Goal: Task Accomplishment & Management: Manage account settings

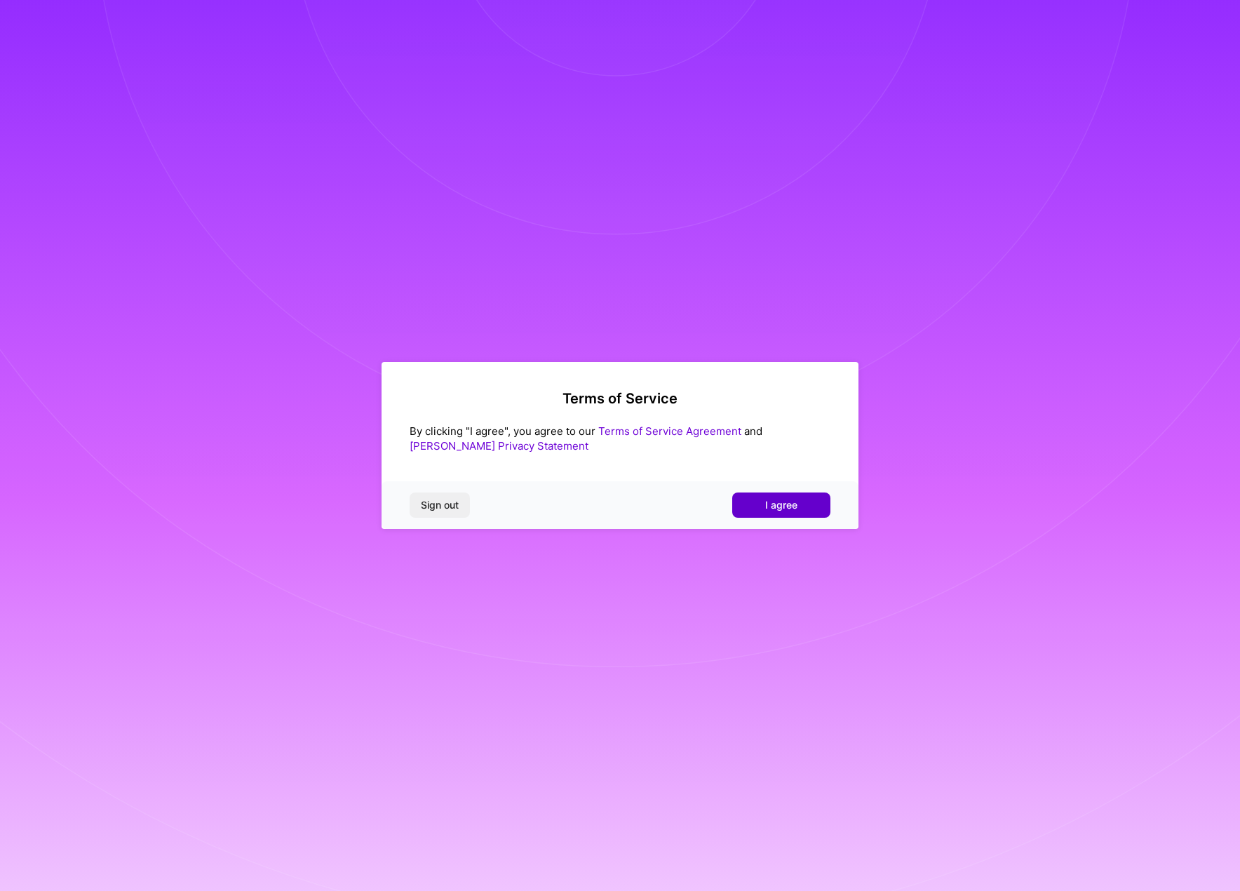
click at [767, 506] on span "I agree" at bounding box center [781, 505] width 32 height 14
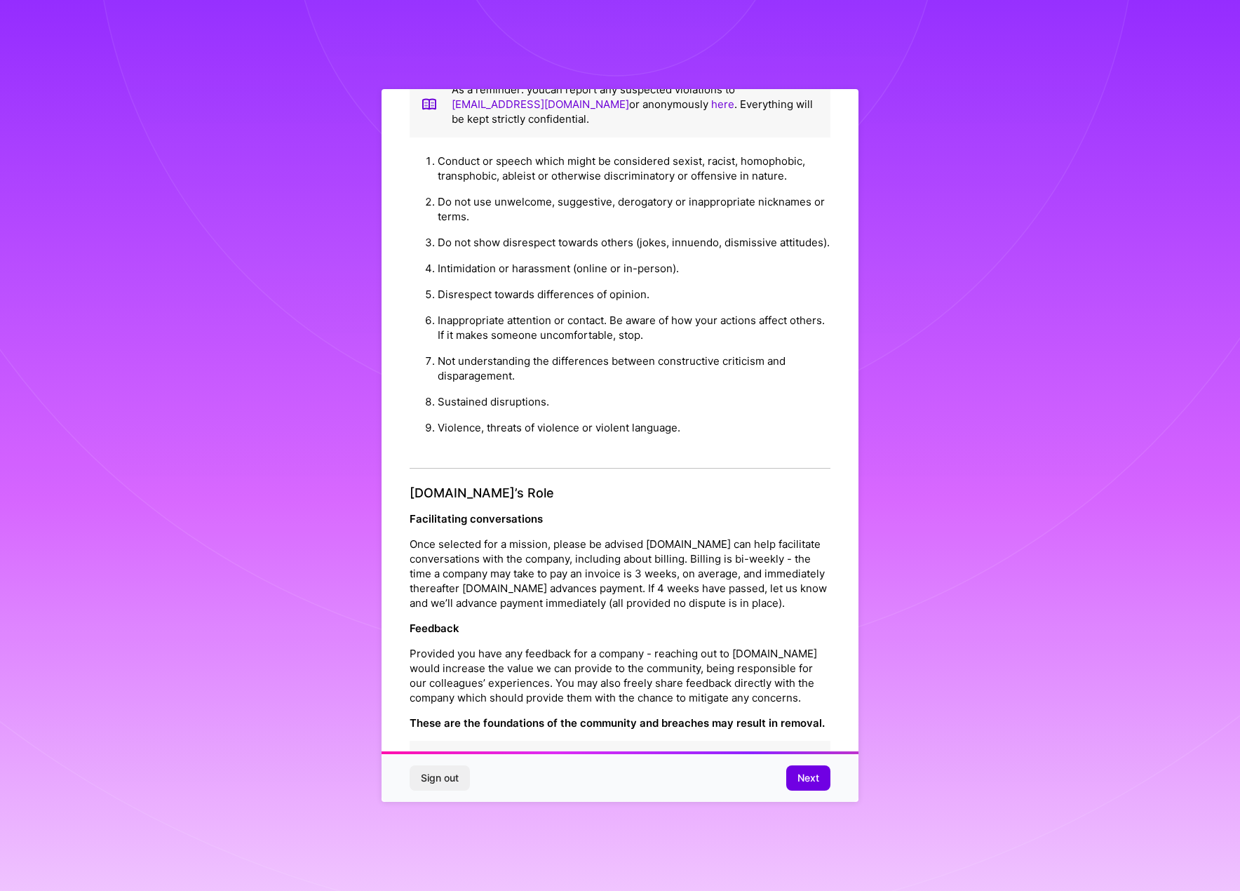
scroll to position [52, 0]
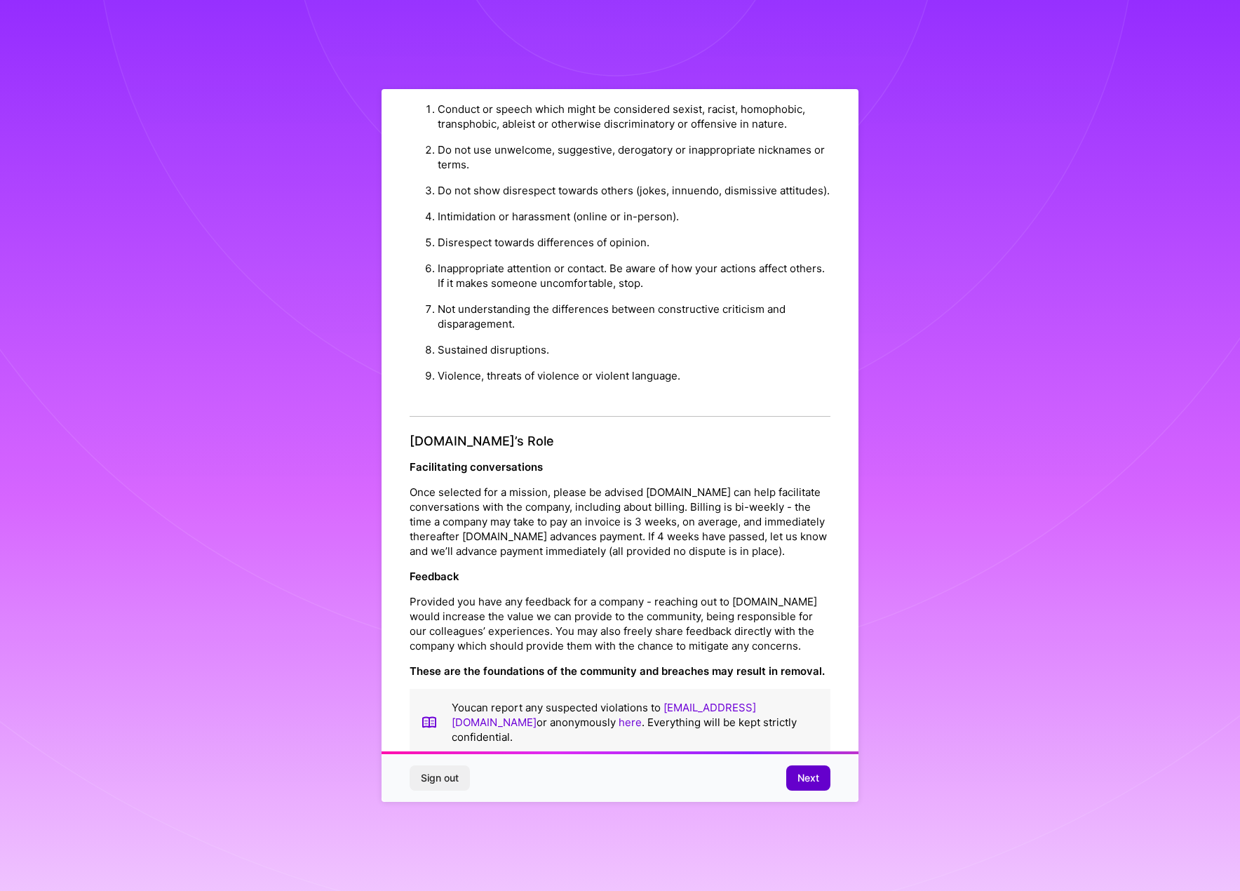
click at [803, 784] on span "Next" at bounding box center [809, 778] width 22 height 14
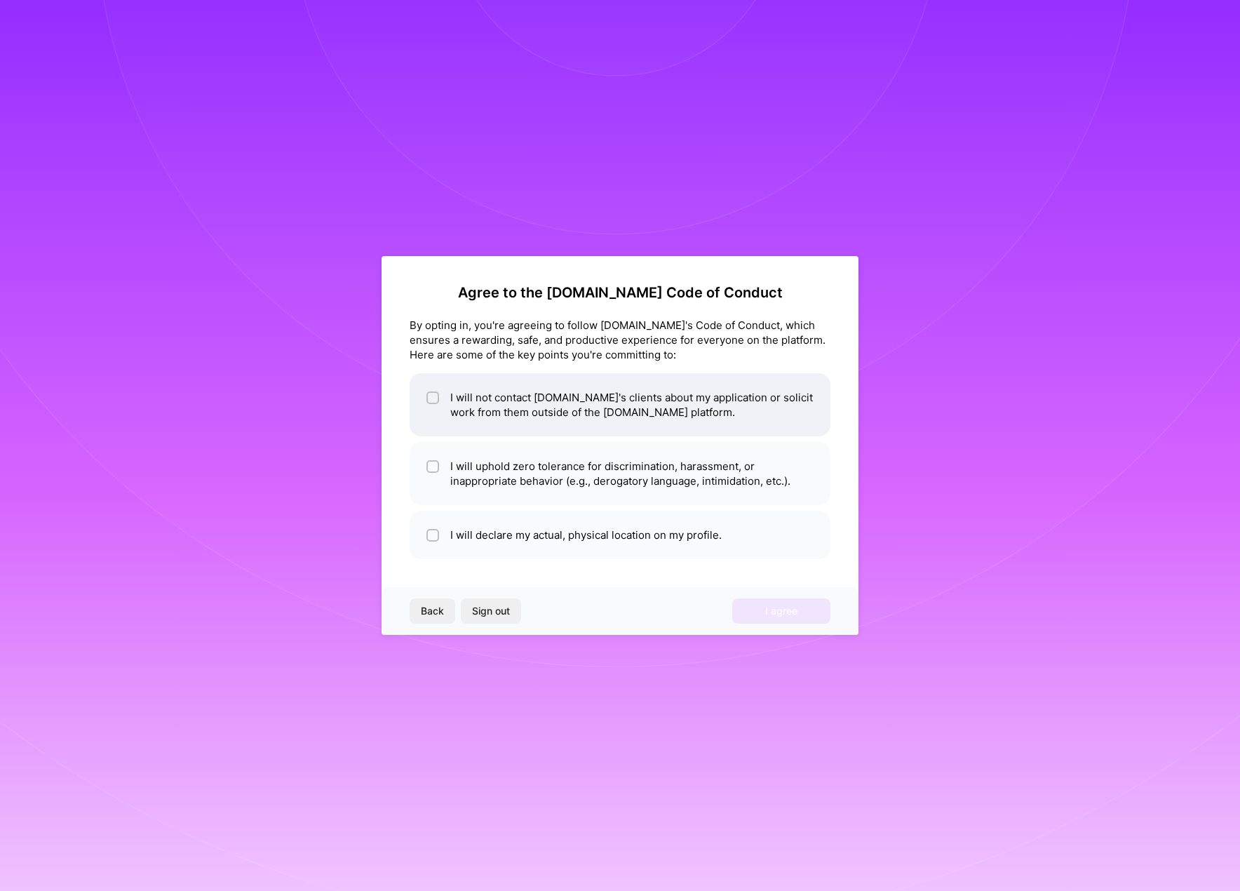
click at [455, 397] on li "I will not contact [DOMAIN_NAME]'s clients about my application or solicit work…" at bounding box center [620, 404] width 421 height 63
checkbox input "true"
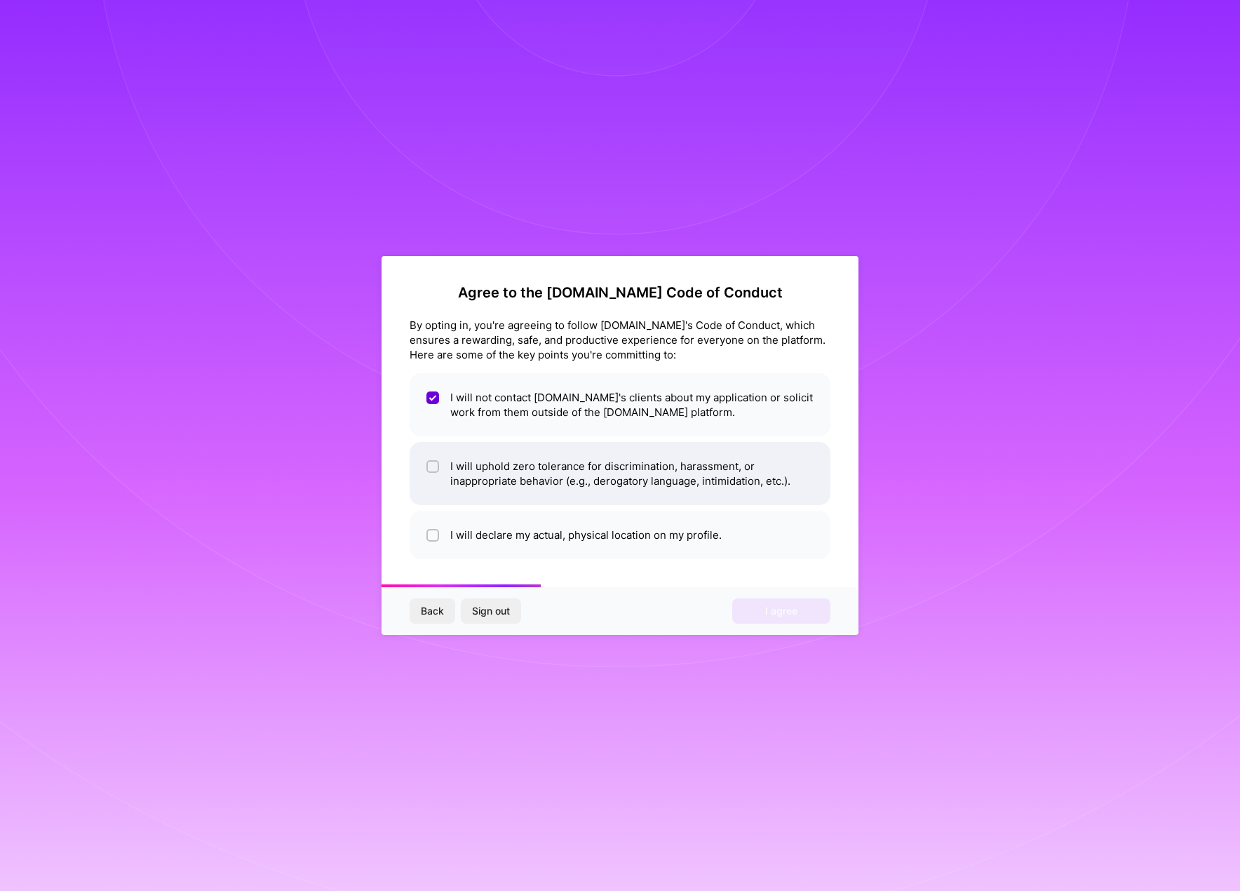
click at [454, 468] on li "I will uphold zero tolerance for discrimination, harassment, or inappropriate b…" at bounding box center [620, 473] width 421 height 63
checkbox input "true"
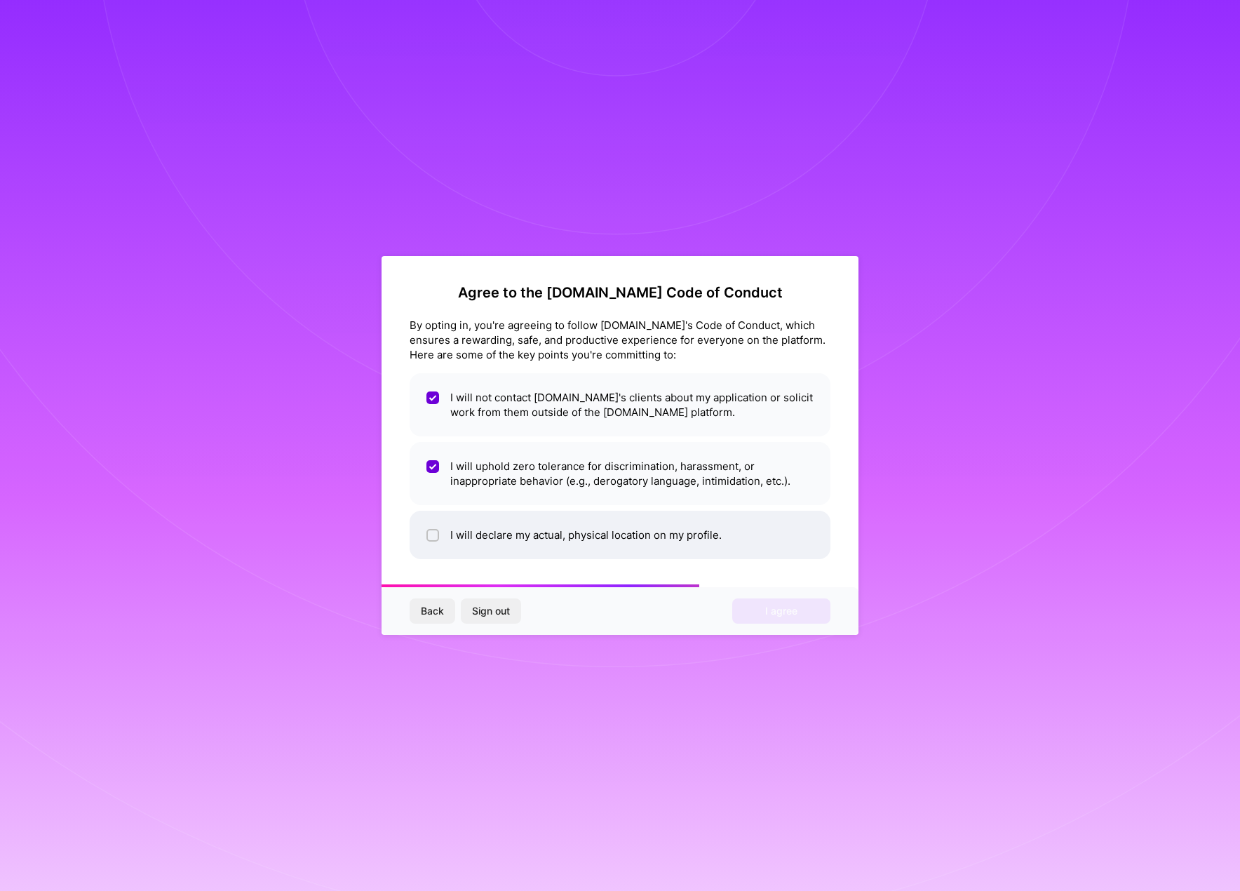
click at [452, 534] on li "I will declare my actual, physical location on my profile." at bounding box center [620, 535] width 421 height 48
checkbox input "true"
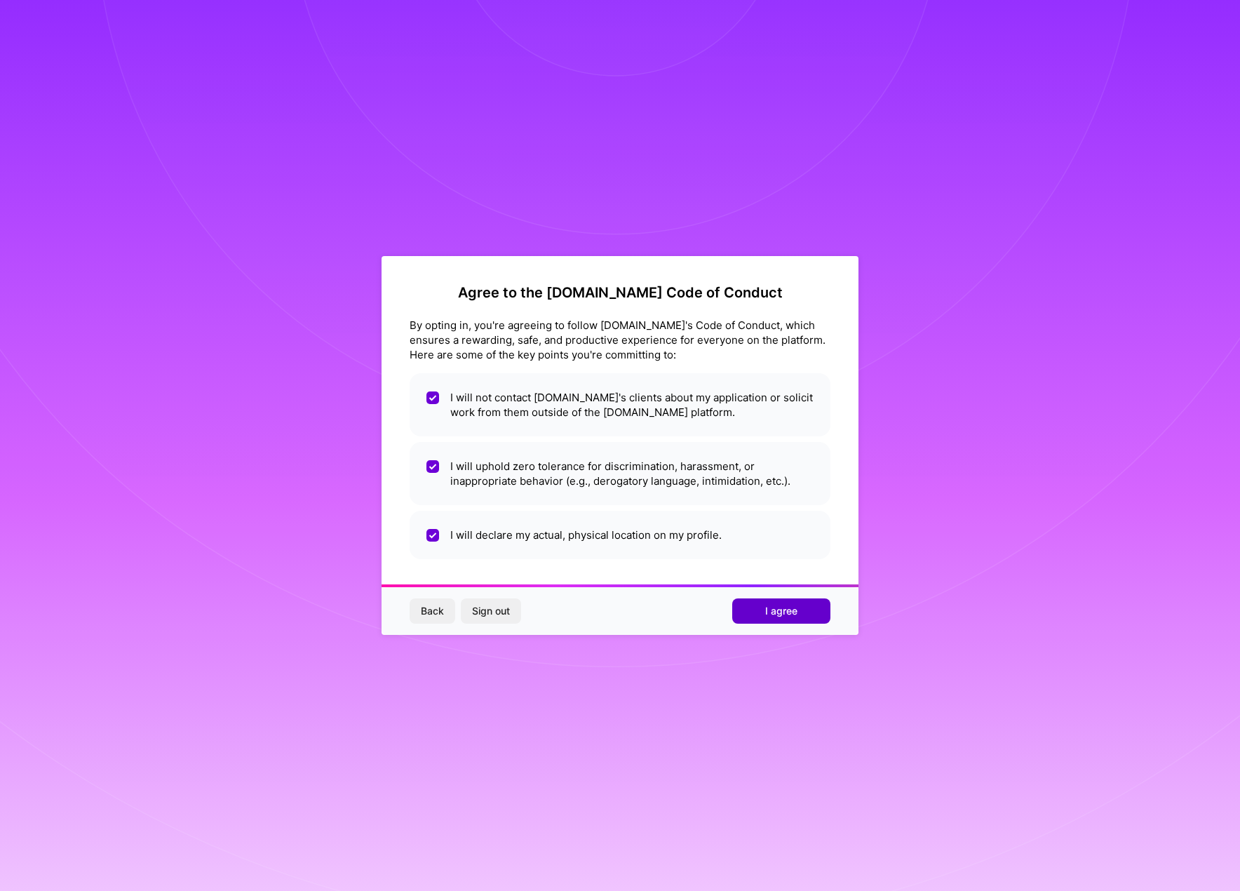
click at [789, 607] on span "I agree" at bounding box center [781, 611] width 32 height 14
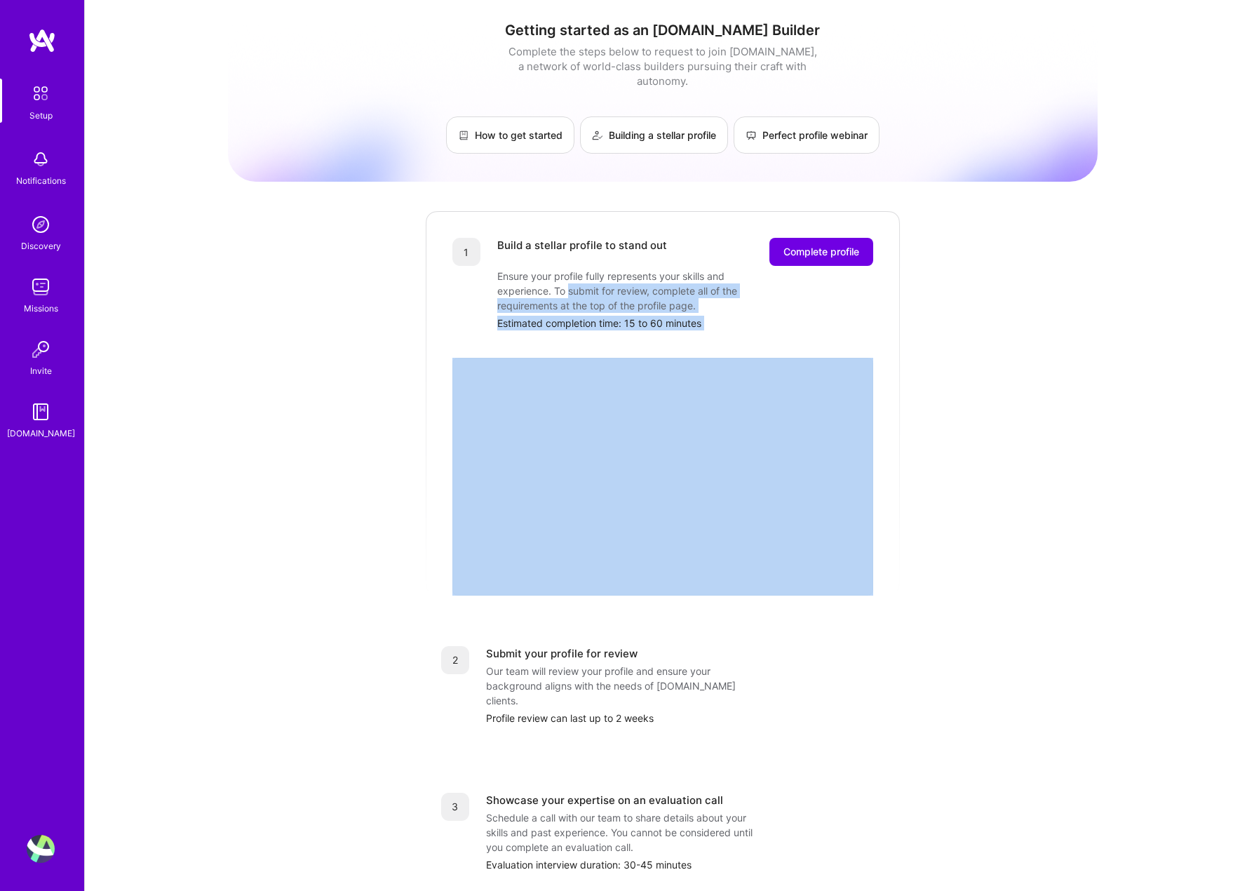
drag, startPoint x: 568, startPoint y: 274, endPoint x: 786, endPoint y: 317, distance: 222.5
click at [786, 317] on div "1 Build a stellar profile to stand out Complete profile Ensure your profile ful…" at bounding box center [662, 403] width 477 height 386
click at [786, 330] on div at bounding box center [662, 448] width 421 height 237
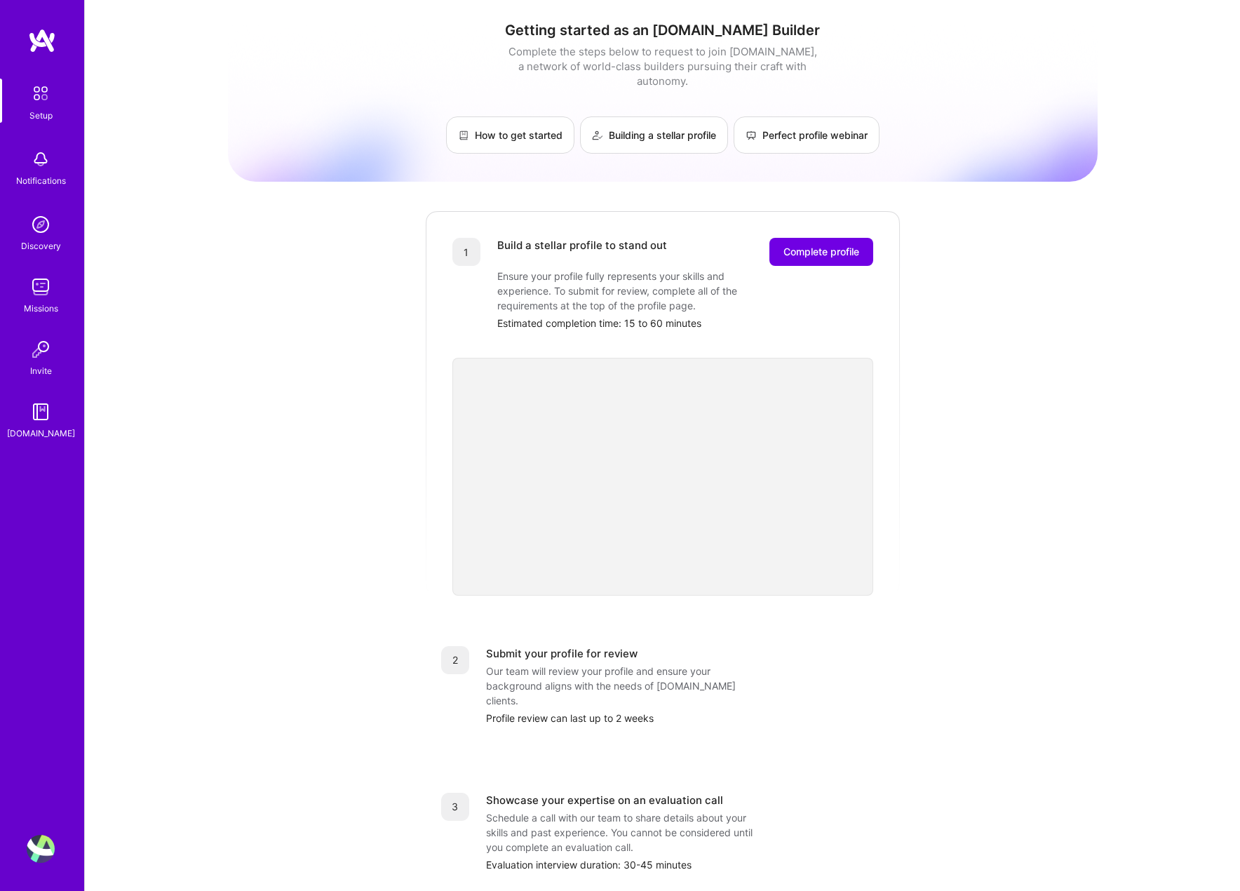
click at [633, 664] on div "Our team will review your profile and ensure your background aligns with the ne…" at bounding box center [626, 686] width 281 height 44
click at [838, 245] on span "Complete profile" at bounding box center [822, 252] width 76 height 14
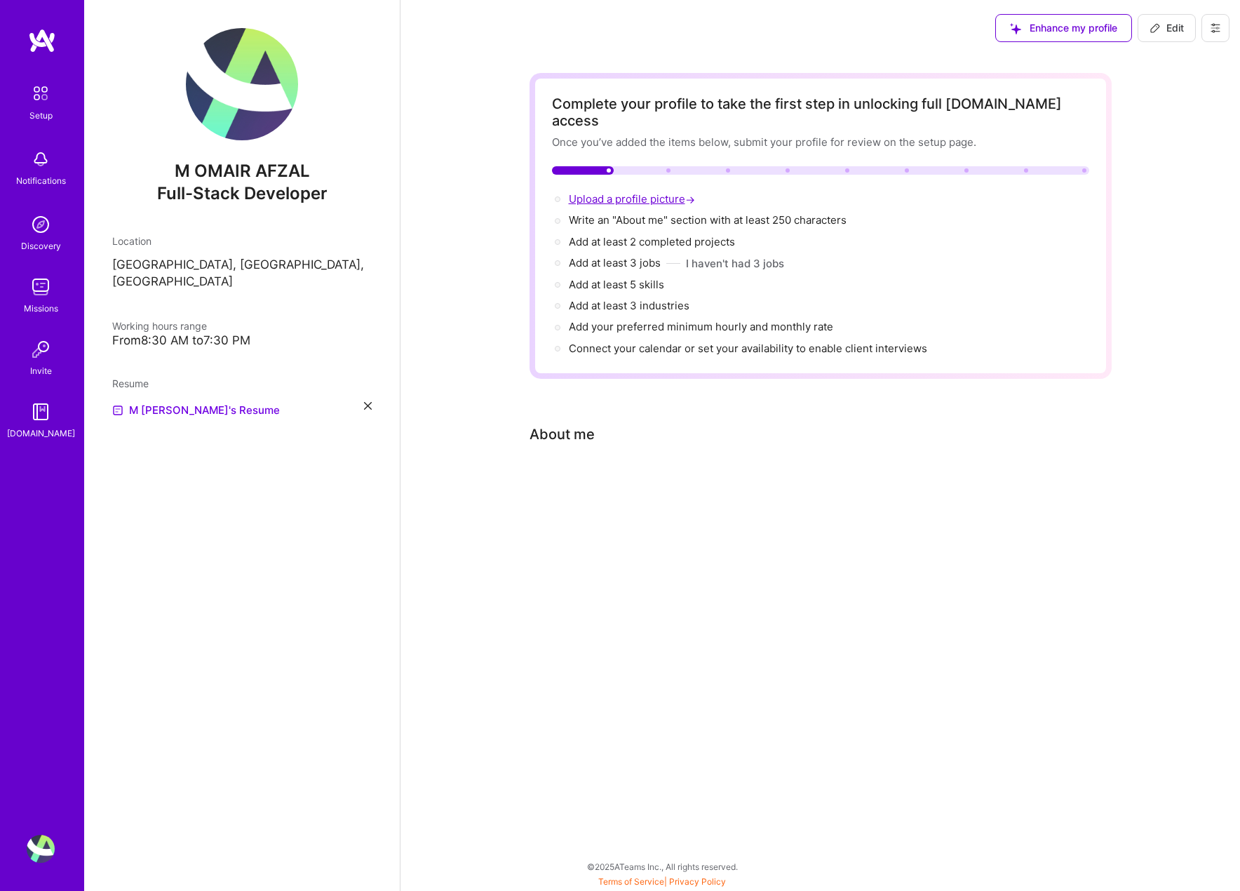
click at [620, 192] on span "Upload a profile picture →" at bounding box center [633, 198] width 129 height 13
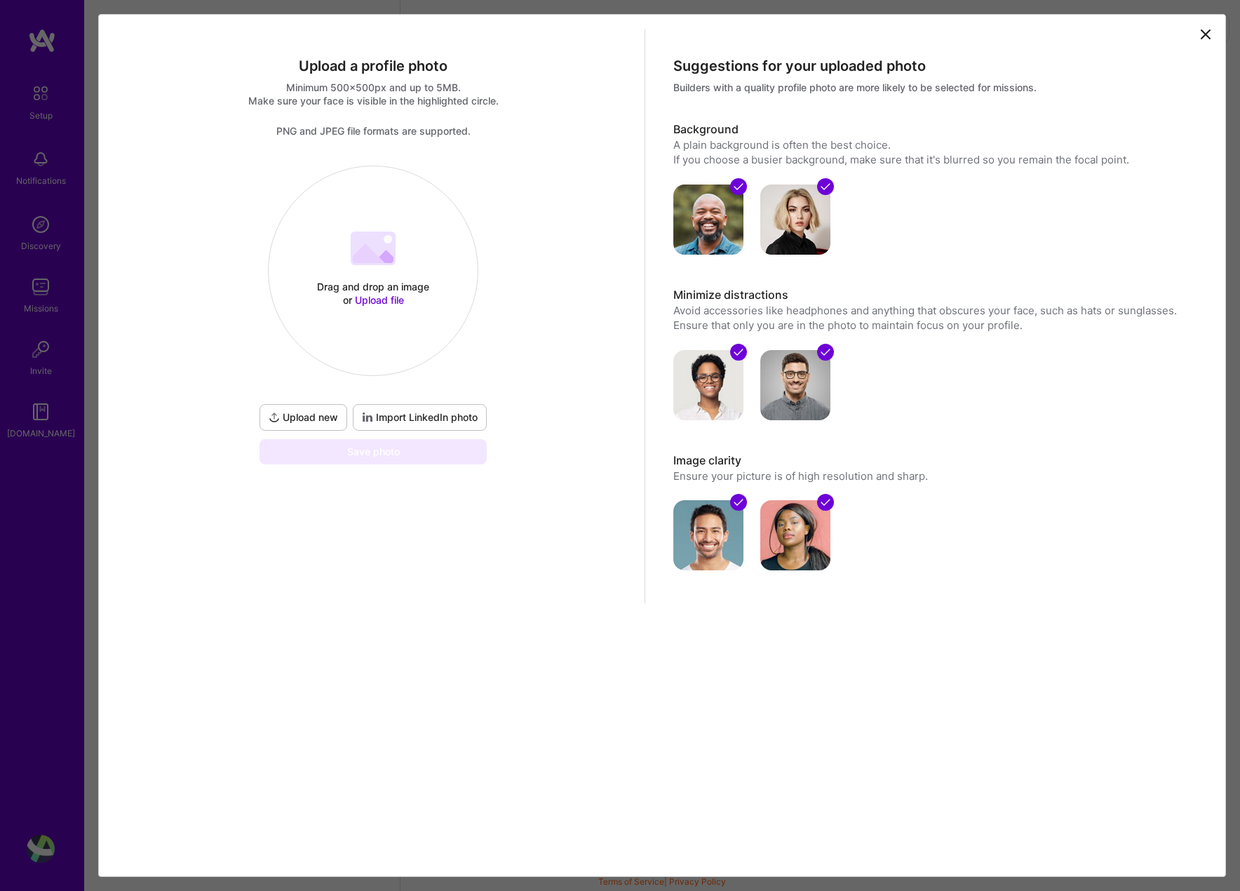
click at [389, 417] on span "Import LinkedIn photo" at bounding box center [420, 417] width 116 height 14
click at [418, 421] on span "Import LinkedIn photo" at bounding box center [420, 417] width 116 height 14
click at [364, 296] on span "Upload file" at bounding box center [379, 300] width 49 height 12
click at [499, 603] on div "Upload a profile photo Minimum 500x500px and up to 5MB. Make sure your face is …" at bounding box center [662, 330] width 1120 height 603
click at [414, 419] on span "Import LinkedIn photo" at bounding box center [420, 417] width 116 height 14
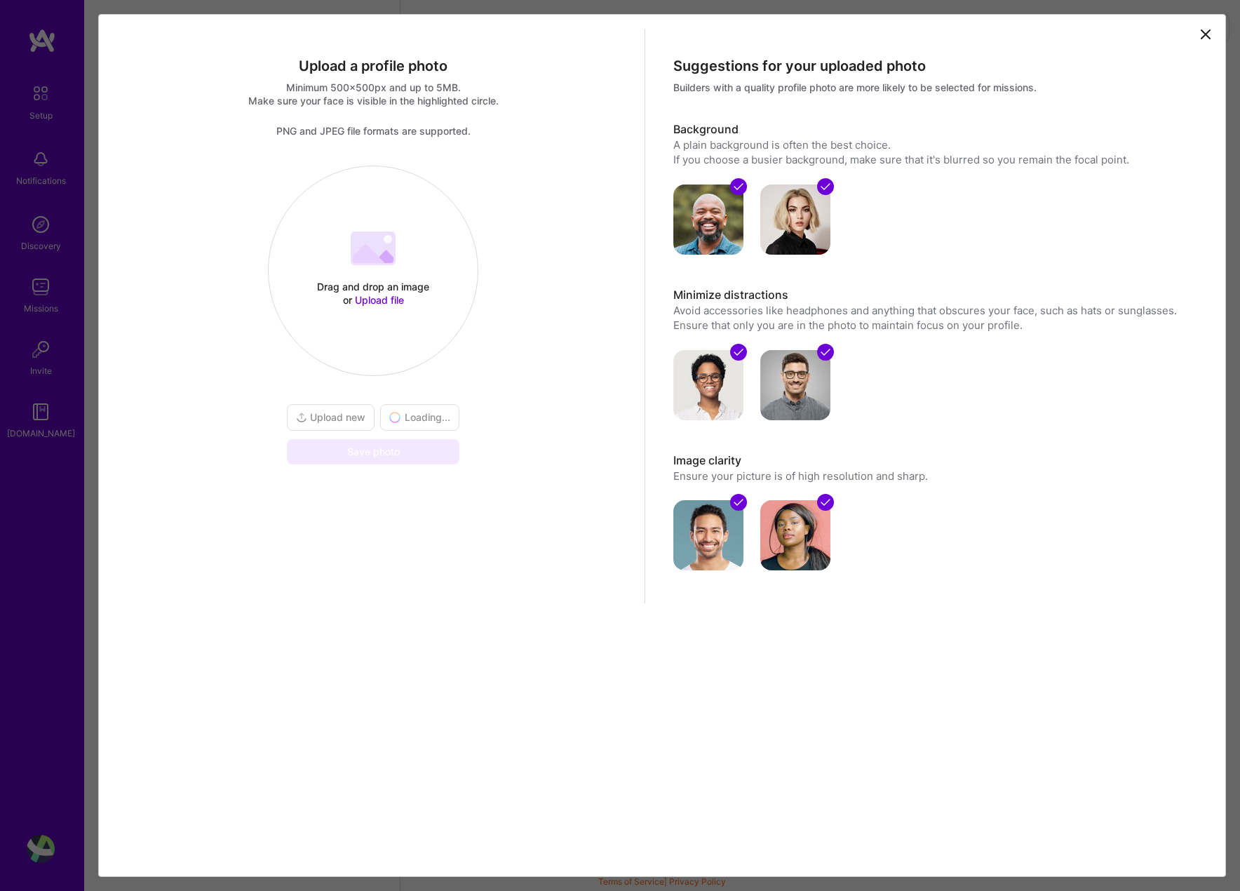
click at [361, 229] on div "Drag and drop an image or Upload file Upload file" at bounding box center [373, 270] width 209 height 149
click at [384, 301] on span "Upload file" at bounding box center [379, 300] width 49 height 12
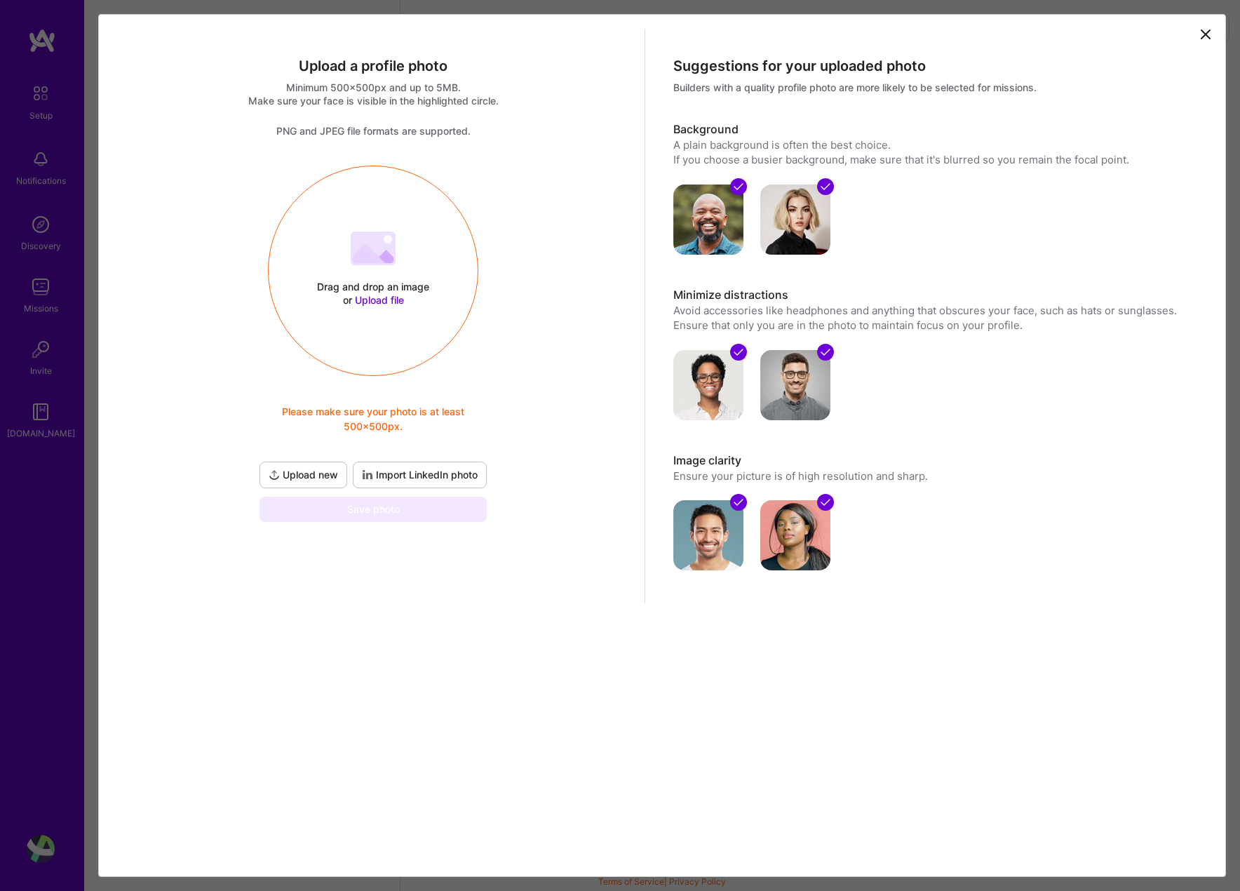
click at [363, 697] on div "Upload a profile photo Minimum 500x500px and up to 5MB. Make sure your face is …" at bounding box center [662, 445] width 1128 height 863
click at [521, 636] on div "Upload a profile photo Minimum 500x500px and up to 5MB. Make sure your face is …" at bounding box center [662, 445] width 1128 height 863
click at [337, 637] on div "Upload a profile photo Minimum 500x500px and up to 5MB. Make sure your face is …" at bounding box center [662, 445] width 1128 height 863
click at [1199, 37] on icon at bounding box center [1205, 34] width 17 height 17
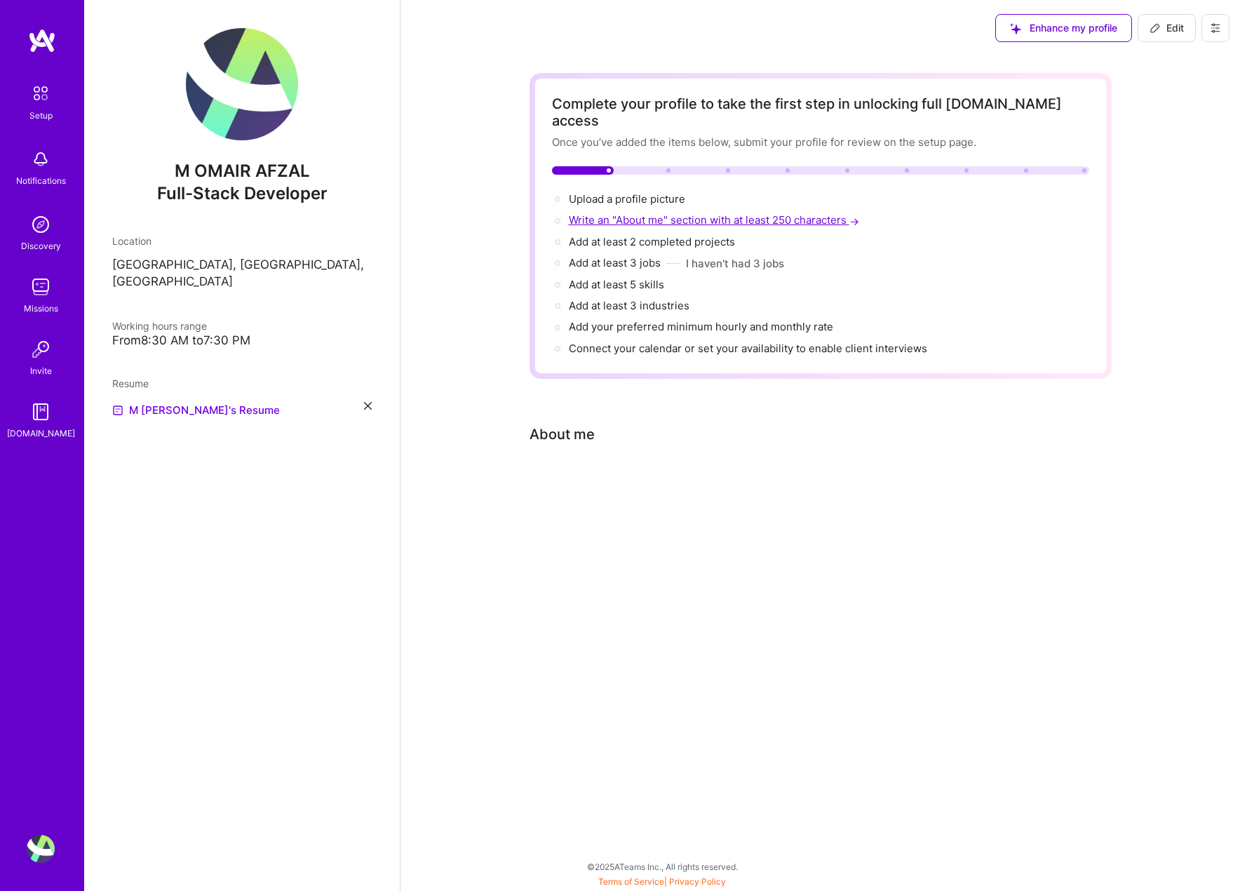
click at [638, 213] on span "Write an "About me" section with at least 250 characters →" at bounding box center [715, 219] width 293 height 13
select select "US"
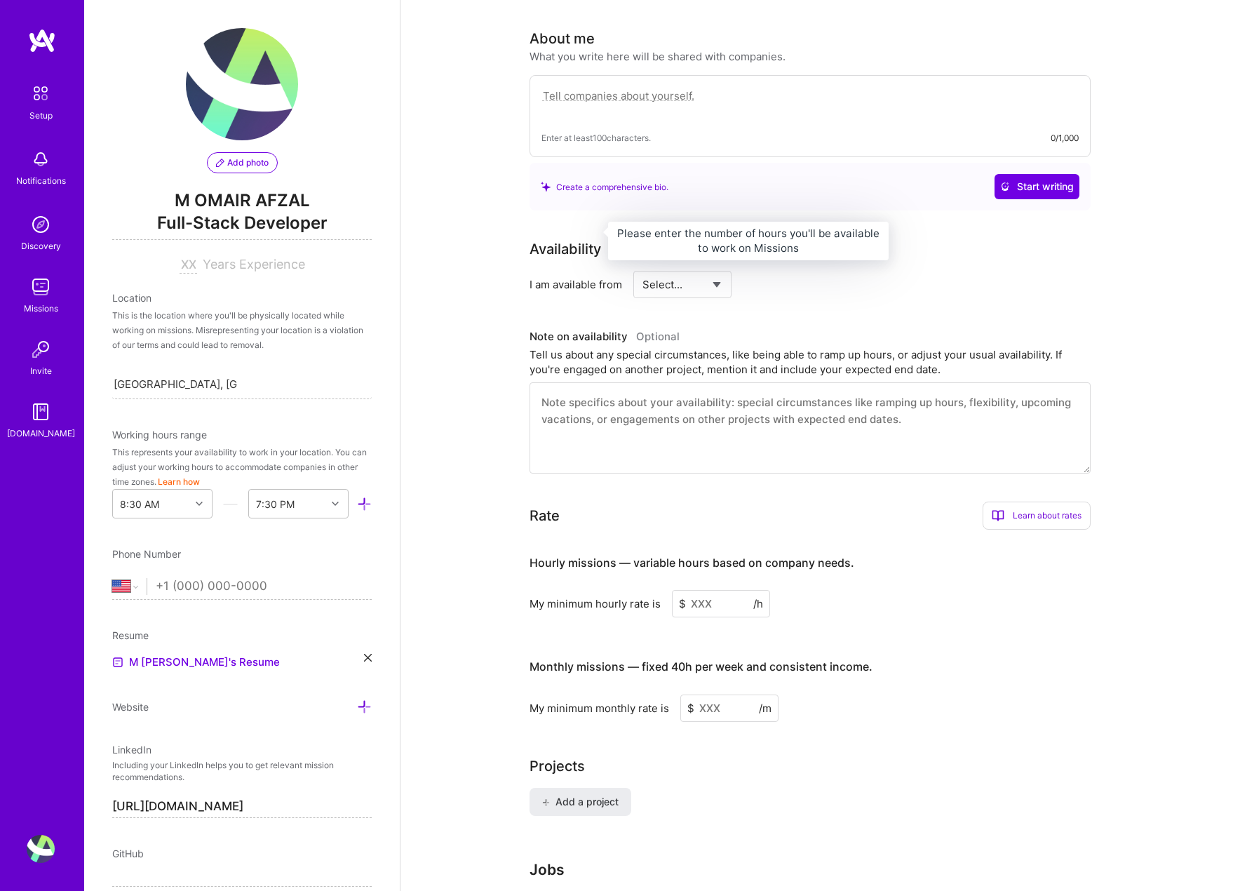
scroll to position [407, 0]
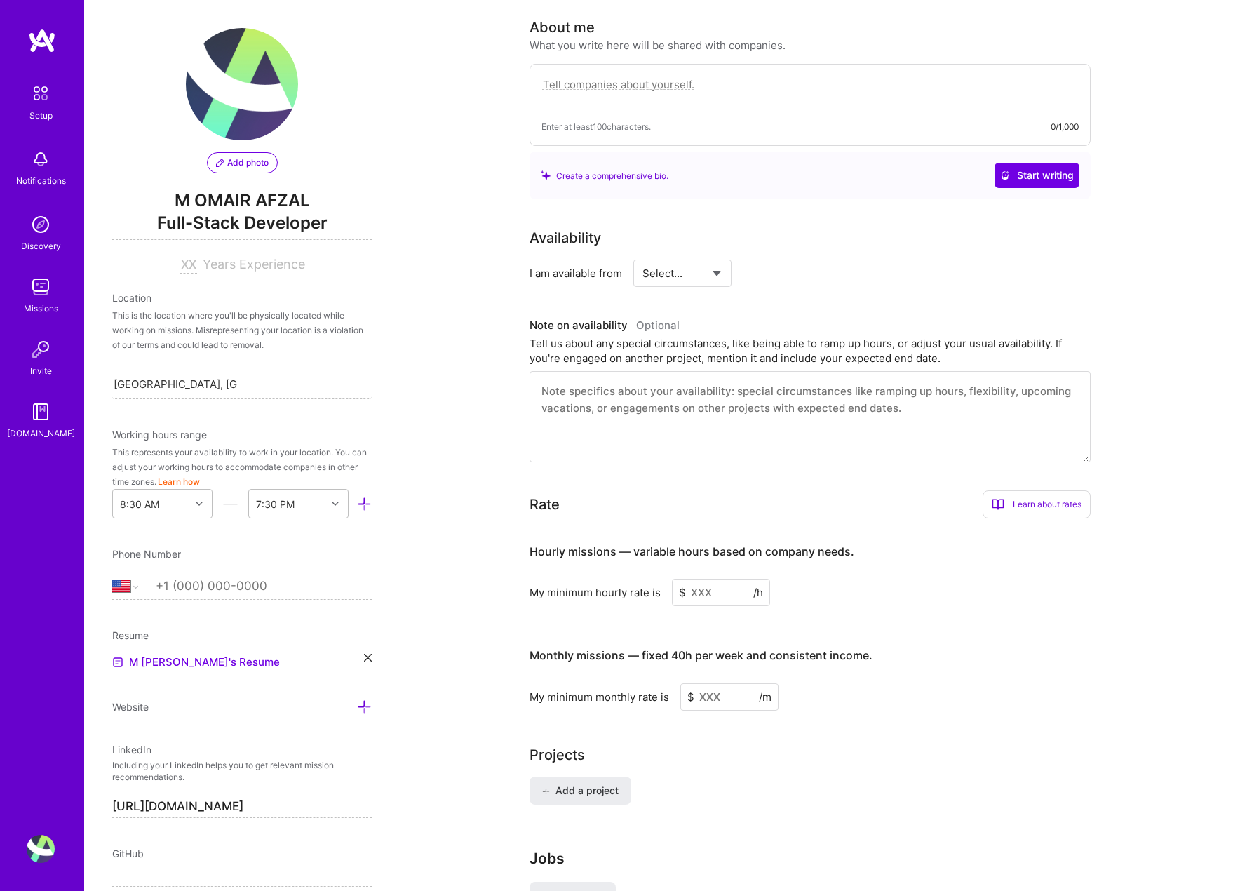
click at [606, 403] on textarea at bounding box center [810, 416] width 561 height 91
paste textarea "L’ip dolor sit amet consectetu ad elitseddo eiusmodte. I’ut labor etdolo magn a…"
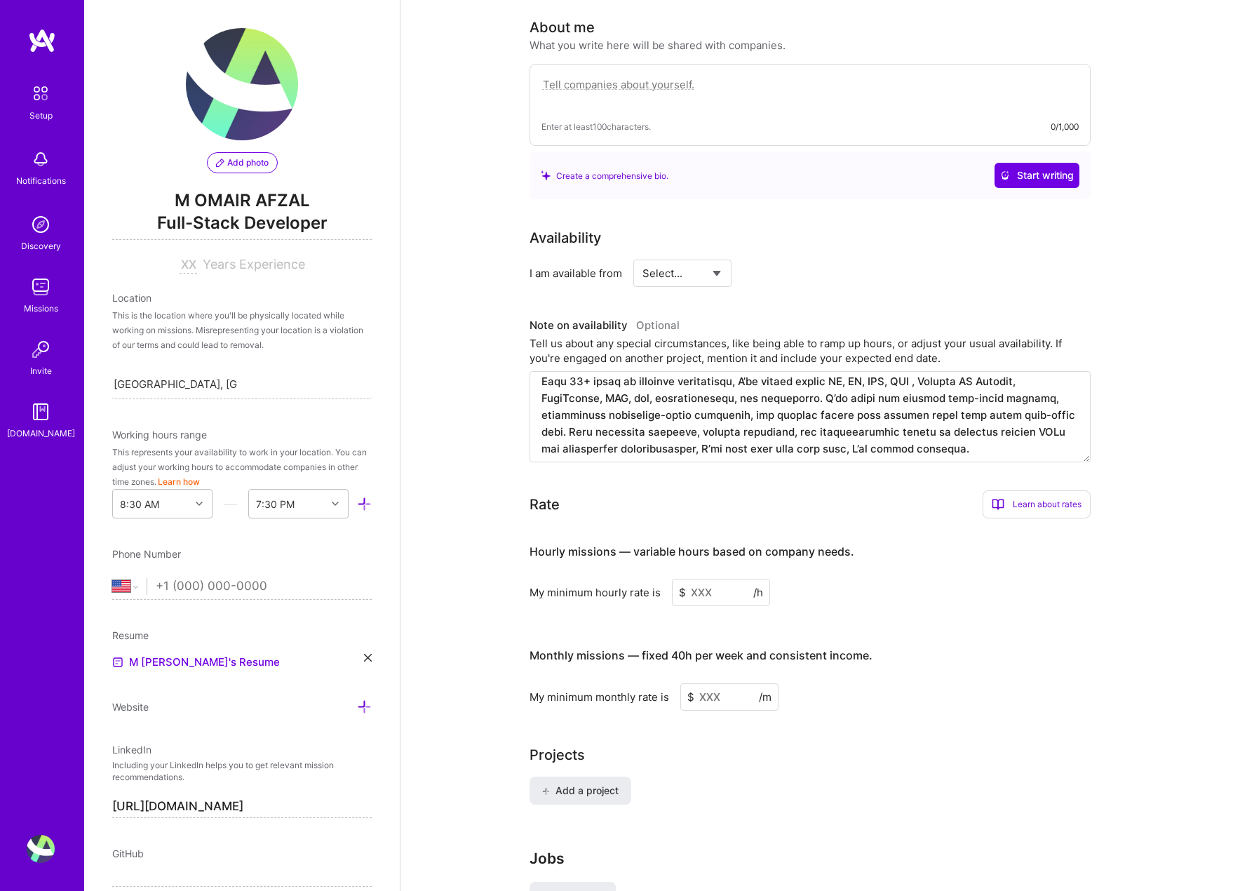
scroll to position [0, 0]
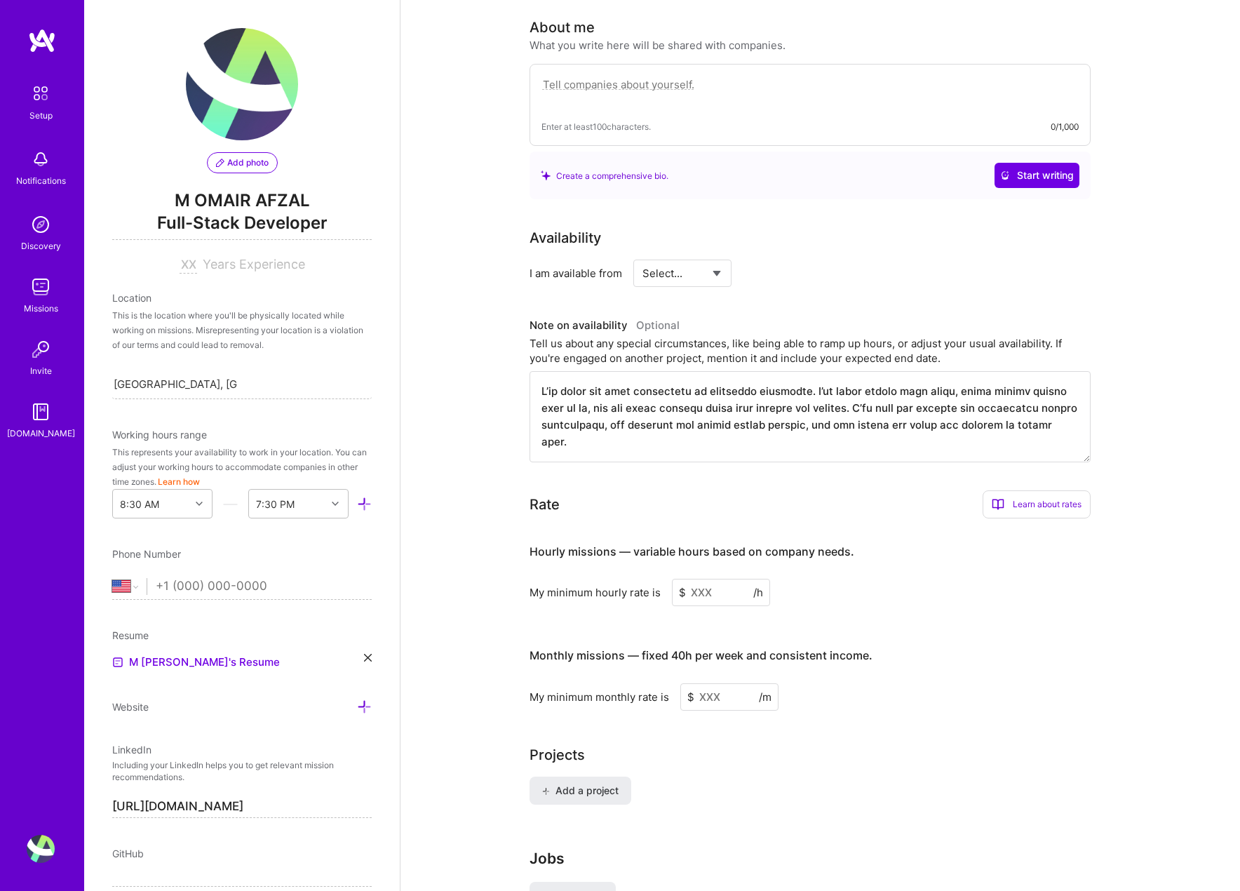
type textarea "L’ip dolor sit amet consectetu ad elitseddo eiusmodte. I’ut labor etdolo magn a…"
click at [699, 260] on select "Select... Right Now Future Date Not Available" at bounding box center [683, 273] width 81 height 36
select select "Right Now"
click at [643, 255] on select "Select... Right Now Future Date Not Available" at bounding box center [683, 273] width 81 height 36
click at [792, 260] on input at bounding box center [810, 273] width 84 height 27
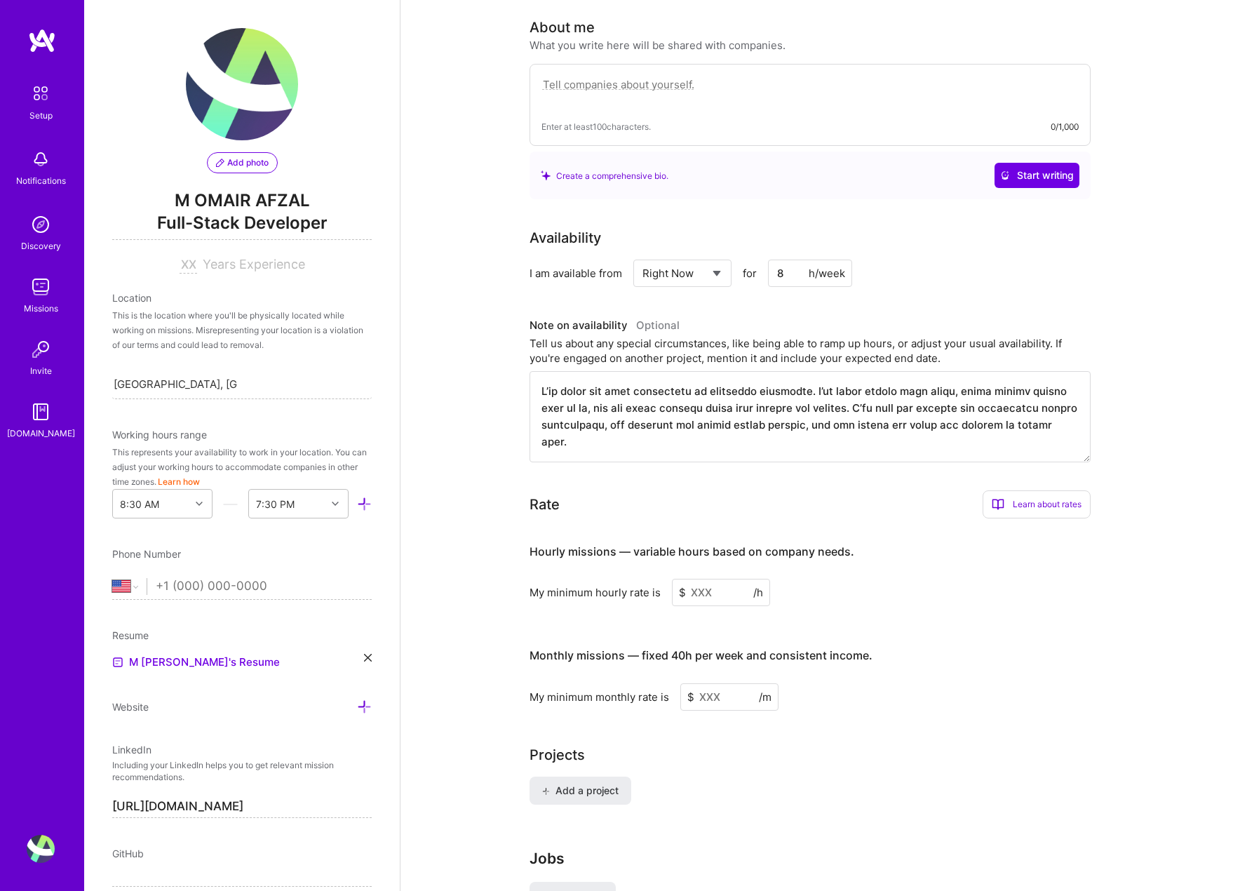
type input "8"
click at [760, 348] on div "Tell us about any special circumstances, like being able to ramp up hours, or a…" at bounding box center [810, 350] width 561 height 29
click at [720, 317] on h3 "Note on availability Optional" at bounding box center [810, 325] width 561 height 21
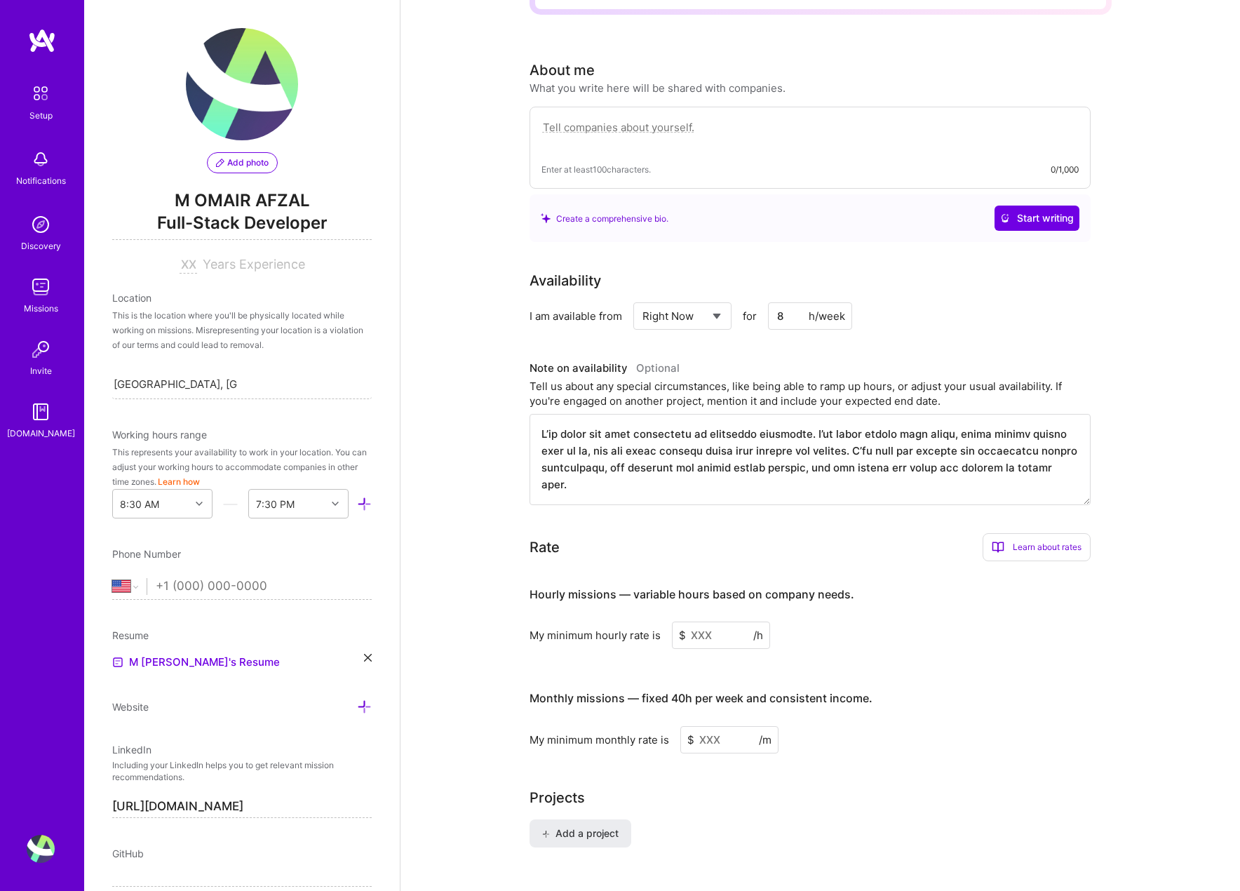
scroll to position [363, 0]
click at [648, 420] on textarea at bounding box center [810, 460] width 561 height 91
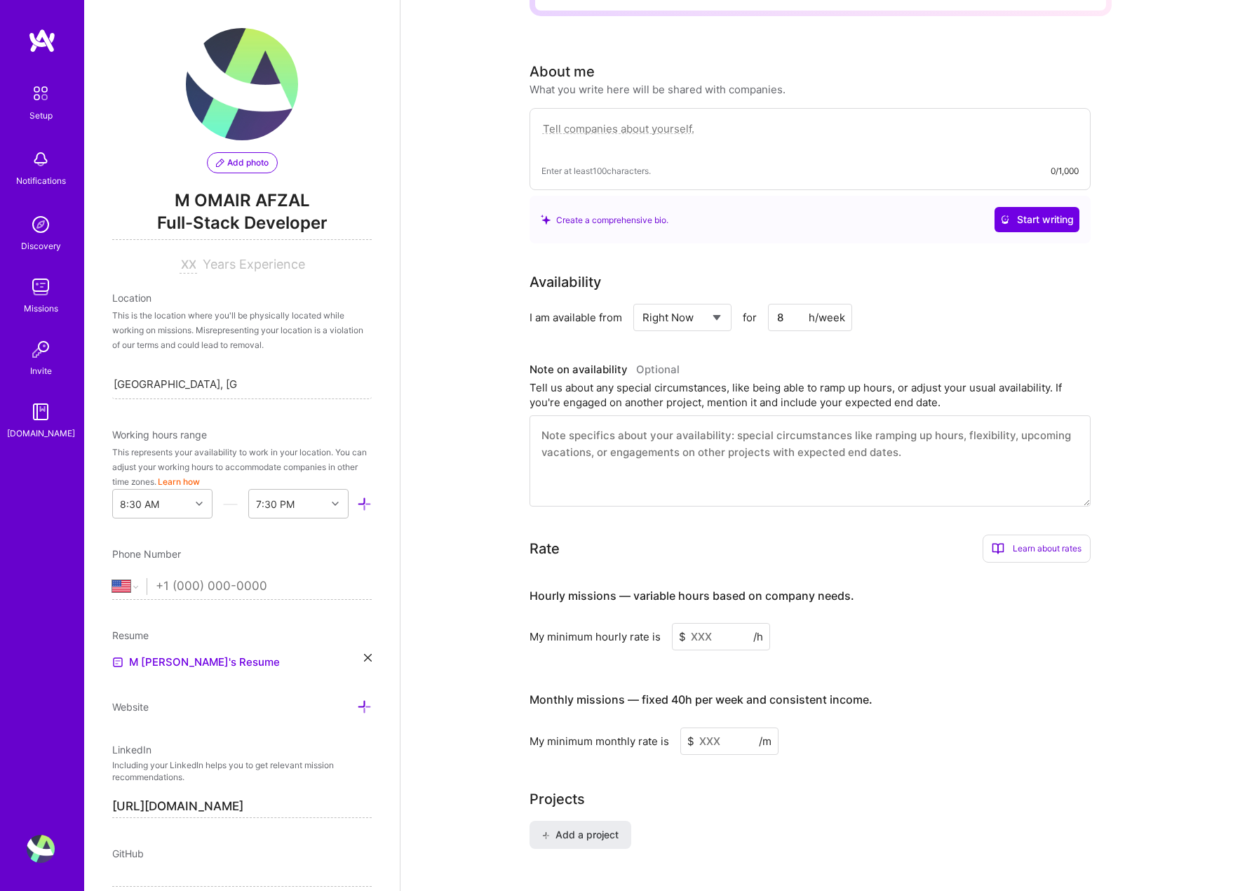
click at [612, 120] on textarea at bounding box center [810, 136] width 537 height 32
paste textarea "I’ve never fit into checkboxes or corporate templates. I’ve built things that b…"
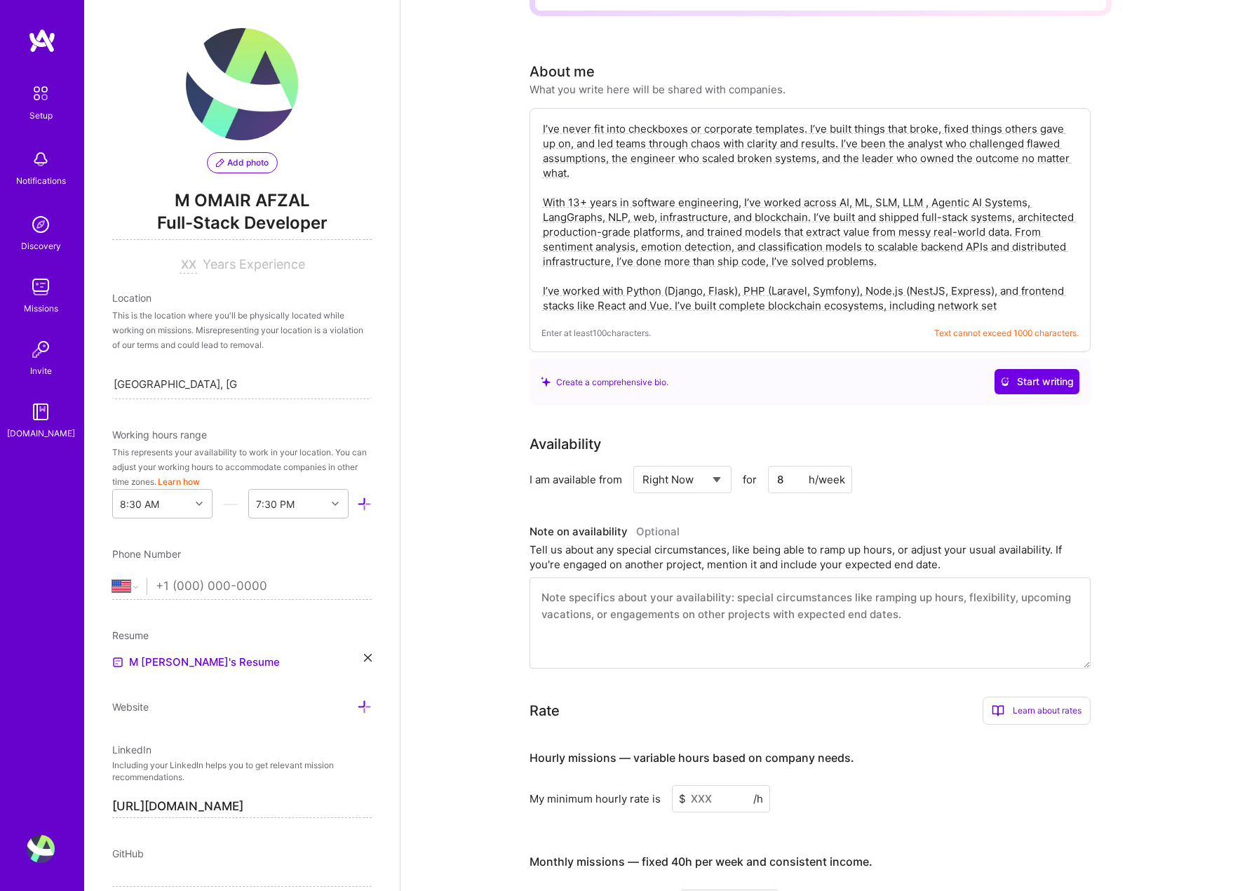
drag, startPoint x: 1015, startPoint y: 287, endPoint x: 529, endPoint y: 275, distance: 486.3
click at [530, 275] on div "I’ve never fit into checkboxes or corporate templates. I’ve built things that b…" at bounding box center [810, 230] width 561 height 244
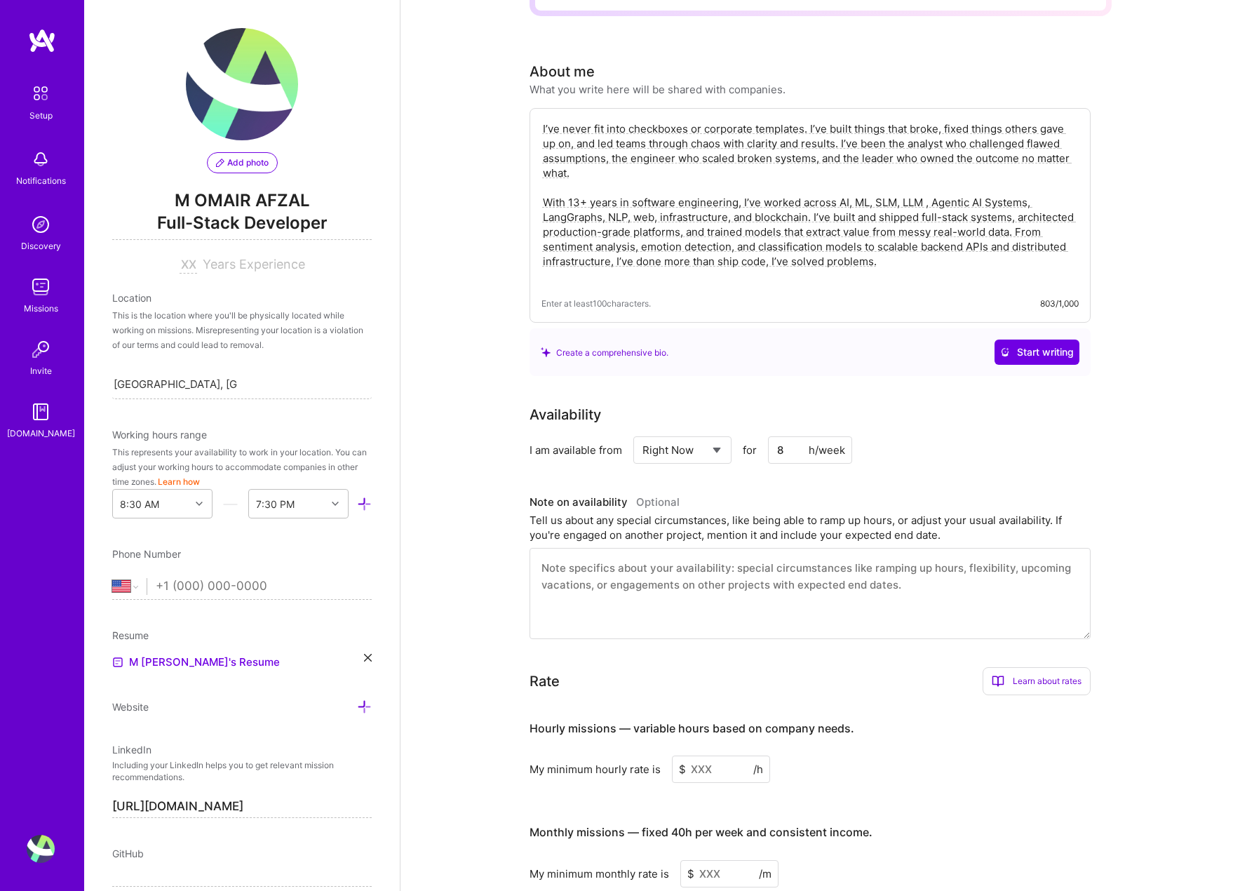
type textarea "I’ve never fit into checkboxes or corporate templates. I’ve built things that b…"
click at [633, 345] on div "Create a comprehensive bio." at bounding box center [605, 352] width 128 height 15
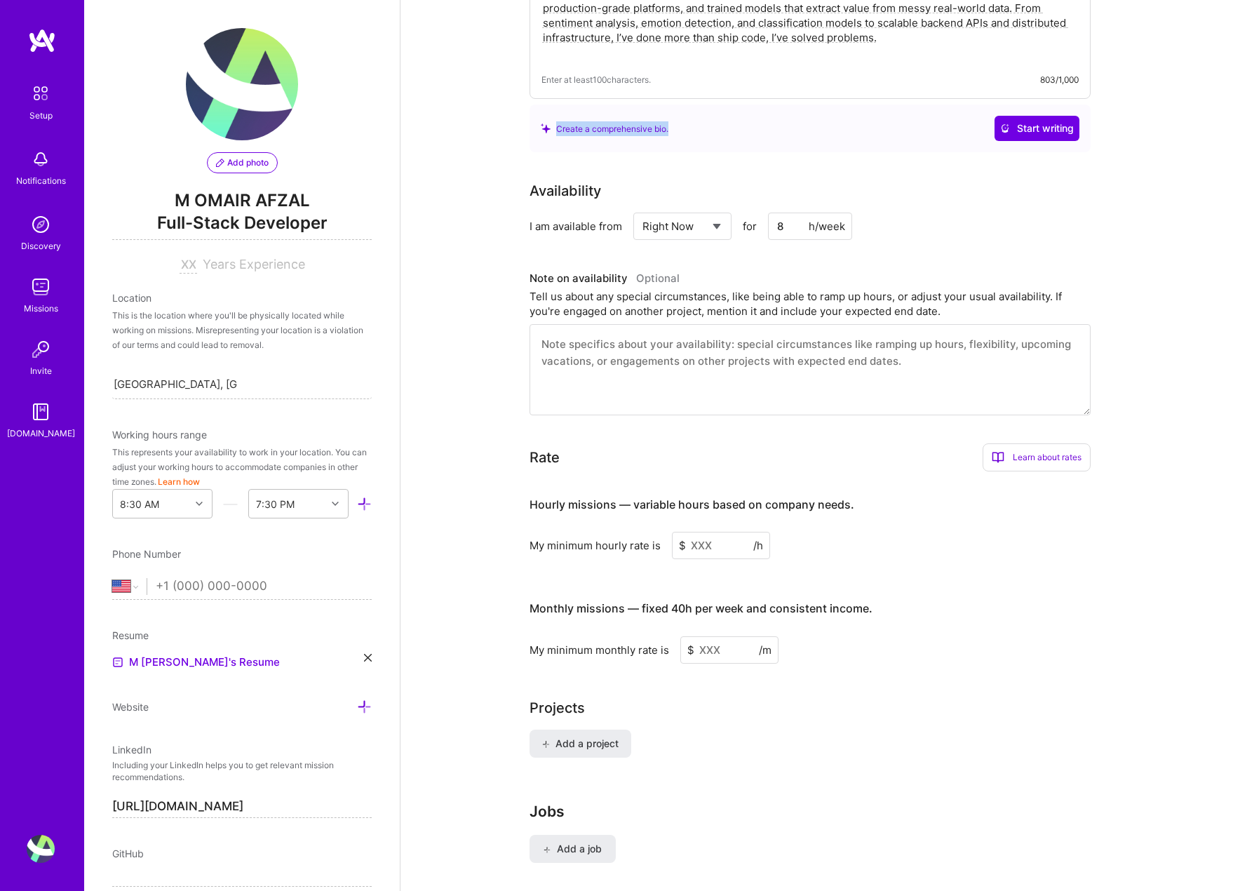
scroll to position [598, 0]
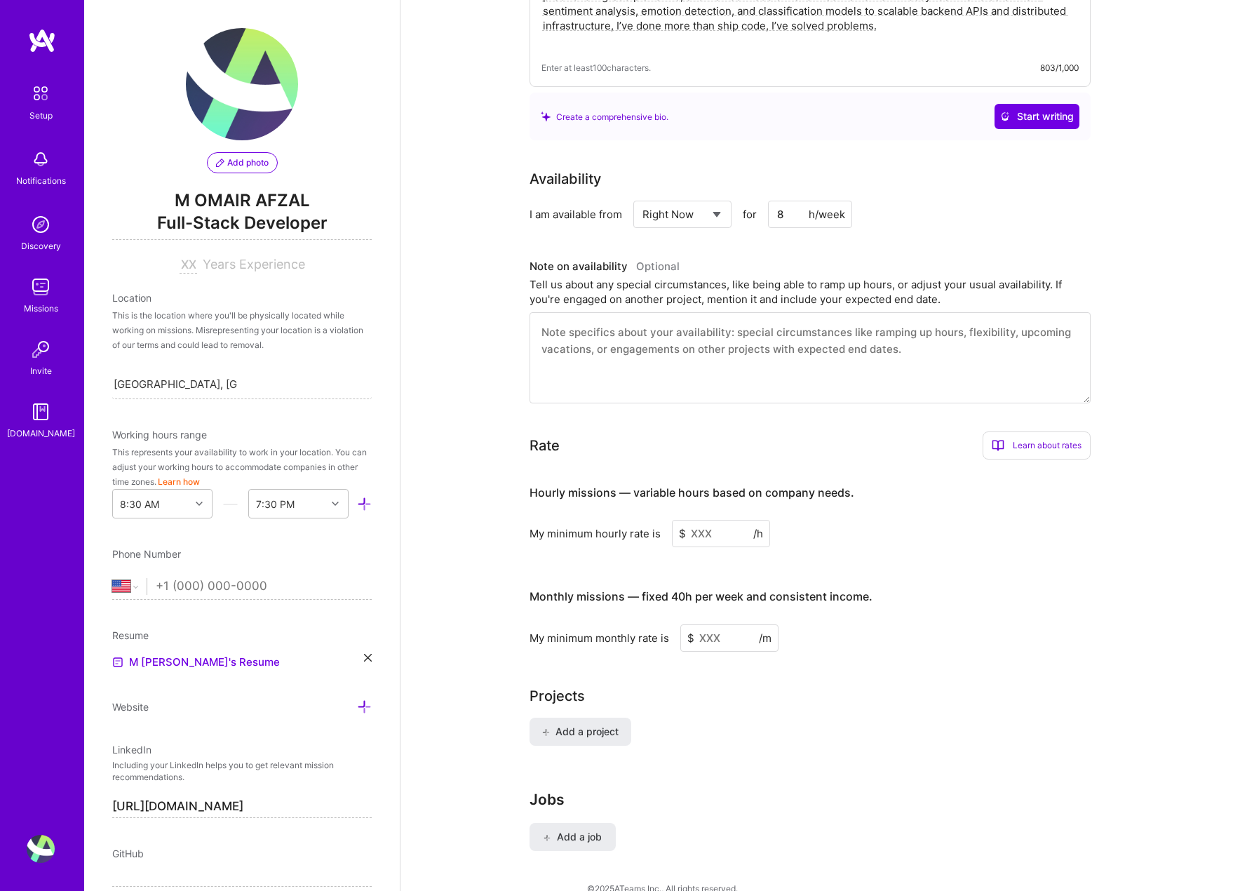
click at [723, 523] on input at bounding box center [721, 533] width 98 height 27
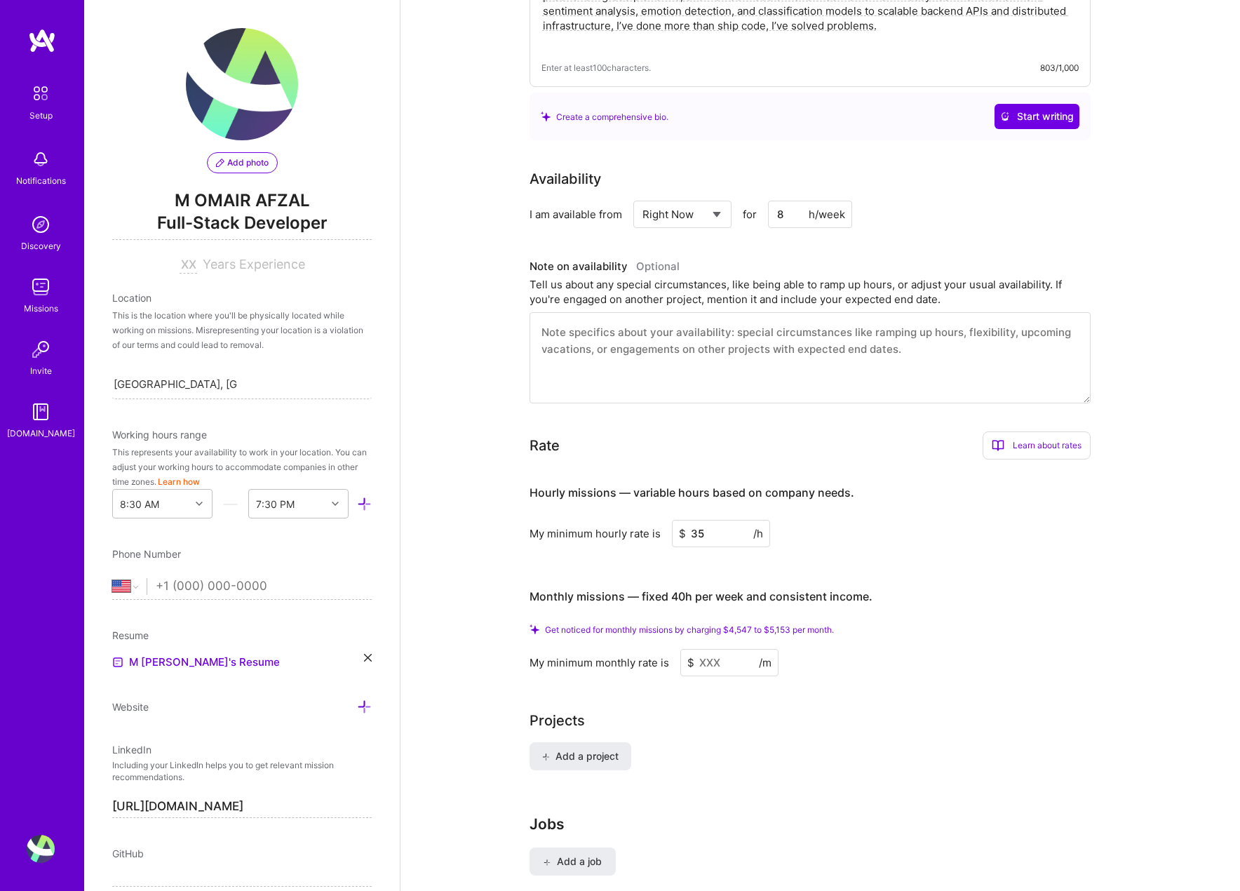
click at [709, 649] on input at bounding box center [729, 662] width 98 height 27
click at [714, 520] on input "35" at bounding box center [721, 533] width 98 height 27
type input "50"
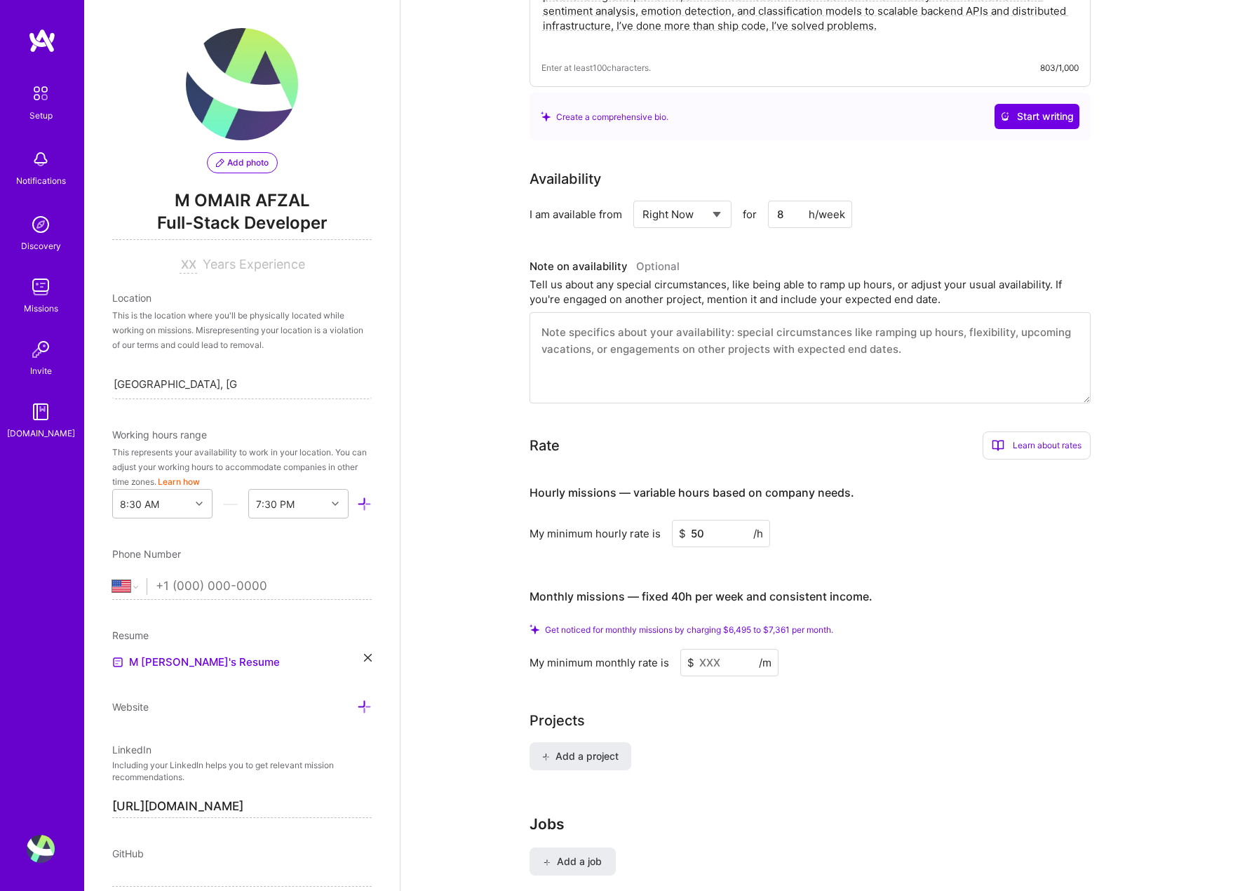
click at [723, 649] on input at bounding box center [729, 662] width 98 height 27
click at [720, 649] on input at bounding box center [729, 662] width 98 height 27
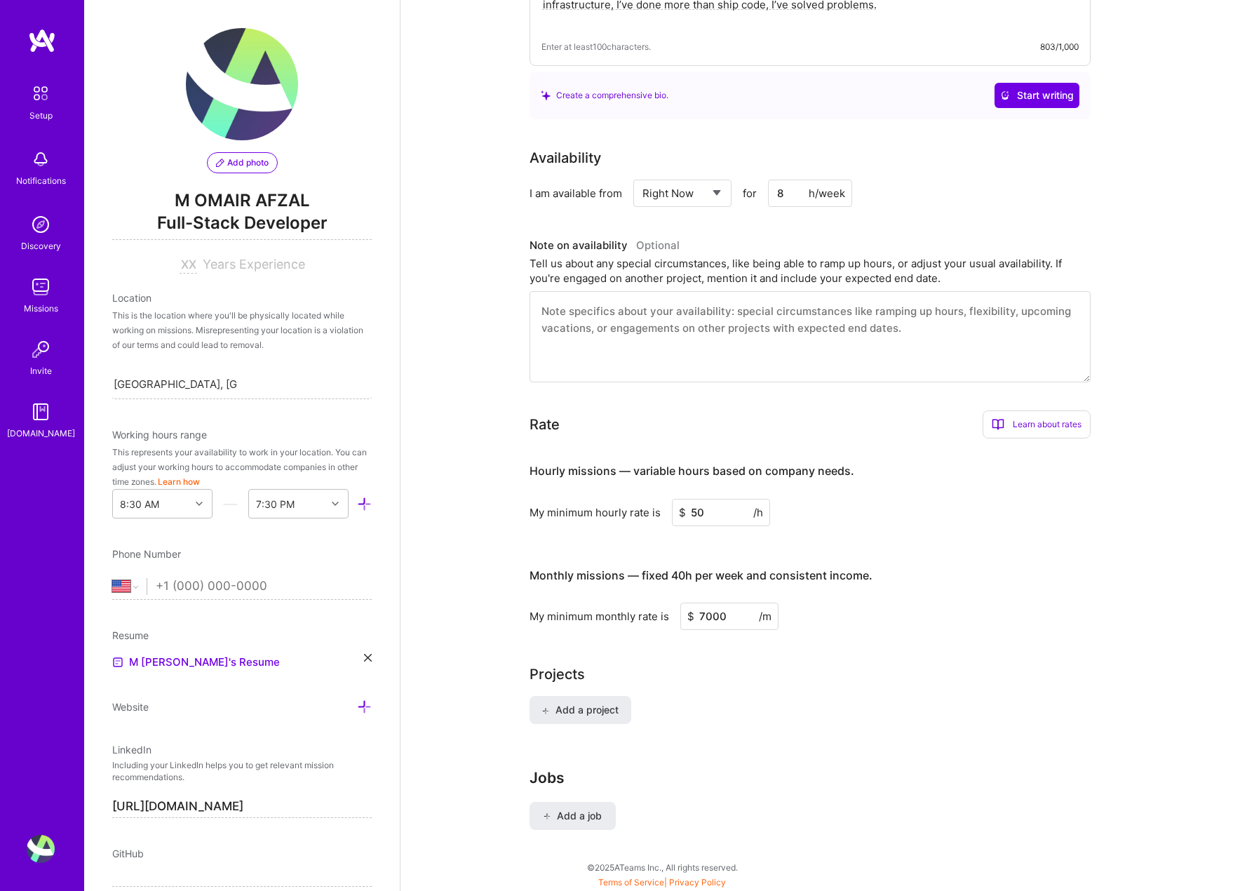
scroll to position [644, 0]
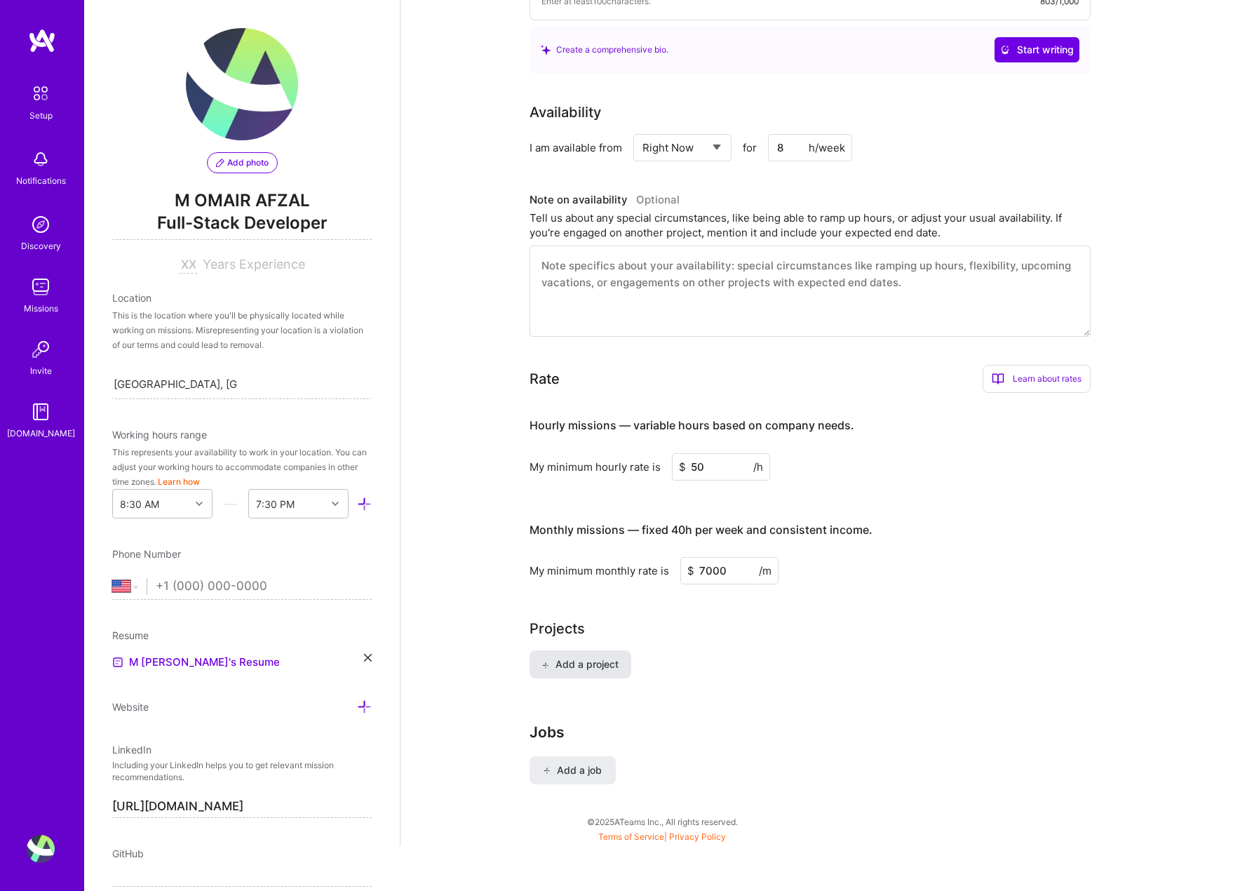
type input "7000"
click at [583, 655] on button "Add a project" at bounding box center [581, 664] width 102 height 28
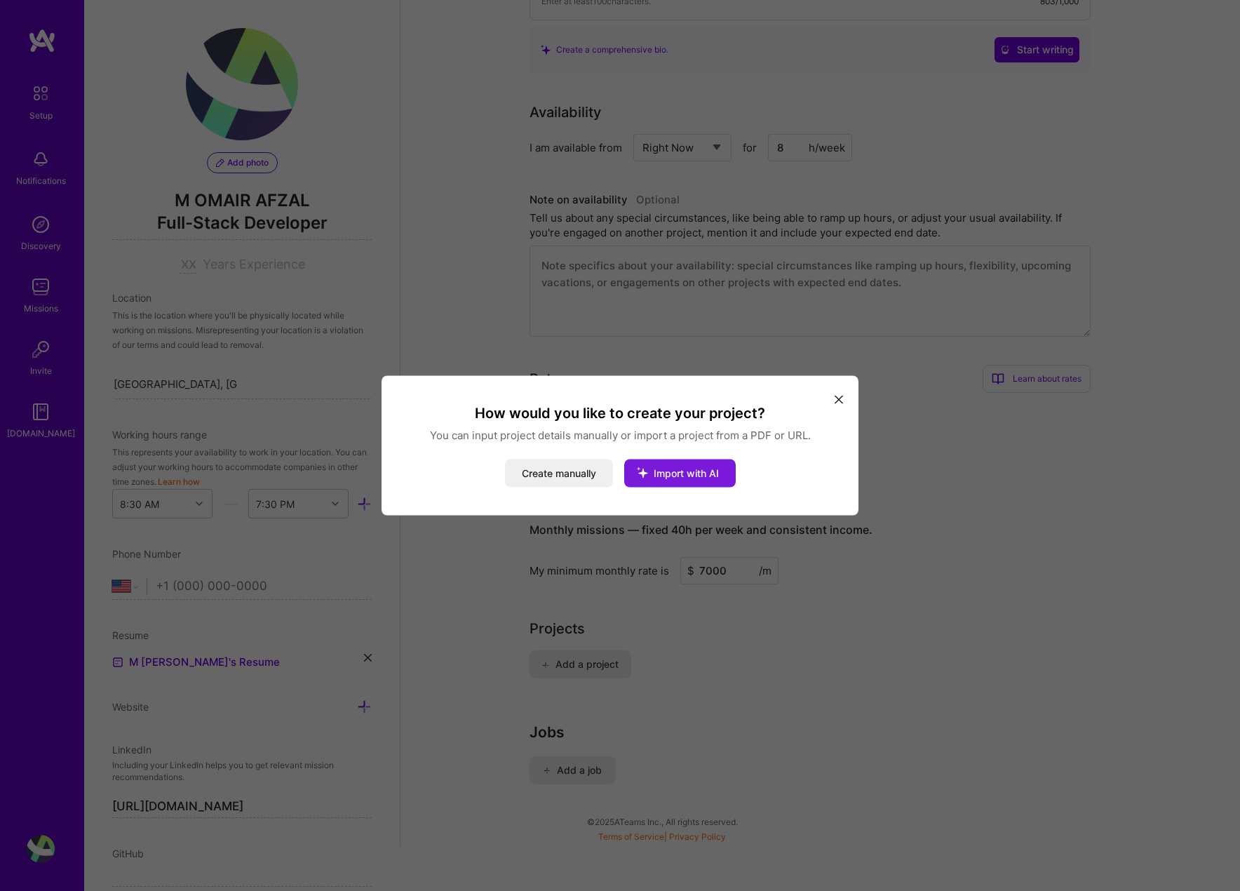
click at [685, 476] on span "Import with AI" at bounding box center [686, 473] width 65 height 12
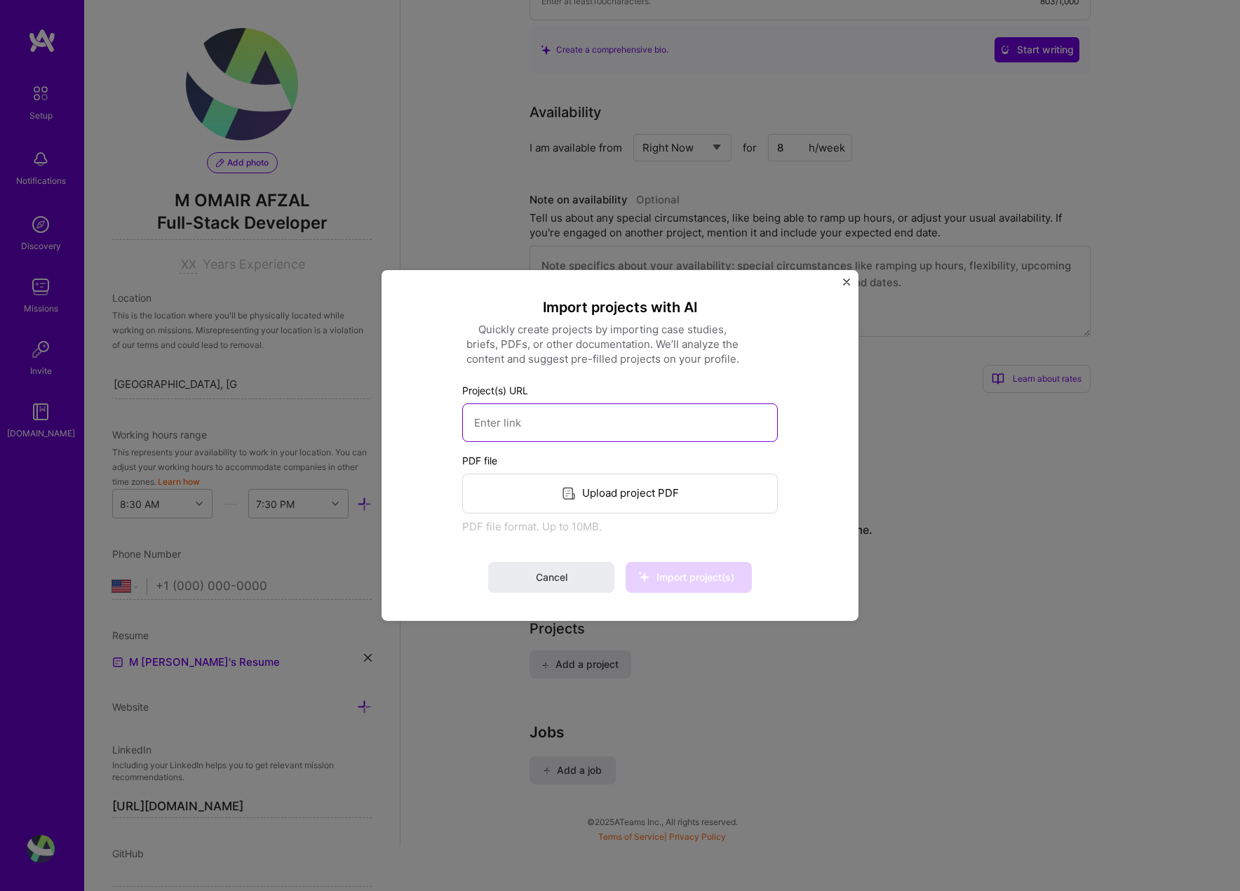
click at [570, 423] on input at bounding box center [620, 422] width 316 height 39
click at [513, 424] on input at bounding box center [620, 422] width 316 height 39
click at [647, 487] on div "Upload project PDF" at bounding box center [620, 494] width 316 height 40
click at [540, 423] on input at bounding box center [620, 422] width 316 height 39
type input "o"
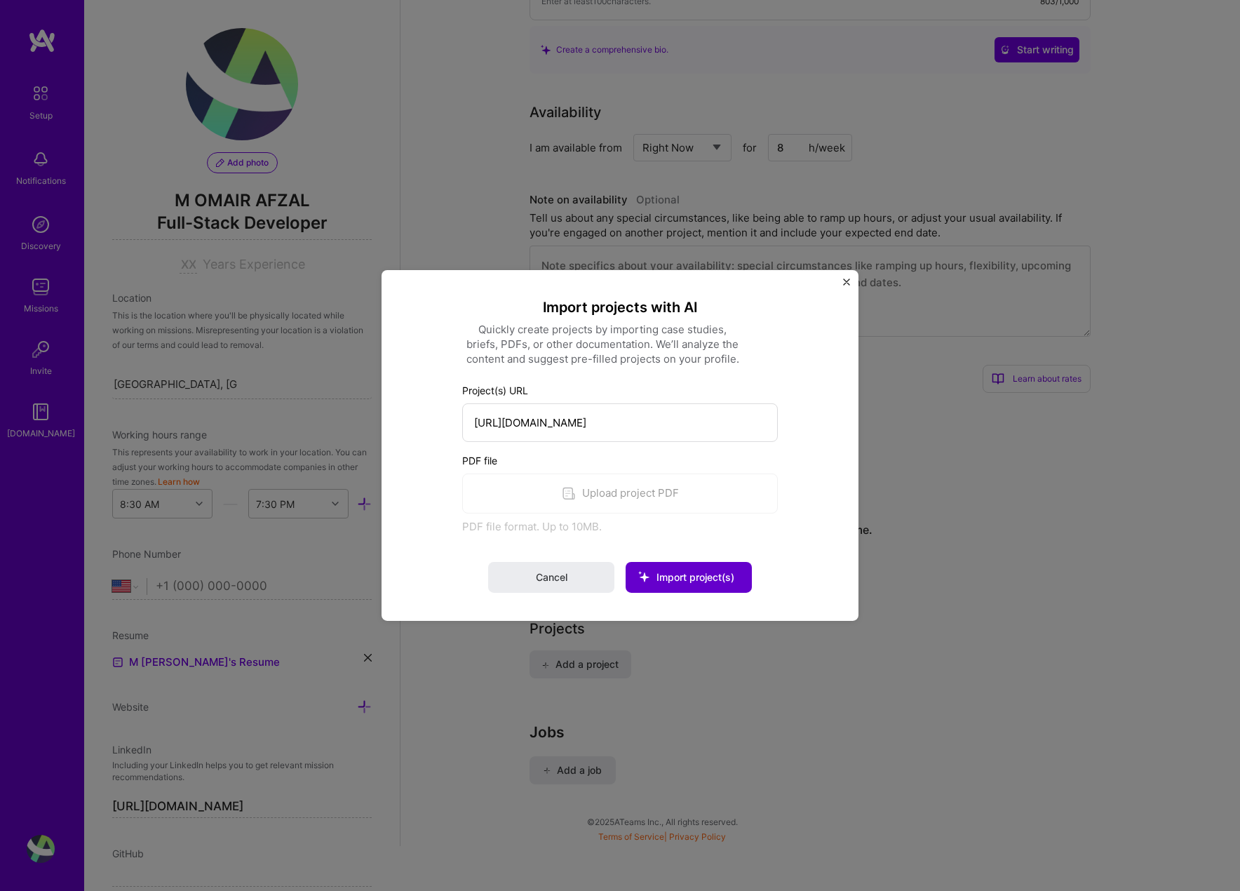
click at [683, 565] on button "Import project(s)" at bounding box center [689, 577] width 126 height 31
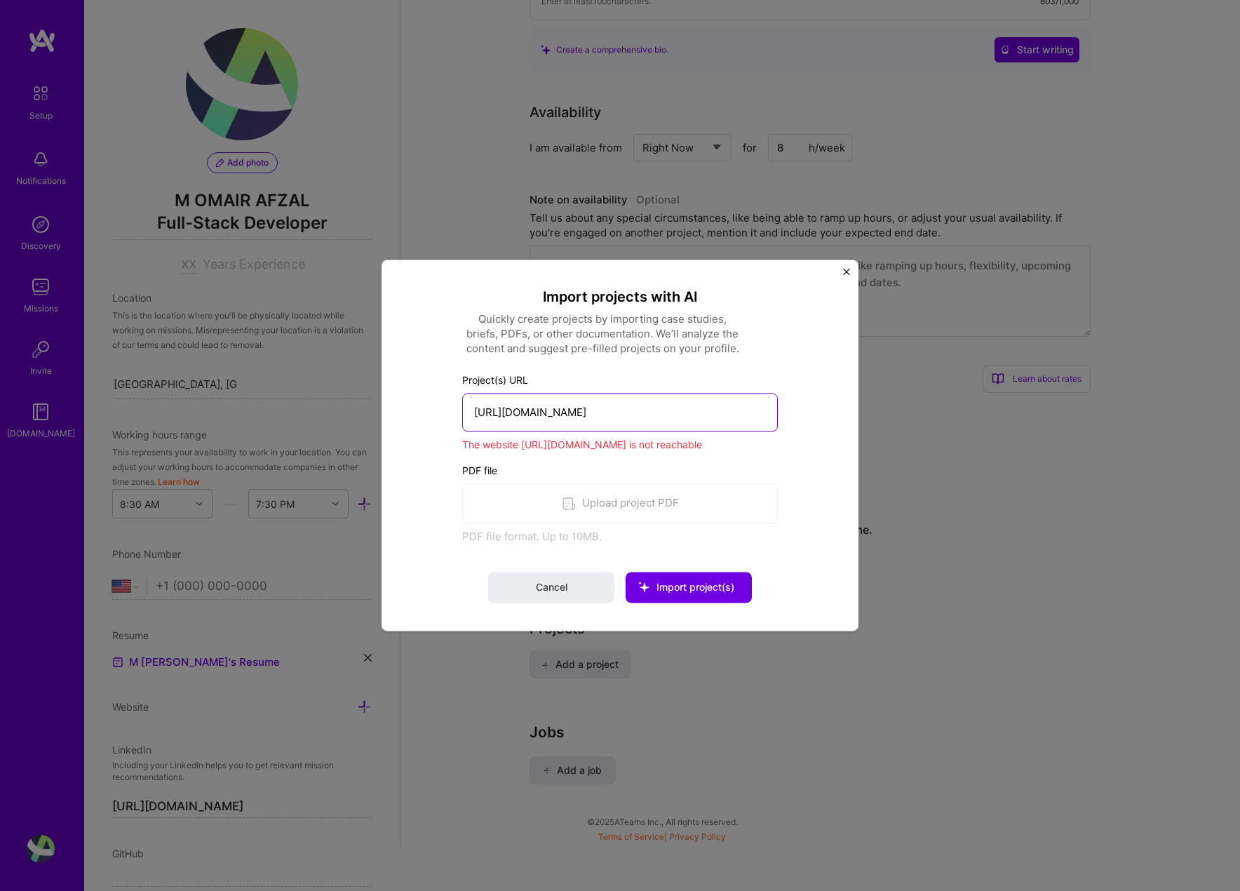
click at [541, 415] on input "[URL][DOMAIN_NAME]" at bounding box center [620, 412] width 316 height 39
click at [603, 409] on input "[URL][DOMAIN_NAME]" at bounding box center [620, 412] width 316 height 39
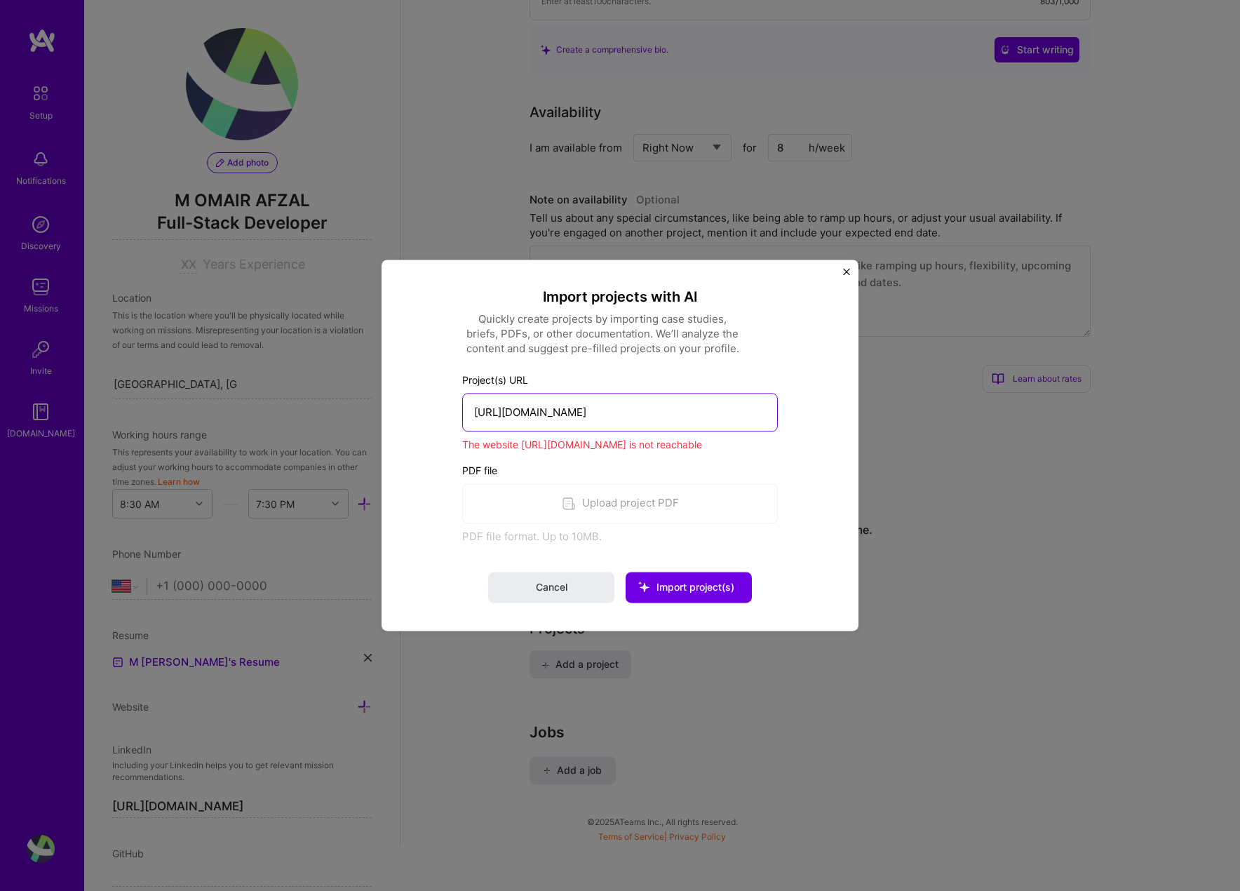
click at [603, 409] on input "[URL][DOMAIN_NAME]" at bounding box center [620, 412] width 316 height 39
click at [504, 422] on input "[URL][DOMAIN_NAME]" at bounding box center [620, 412] width 316 height 39
paste input "/"
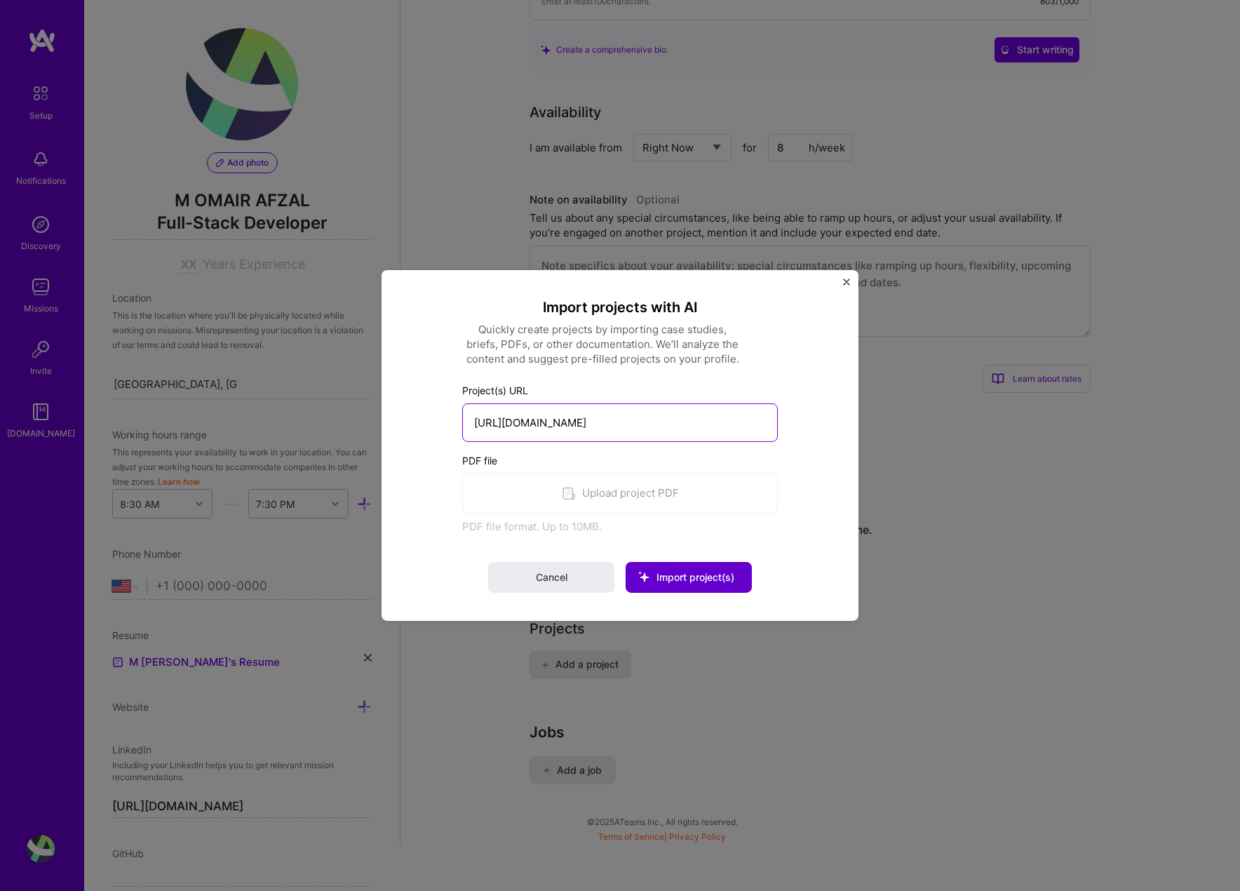
type input "[URL][DOMAIN_NAME]"
click at [699, 575] on span "Import project(s)" at bounding box center [696, 577] width 78 height 12
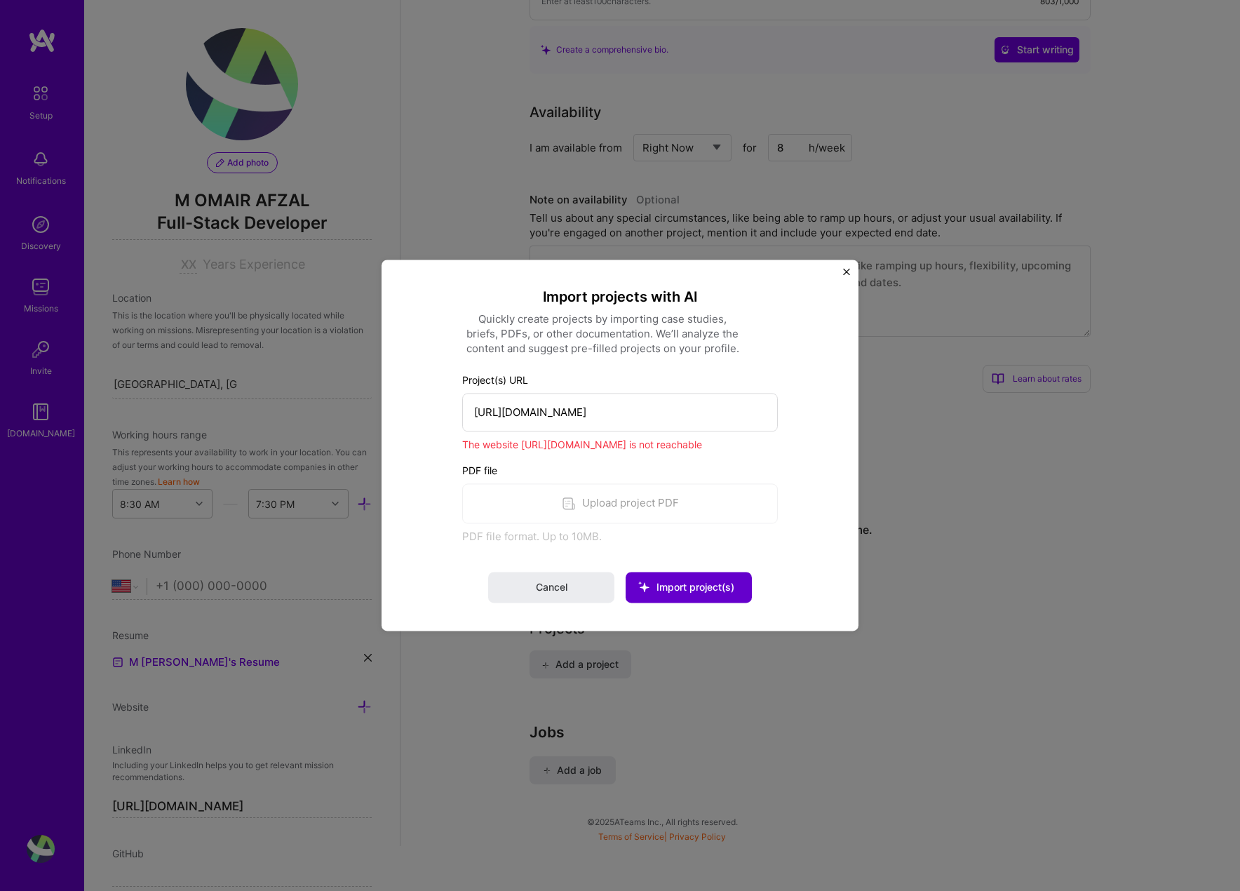
click at [592, 510] on div "PDF file Upload project PDF PDF file format. Up to 10MB." at bounding box center [620, 503] width 316 height 81
click at [593, 502] on div "PDF file Upload project PDF PDF file format. Up to 10MB." at bounding box center [620, 503] width 316 height 81
click at [554, 502] on div "PDF file Upload project PDF PDF file format. Up to 10MB." at bounding box center [620, 503] width 316 height 81
click at [590, 429] on input "[URL][DOMAIN_NAME]" at bounding box center [620, 412] width 316 height 39
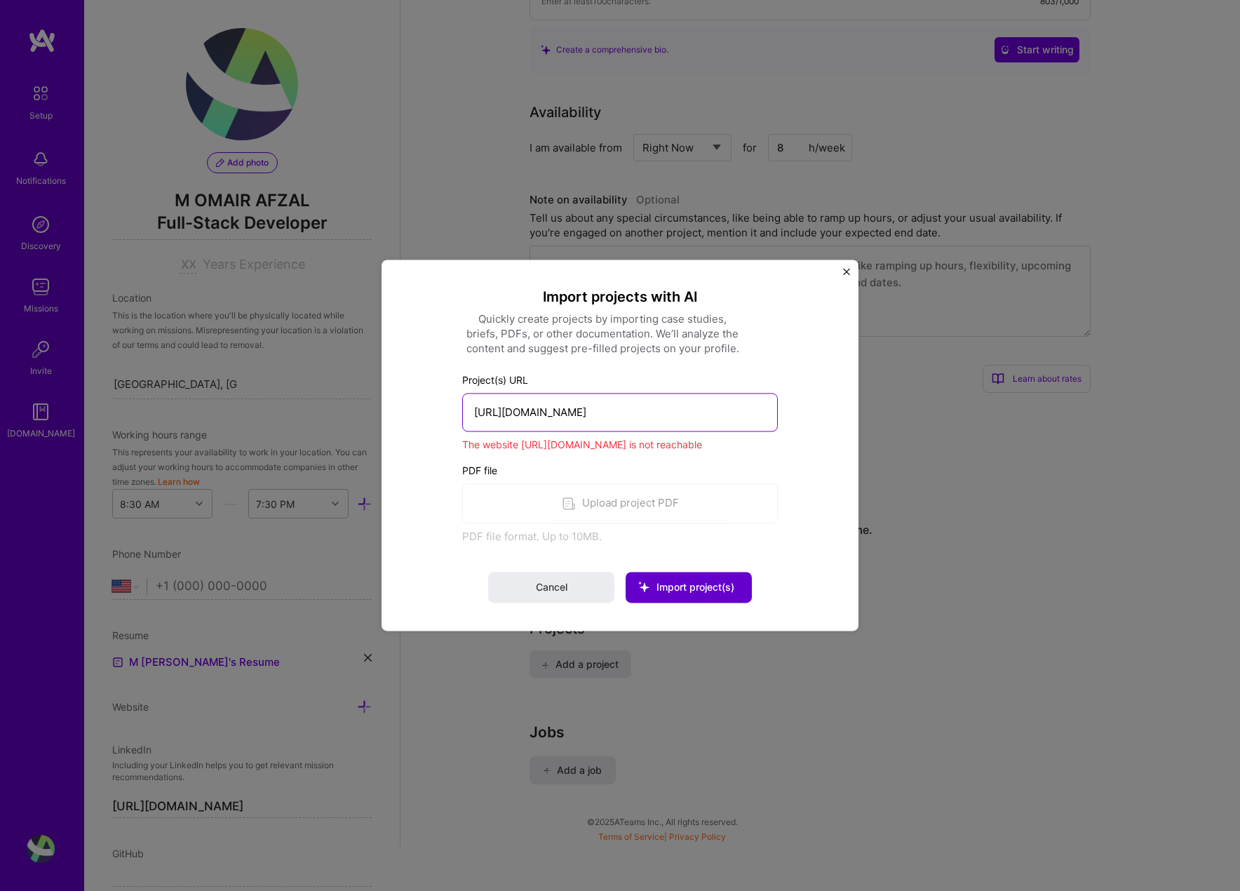
click at [590, 429] on input "[URL][DOMAIN_NAME]" at bounding box center [620, 412] width 316 height 39
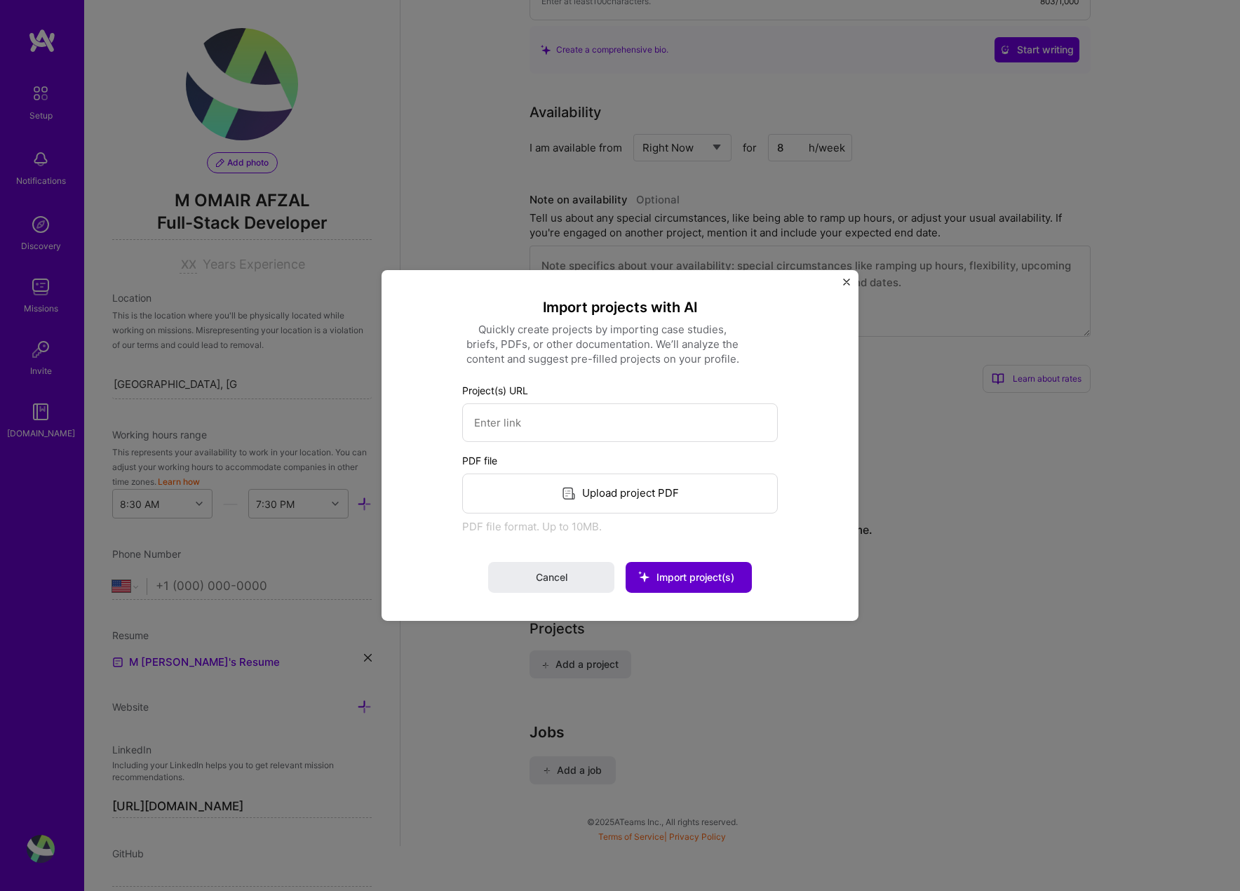
click at [653, 486] on div "Upload project PDF" at bounding box center [620, 494] width 316 height 40
click at [699, 571] on span "Import project(s)" at bounding box center [696, 577] width 78 height 12
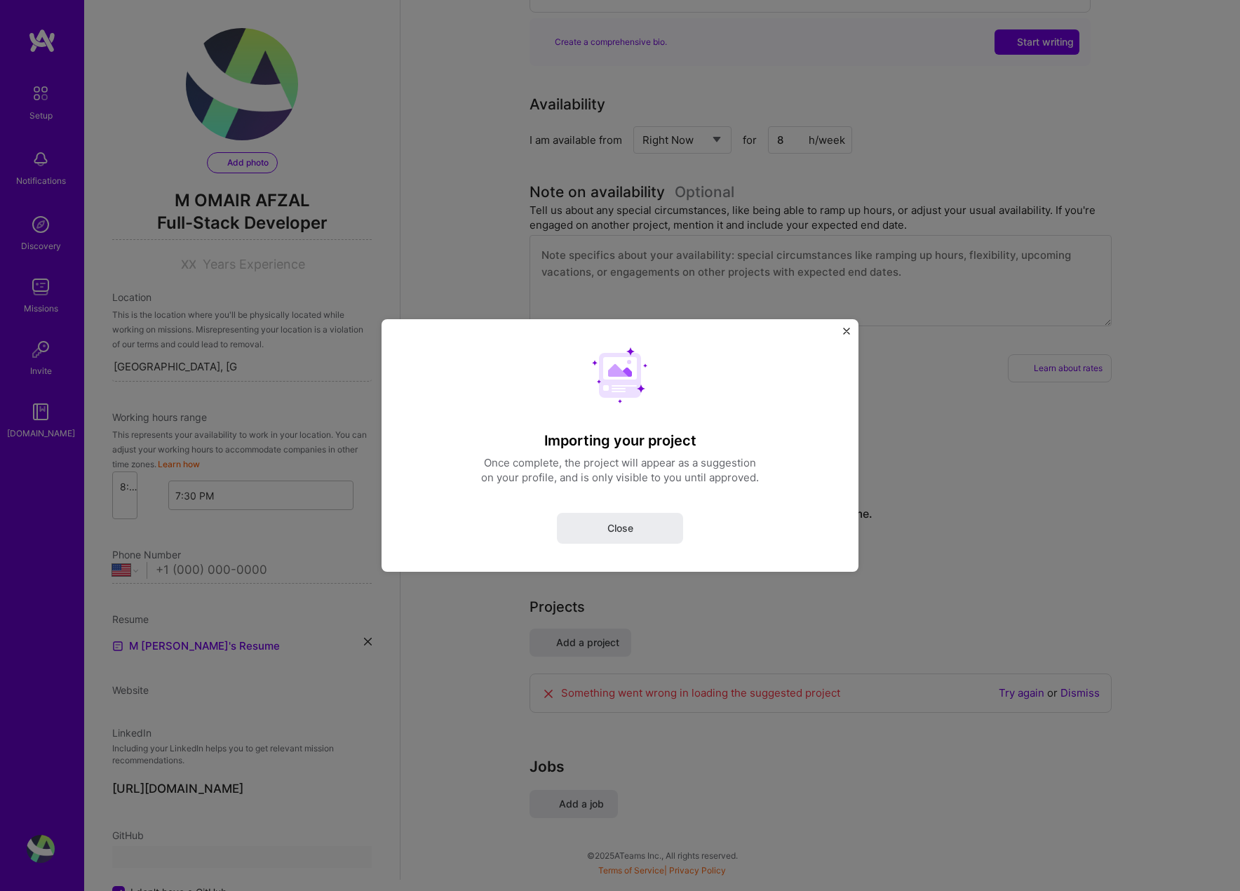
select select "US"
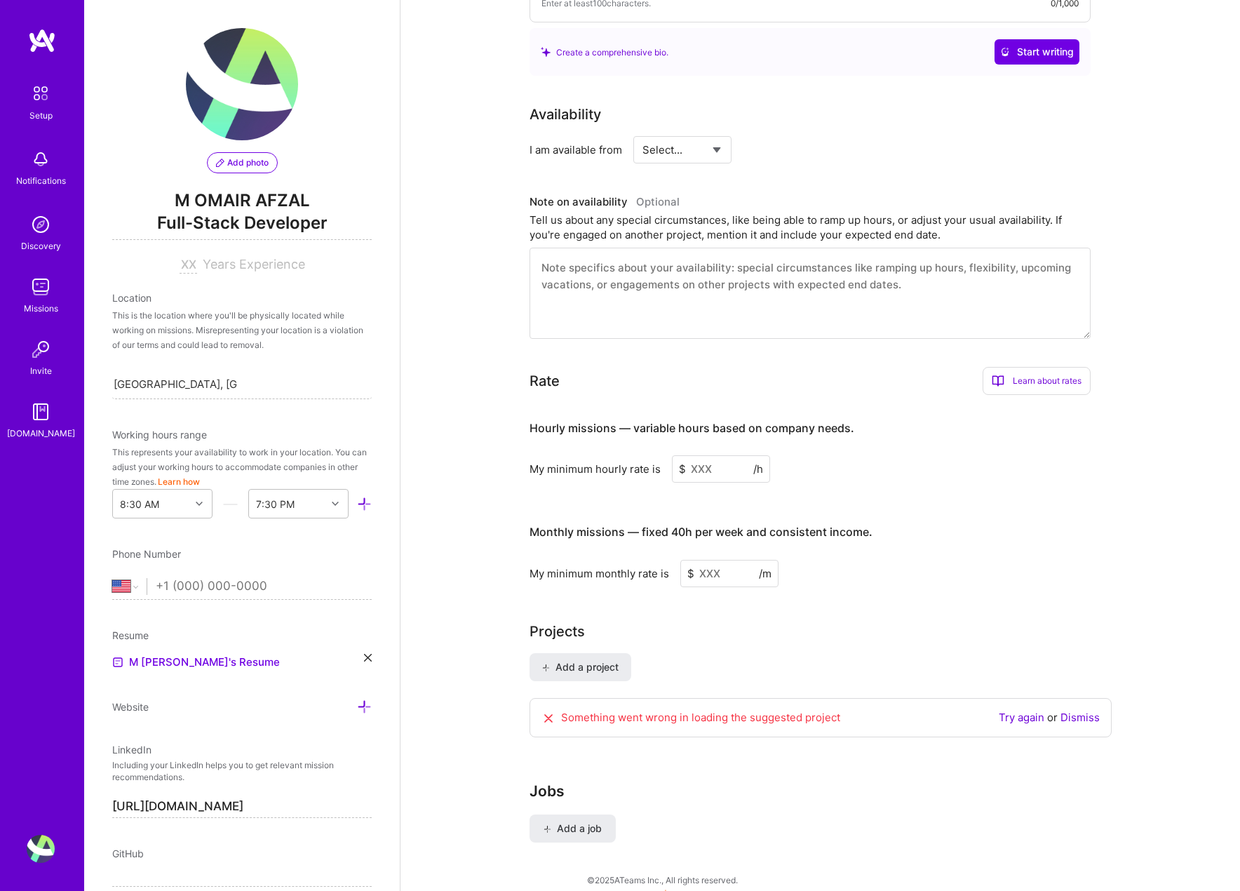
scroll to position [532, 0]
click at [1019, 709] on link "Try again" at bounding box center [1022, 715] width 46 height 13
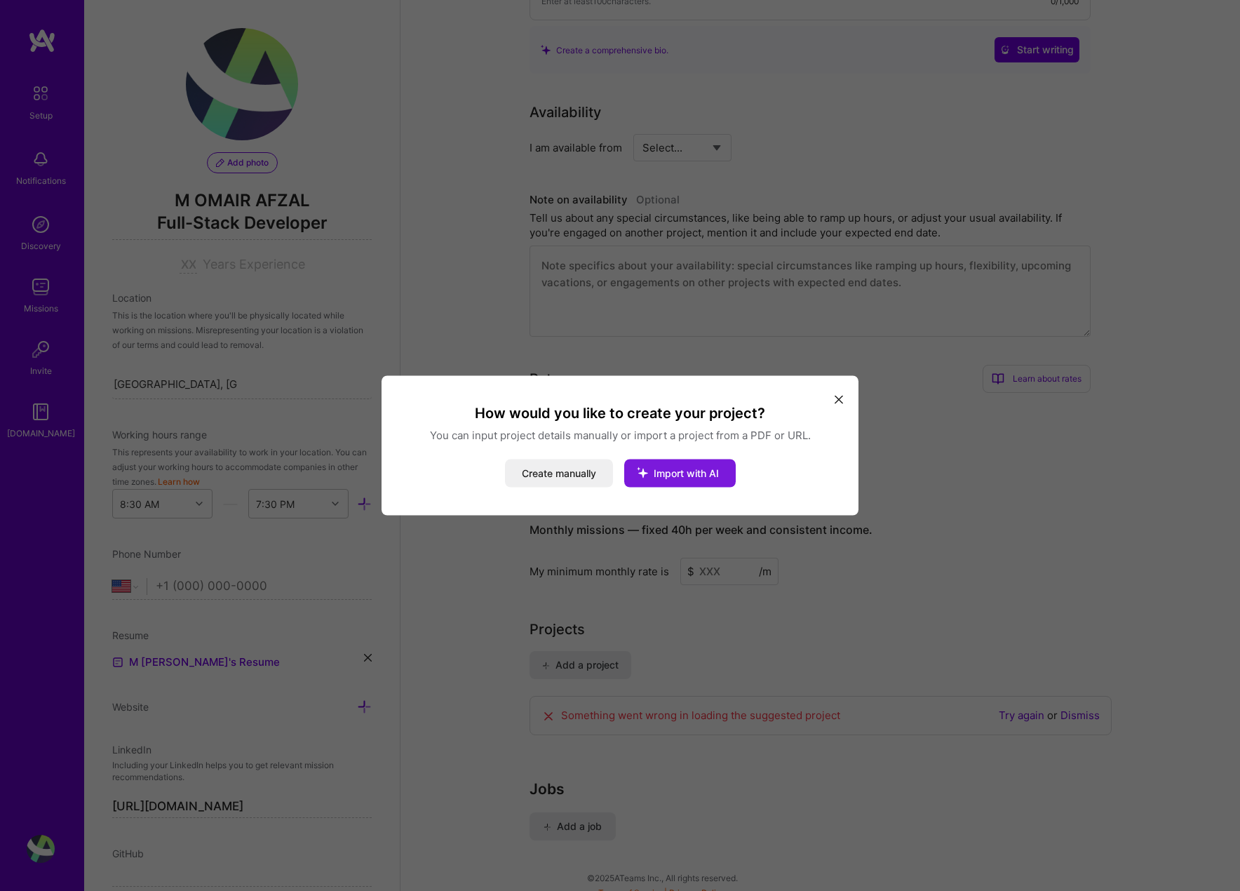
click at [684, 471] on span "Import with AI" at bounding box center [686, 473] width 65 height 12
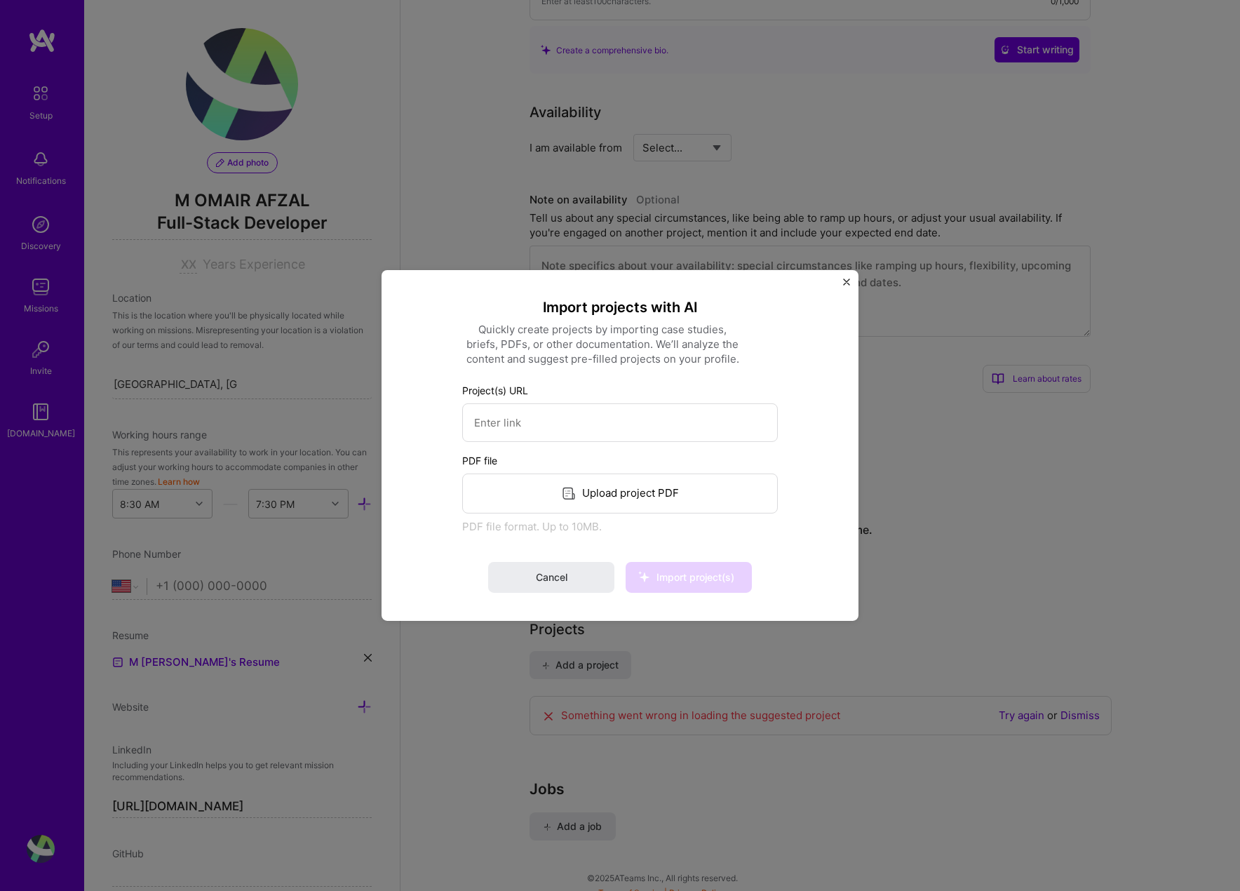
click at [598, 492] on div "Upload project PDF" at bounding box center [620, 494] width 316 height 40
click at [683, 586] on button "Import project(s)" at bounding box center [689, 577] width 126 height 31
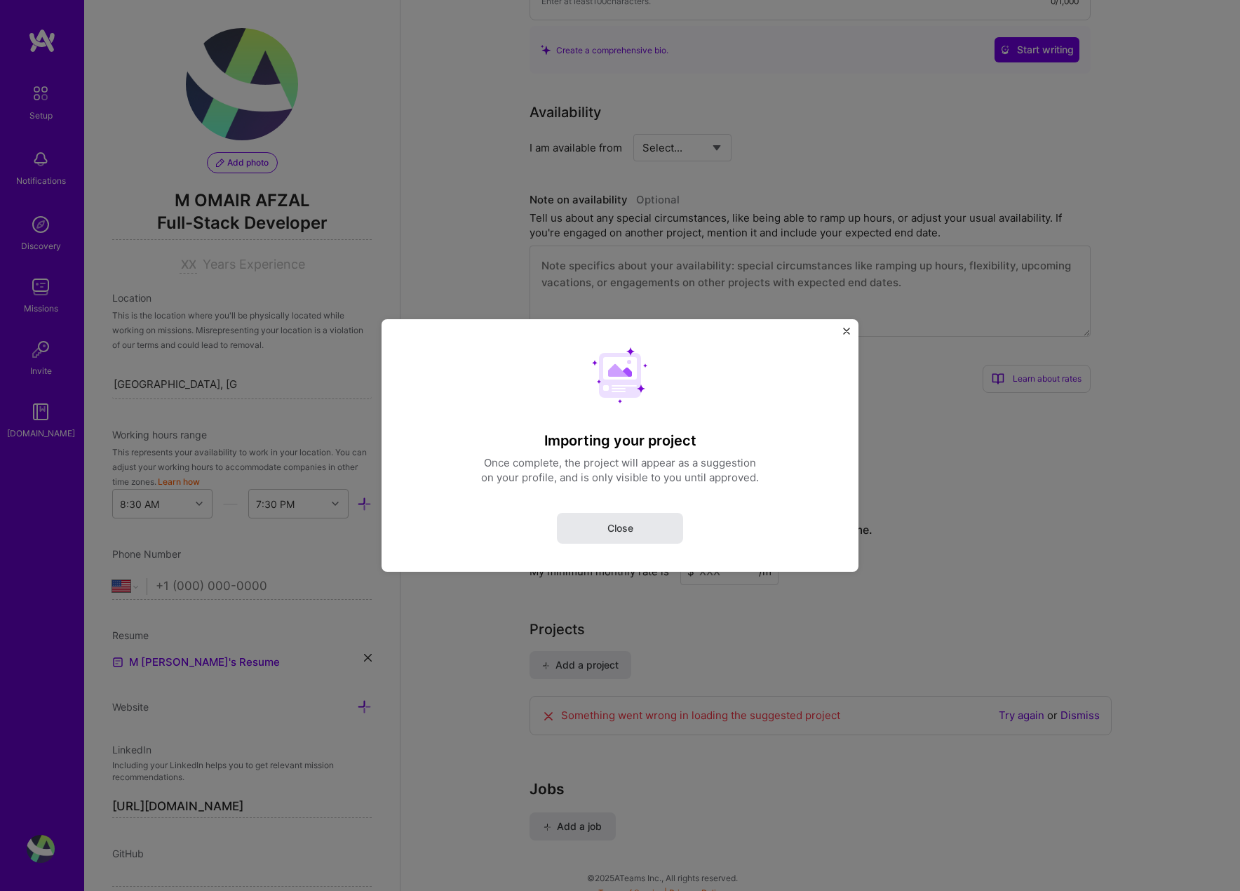
click at [626, 535] on span "Close" at bounding box center [620, 528] width 26 height 14
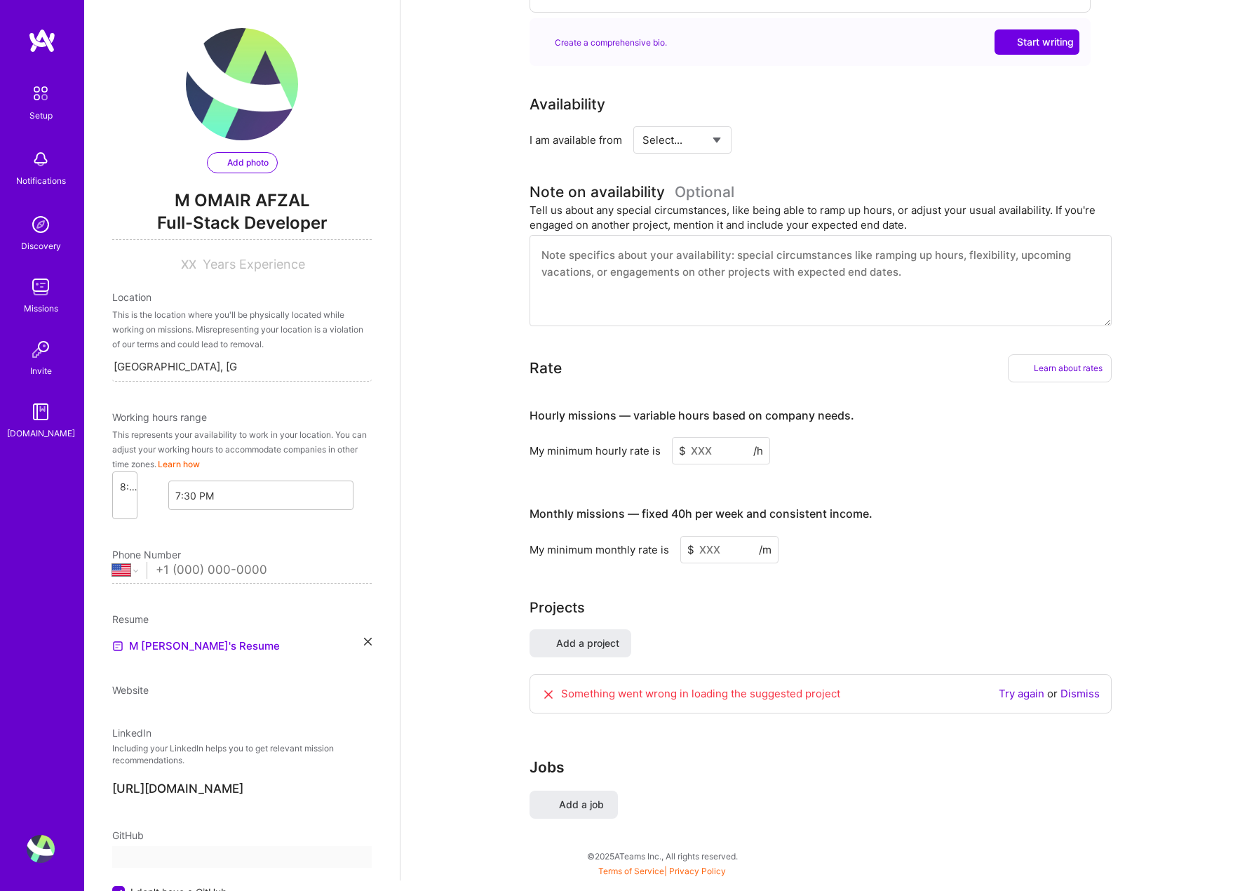
scroll to position [0, 0]
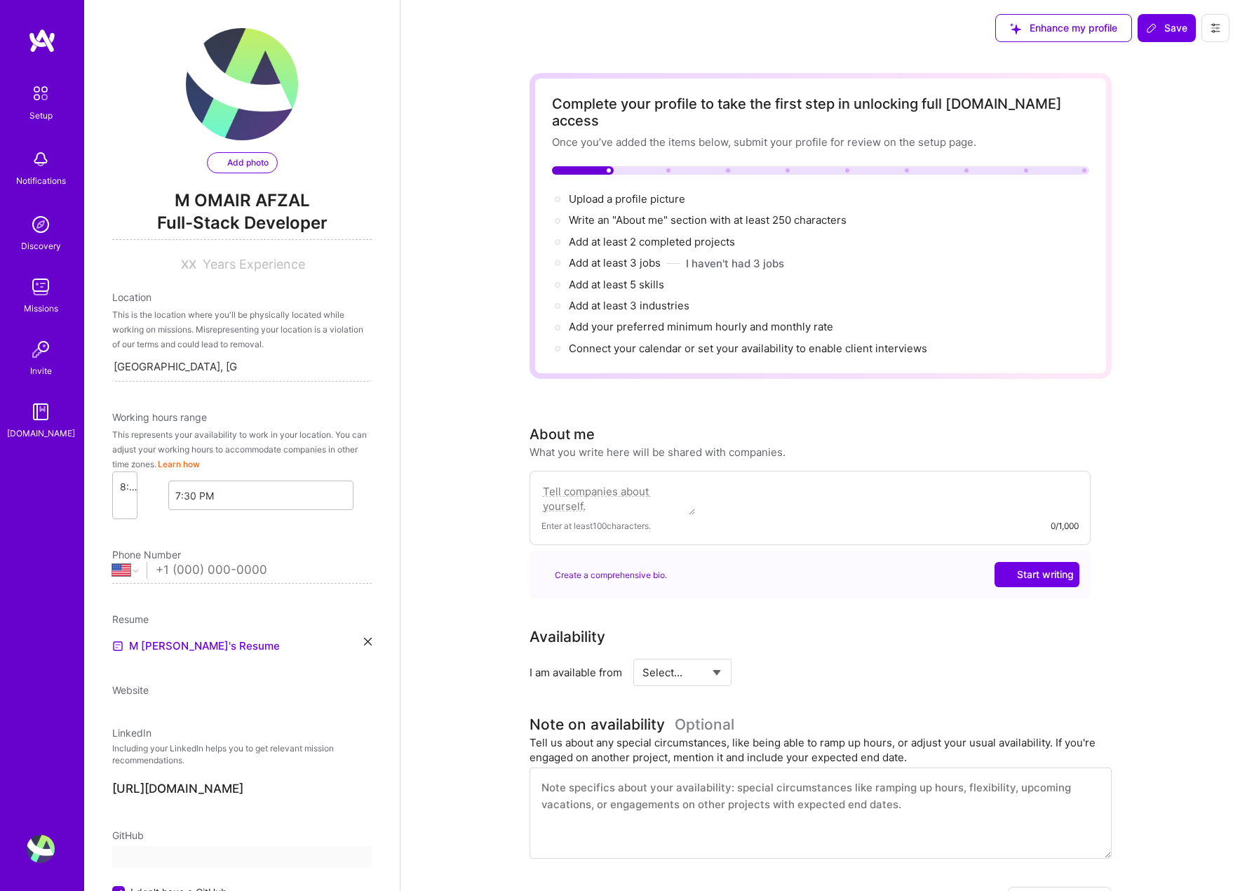
select select "US"
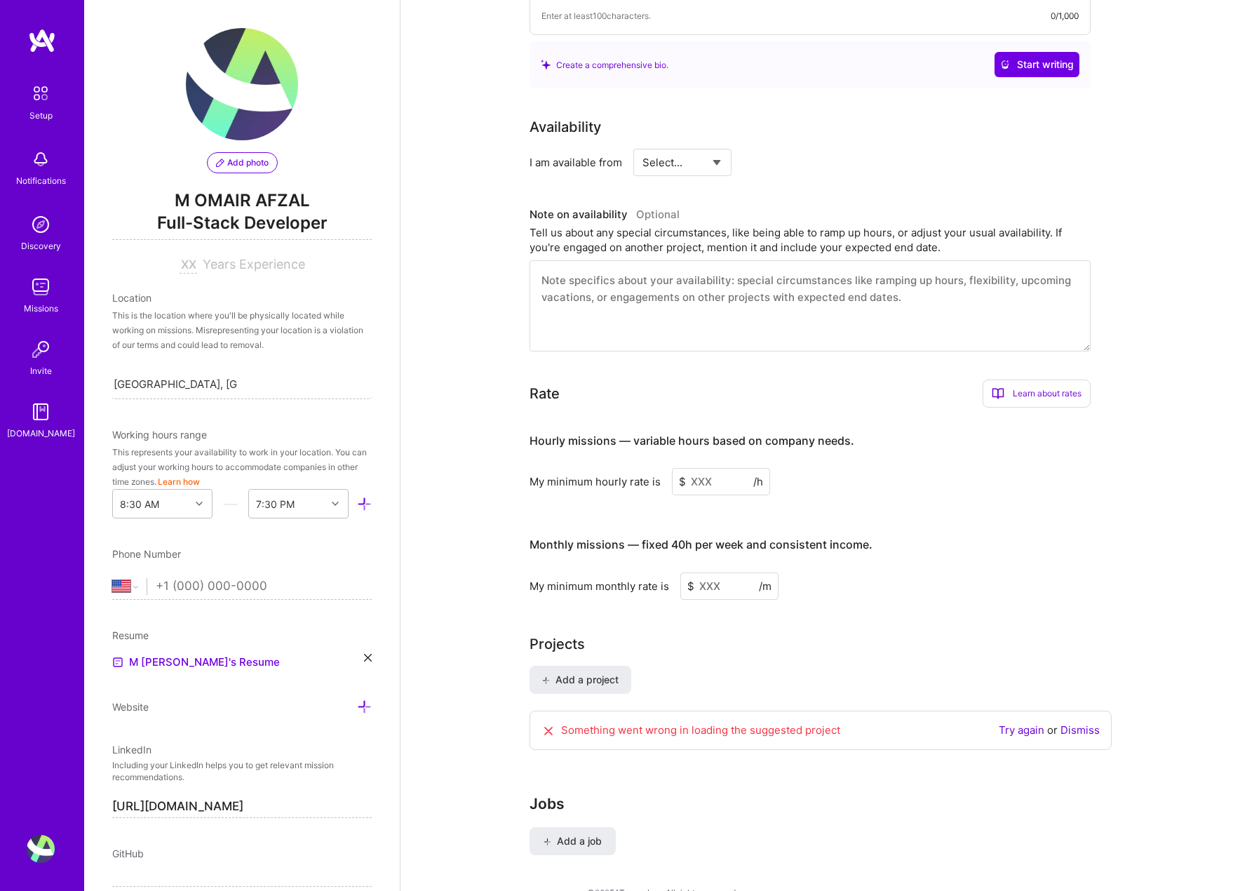
scroll to position [532, 0]
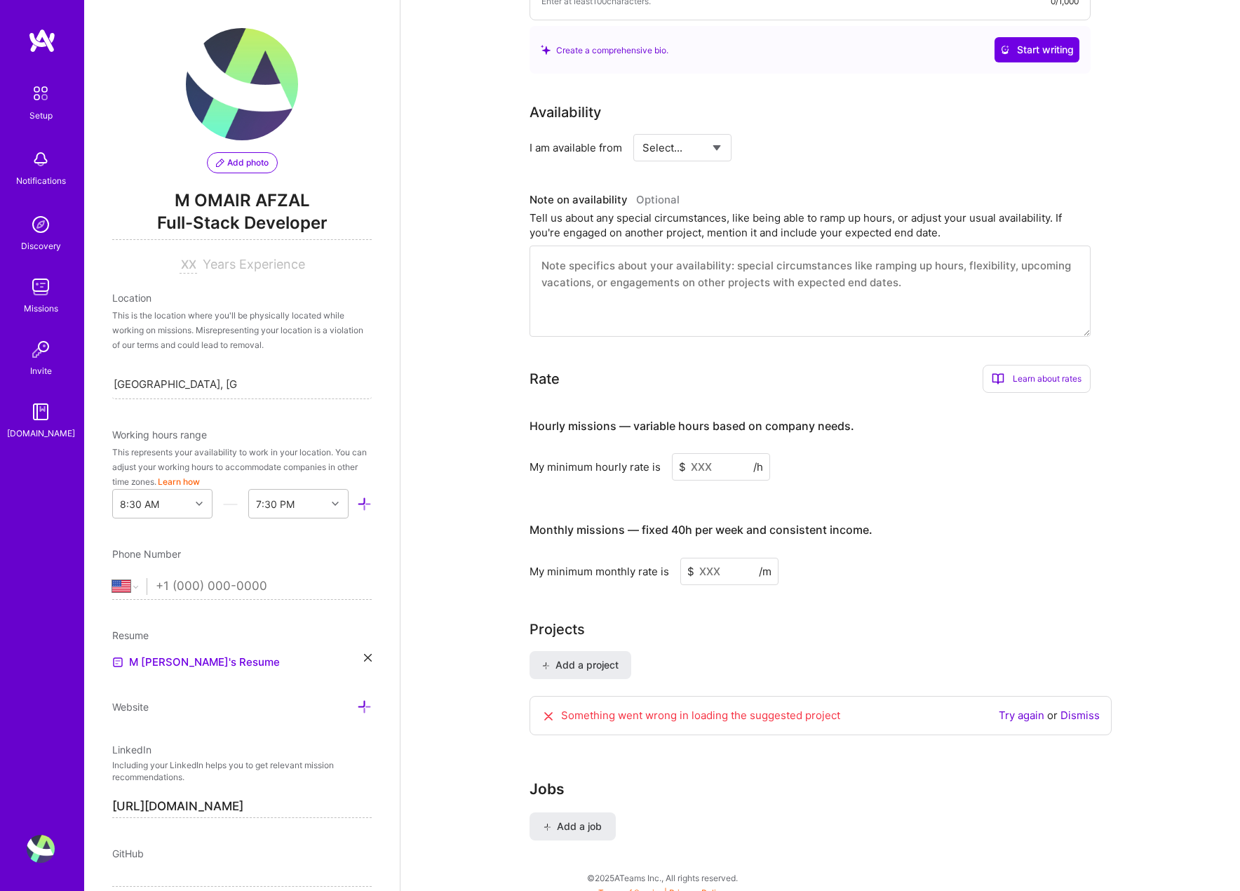
click at [1074, 709] on link "Dismiss" at bounding box center [1080, 715] width 39 height 13
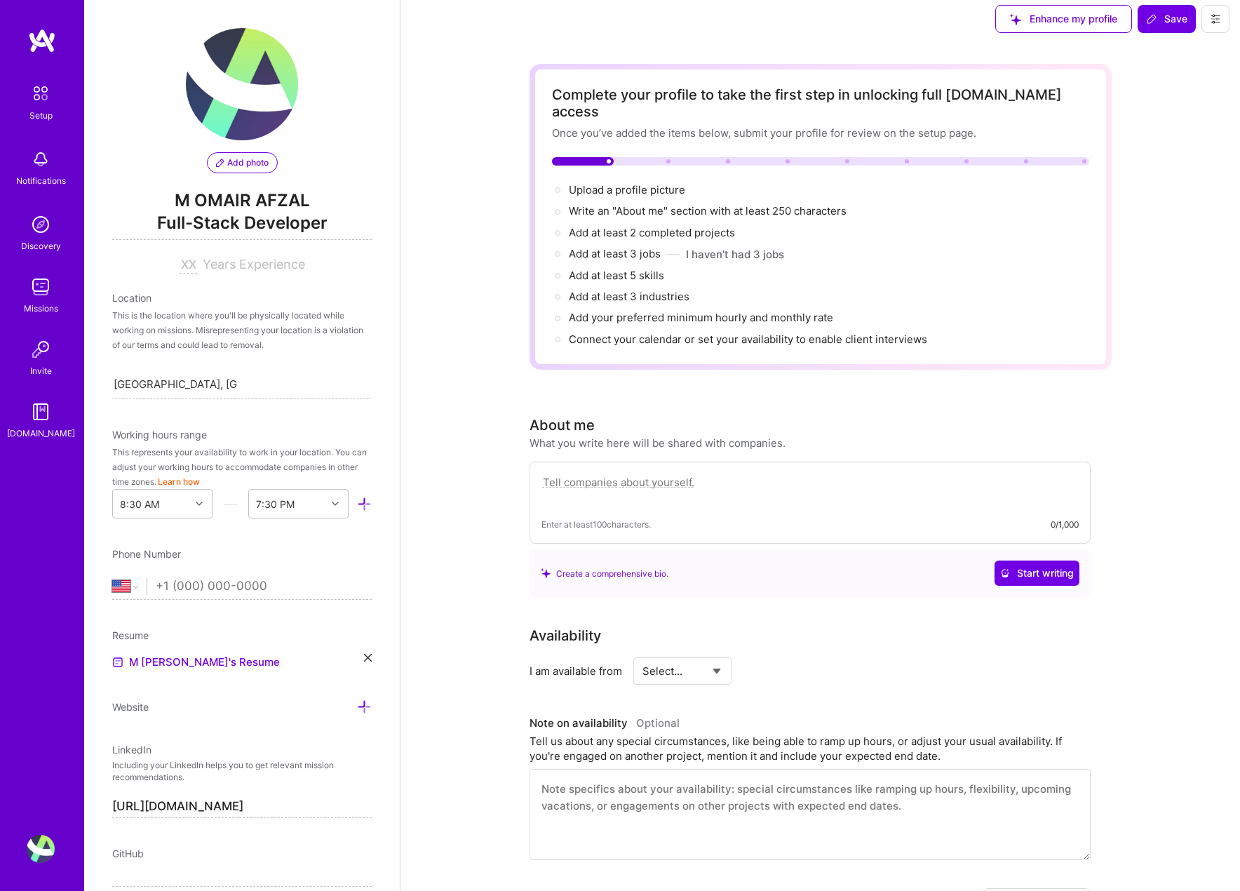
scroll to position [0, 0]
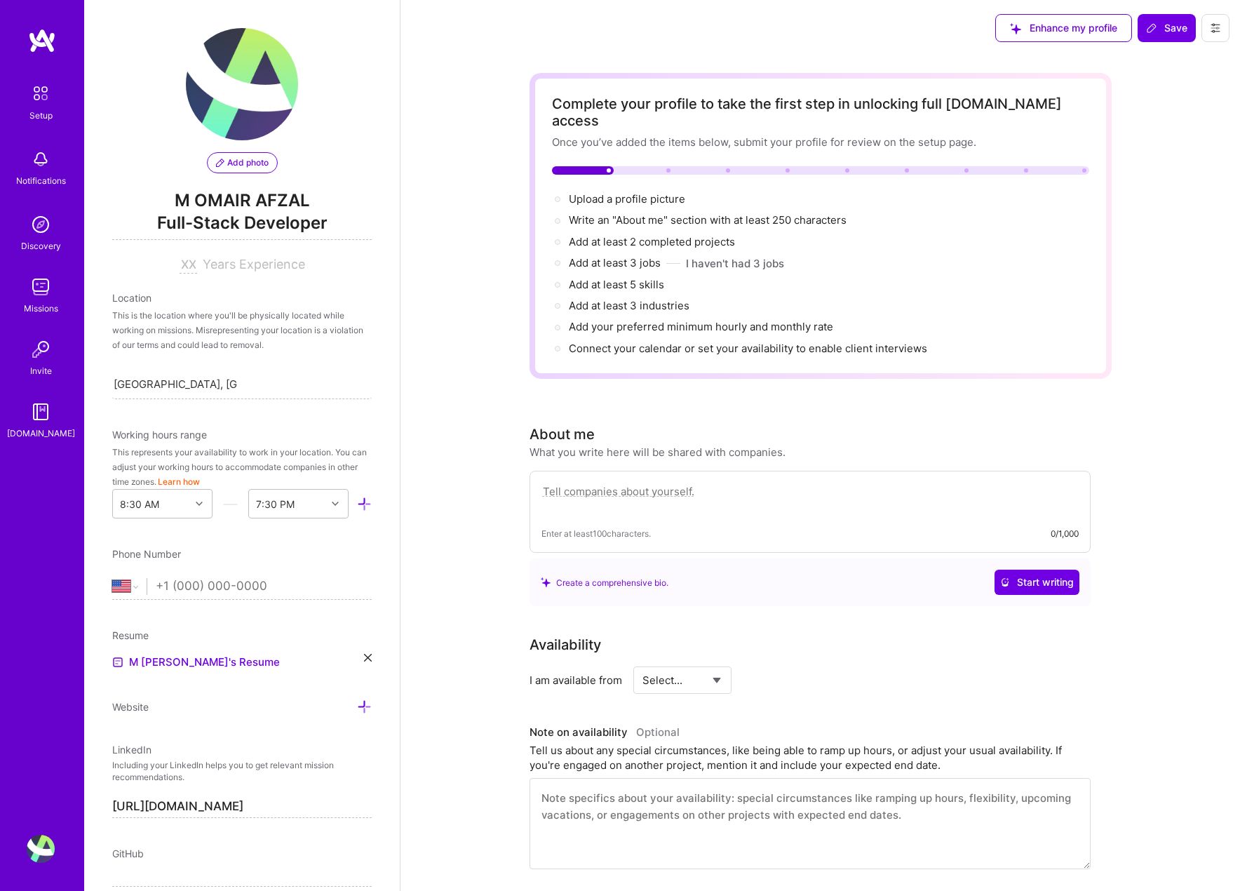
click at [748, 487] on textarea at bounding box center [810, 499] width 537 height 32
click at [666, 487] on textarea at bounding box center [810, 499] width 537 height 32
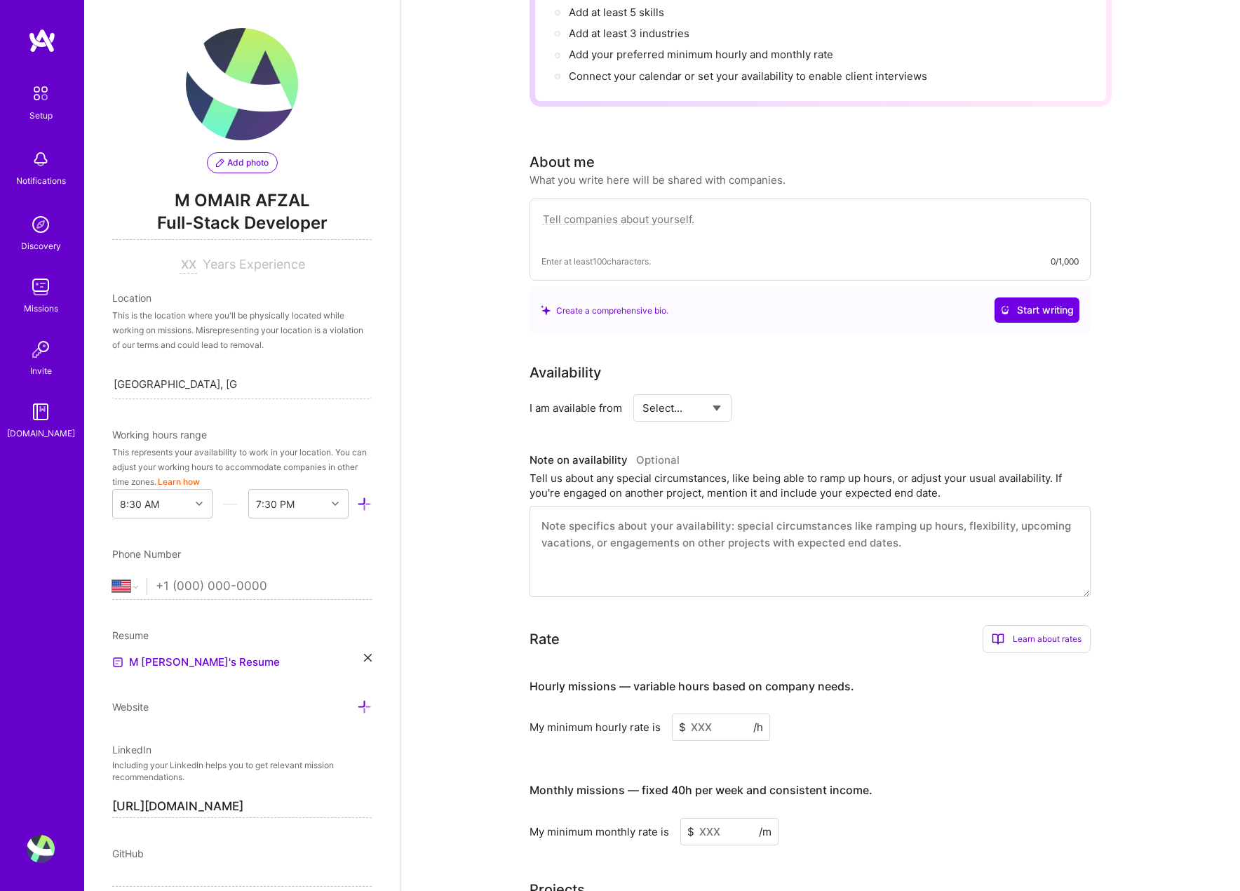
scroll to position [532, 0]
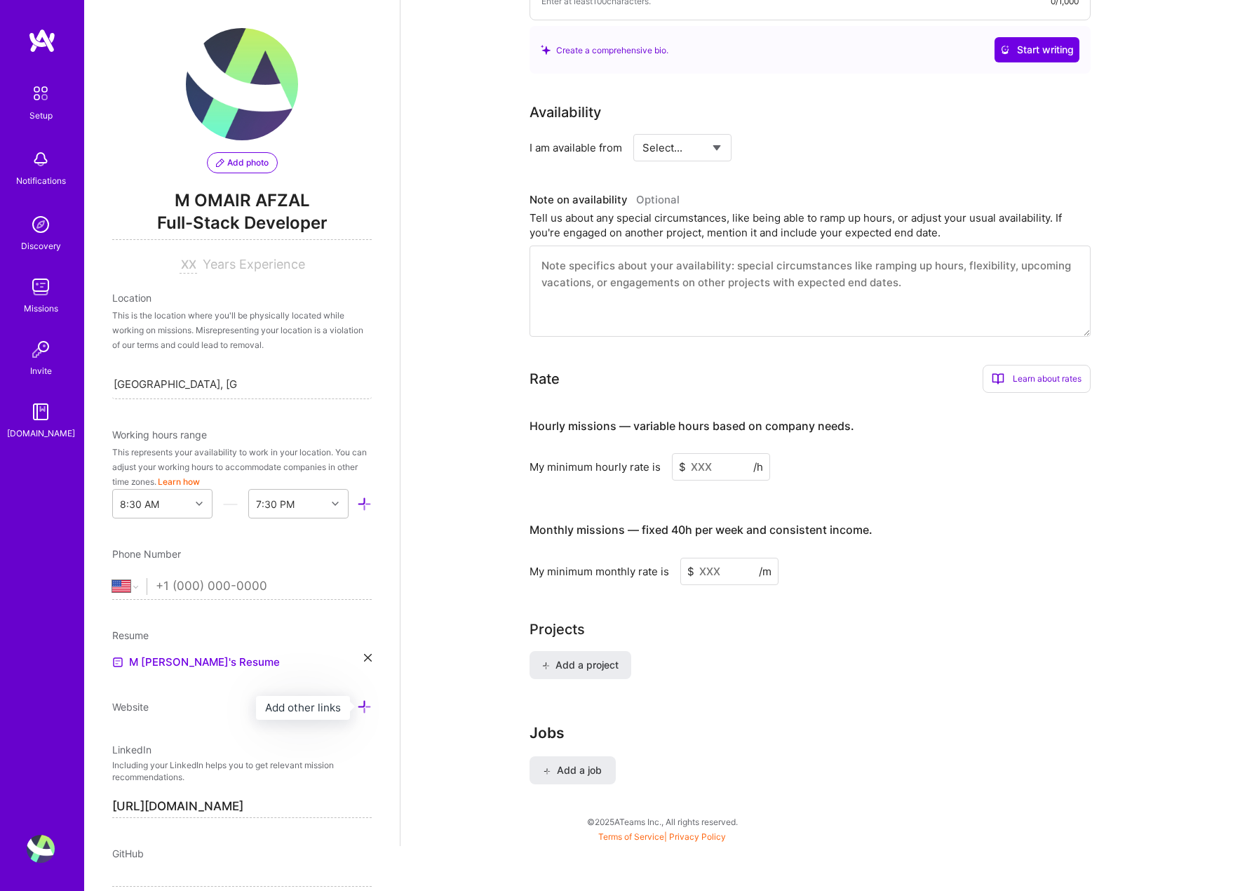
click at [366, 711] on icon at bounding box center [364, 706] width 15 height 15
click at [214, 730] on input at bounding box center [242, 729] width 260 height 22
paste input "[URL][DOMAIN_NAME]"
type input "[URL][DOMAIN_NAME]"
click at [518, 775] on div "Complete your profile to take the first step in unlocking full [DOMAIN_NAME] ac…" at bounding box center [821, 185] width 840 height 1322
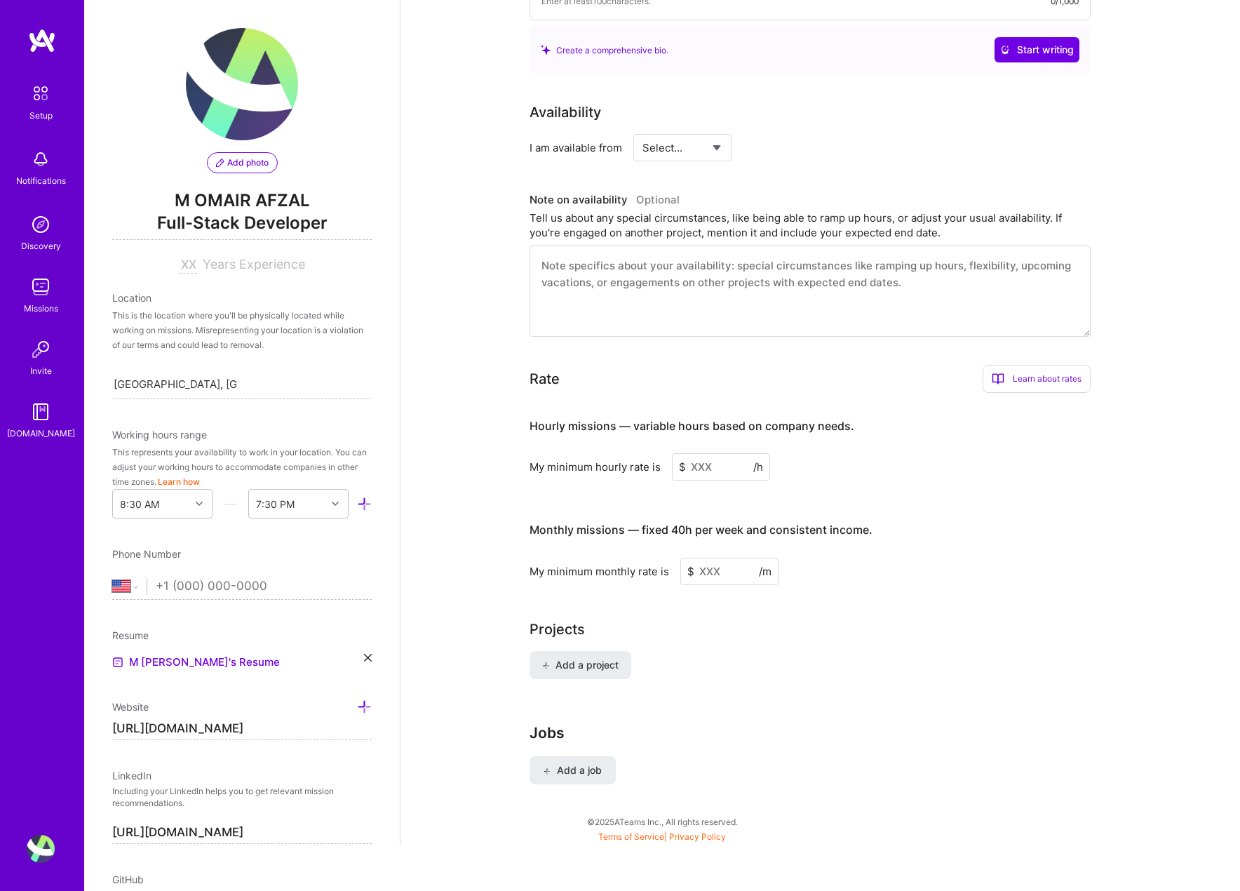
click at [367, 702] on icon at bounding box center [364, 706] width 15 height 15
click at [344, 723] on input at bounding box center [242, 729] width 260 height 22
type input "https://"
click at [438, 759] on div "Complete your profile to take the first step in unlocking full [DOMAIN_NAME] ac…" at bounding box center [821, 185] width 840 height 1322
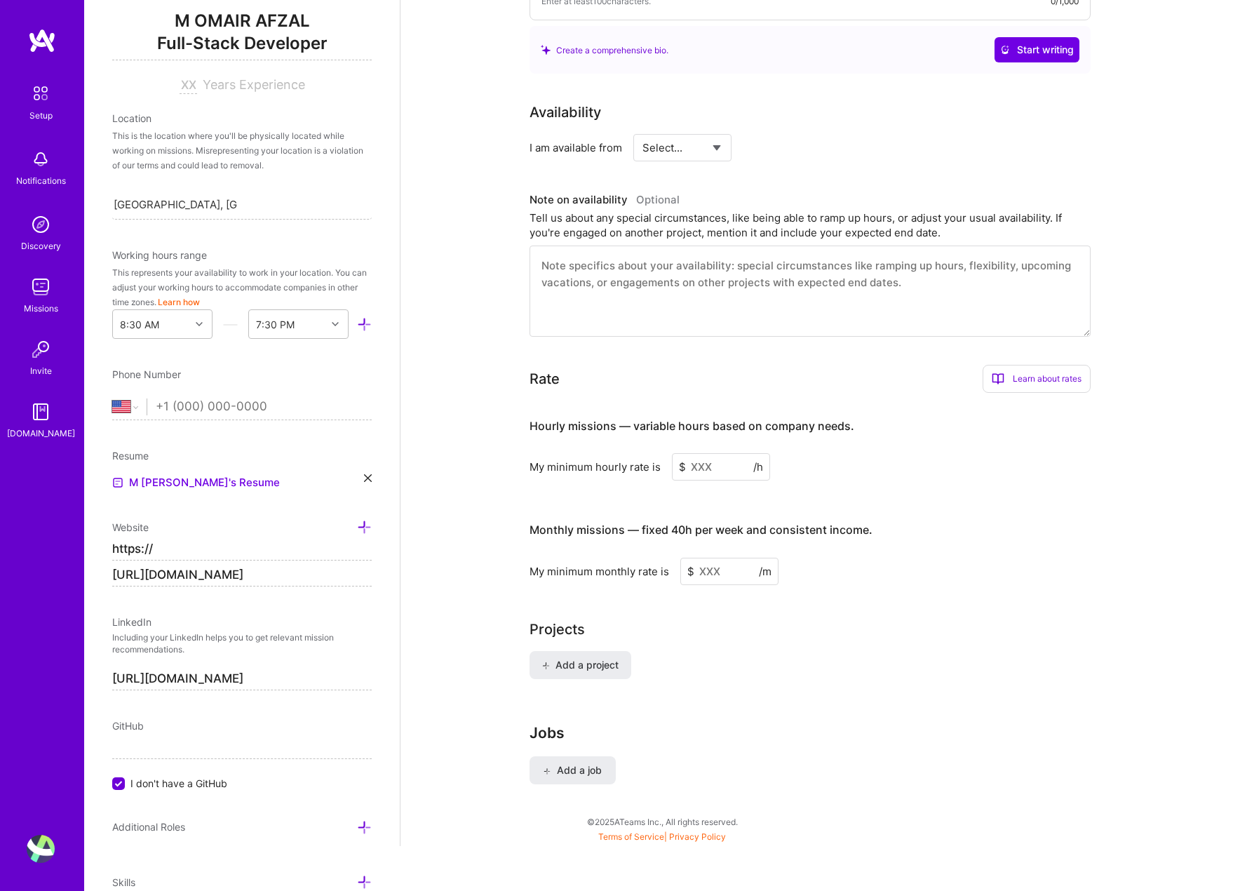
scroll to position [300, 0]
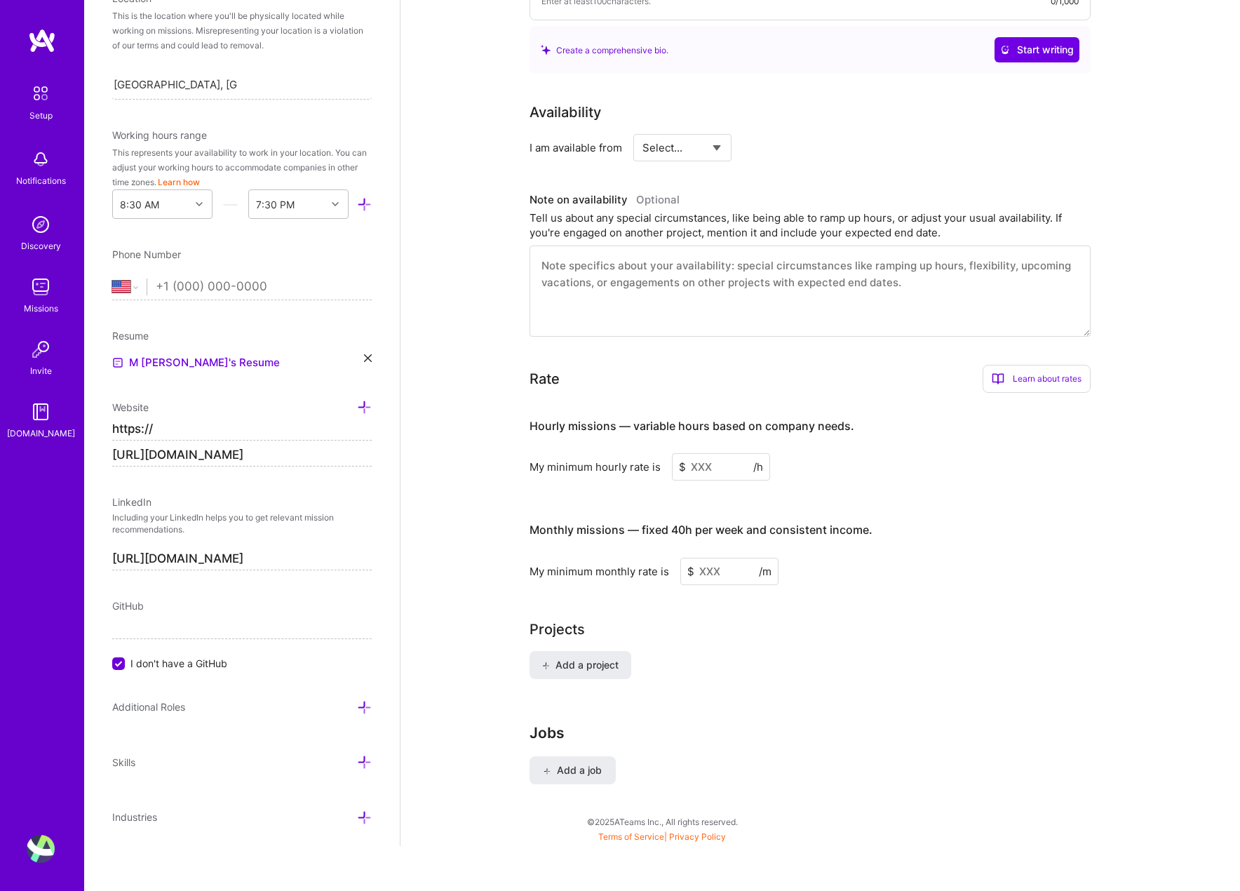
click at [220, 600] on div "GitHub" at bounding box center [242, 605] width 260 height 15
click at [151, 673] on div "Add photo M [PERSON_NAME] Full-Stack Developer Years Experience Location This i…" at bounding box center [242, 445] width 316 height 891
click at [173, 662] on span "I don't have a GitHub" at bounding box center [178, 663] width 97 height 15
click at [126, 662] on input "I don't have a GitHub" at bounding box center [120, 664] width 13 height 13
click at [198, 633] on input at bounding box center [242, 628] width 260 height 22
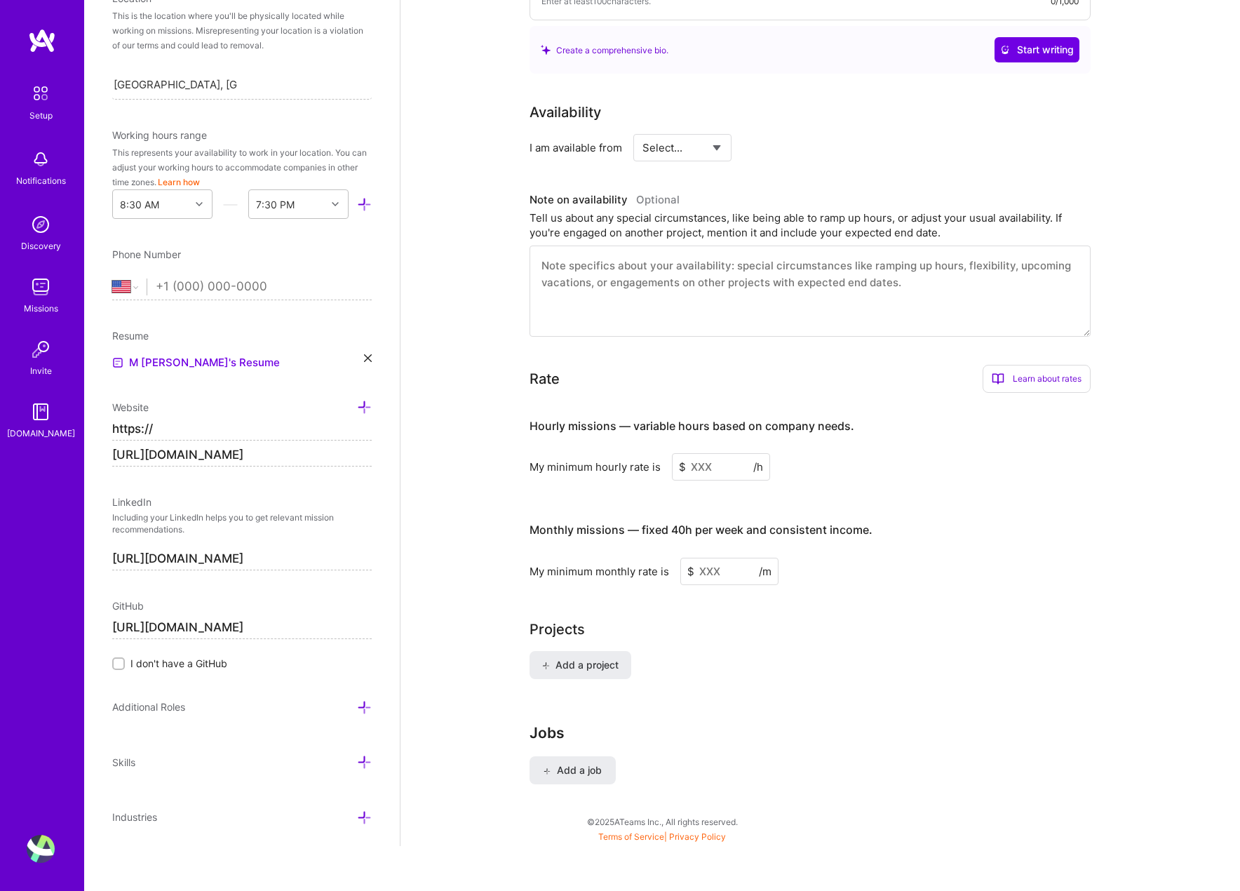
type input "[URL][DOMAIN_NAME]"
click at [437, 721] on div "Complete your profile to take the first step in unlocking full [DOMAIN_NAME] ac…" at bounding box center [821, 185] width 840 height 1322
click at [212, 711] on div "Additional Roles" at bounding box center [242, 707] width 260 height 16
click at [367, 709] on icon at bounding box center [364, 707] width 15 height 15
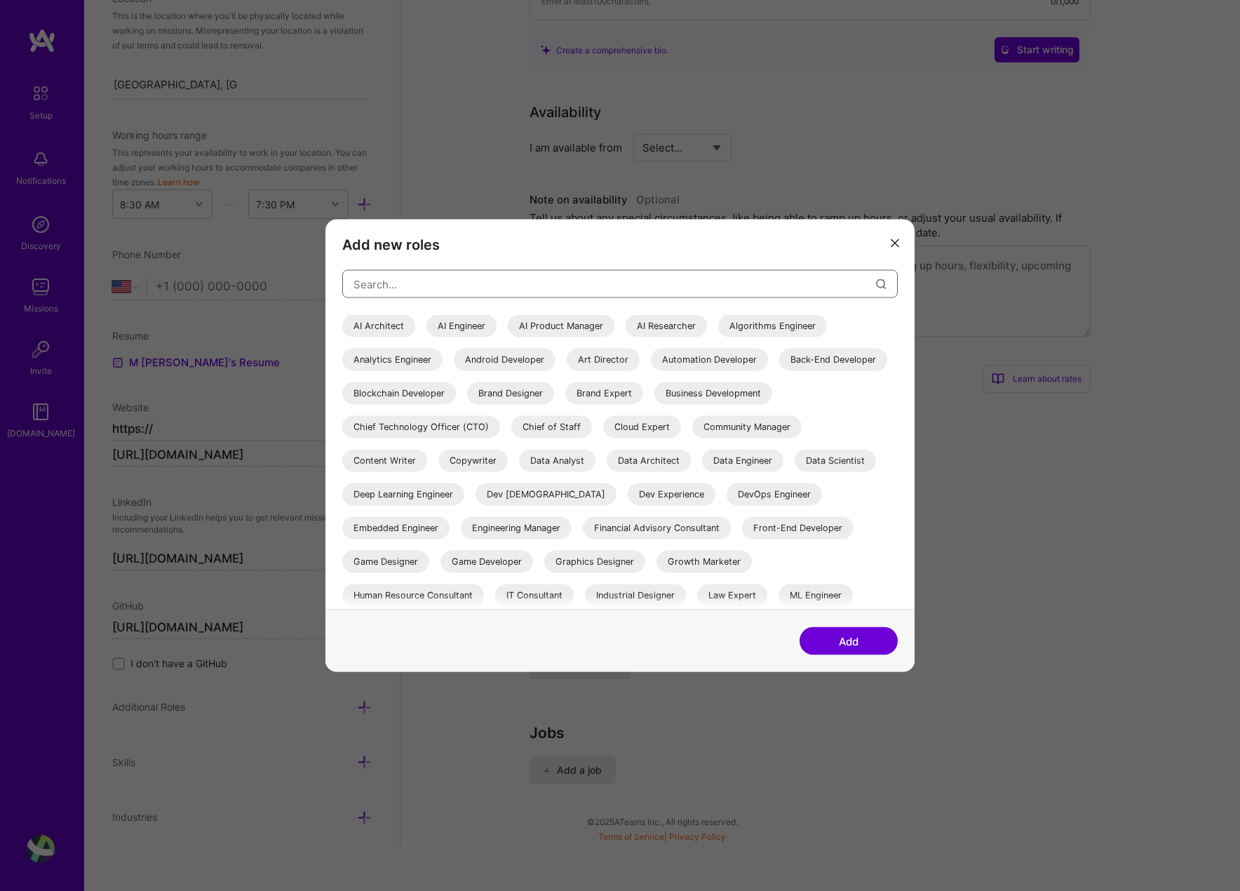
click at [540, 288] on input "modal" at bounding box center [615, 284] width 523 height 36
click at [384, 327] on div "AI Architect" at bounding box center [378, 326] width 73 height 22
click at [462, 328] on div "AI Engineer" at bounding box center [462, 326] width 70 height 22
click at [720, 357] on div "Automation Developer" at bounding box center [709, 360] width 117 height 22
click at [779, 371] on div "Back-End Developer" at bounding box center [833, 360] width 108 height 22
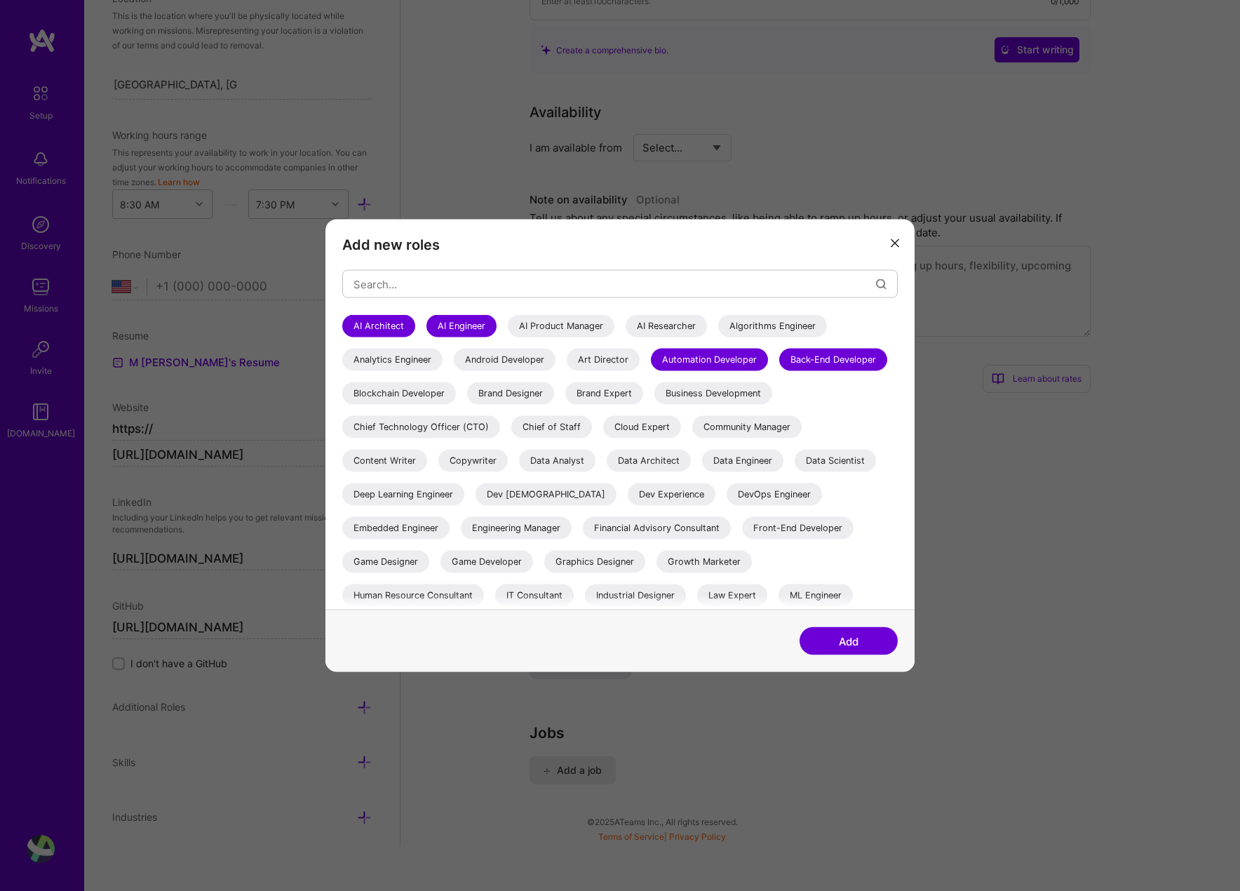
click at [456, 398] on div "Blockchain Developer" at bounding box center [399, 393] width 114 height 22
click at [702, 472] on div "Data Engineer" at bounding box center [742, 461] width 81 height 22
click at [795, 472] on div "Data Scientist" at bounding box center [835, 461] width 81 height 22
click at [691, 464] on div "Data Architect" at bounding box center [649, 461] width 84 height 22
click at [716, 496] on div "Dev Experience" at bounding box center [672, 494] width 88 height 22
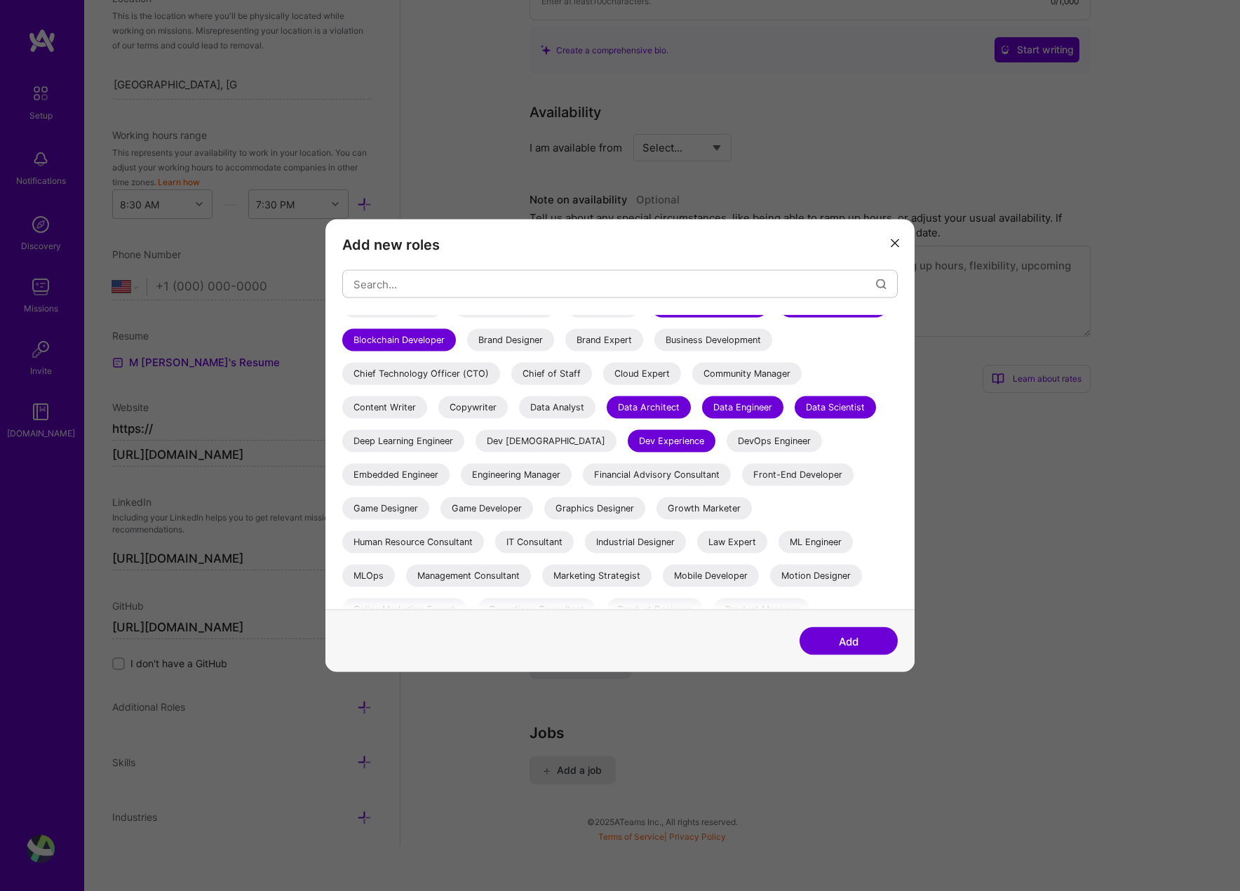
scroll to position [55, 0]
click at [727, 451] on div "DevOps Engineer" at bounding box center [774, 440] width 95 height 22
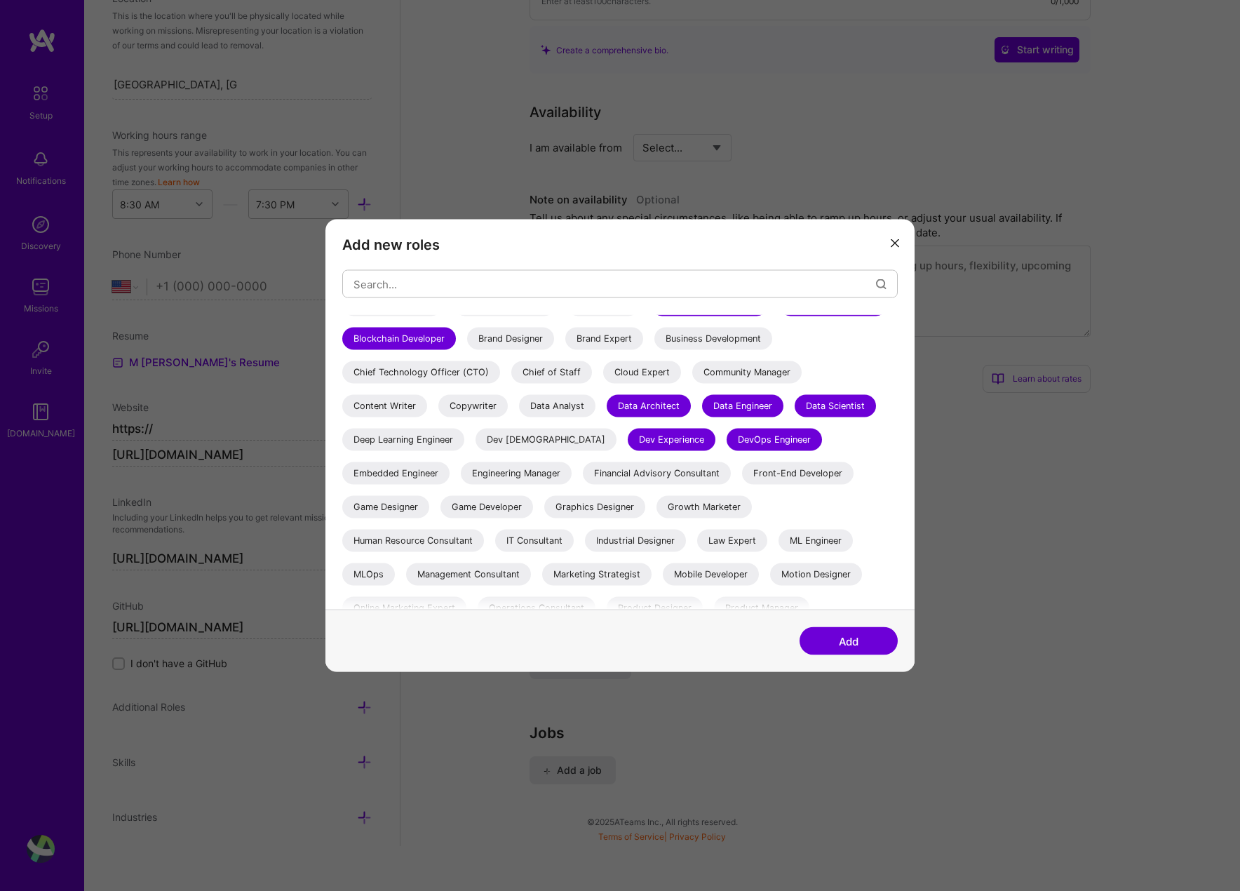
click at [450, 466] on div "Embedded Engineer" at bounding box center [395, 473] width 107 height 22
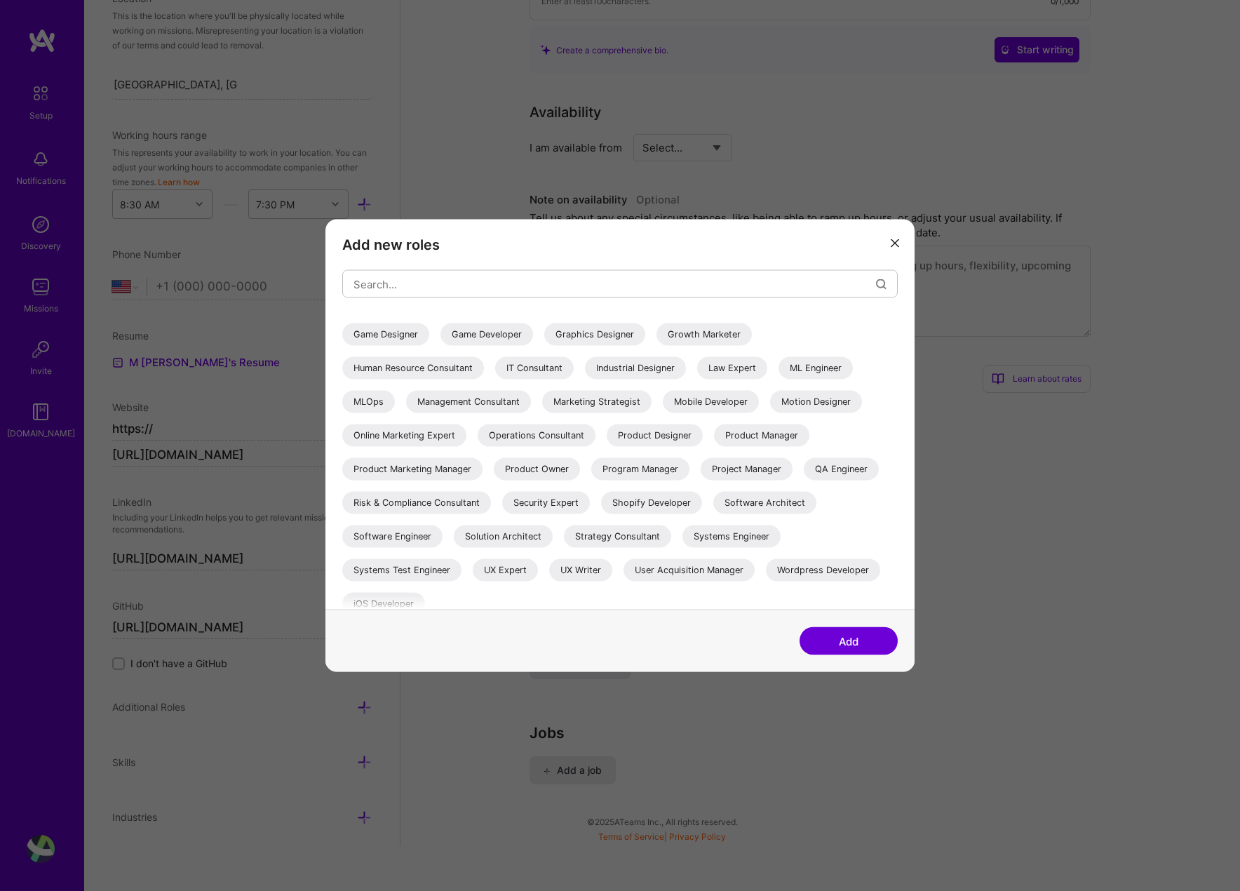
scroll to position [239, 0]
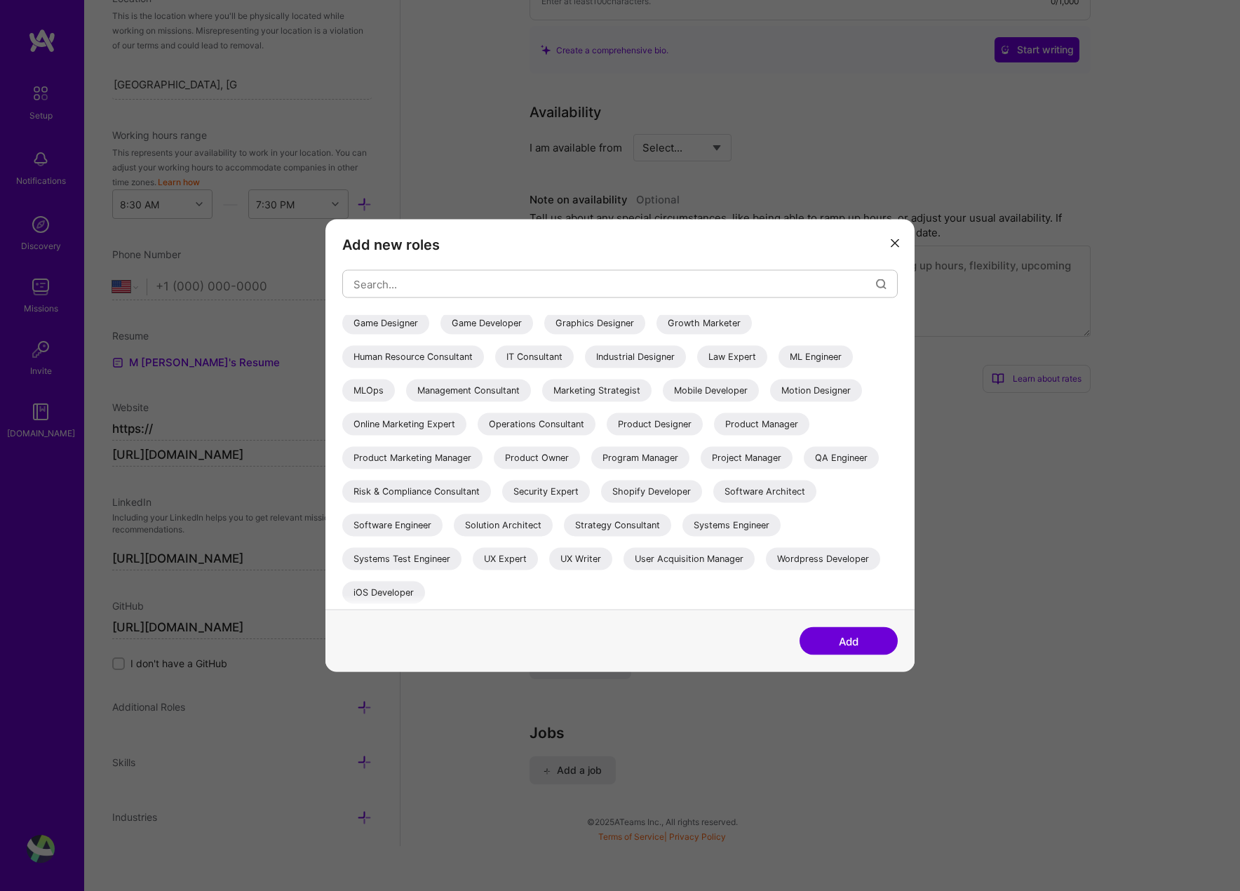
click at [727, 518] on div "Systems Engineer" at bounding box center [732, 525] width 98 height 22
click at [474, 527] on div "Solution Architect" at bounding box center [503, 525] width 99 height 22
click at [379, 528] on div "Software Engineer" at bounding box center [392, 525] width 100 height 22
click at [770, 485] on div "Software Architect" at bounding box center [764, 492] width 103 height 22
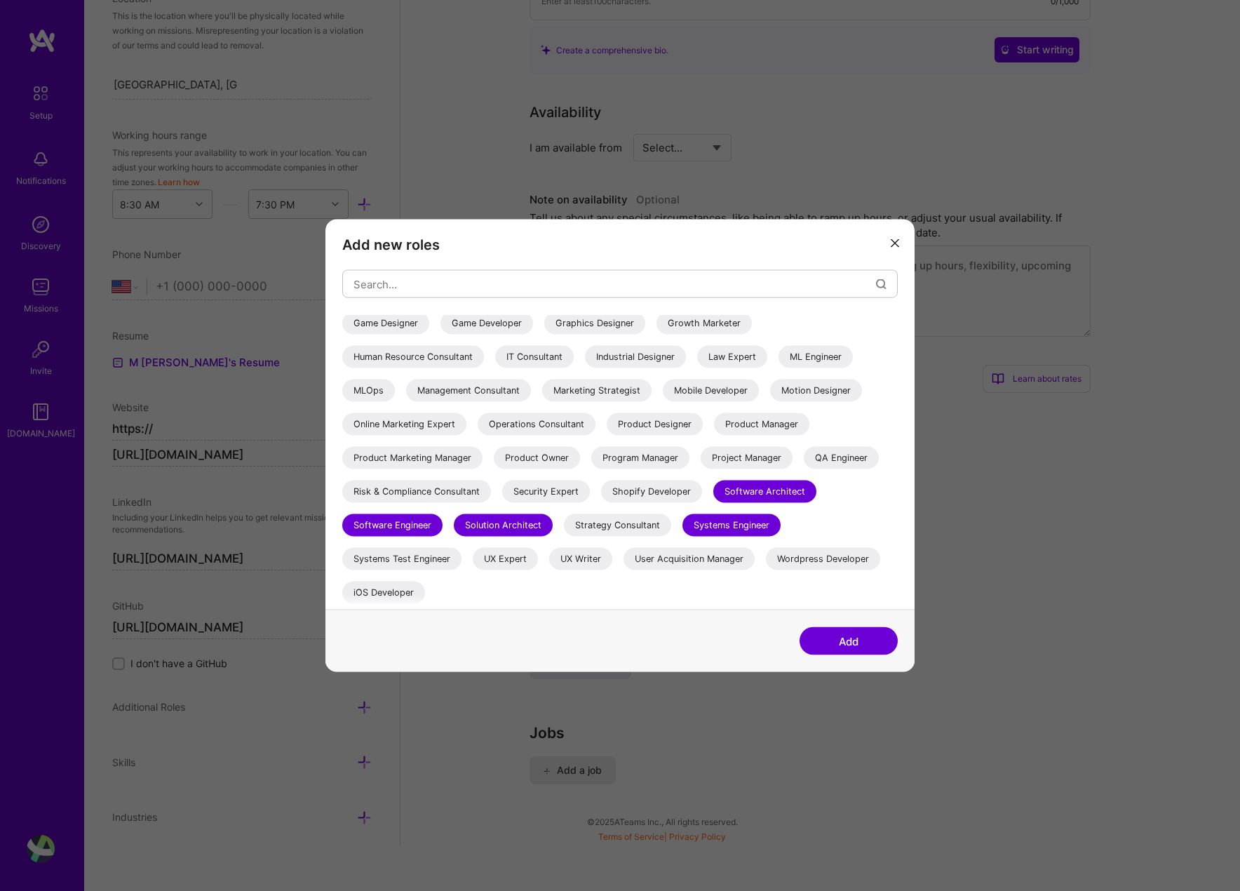
click at [861, 638] on button "Add" at bounding box center [849, 641] width 98 height 28
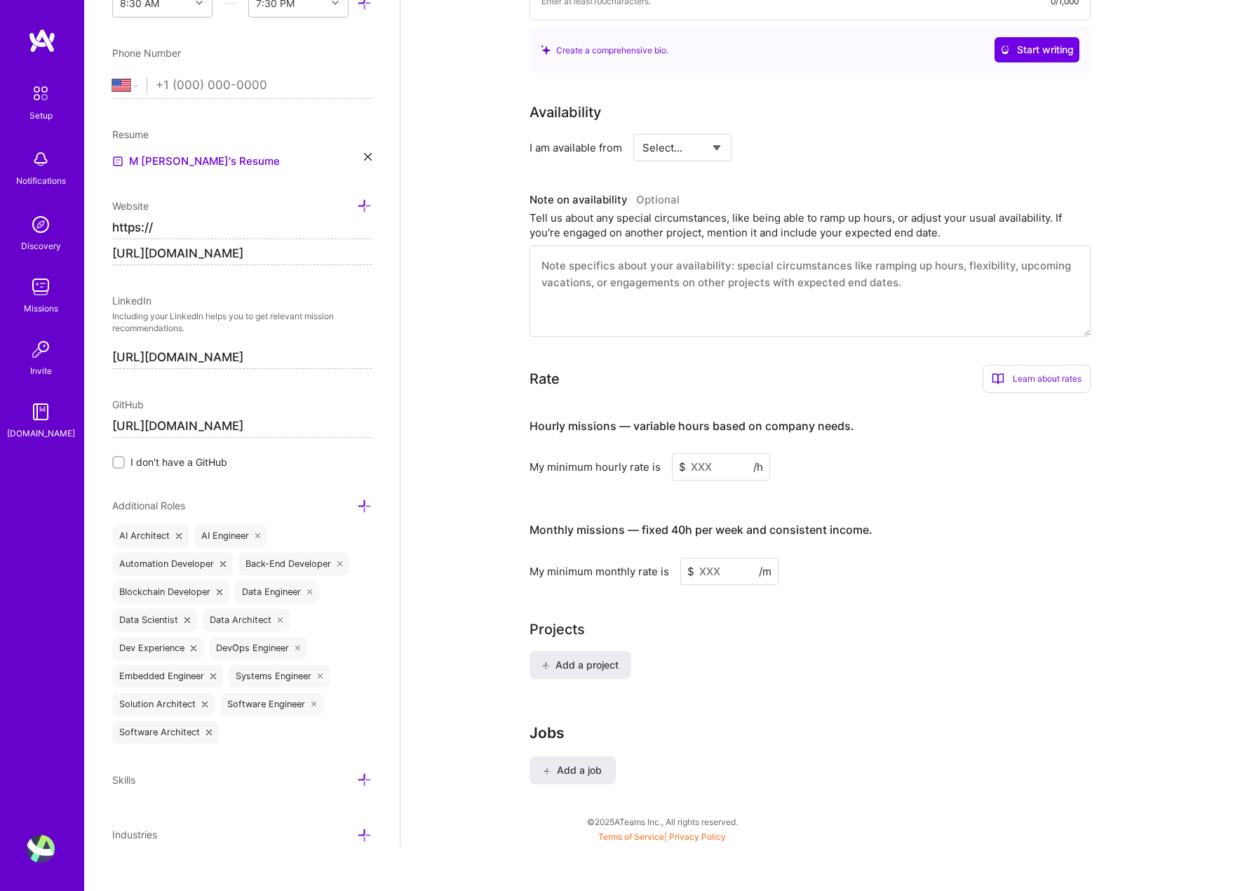
scroll to position [518, 0]
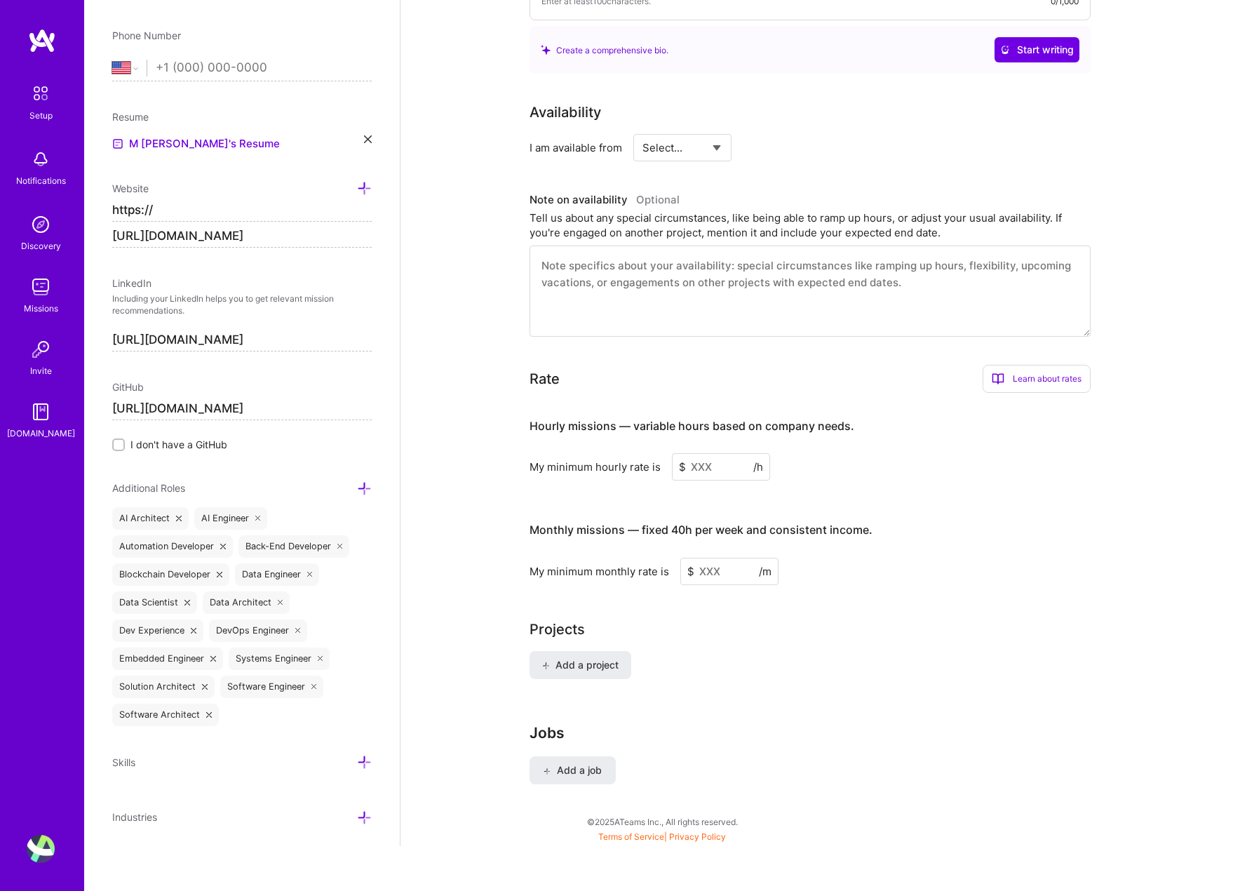
click at [163, 766] on div "Skills" at bounding box center [242, 762] width 260 height 16
click at [354, 758] on div "Skills" at bounding box center [242, 762] width 260 height 16
click at [361, 758] on icon at bounding box center [364, 762] width 15 height 15
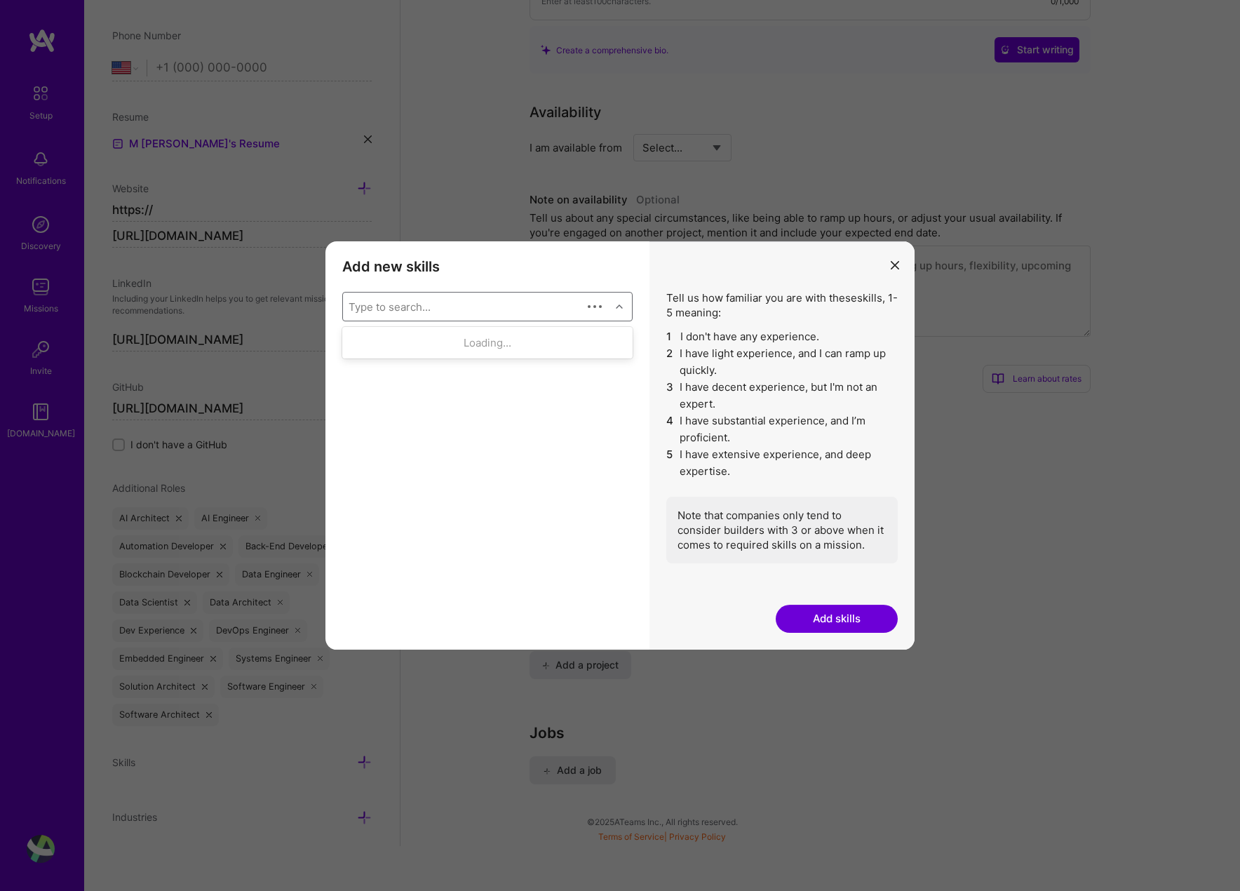
click at [513, 304] on div "Type to search..." at bounding box center [462, 307] width 239 height 28
click at [417, 416] on div "API Design" at bounding box center [488, 420] width 274 height 15
checkbox input "true"
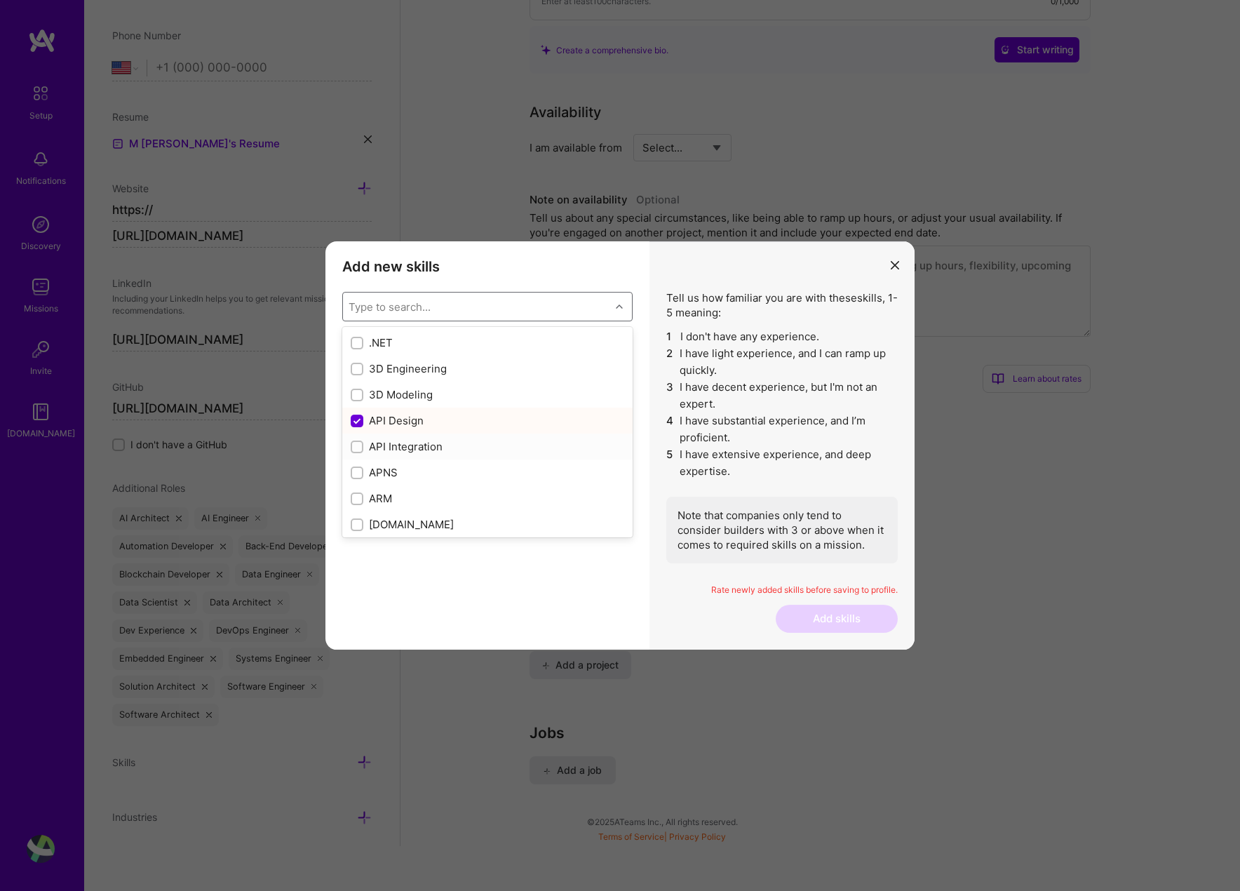
click at [427, 441] on div "API Integration" at bounding box center [488, 446] width 274 height 15
checkbox input "true"
click at [408, 500] on div "ARM" at bounding box center [488, 498] width 274 height 15
checkbox input "true"
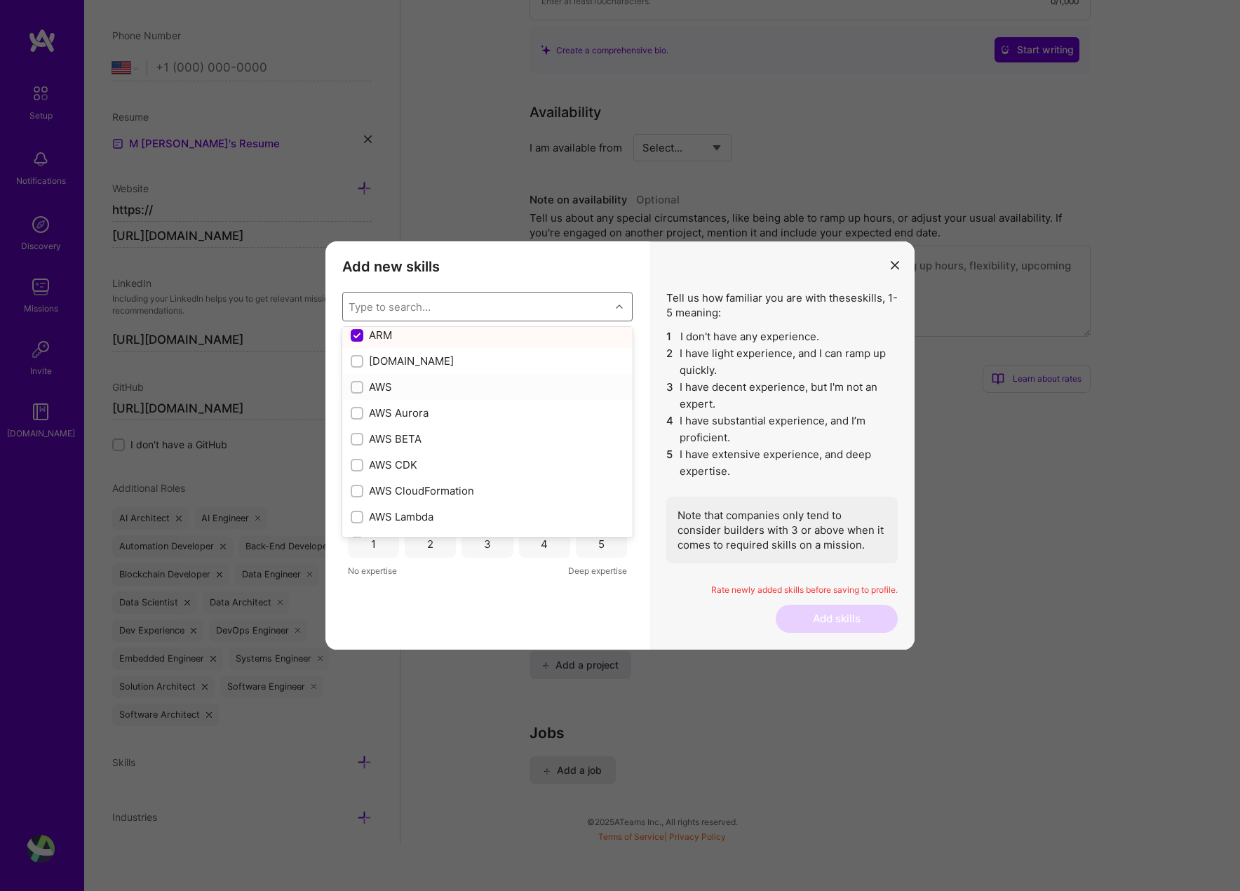
click at [387, 380] on div "AWS" at bounding box center [488, 387] width 274 height 15
checkbox input "true"
click at [398, 406] on div "AWS Aurora" at bounding box center [488, 412] width 274 height 15
checkbox input "true"
click at [401, 434] on div "AWS BETA" at bounding box center [488, 438] width 274 height 15
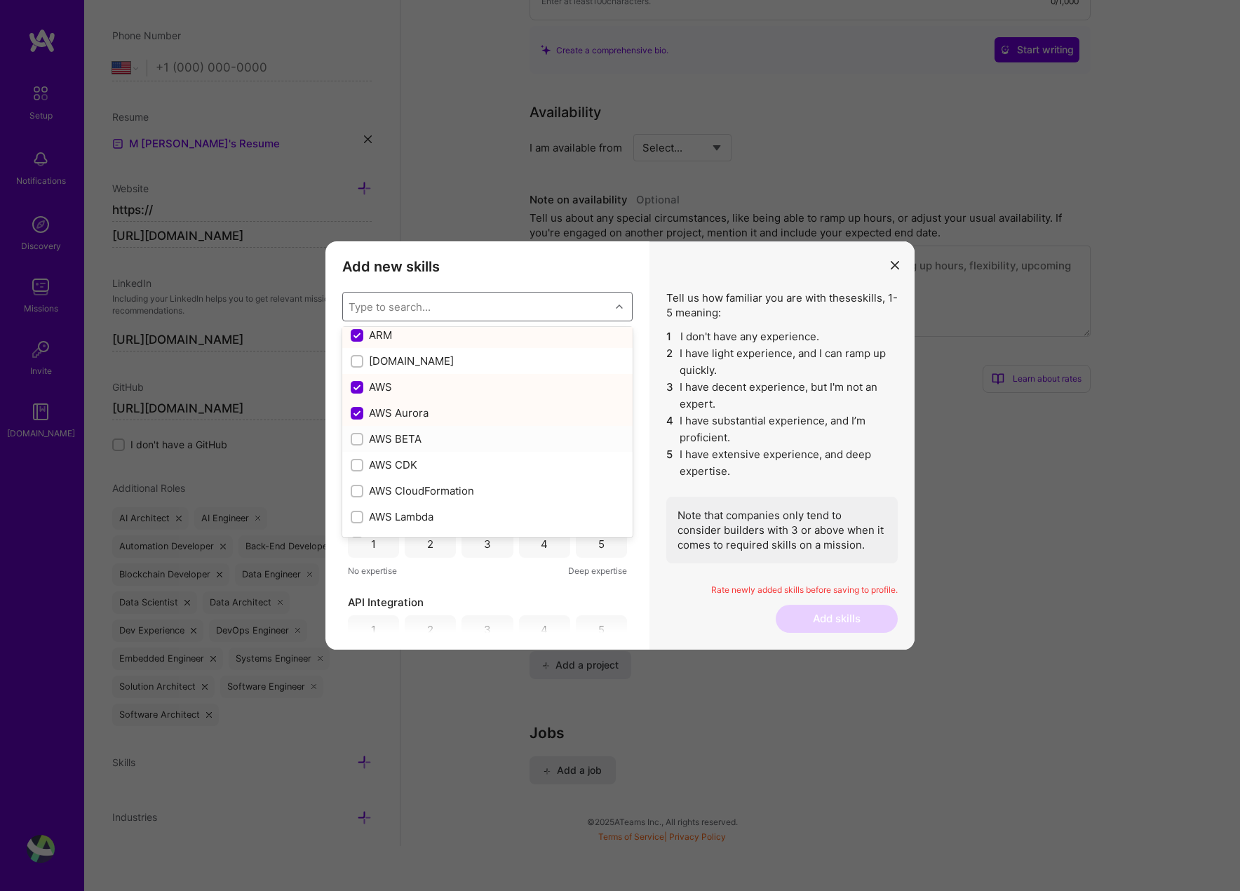
checkbox input "true"
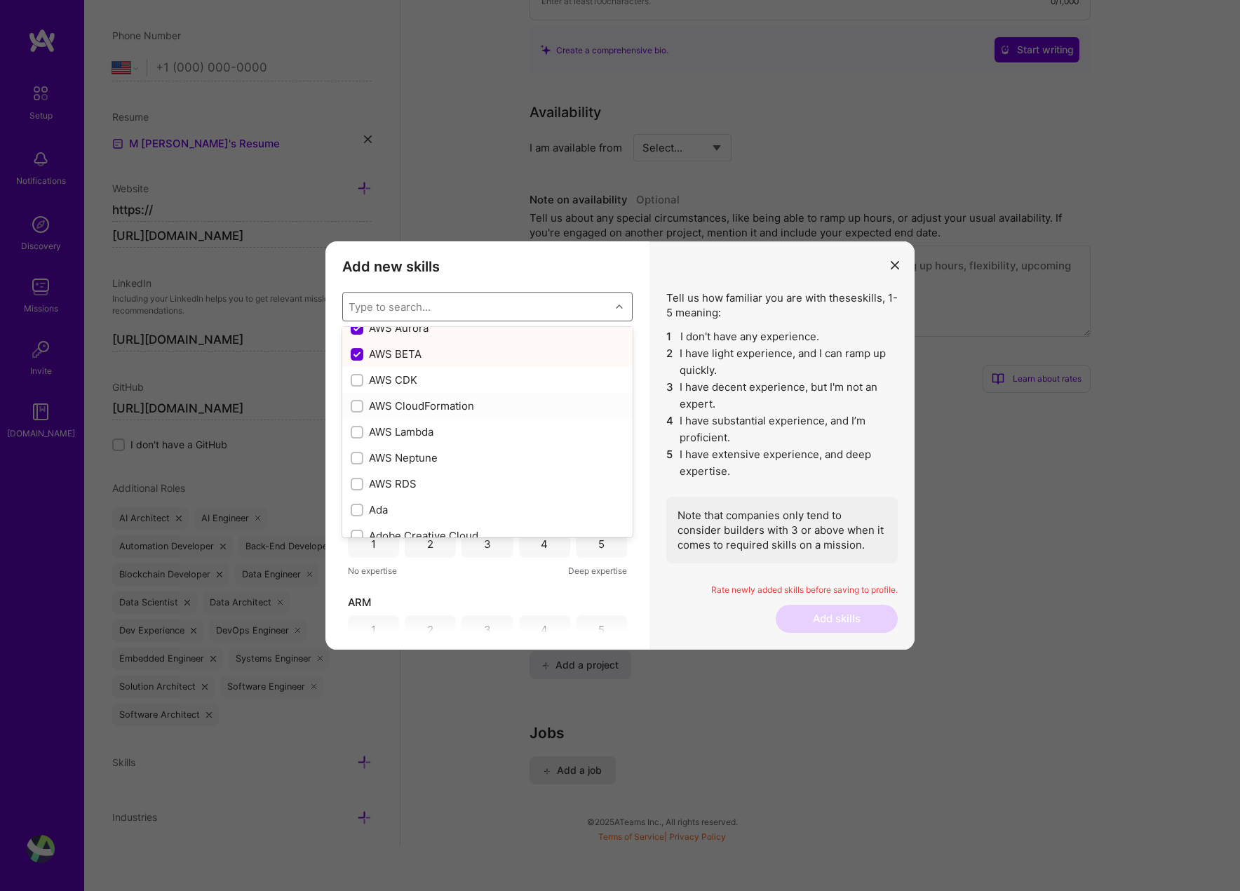
scroll to position [257, 0]
click at [434, 415] on div "AWS Lambda" at bounding box center [487, 423] width 290 height 26
checkbox input "true"
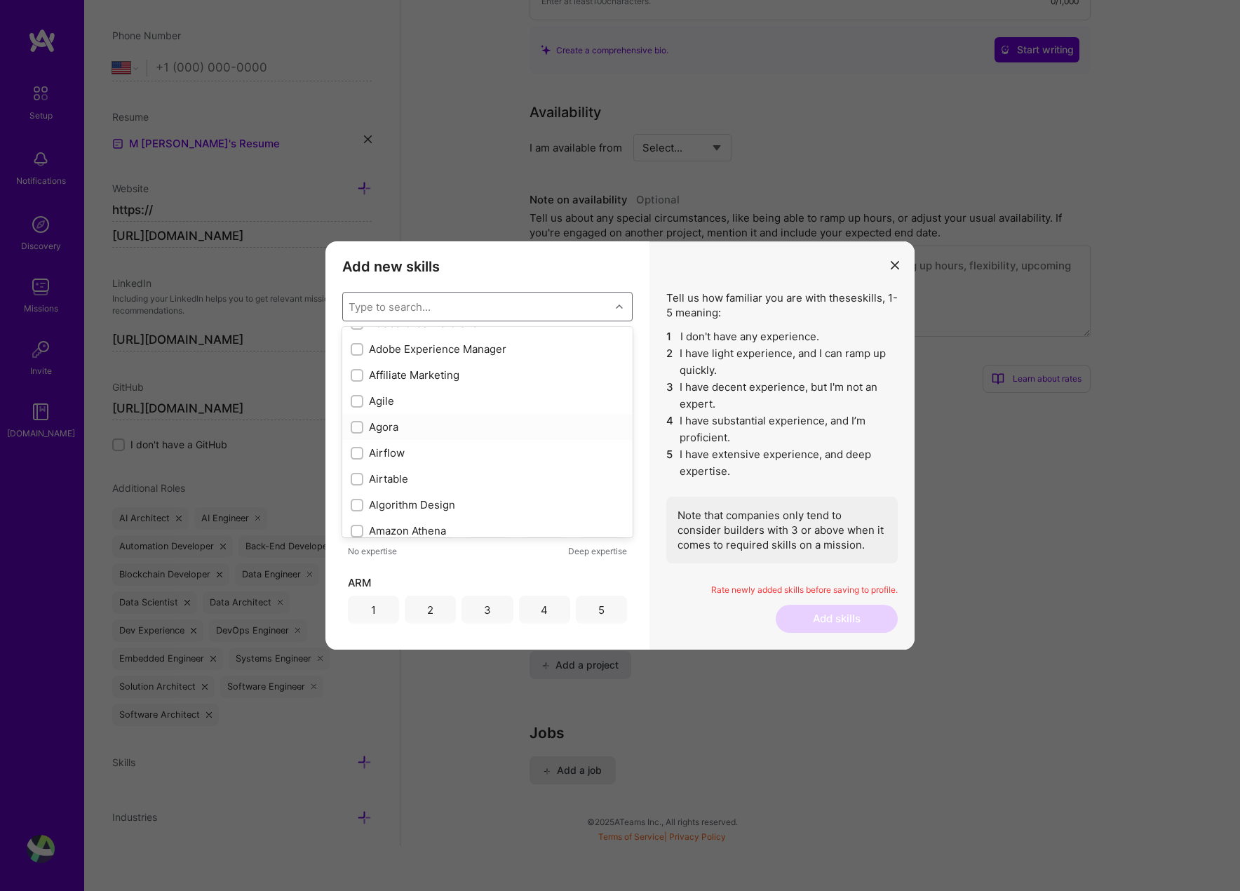
scroll to position [459, 0]
click at [403, 405] on div "Agile" at bounding box center [488, 402] width 274 height 15
checkbox input "true"
click at [449, 419] on div "Airtable" at bounding box center [487, 409] width 290 height 26
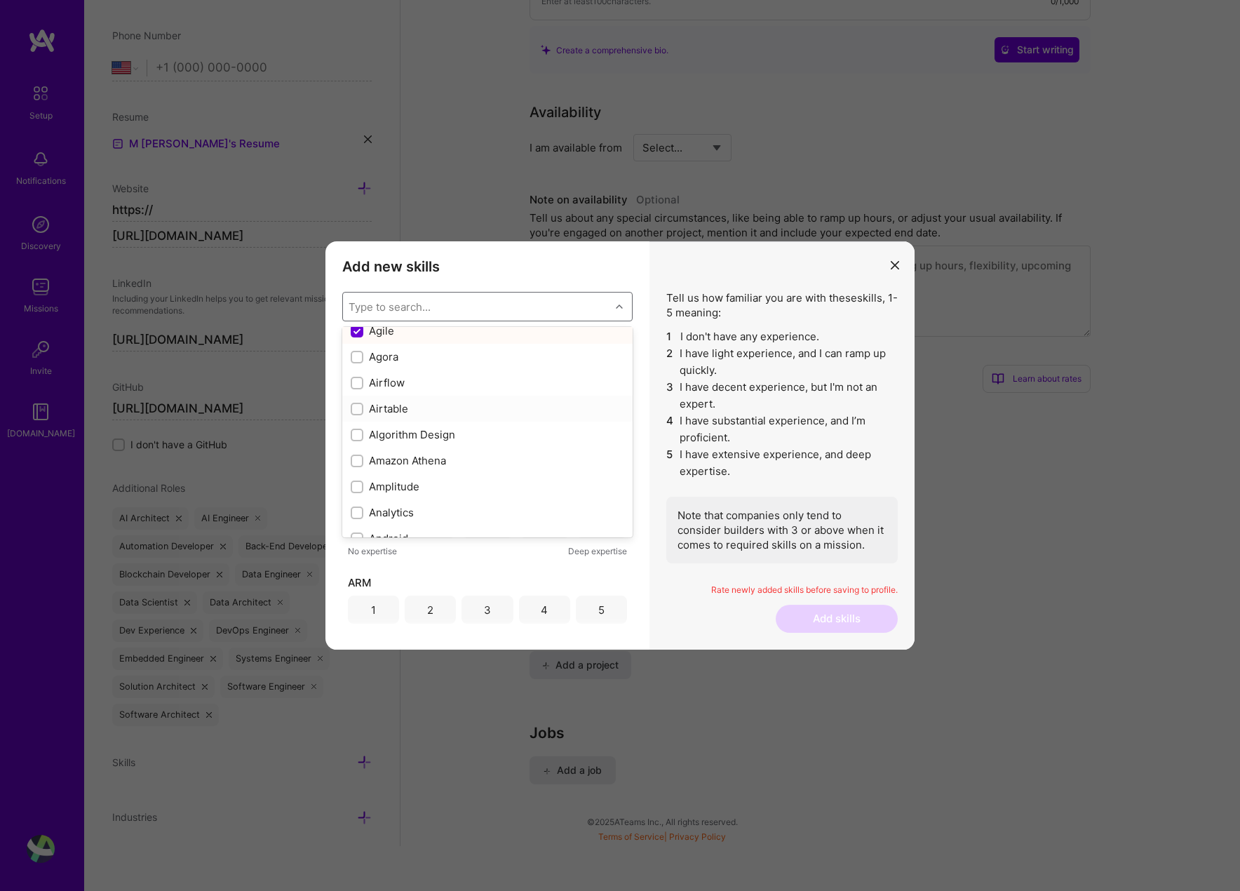
checkbox input "true"
click at [459, 378] on div "Artificial Intelligence (AI)" at bounding box center [488, 380] width 274 height 15
checkbox input "true"
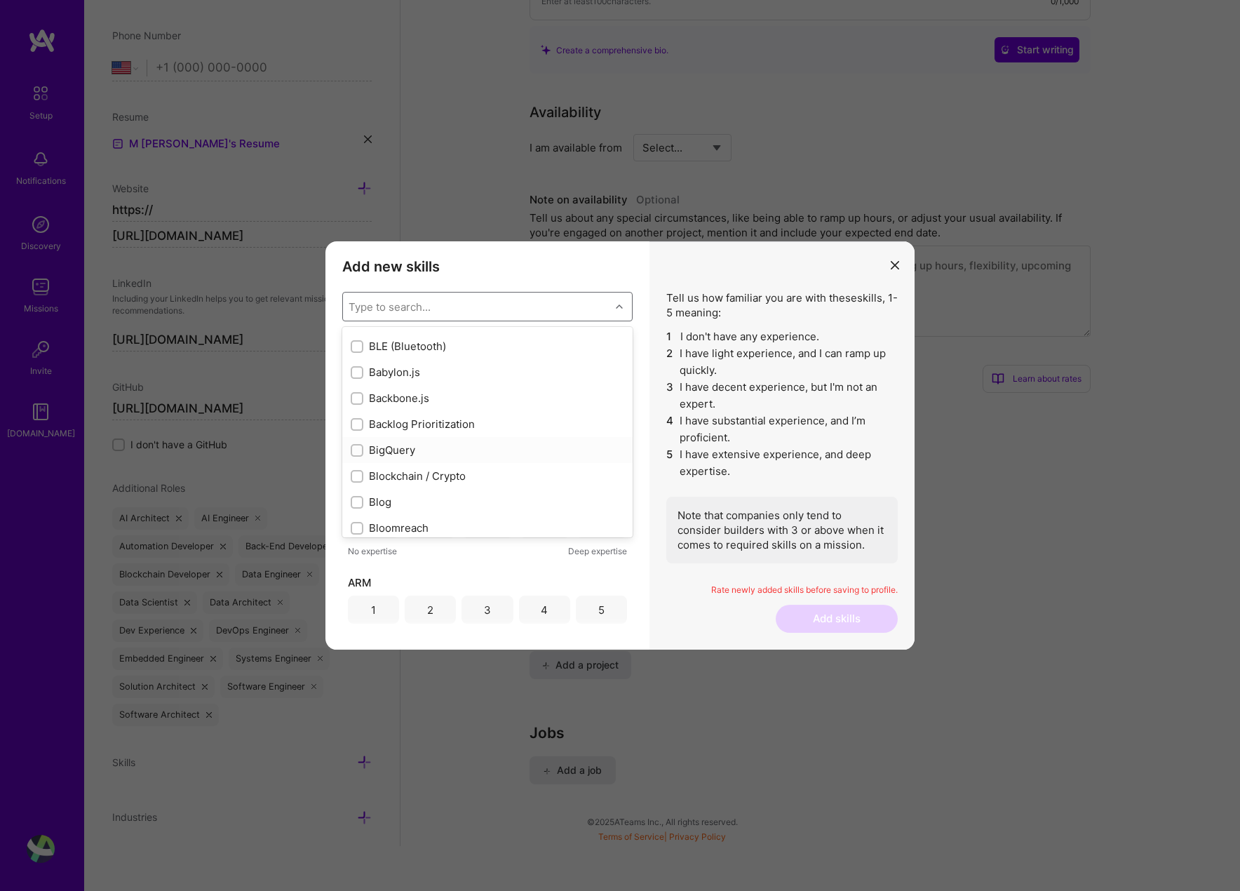
click at [417, 450] on div "BigQuery" at bounding box center [488, 450] width 274 height 15
checkbox input "true"
click at [460, 369] on div "Blockchain / Crypto" at bounding box center [488, 373] width 274 height 15
checkbox input "true"
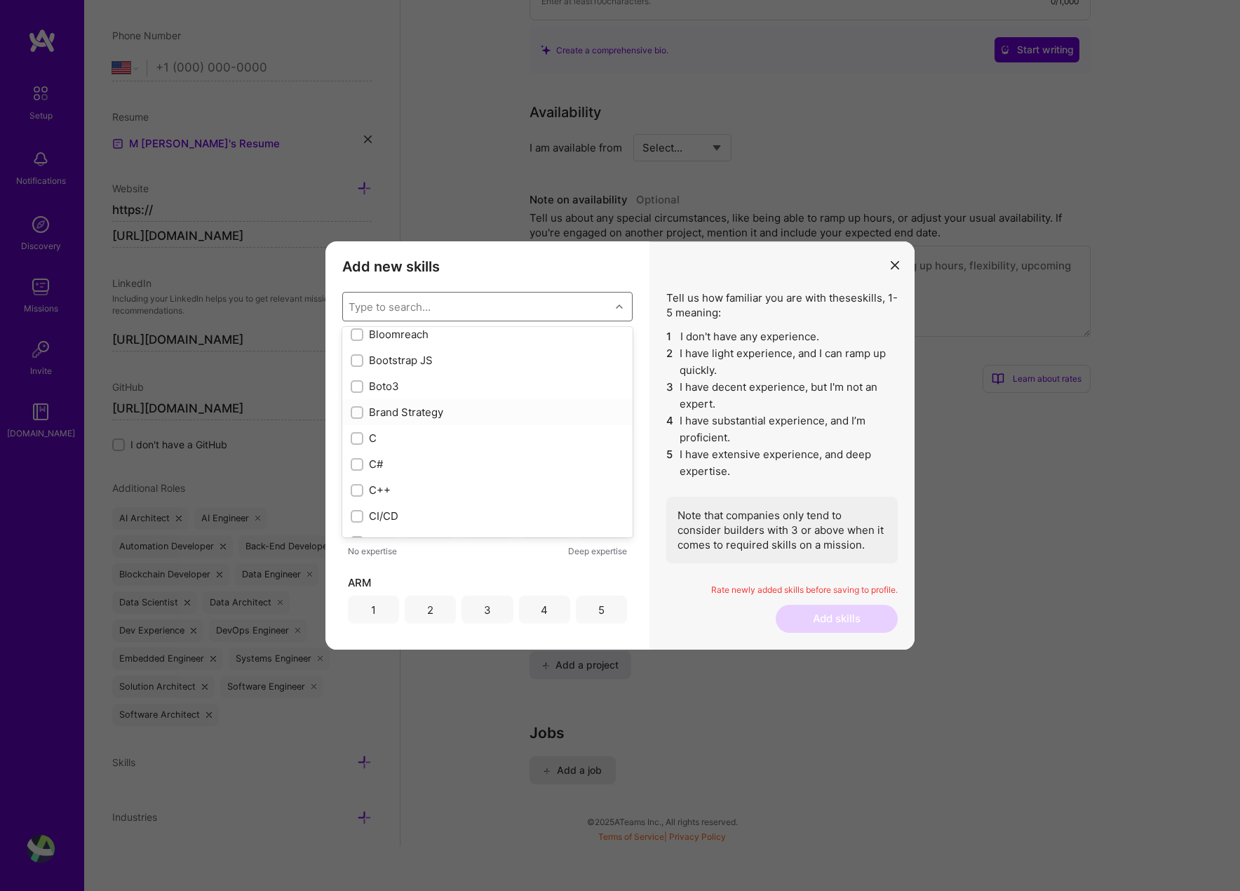
scroll to position [1364, 0]
click at [408, 386] on div "Boto3" at bounding box center [488, 380] width 274 height 15
checkbox input "true"
click at [419, 384] on div "[PERSON_NAME]" at bounding box center [488, 391] width 274 height 15
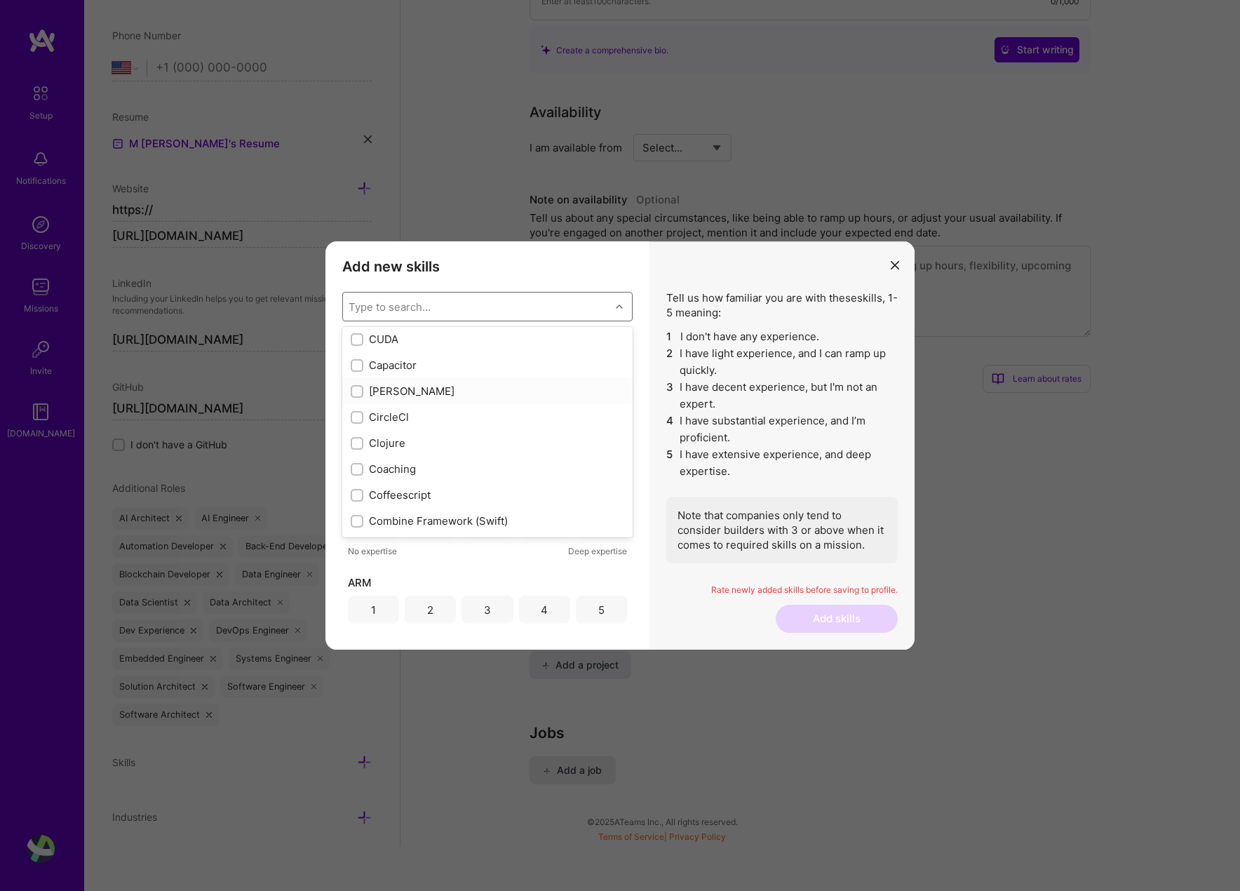
checkbox input "true"
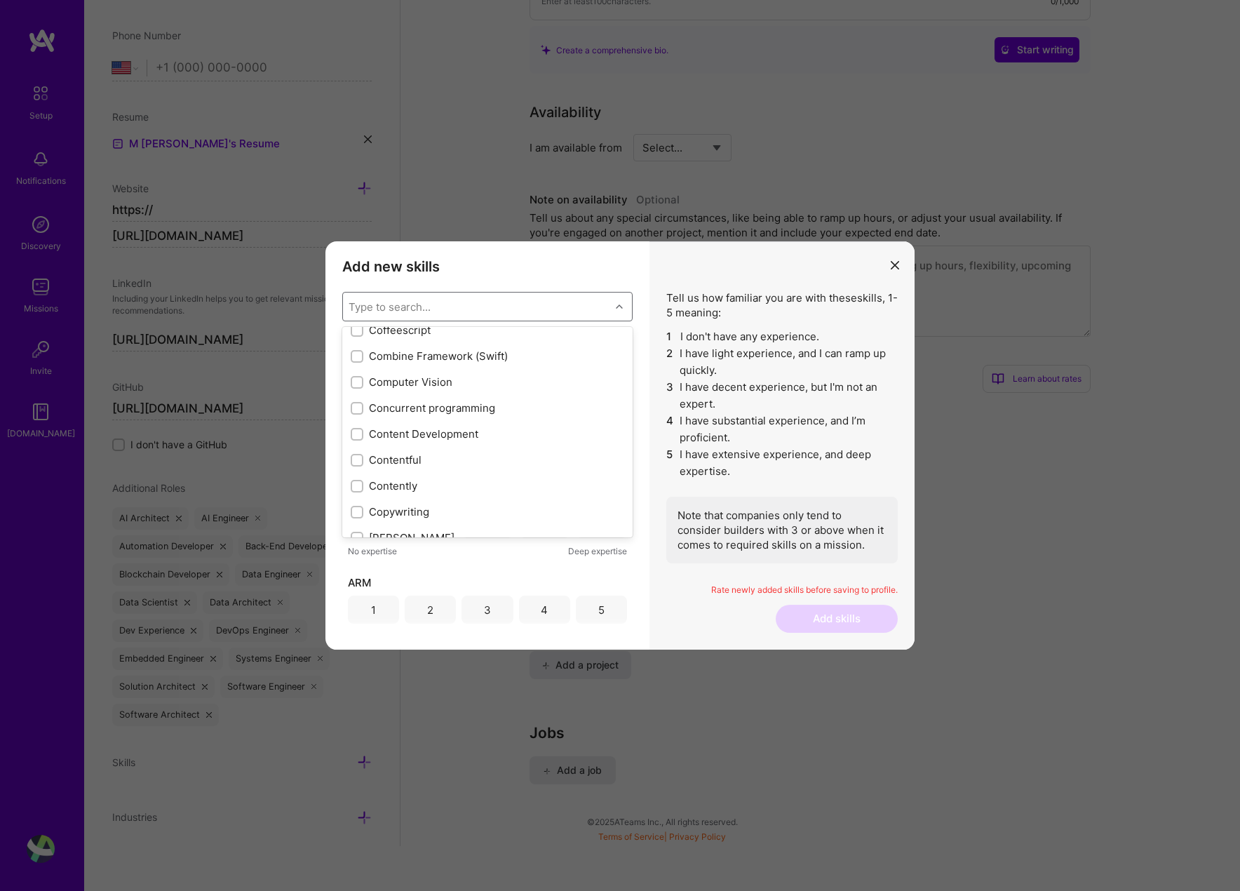
scroll to position [1809, 0]
click at [438, 401] on div "Concurrent programming" at bounding box center [488, 402] width 274 height 15
checkbox input "true"
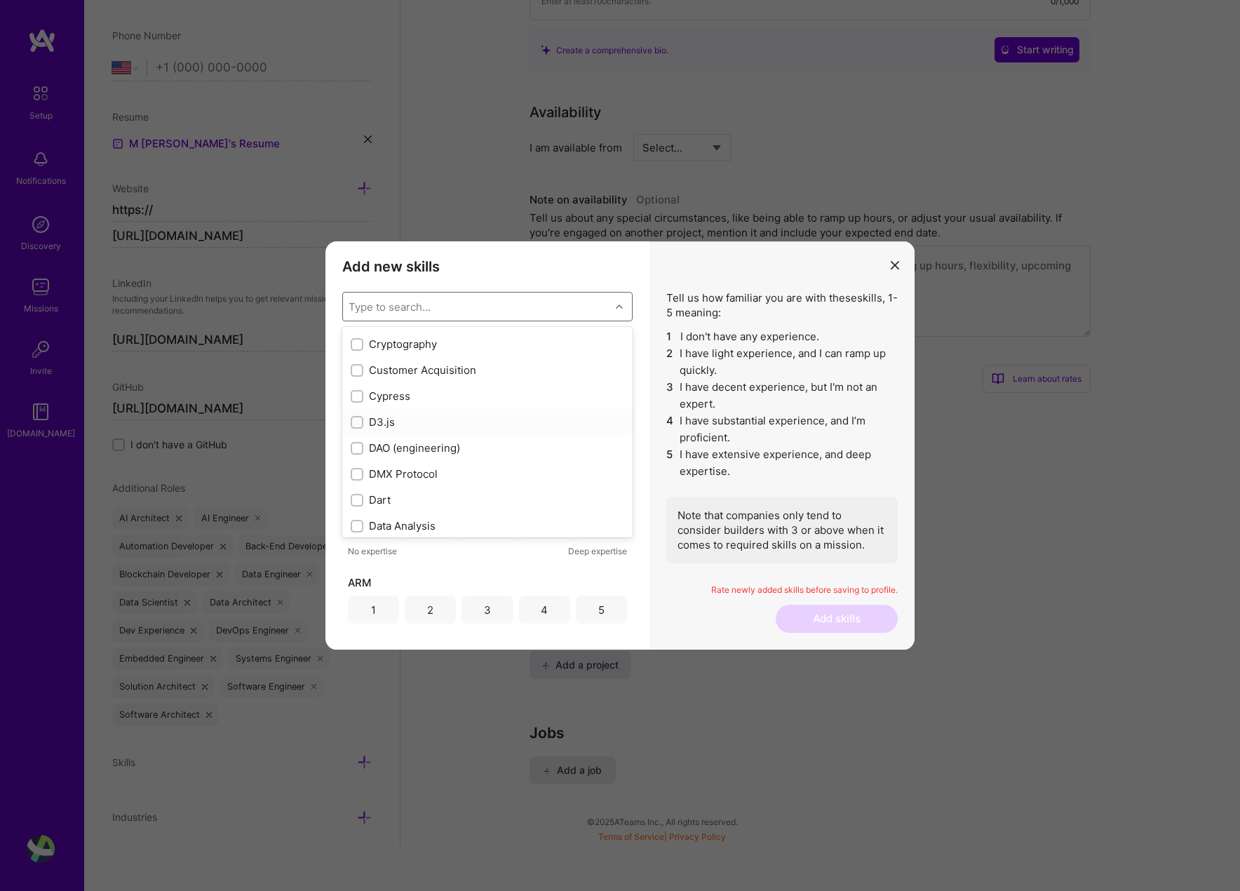
scroll to position [2036, 0]
click at [432, 384] on div "Cypress" at bounding box center [488, 383] width 274 height 15
checkbox input "true"
click at [439, 434] on div "DAO (engineering)" at bounding box center [488, 435] width 274 height 15
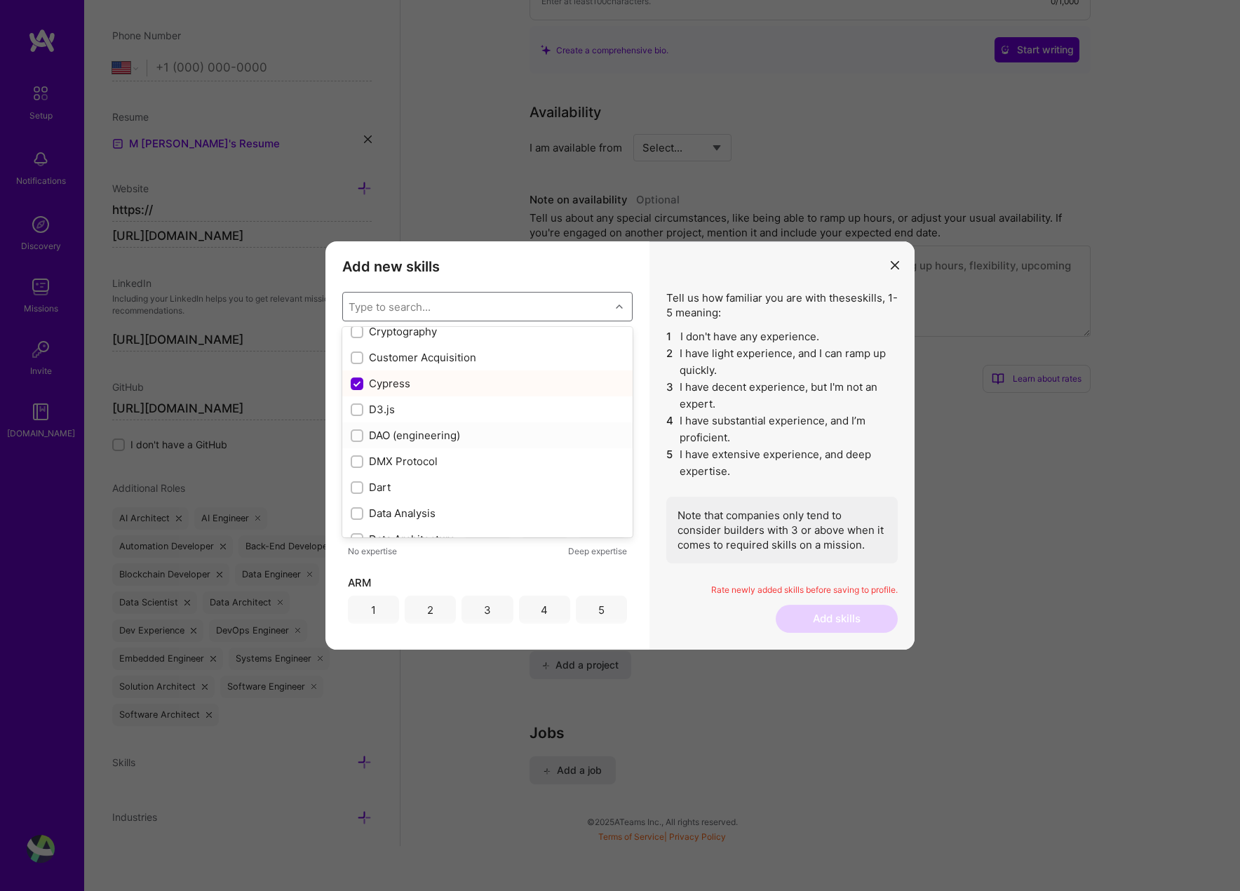
checkbox input "true"
click at [455, 430] on div "Data Analysis" at bounding box center [488, 436] width 274 height 15
checkbox input "true"
click at [445, 456] on div "Data Architecture" at bounding box center [488, 462] width 274 height 15
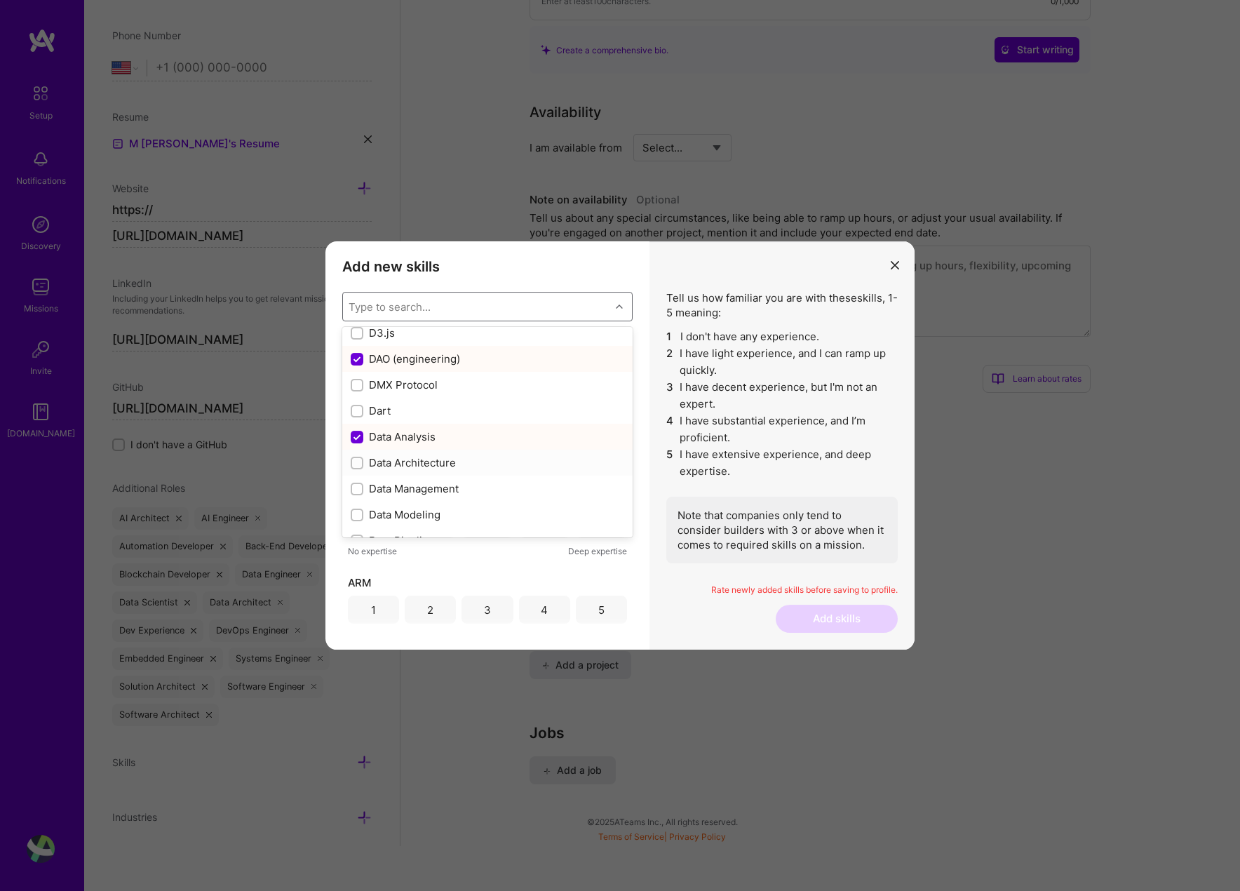
checkbox input "true"
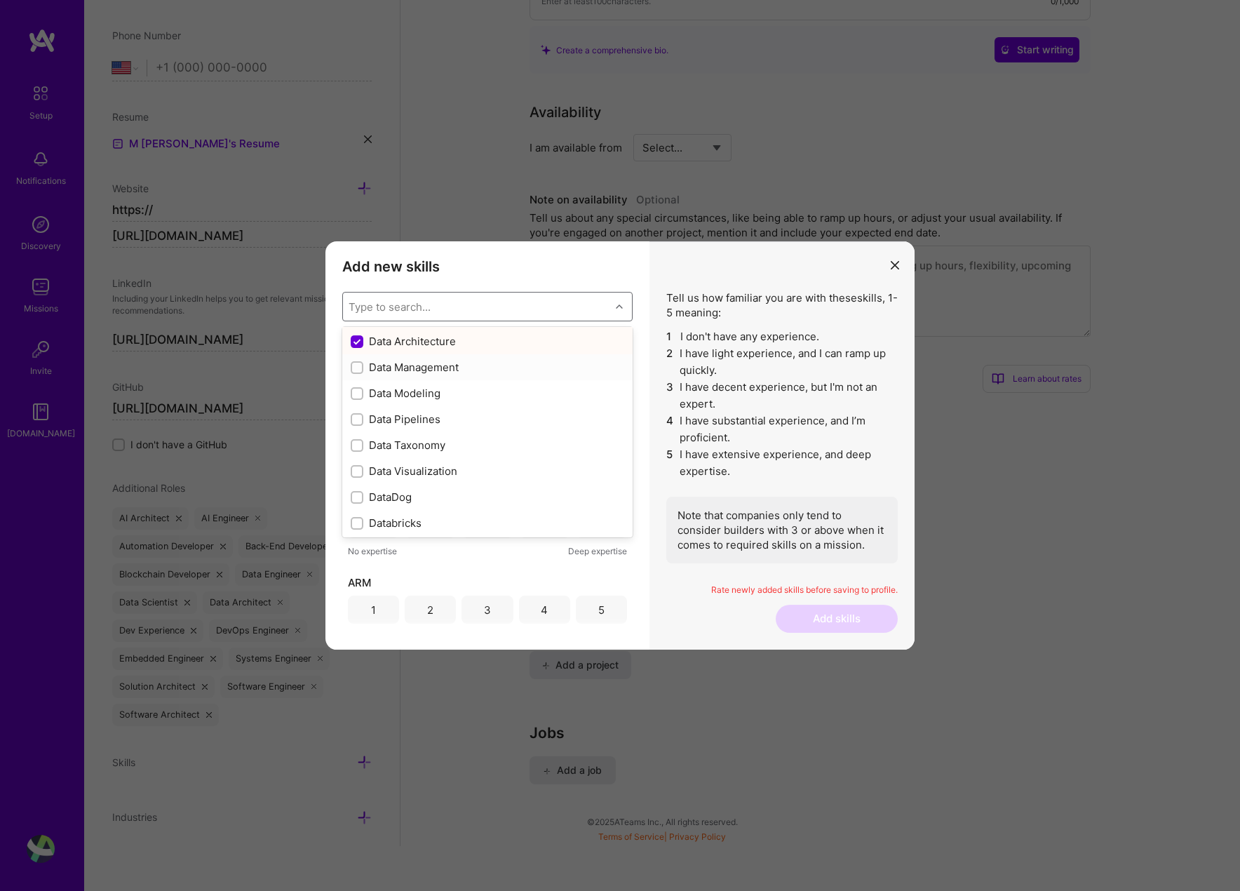
scroll to position [2235, 0]
click at [446, 396] on div "Data Modeling" at bounding box center [488, 391] width 274 height 15
checkbox input "true"
click at [478, 423] on div "Data Pipelines" at bounding box center [488, 417] width 274 height 15
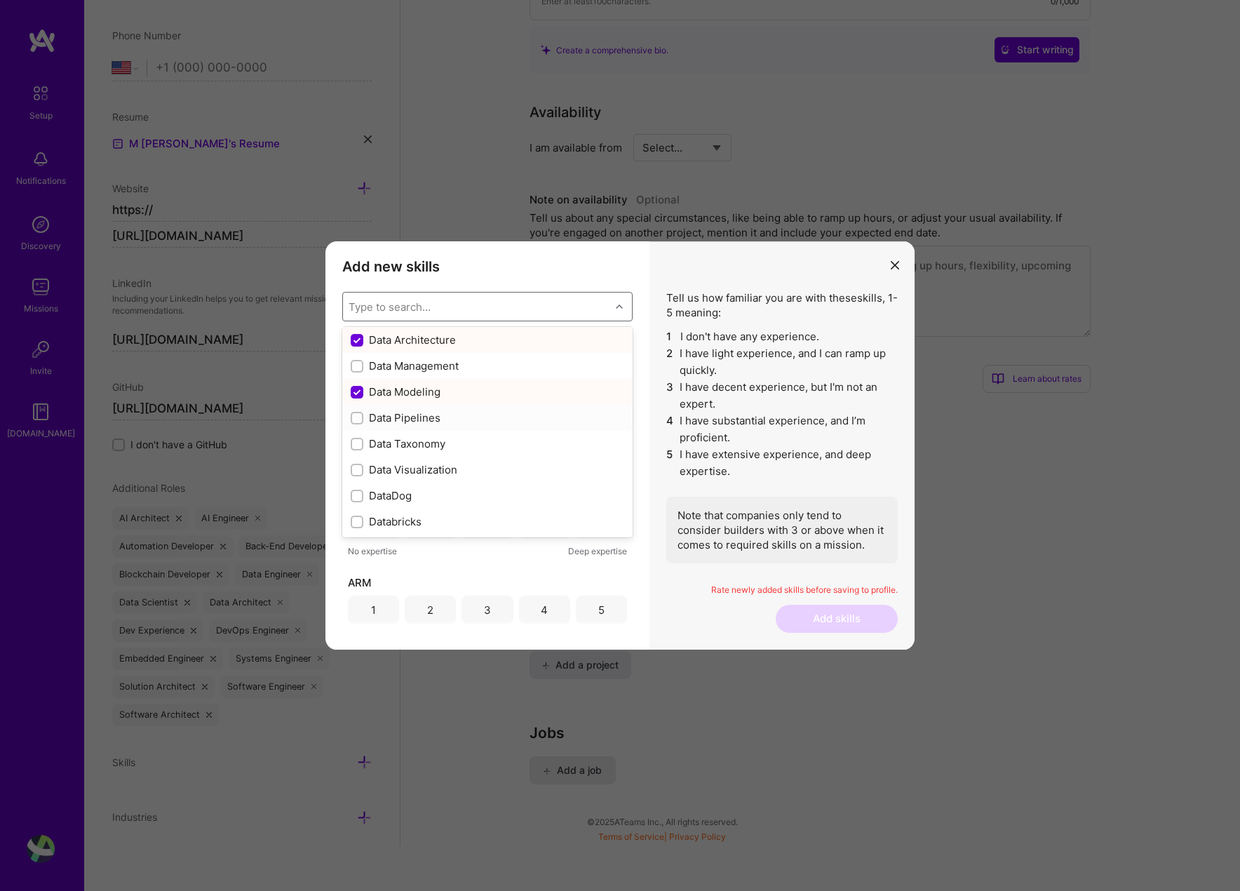
checkbox input "true"
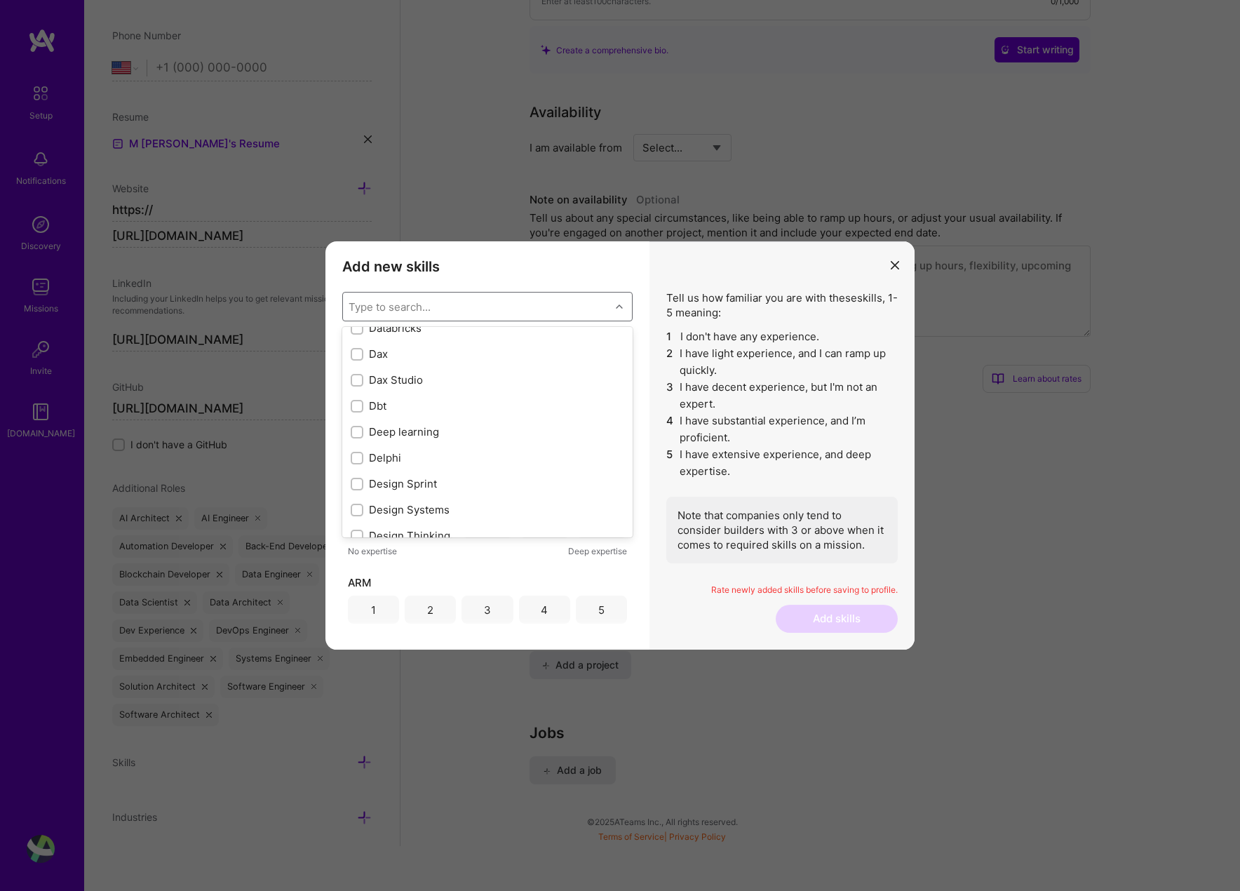
scroll to position [0, 0]
click at [437, 420] on div "Deep learning" at bounding box center [488, 416] width 274 height 15
checkbox input "true"
click at [429, 398] on div "DevOps" at bounding box center [488, 403] width 274 height 15
checkbox input "true"
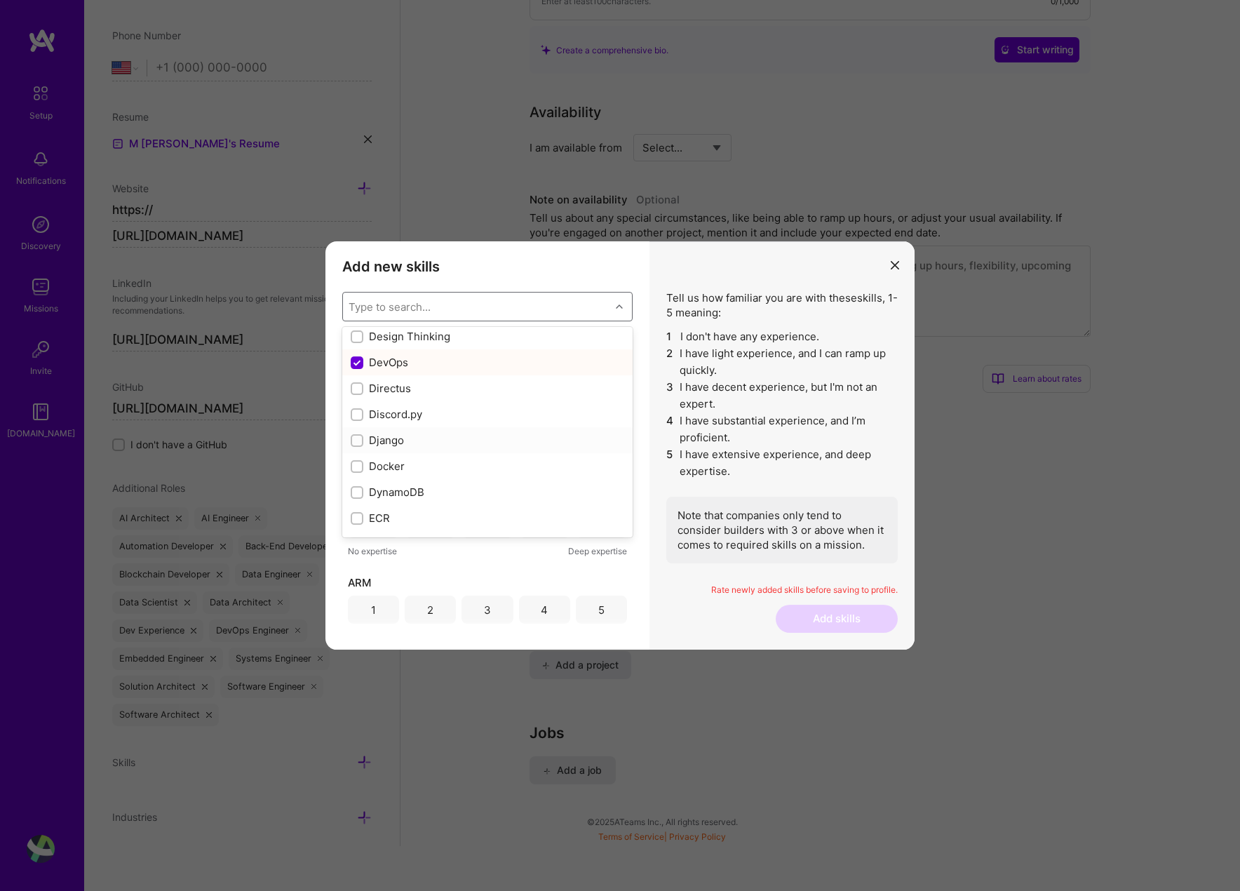
click at [427, 432] on div "Django" at bounding box center [487, 440] width 290 height 26
checkbox input "true"
click at [436, 407] on div "Discord.py" at bounding box center [488, 414] width 274 height 15
checkbox input "true"
click at [410, 466] on div "Docker" at bounding box center [488, 466] width 274 height 15
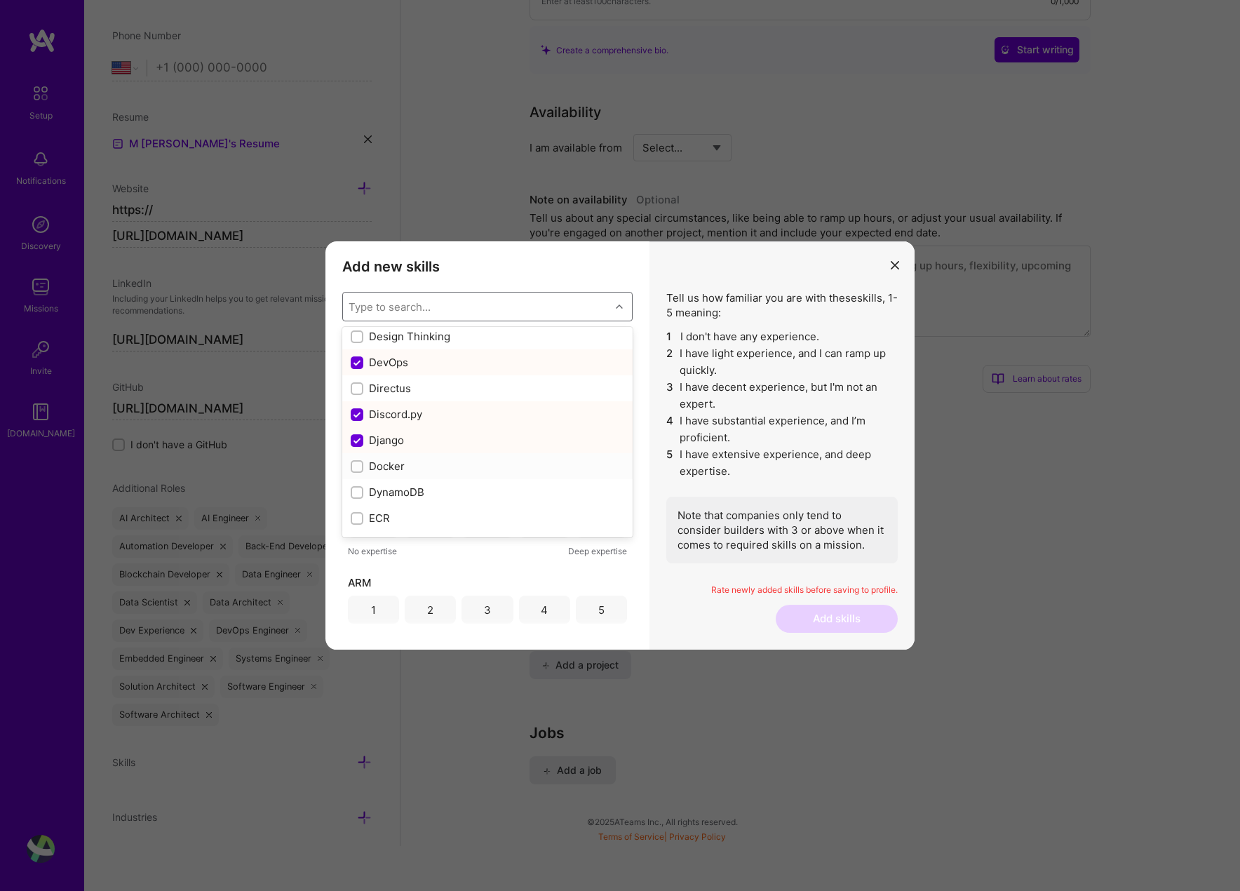
checkbox input "true"
click at [414, 500] on div "DynamoDB" at bounding box center [487, 492] width 290 height 26
checkbox input "true"
click at [401, 512] on div "ECR" at bounding box center [488, 518] width 274 height 15
checkbox input "true"
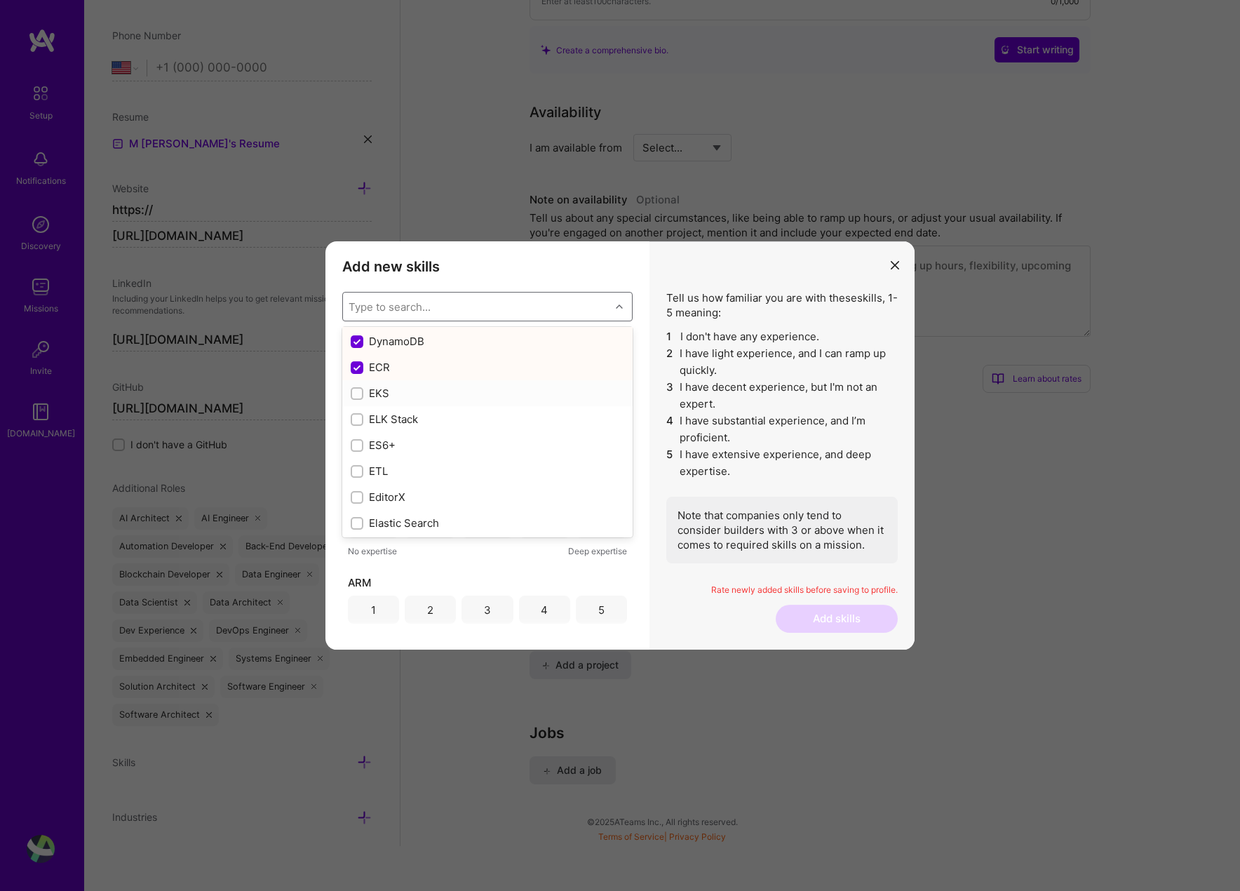
click at [382, 396] on div "EKS" at bounding box center [488, 393] width 274 height 15
checkbox input "true"
click at [382, 422] on div "ELK Stack" at bounding box center [488, 419] width 274 height 15
checkbox input "true"
click at [382, 444] on div "ES6+" at bounding box center [488, 445] width 274 height 15
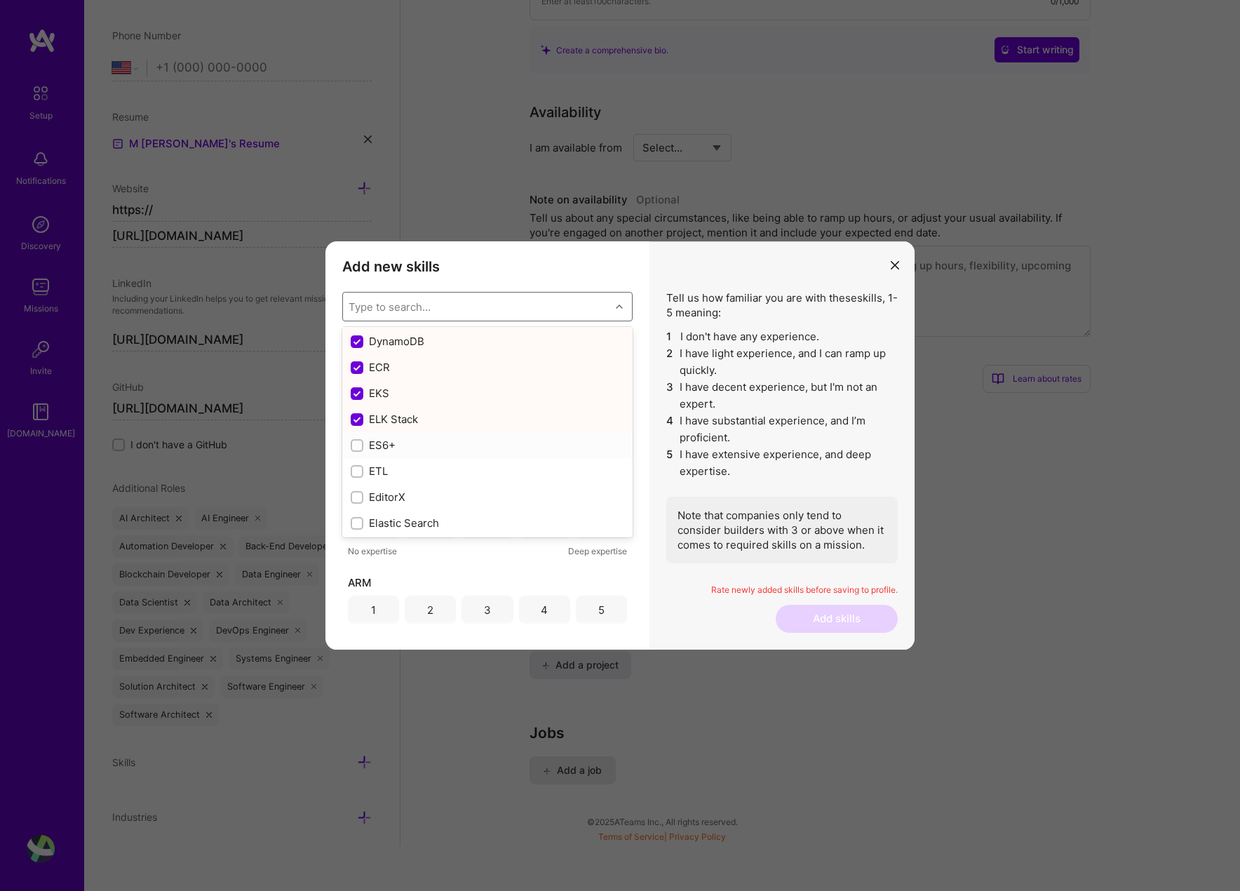
checkbox input "true"
click at [412, 450] on div "Elastic Search" at bounding box center [488, 448] width 274 height 15
checkbox input "true"
click at [416, 452] on div "Embedded Software" at bounding box center [487, 444] width 290 height 26
checkbox input "true"
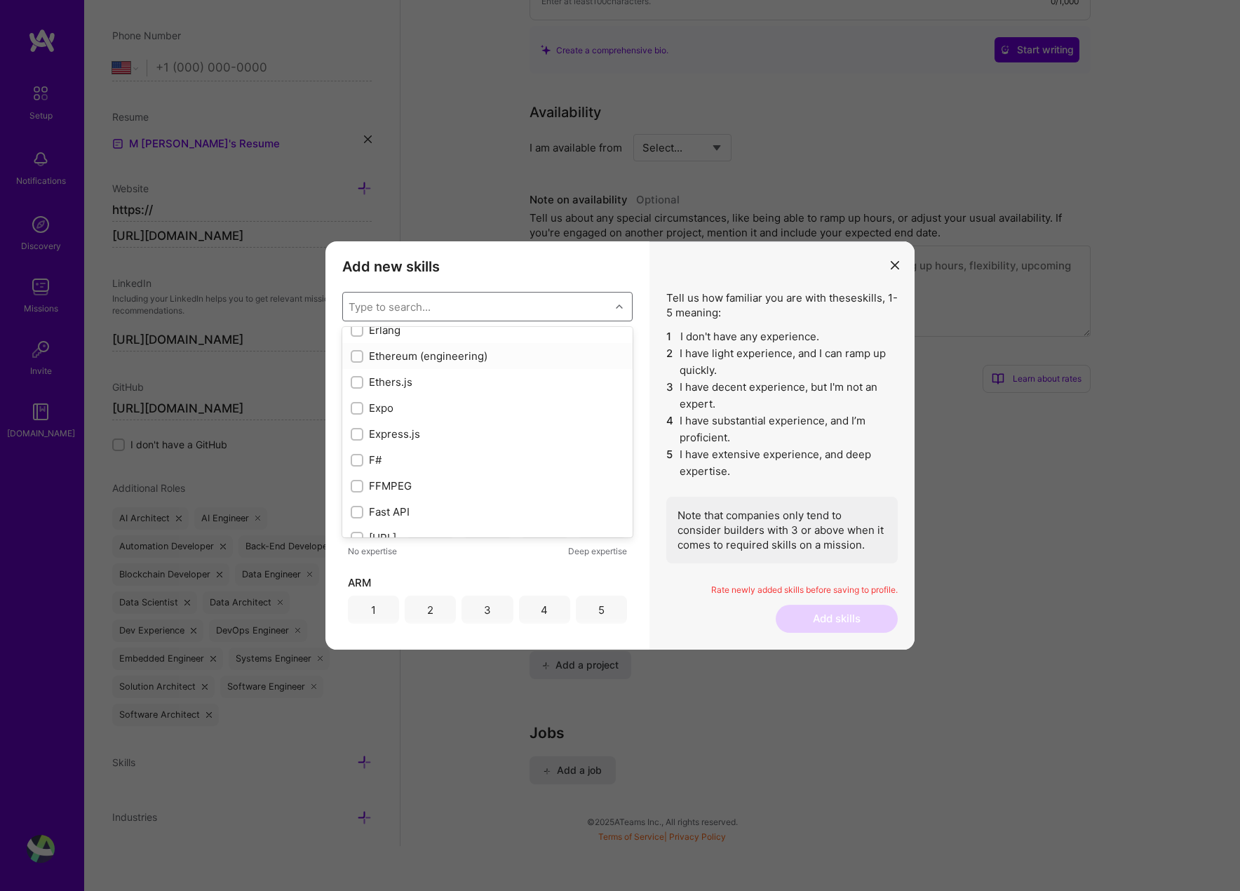
click at [394, 363] on div "Ethereum (engineering)" at bounding box center [488, 356] width 274 height 15
checkbox input "true"
click at [435, 421] on div "Express.js" at bounding box center [487, 434] width 290 height 26
checkbox input "true"
click at [407, 380] on div "Ethers.js" at bounding box center [488, 382] width 274 height 15
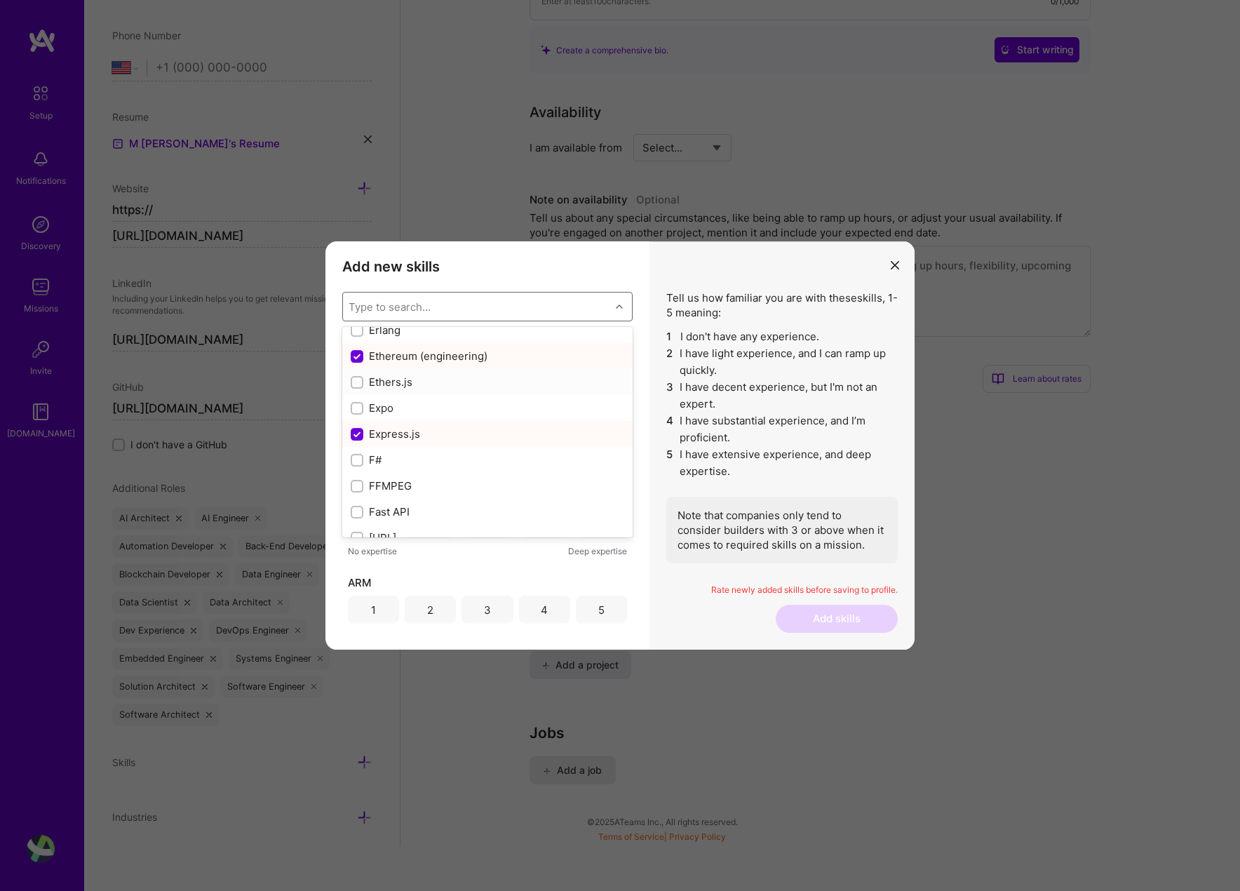
checkbox input "true"
click at [412, 418] on div "Fast API" at bounding box center [488, 420] width 274 height 15
checkbox input "true"
click at [409, 450] on div "[URL]" at bounding box center [488, 446] width 274 height 15
checkbox input "true"
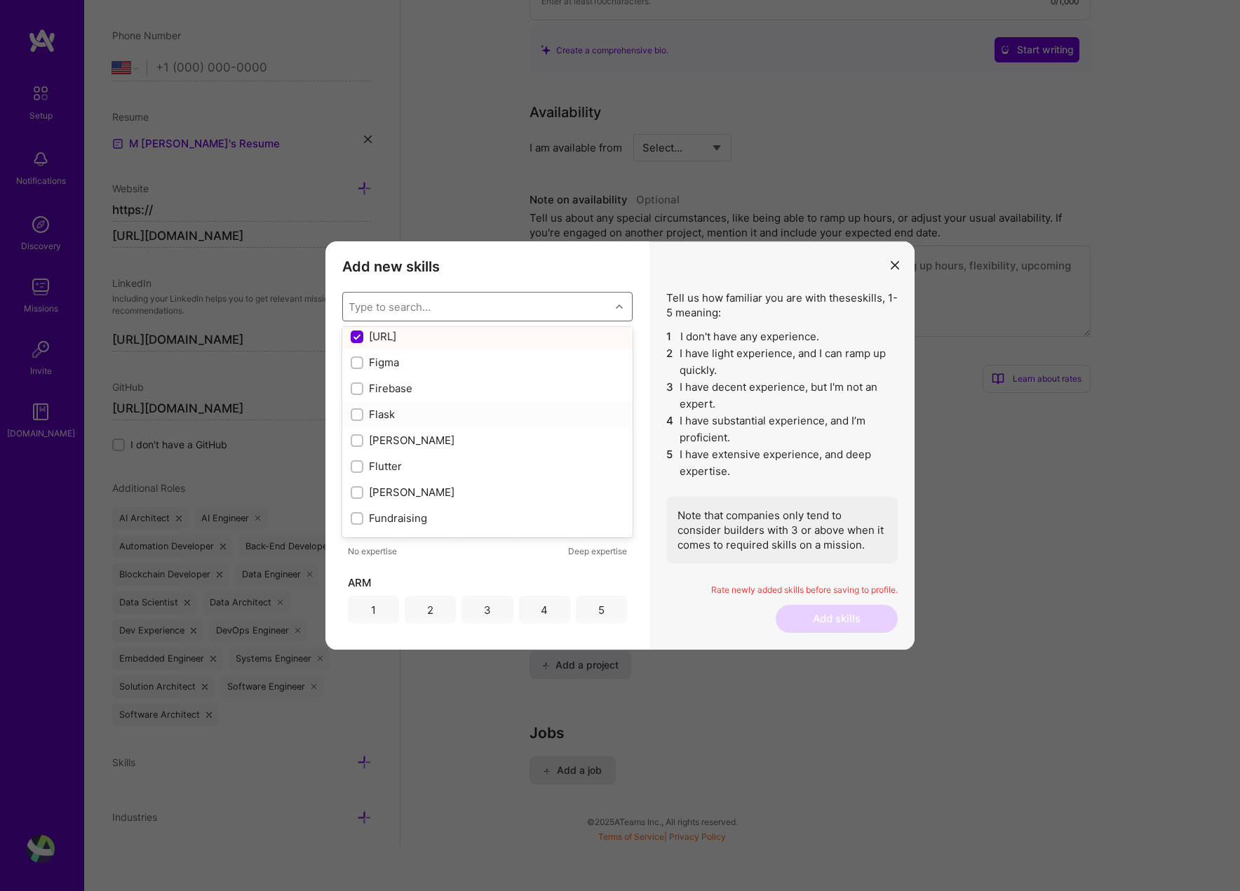
click at [411, 415] on div "Flask" at bounding box center [488, 414] width 274 height 15
checkbox input "true"
click at [407, 370] on div "GPT / OpenAI" at bounding box center [488, 375] width 274 height 15
checkbox input "true"
click at [402, 403] on div "GPU" at bounding box center [488, 401] width 274 height 15
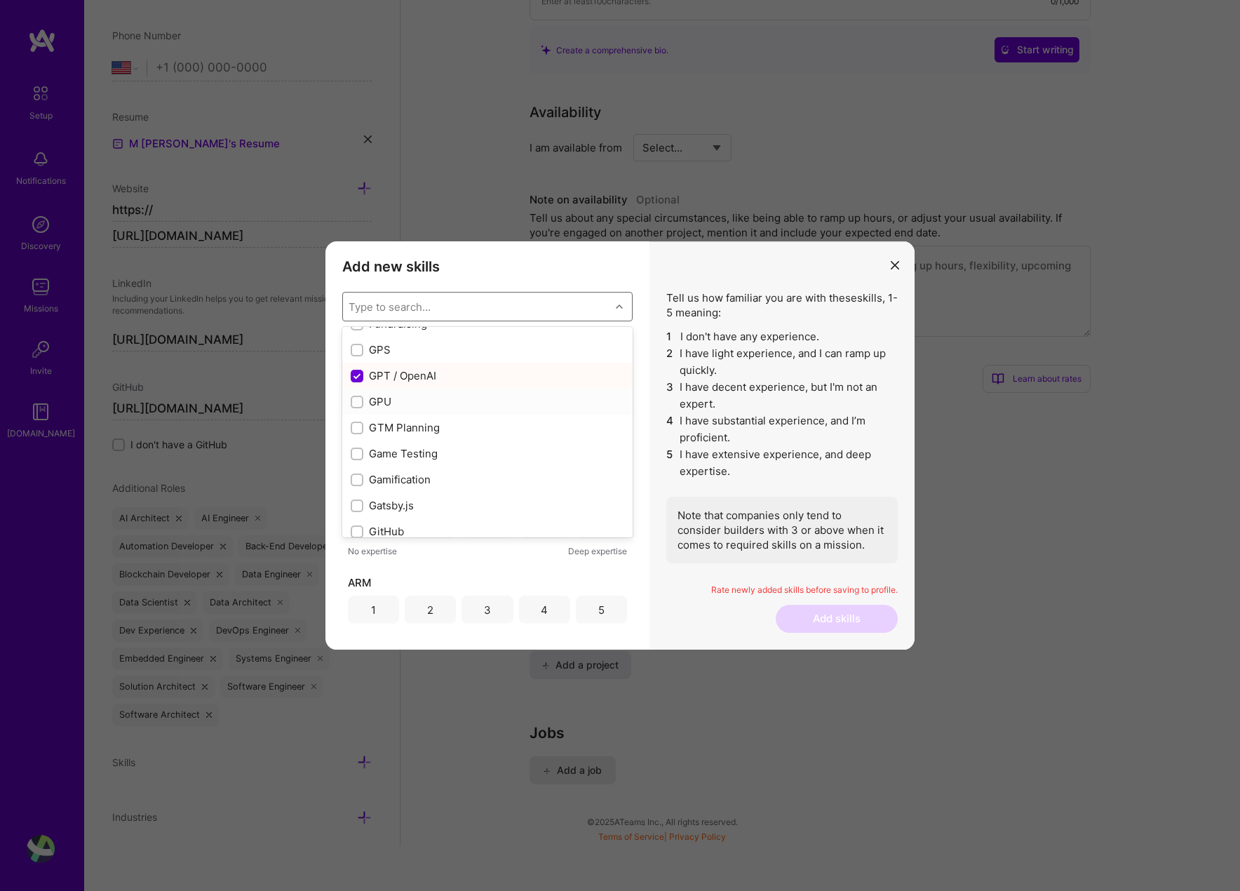
checkbox input "true"
click at [424, 403] on div "GitHub" at bounding box center [488, 406] width 274 height 15
checkbox input "true"
click at [415, 438] on div "Gitlab" at bounding box center [488, 432] width 274 height 15
checkbox input "true"
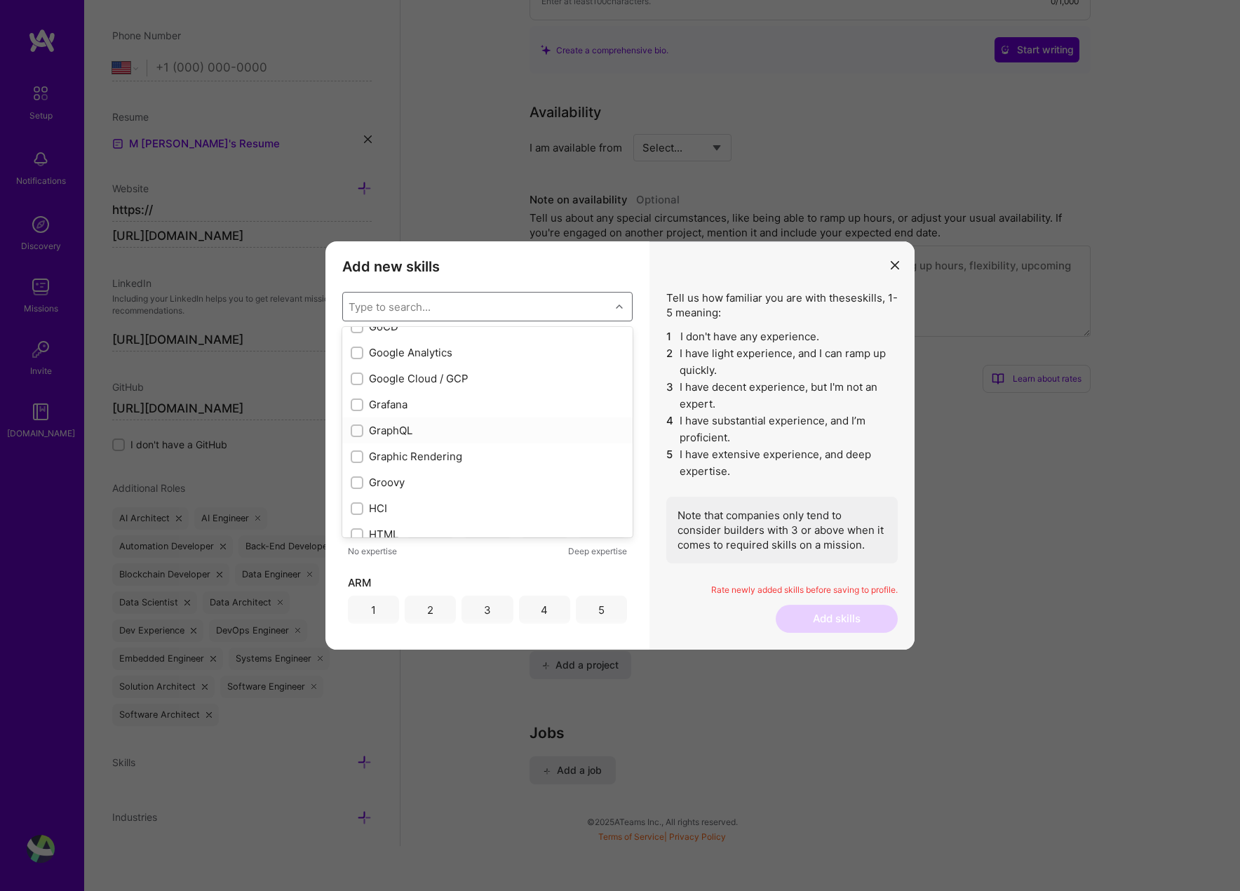
click at [405, 432] on div "GraphQL" at bounding box center [488, 430] width 274 height 15
checkbox input "true"
click at [429, 405] on div "Hadoop" at bounding box center [487, 414] width 290 height 26
checkbox input "true"
click at [389, 437] on div "Java" at bounding box center [488, 433] width 274 height 15
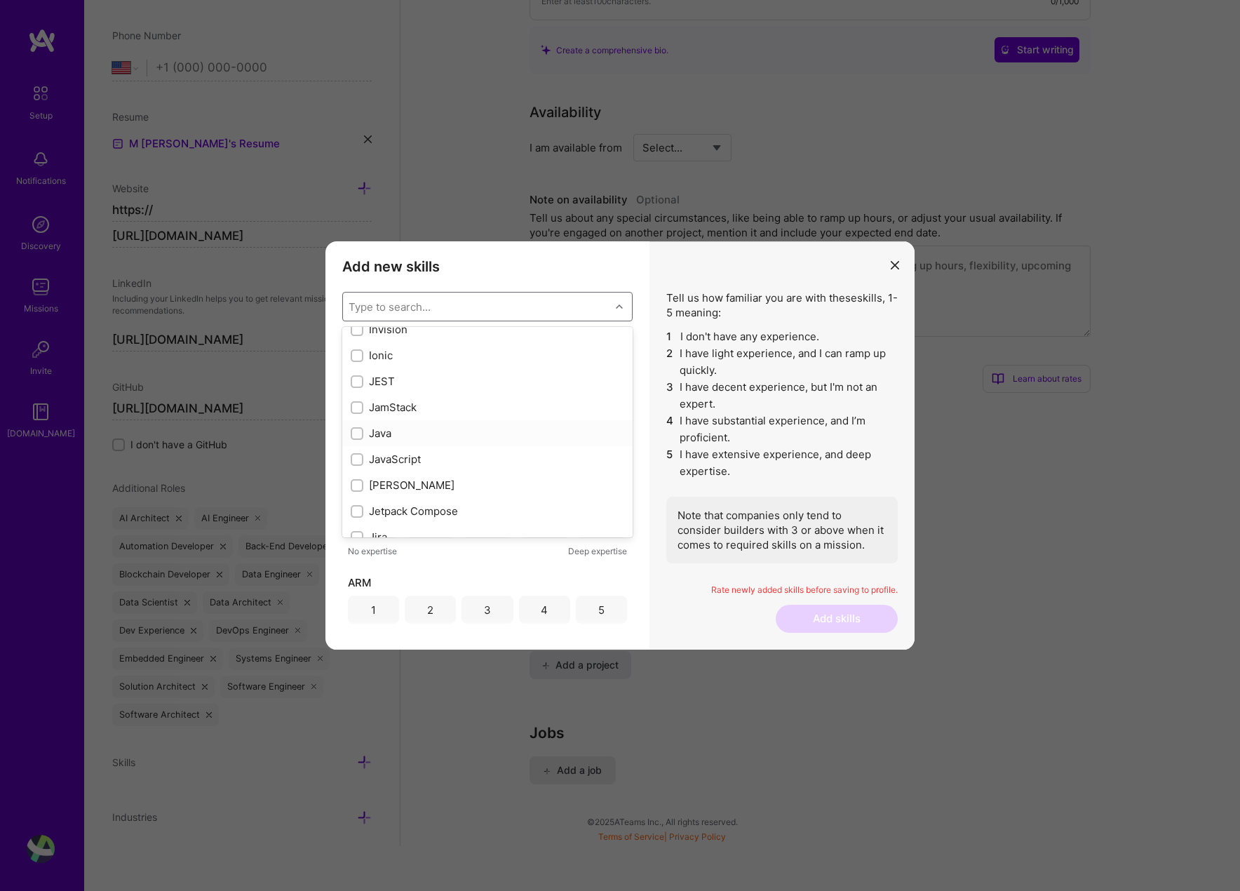
checkbox input "true"
click at [396, 458] on div "JavaScript" at bounding box center [488, 459] width 274 height 15
checkbox input "true"
click at [397, 490] on div "[PERSON_NAME]" at bounding box center [488, 485] width 274 height 15
checkbox input "true"
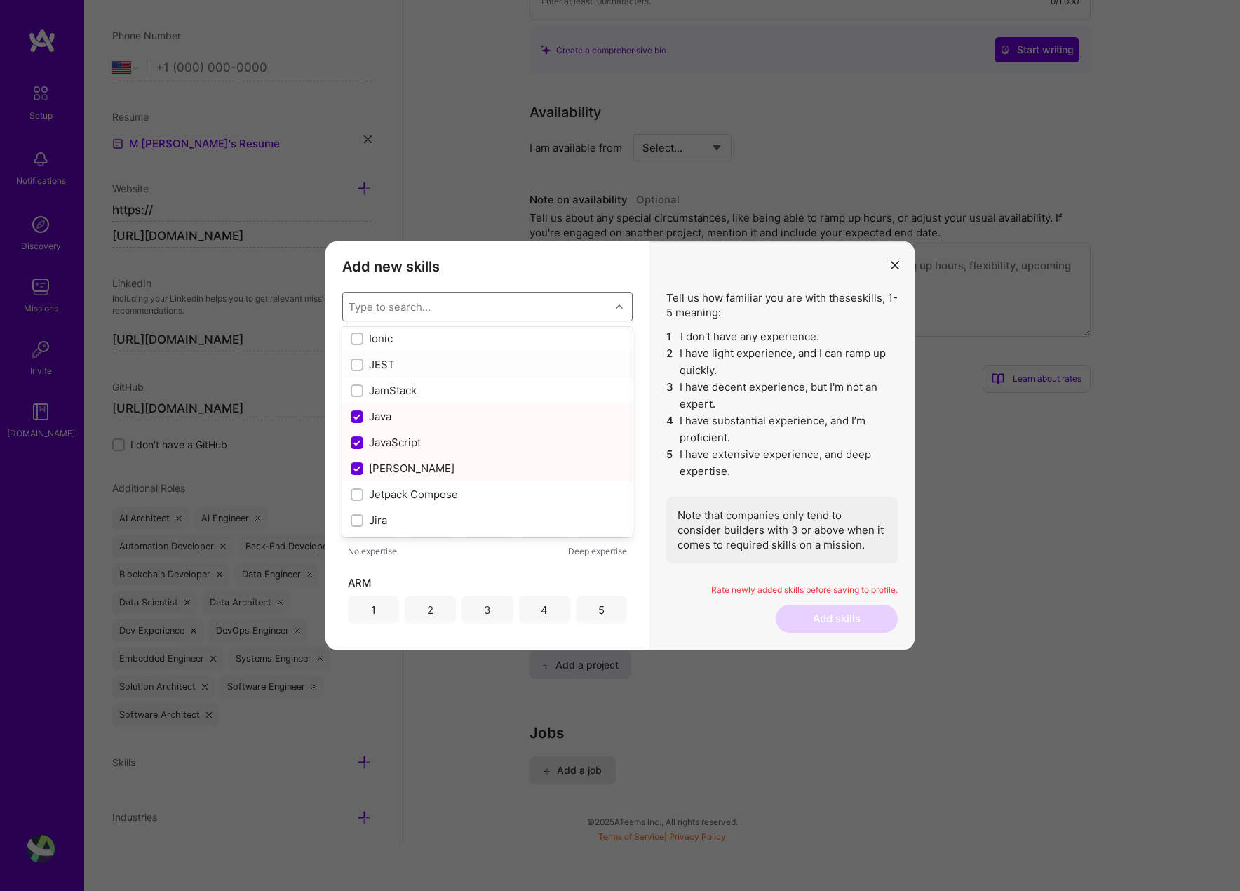
click at [391, 365] on div "JEST" at bounding box center [488, 364] width 274 height 15
checkbox input "true"
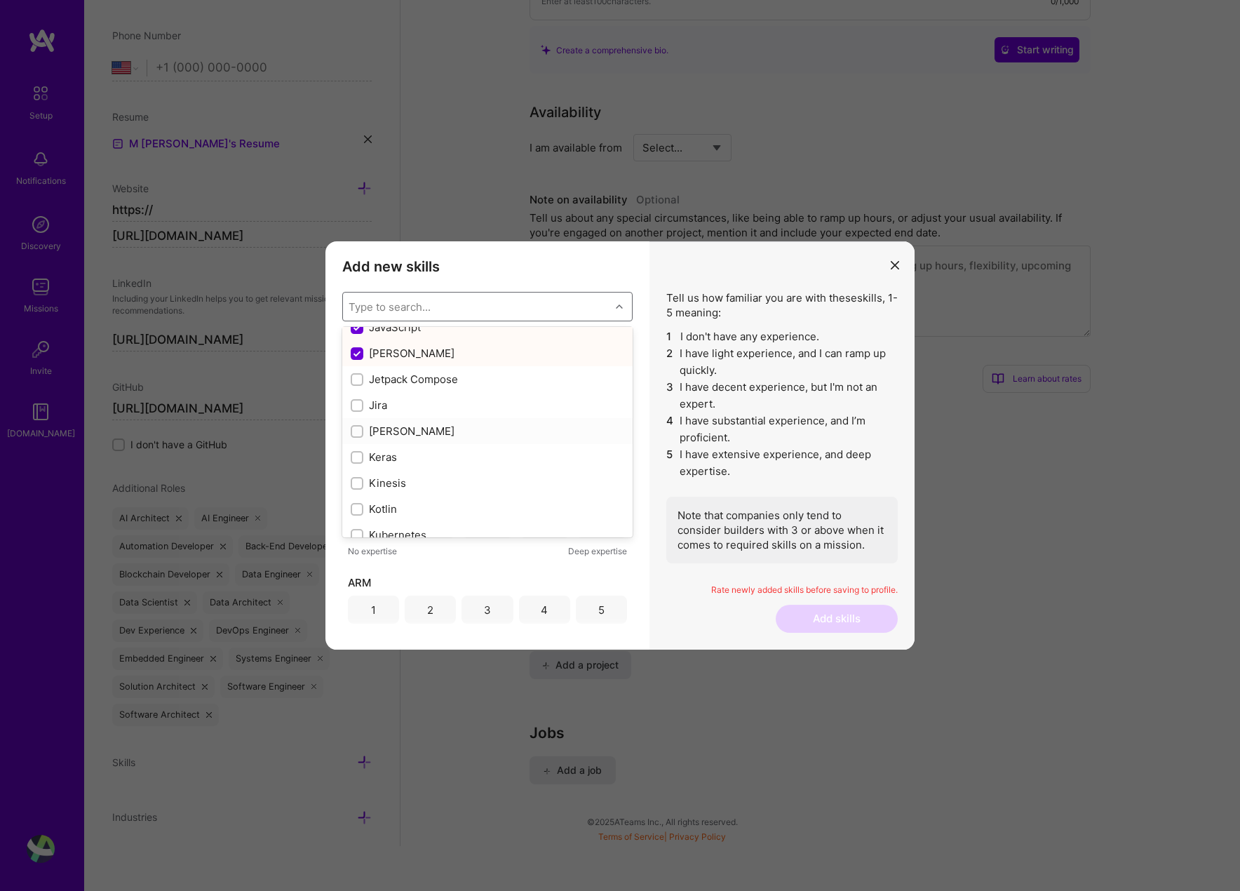
click at [405, 432] on div "[PERSON_NAME]" at bounding box center [488, 431] width 274 height 15
checkbox input "true"
click at [402, 401] on div "Jira" at bounding box center [488, 405] width 274 height 15
checkbox input "true"
click at [424, 434] on div "Kubernetes" at bounding box center [488, 440] width 274 height 15
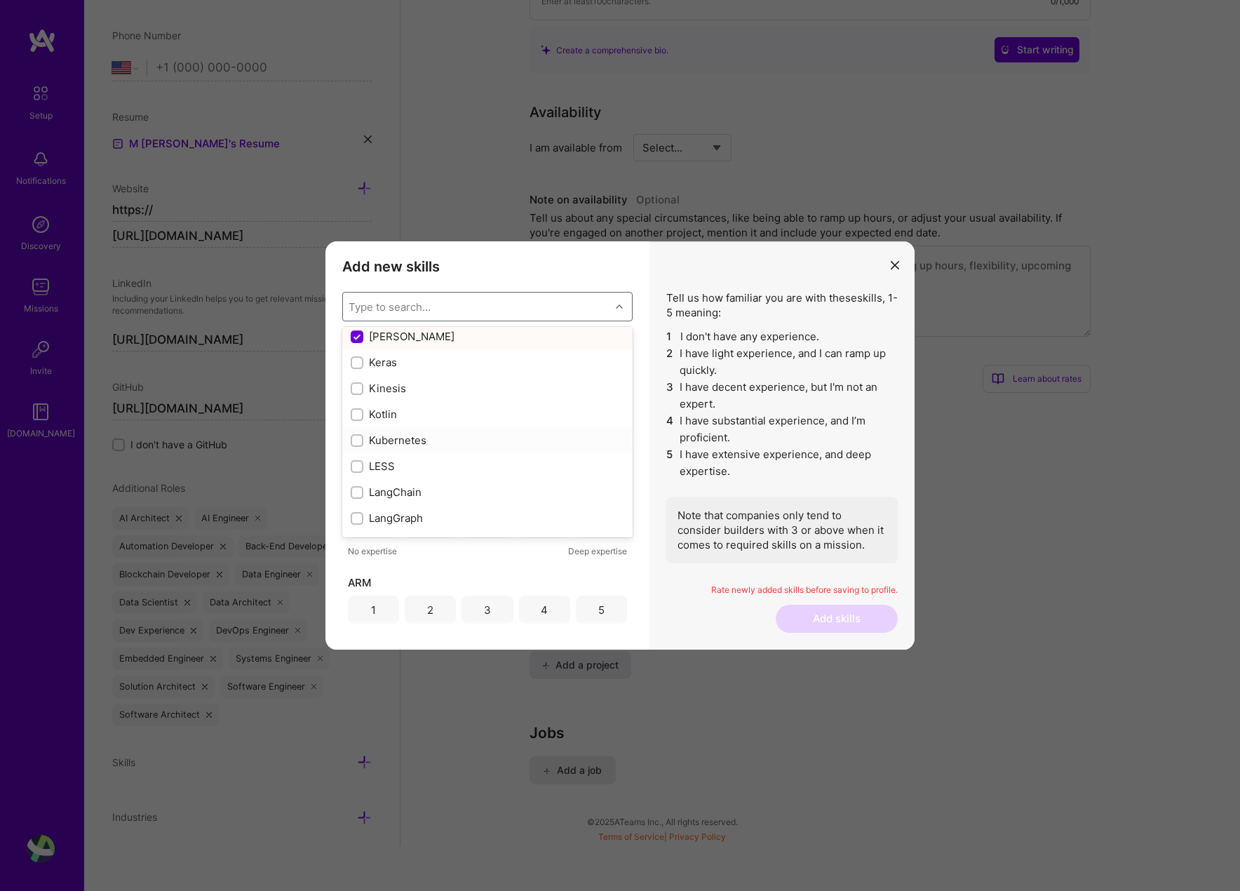
checkbox input "true"
click at [404, 363] on div "Machine Learning" at bounding box center [488, 370] width 274 height 15
checkbox input "true"
click at [443, 392] on div "Microservices" at bounding box center [488, 398] width 274 height 15
checkbox input "true"
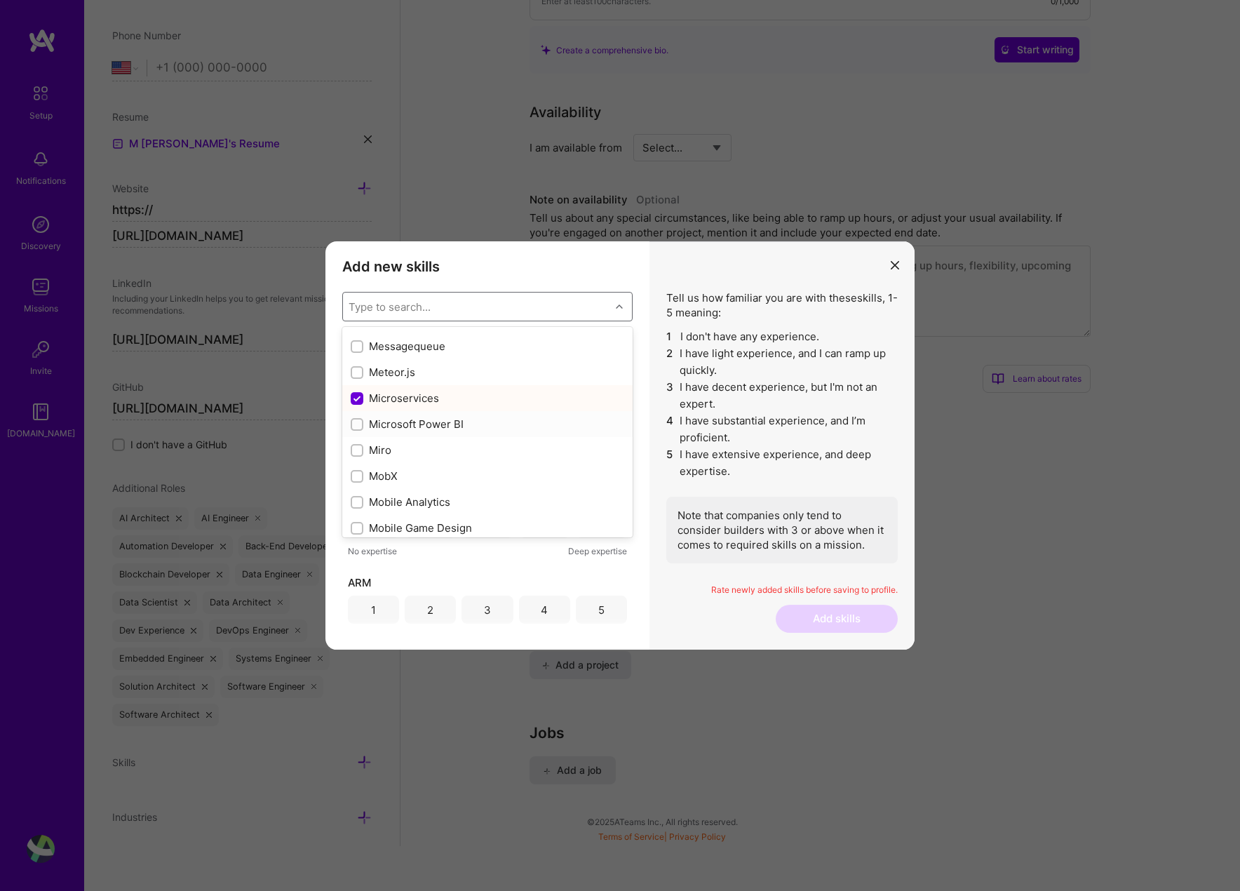
click at [433, 426] on div "Microsoft Power BI" at bounding box center [488, 424] width 274 height 15
checkbox input "true"
click at [403, 448] on div "Miro" at bounding box center [488, 450] width 274 height 15
checkbox input "true"
click at [427, 393] on div "MongoDB" at bounding box center [488, 391] width 274 height 15
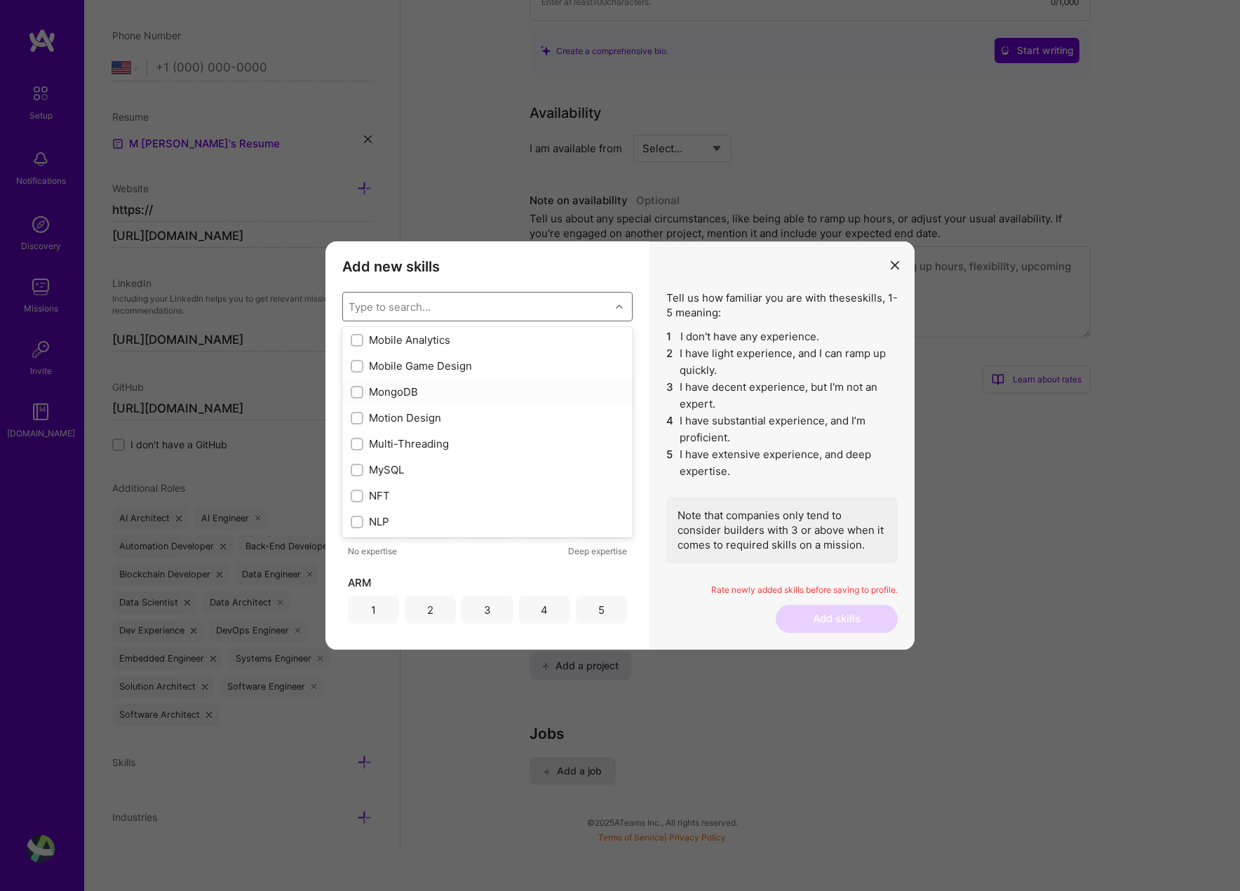
checkbox input "true"
click at [423, 421] on div "Motion Design" at bounding box center [488, 417] width 274 height 15
checkbox input "true"
click at [424, 445] on div "Multi-Threading" at bounding box center [488, 443] width 274 height 15
checkbox input "true"
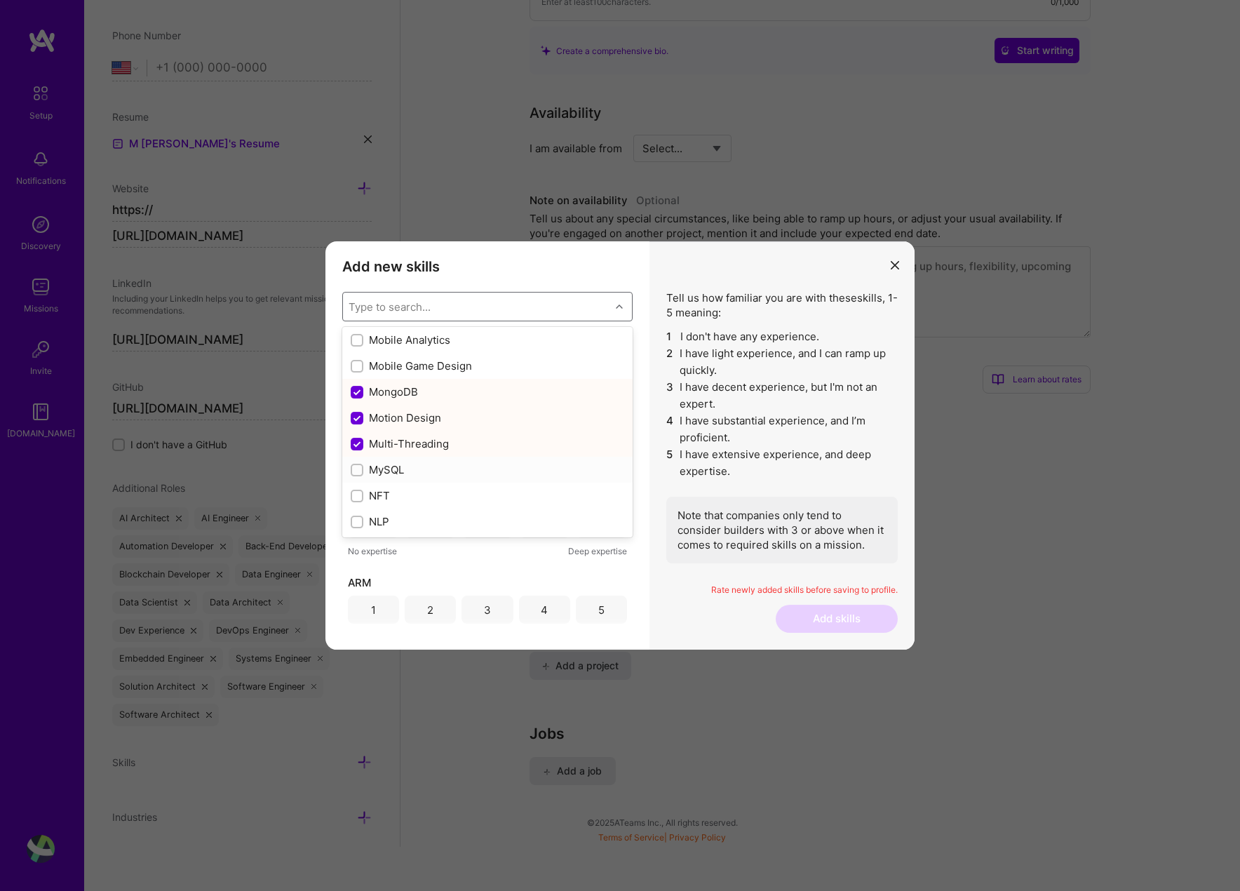
click at [445, 467] on div "MySQL" at bounding box center [488, 469] width 274 height 15
checkbox input "true"
click at [465, 414] on div "Nest.js" at bounding box center [488, 409] width 274 height 15
checkbox input "true"
click at [447, 432] on div "Neural Networks" at bounding box center [488, 435] width 274 height 15
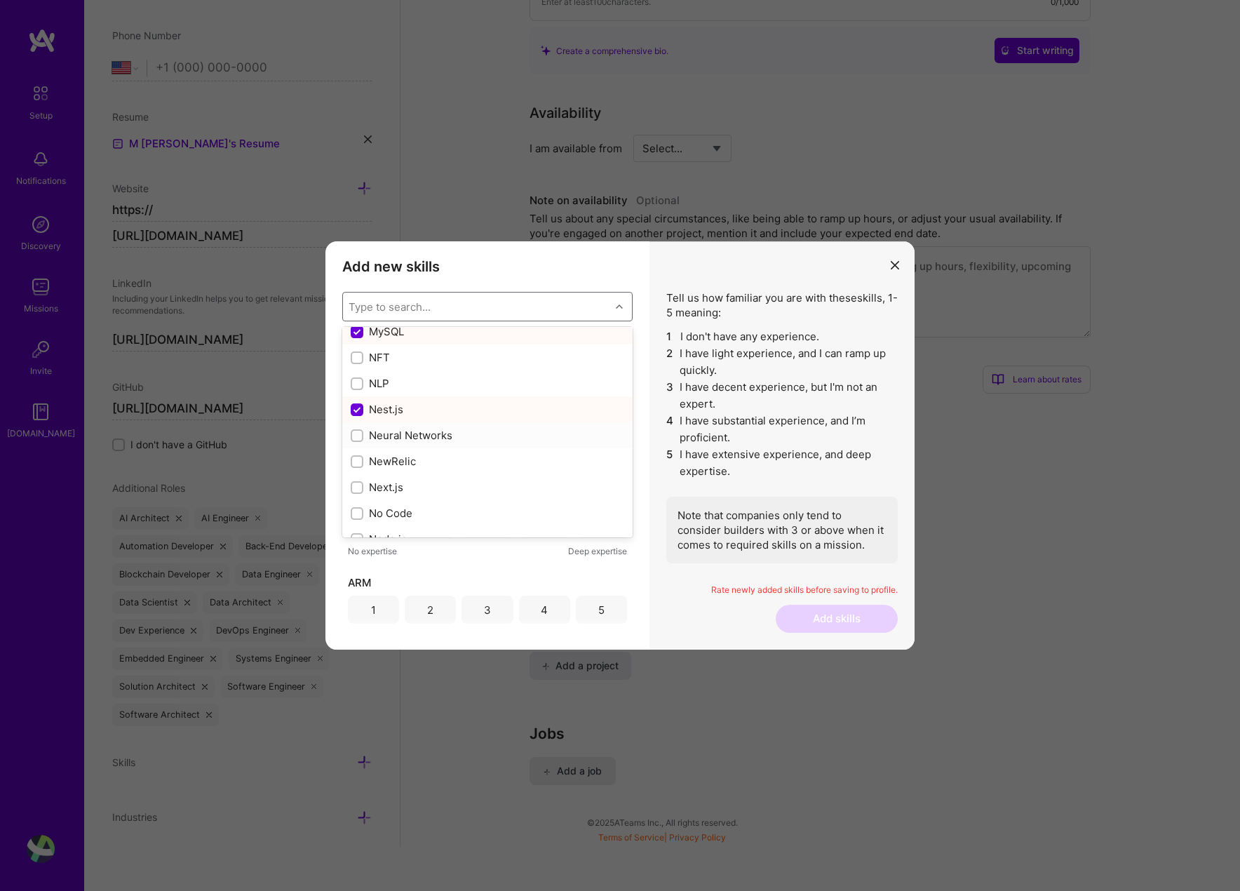
checkbox input "true"
click at [427, 462] on div "NewRelic" at bounding box center [488, 461] width 274 height 15
checkbox input "true"
click at [426, 481] on div "Next.js" at bounding box center [488, 487] width 274 height 15
checkbox input "true"
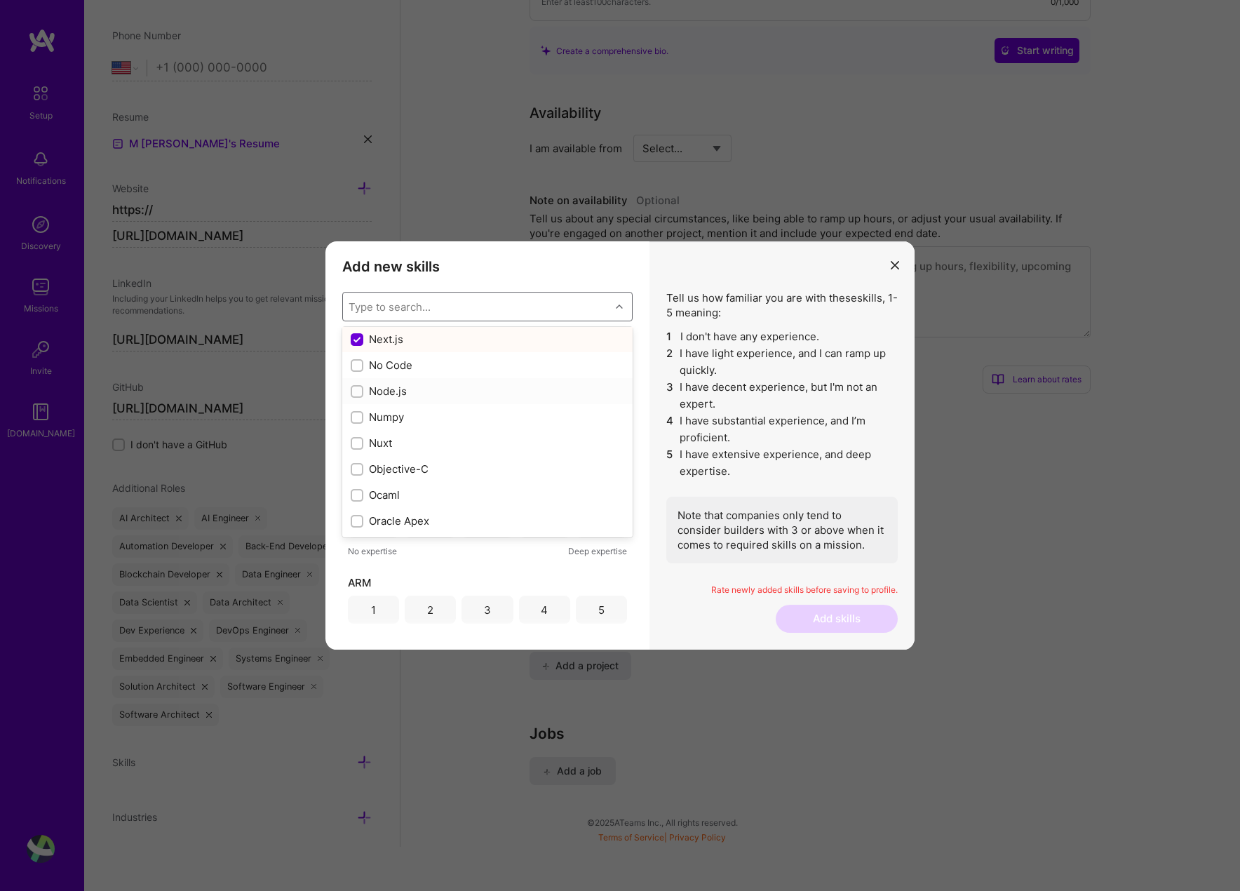
click at [394, 396] on div "Node.js" at bounding box center [488, 391] width 274 height 15
checkbox input "true"
click at [384, 414] on div "PHP" at bounding box center [488, 415] width 274 height 15
checkbox input "true"
click at [422, 472] on div "Pandas" at bounding box center [488, 466] width 274 height 15
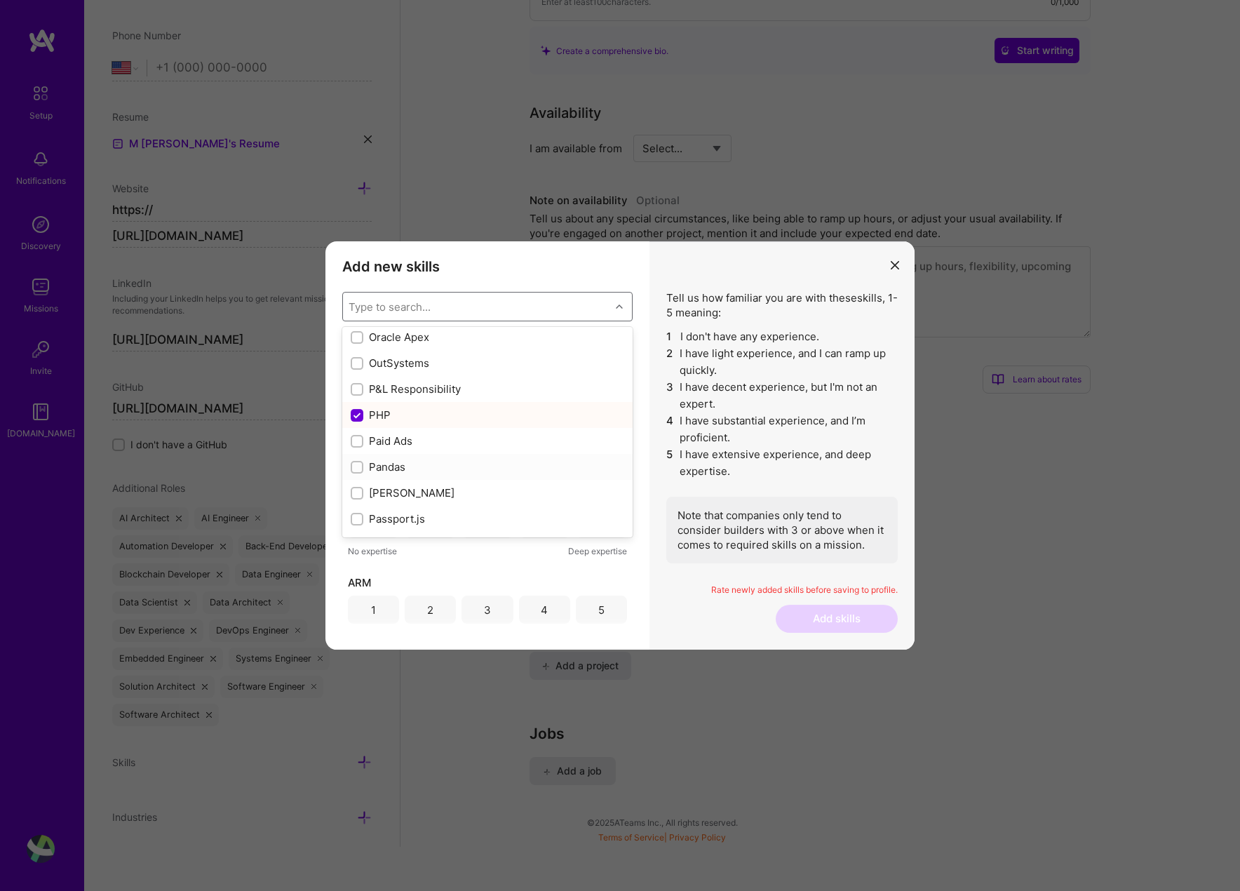
checkbox input "true"
click at [427, 365] on div "Passport.js" at bounding box center [488, 368] width 274 height 15
checkbox input "true"
click at [413, 441] on div "Preact" at bounding box center [488, 443] width 274 height 15
click at [401, 447] on div "Preact" at bounding box center [488, 443] width 274 height 15
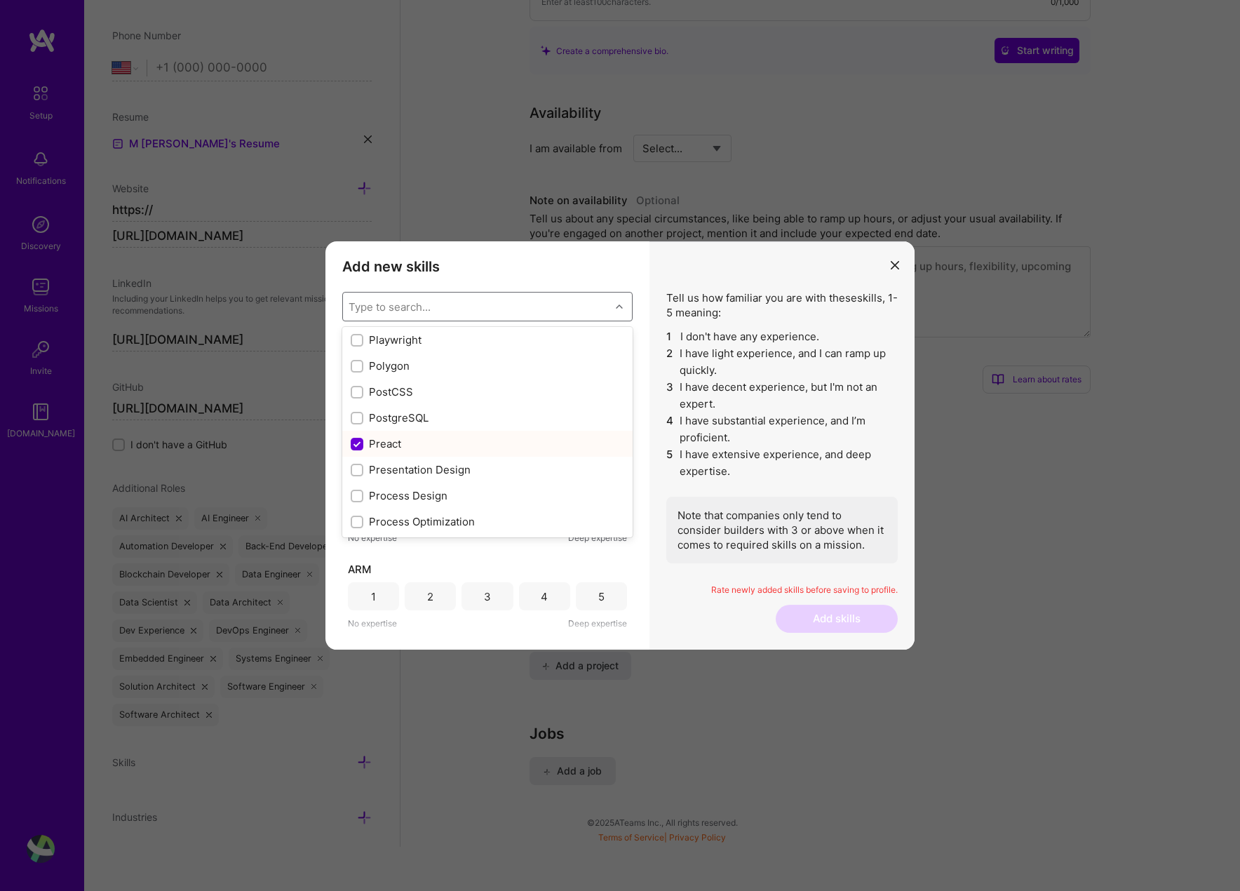
checkbox input "false"
click at [401, 424] on div "PostgreSQL" at bounding box center [488, 417] width 274 height 15
checkbox input "true"
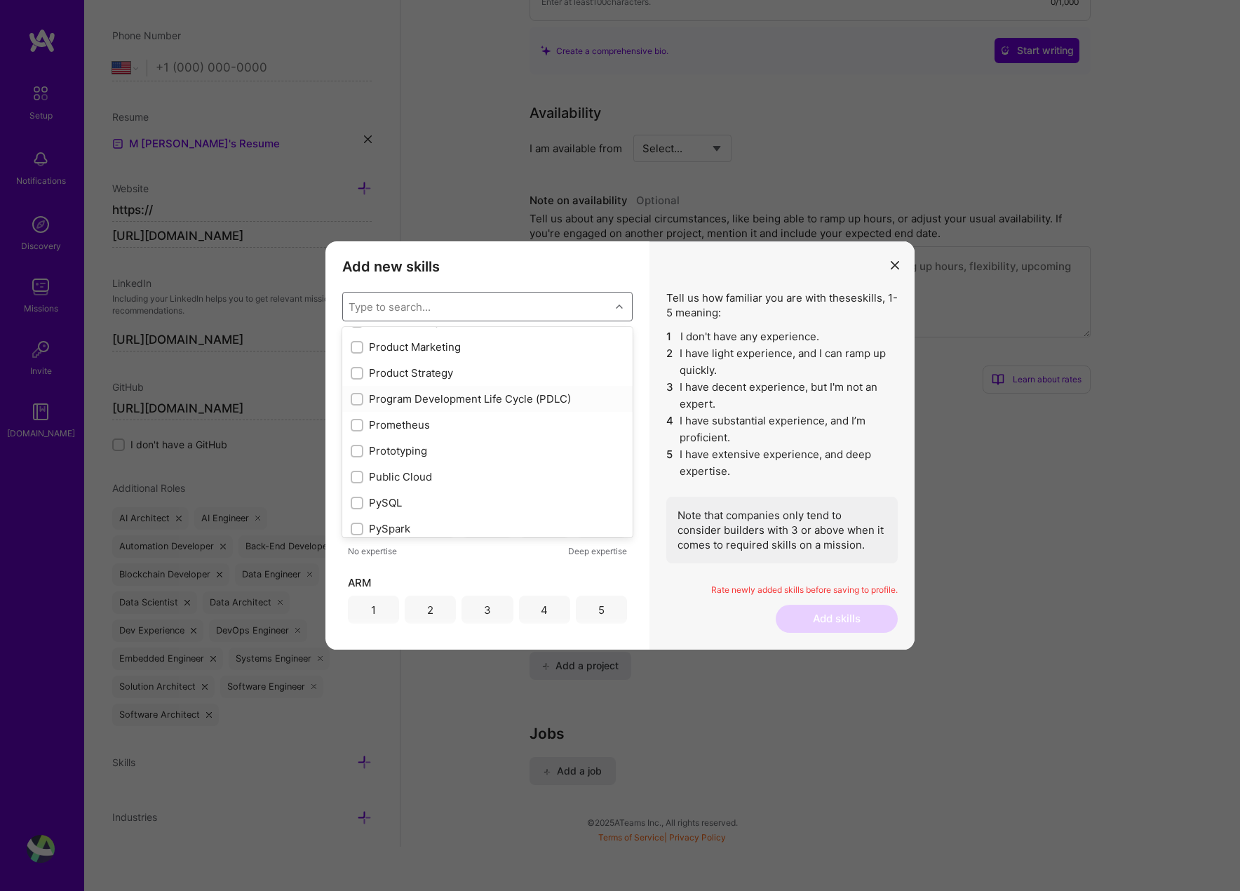
click at [464, 394] on div "Program Development Life Cycle (PDLC)" at bounding box center [488, 398] width 274 height 15
checkbox input "true"
click at [389, 398] on div "Prometheus" at bounding box center [488, 398] width 274 height 15
checkbox input "true"
click at [414, 450] on div "Public Cloud" at bounding box center [488, 450] width 274 height 15
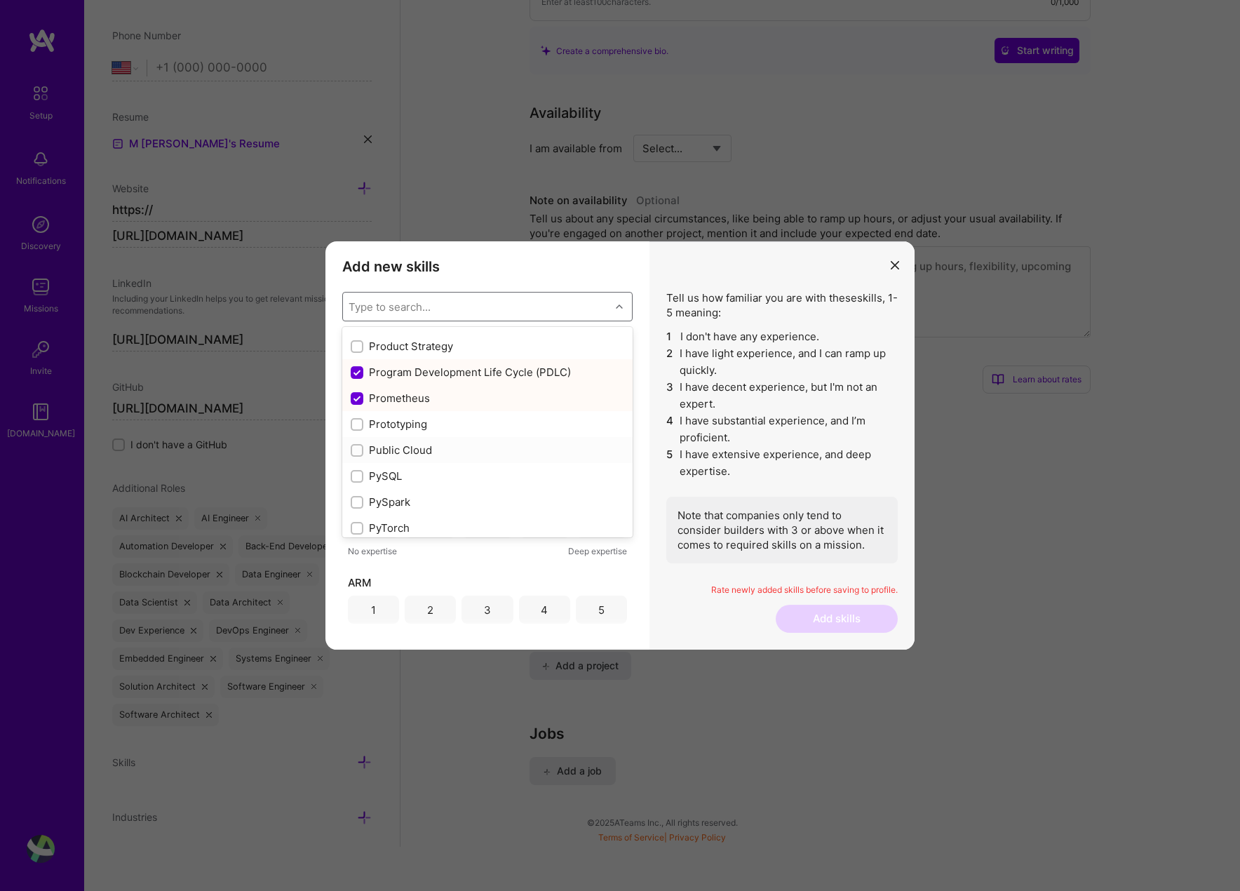
checkbox input "true"
click at [404, 475] on div "PySQL" at bounding box center [488, 476] width 274 height 15
checkbox input "true"
click at [405, 506] on div "PySpark" at bounding box center [488, 502] width 274 height 15
checkbox input "true"
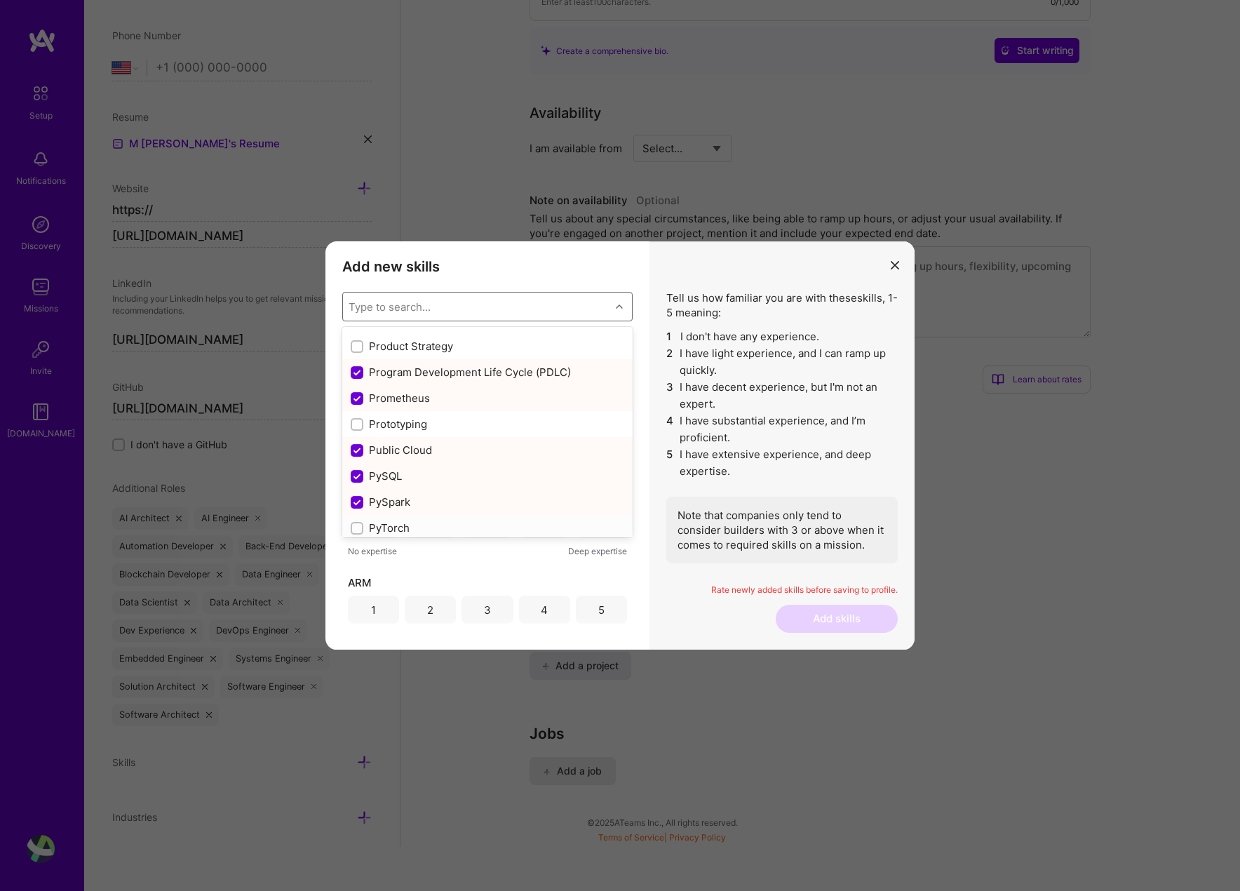
click at [405, 524] on div "PyTorch" at bounding box center [488, 528] width 274 height 15
checkbox input "true"
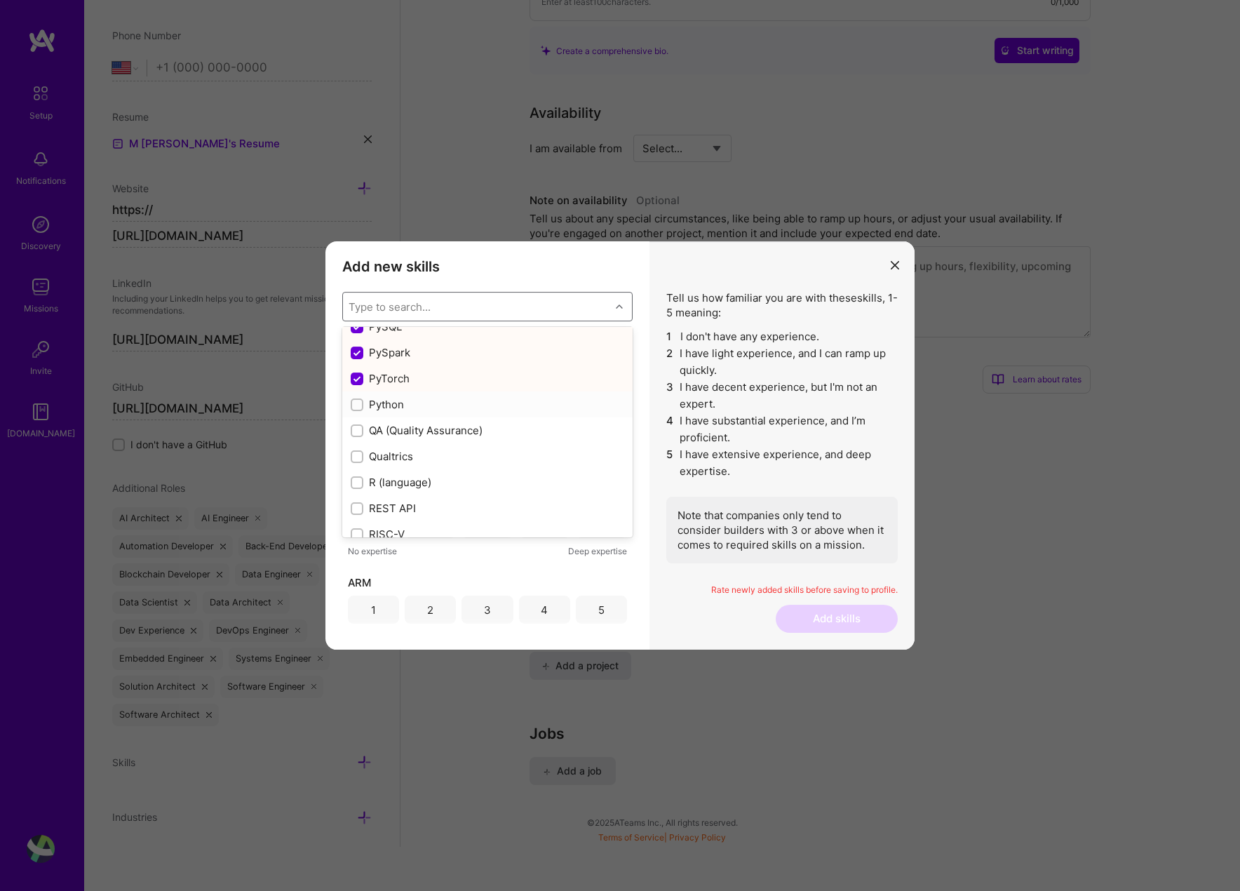
click at [405, 407] on div "Python" at bounding box center [488, 404] width 274 height 15
checkbox input "true"
click at [415, 383] on div "R (language)" at bounding box center [488, 382] width 274 height 15
checkbox input "true"
click at [419, 410] on div "REST API" at bounding box center [488, 408] width 274 height 15
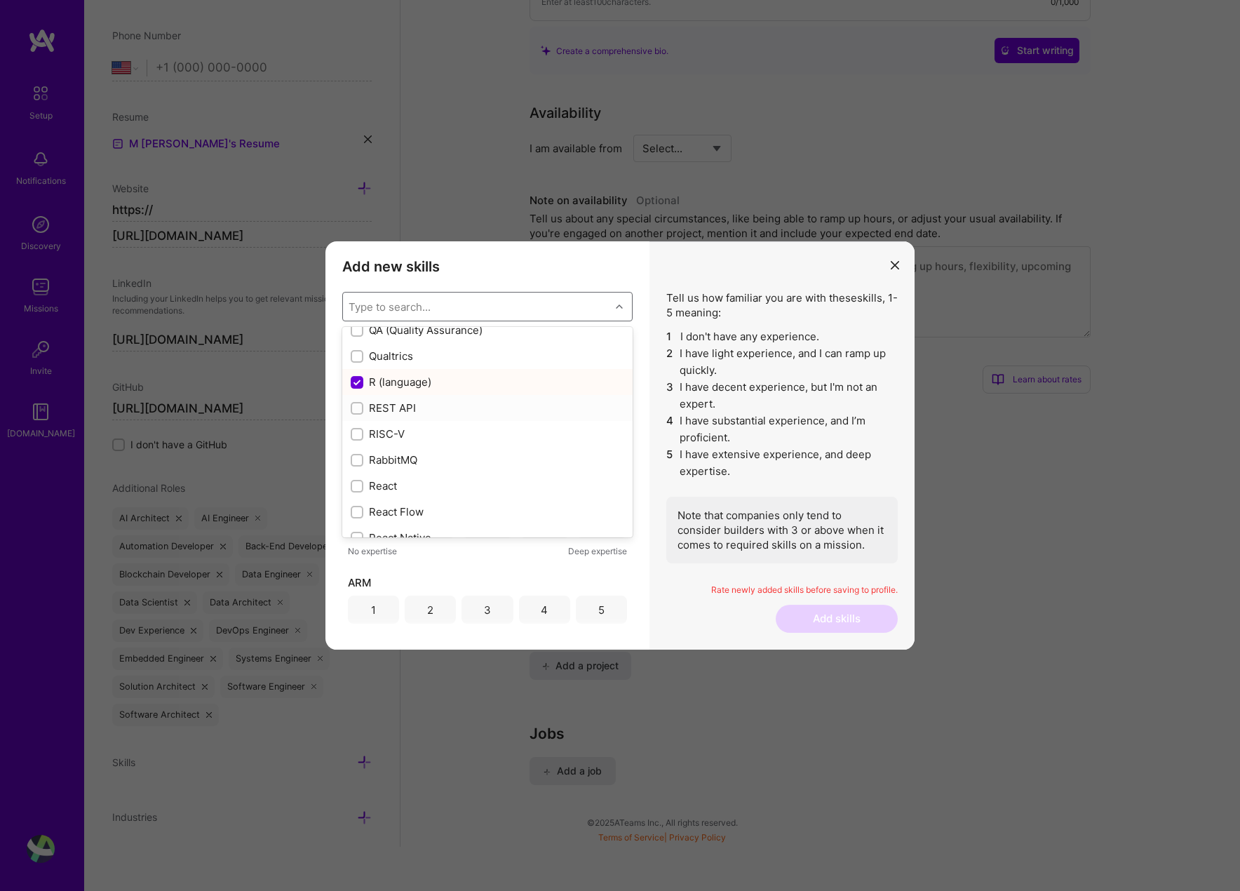
checkbox input "true"
click at [423, 422] on div "RabbitMQ" at bounding box center [488, 419] width 274 height 15
checkbox input "true"
click at [410, 452] on div "React" at bounding box center [488, 445] width 274 height 15
checkbox input "true"
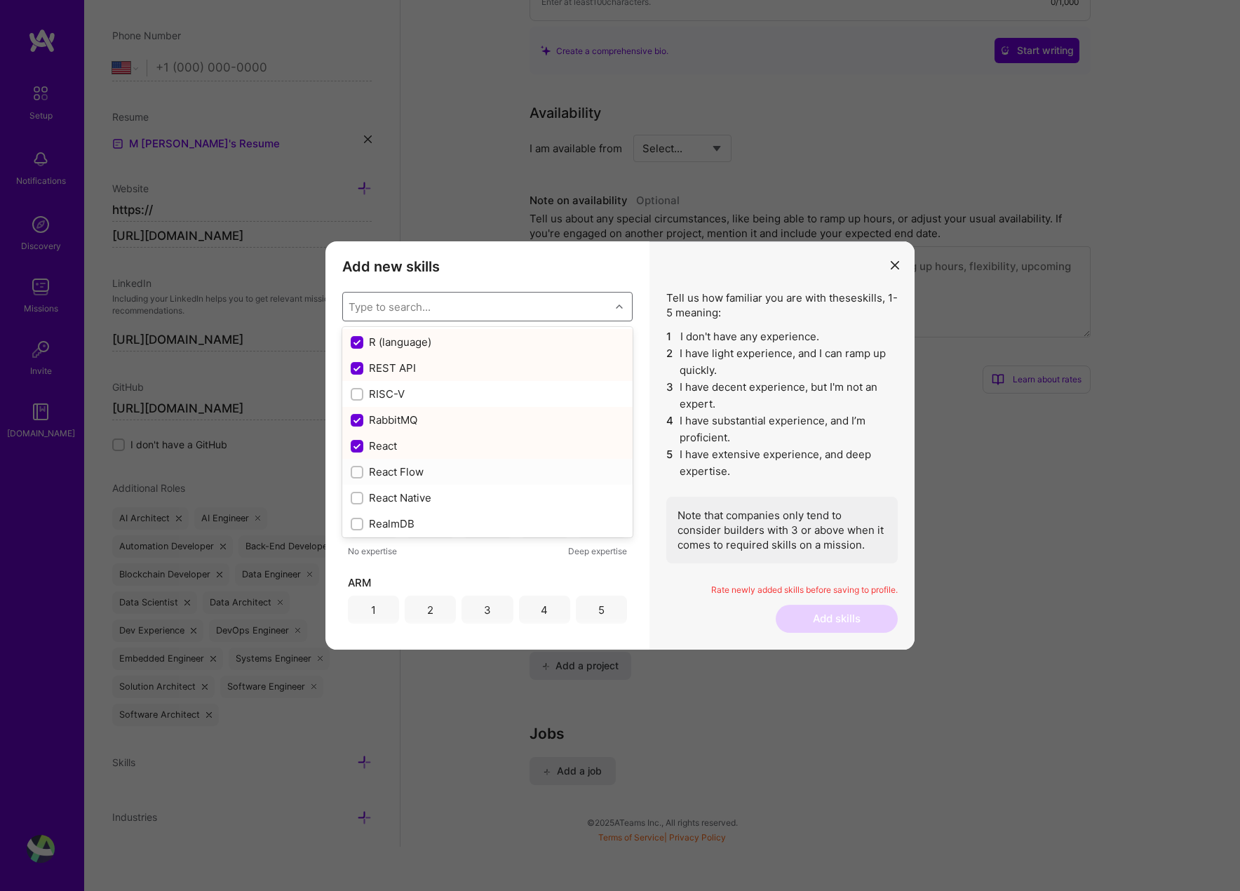
click at [440, 477] on div "React Flow" at bounding box center [488, 471] width 274 height 15
checkbox input "true"
click at [430, 495] on div "React Native" at bounding box center [488, 497] width 274 height 15
checkbox input "true"
click at [424, 516] on div "RealmDB" at bounding box center [488, 523] width 274 height 15
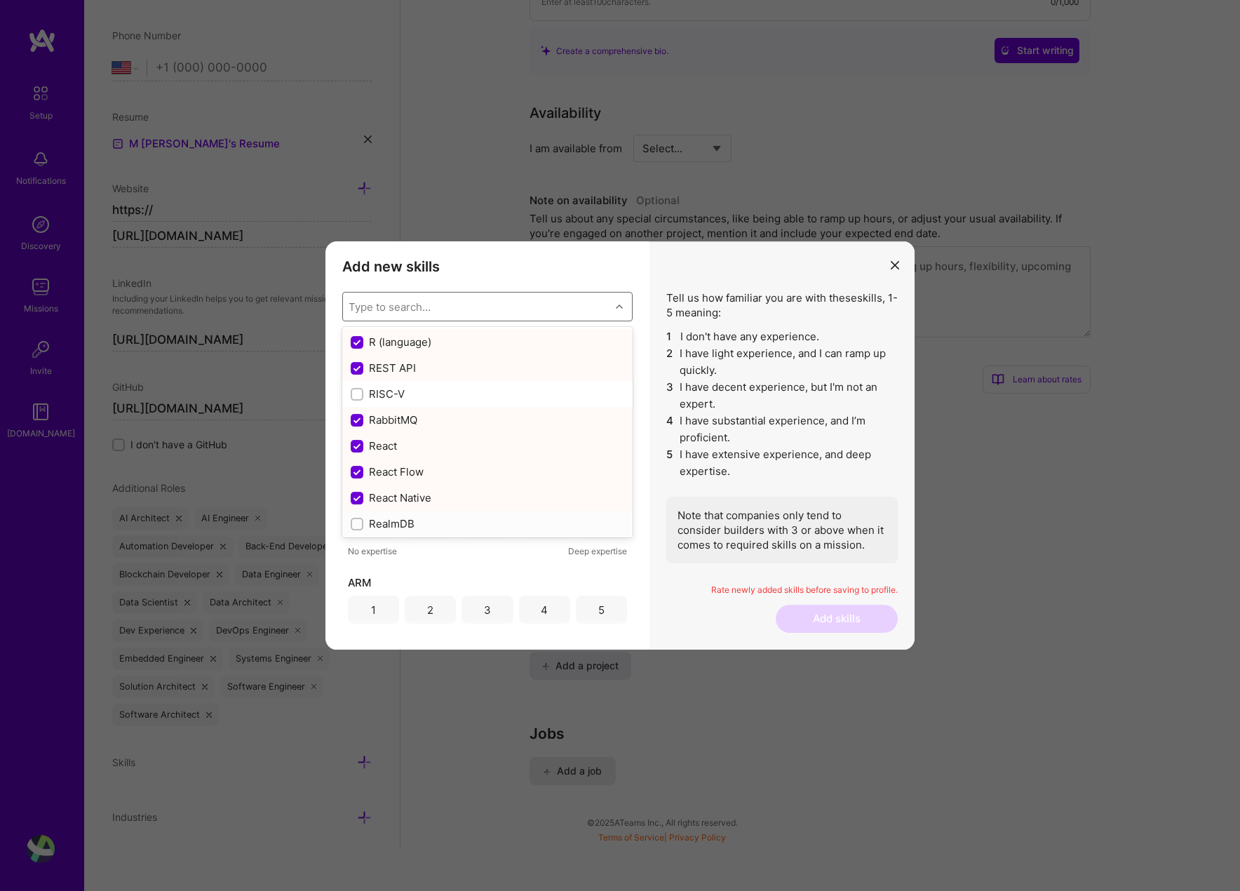
checkbox input "true"
click at [405, 370] on div "Redis" at bounding box center [488, 372] width 274 height 15
checkbox input "true"
click at [405, 394] on div "Redshift" at bounding box center [488, 398] width 274 height 15
checkbox input "true"
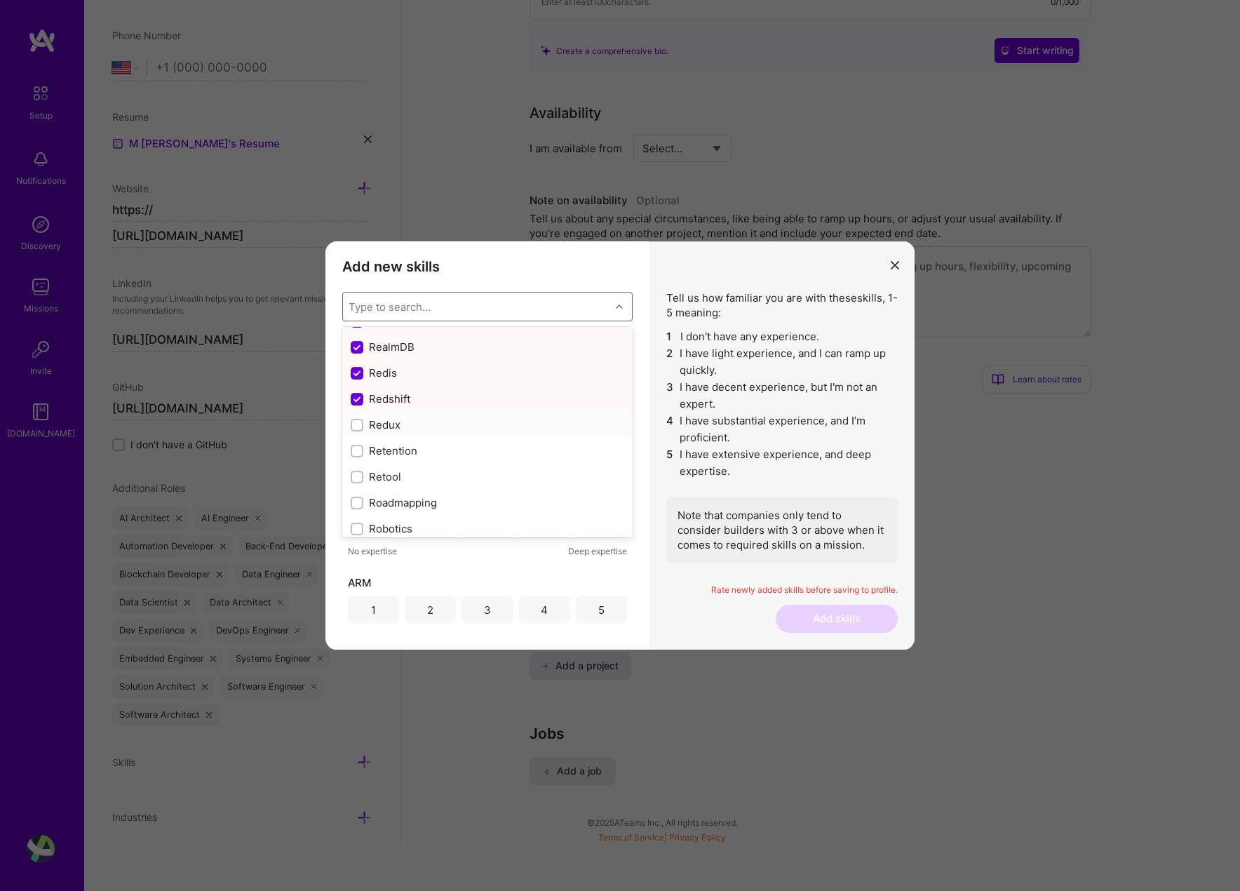
click at [405, 435] on div "Redux" at bounding box center [487, 425] width 290 height 26
checkbox input "true"
click at [419, 447] on div "Retention" at bounding box center [488, 450] width 274 height 15
checkbox input "true"
click at [417, 473] on div "Retool" at bounding box center [488, 476] width 274 height 15
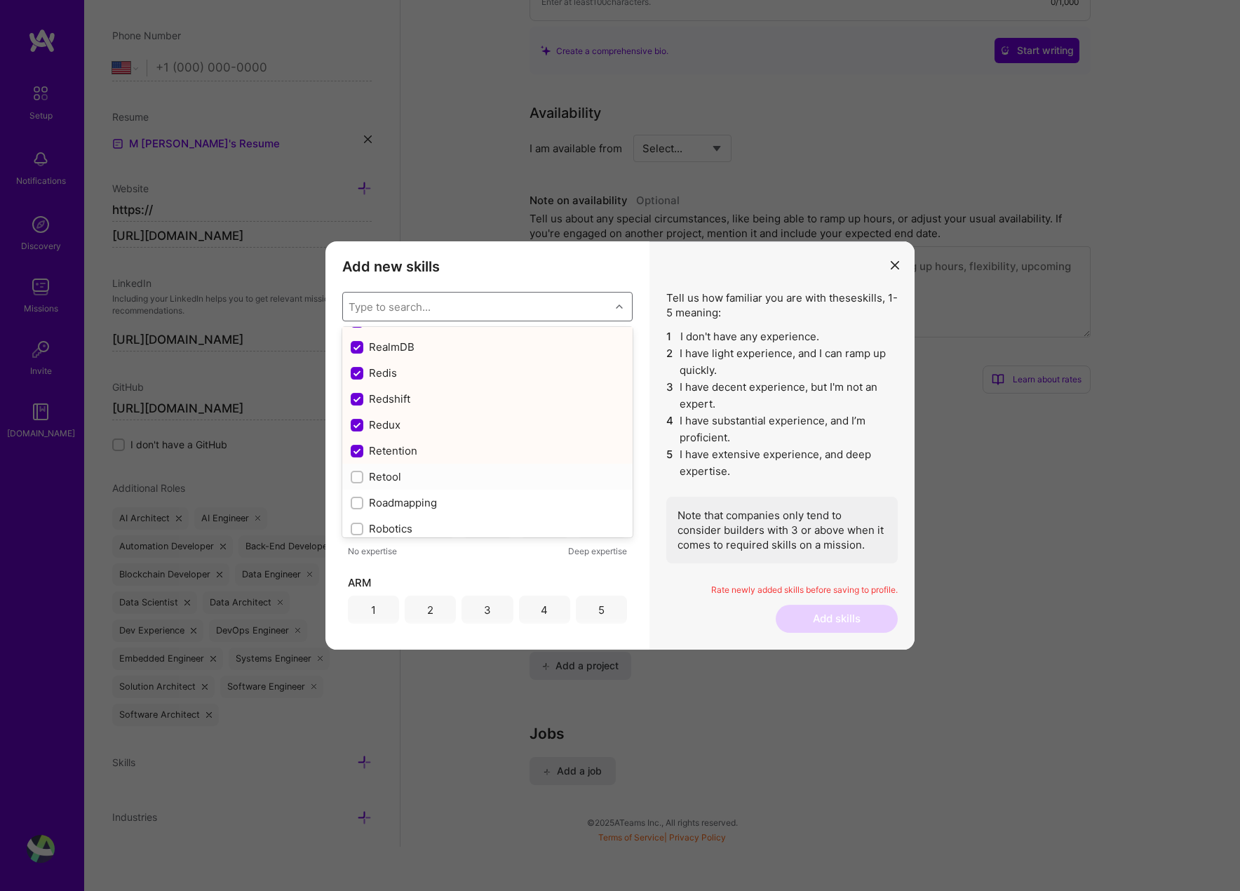
checkbox input "true"
click at [422, 508] on div "Roadmapping" at bounding box center [488, 502] width 274 height 15
checkbox input "true"
click at [379, 431] on div "Rust" at bounding box center [488, 428] width 274 height 15
checkbox input "true"
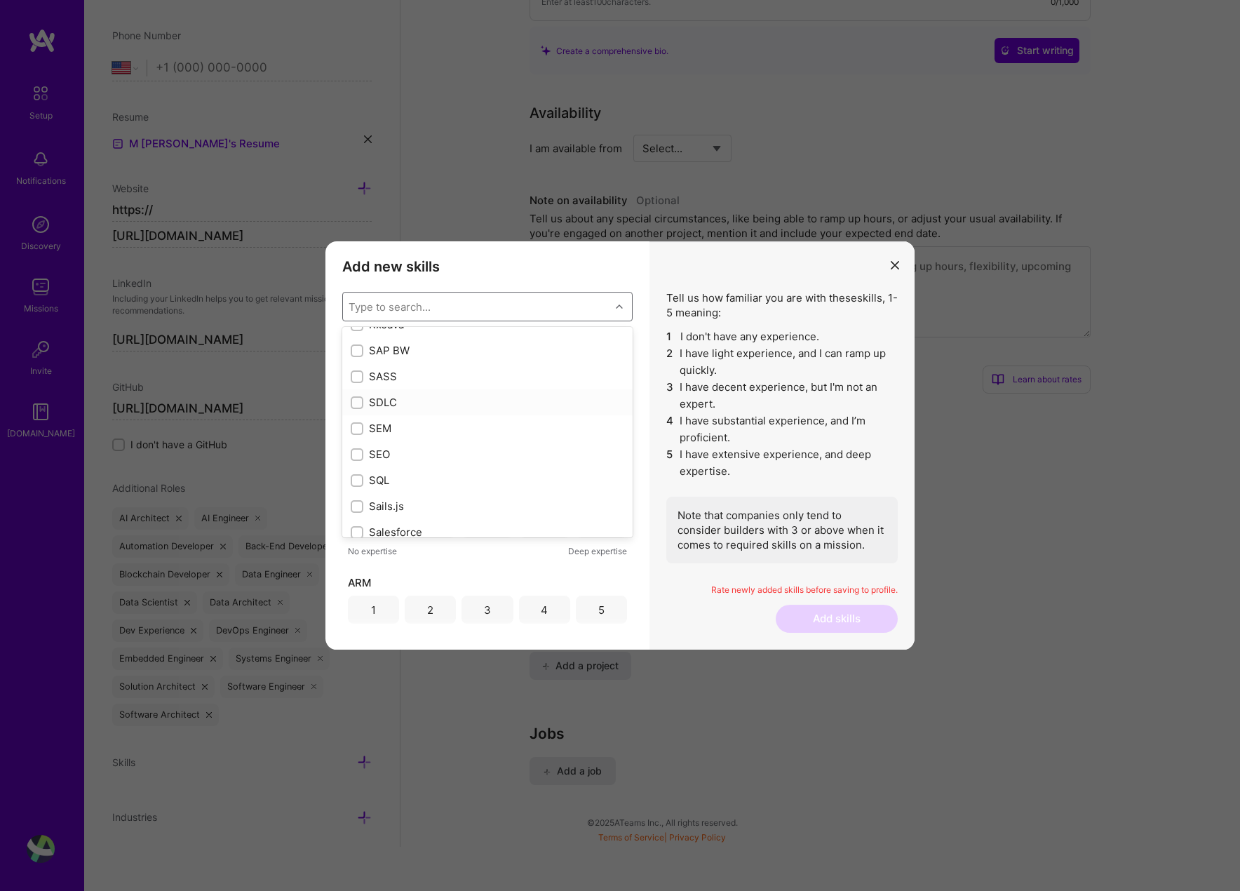
click at [410, 406] on div "SDLC" at bounding box center [488, 402] width 274 height 15
checkbox input "true"
click at [421, 371] on div "SQL" at bounding box center [488, 371] width 274 height 15
checkbox input "true"
click at [413, 396] on div "Sails.js" at bounding box center [488, 397] width 274 height 15
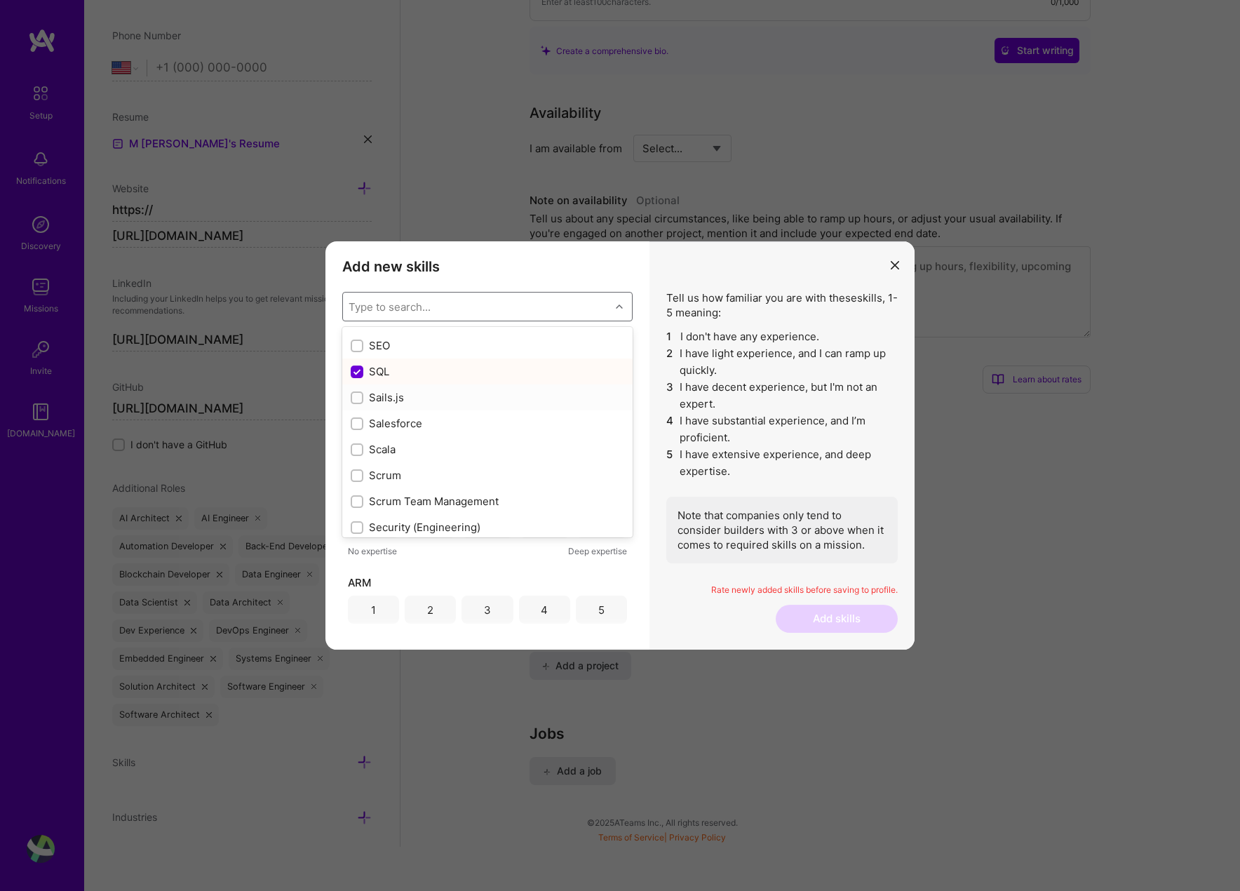
checkbox input "true"
click at [418, 428] on div "Salesforce" at bounding box center [488, 423] width 274 height 15
checkbox input "true"
click at [417, 445] on div "Scala" at bounding box center [488, 449] width 274 height 15
checkbox input "true"
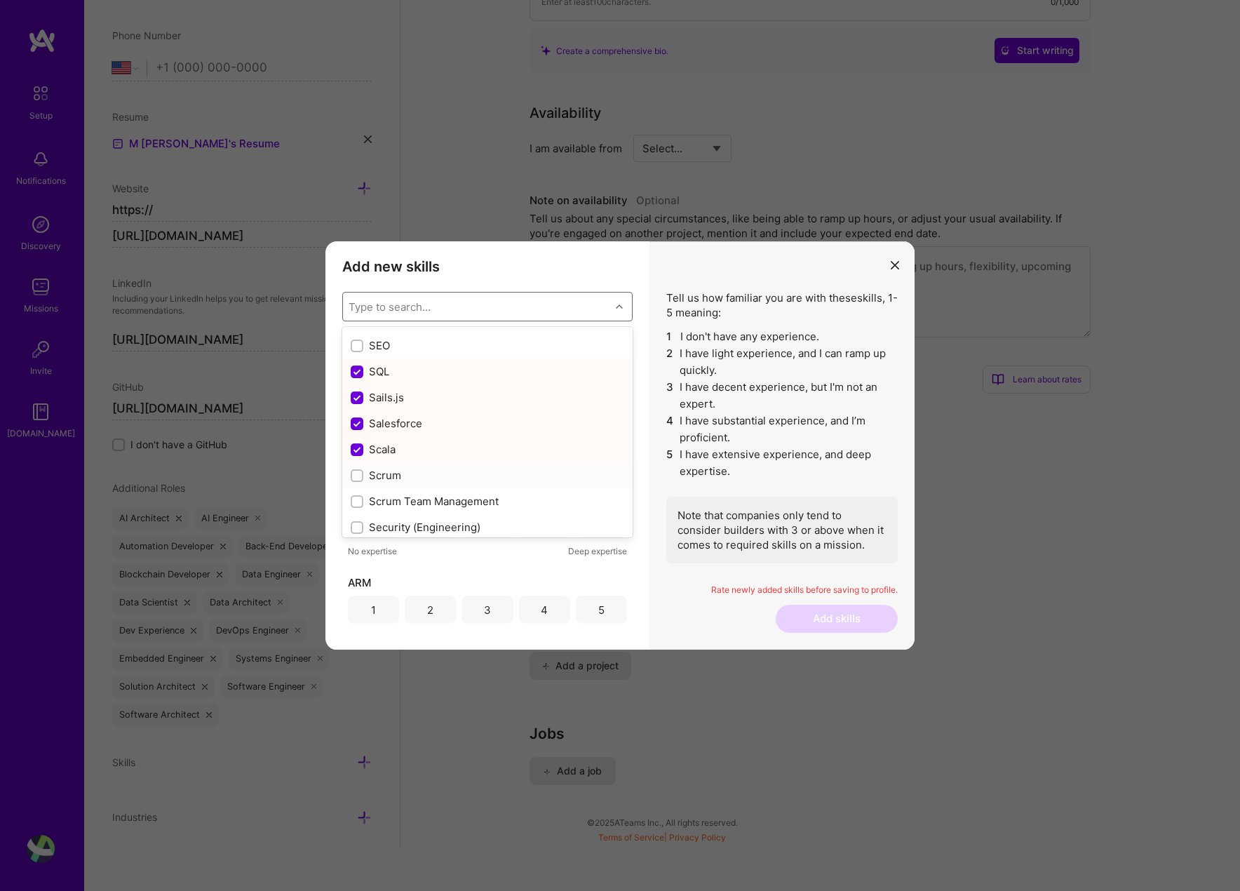
click at [417, 470] on div "Scrum" at bounding box center [488, 475] width 274 height 15
checkbox input "true"
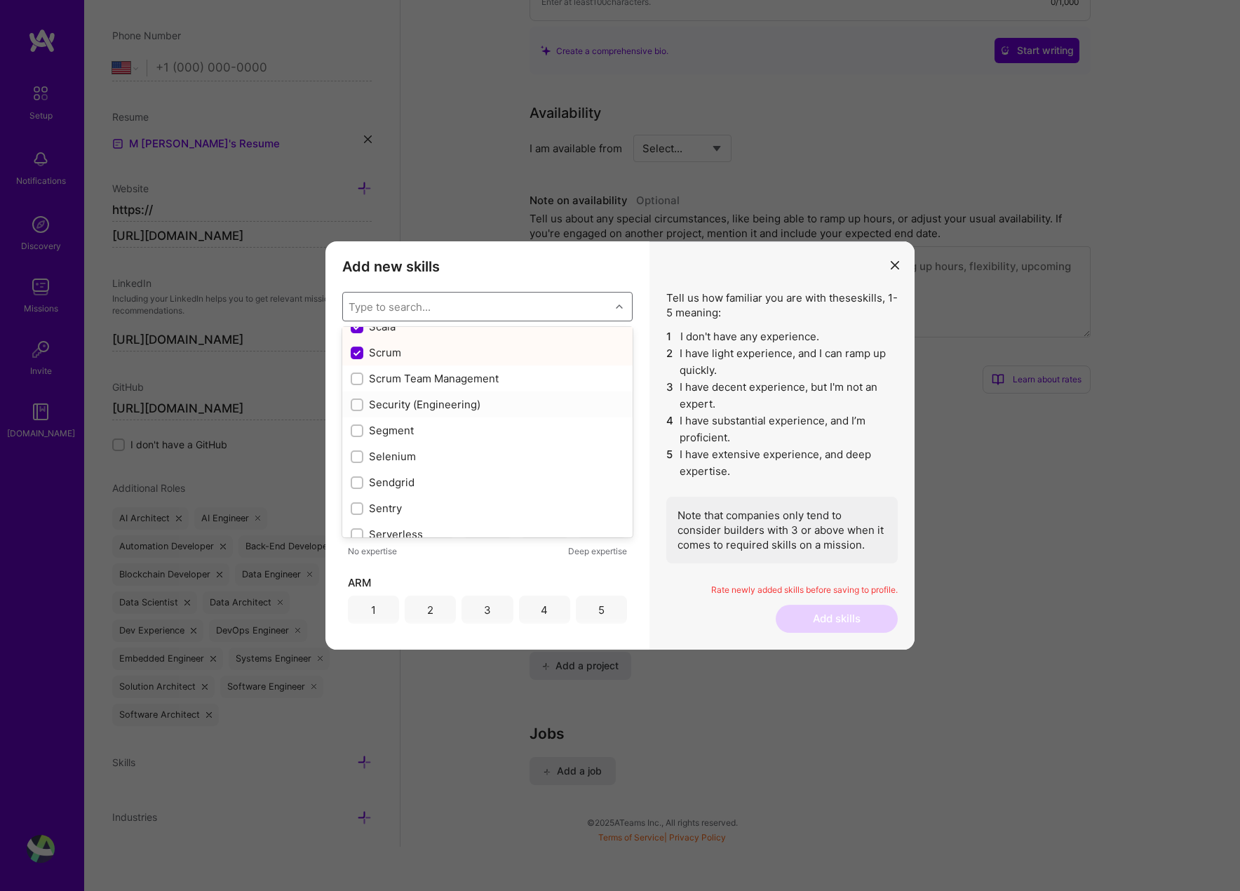
click at [467, 405] on div "Security (Engineering)" at bounding box center [488, 404] width 274 height 15
checkbox input "true"
click at [423, 490] on div "Sendgrid" at bounding box center [487, 482] width 290 height 26
checkbox input "true"
click at [441, 509] on div "Sentry" at bounding box center [488, 508] width 274 height 15
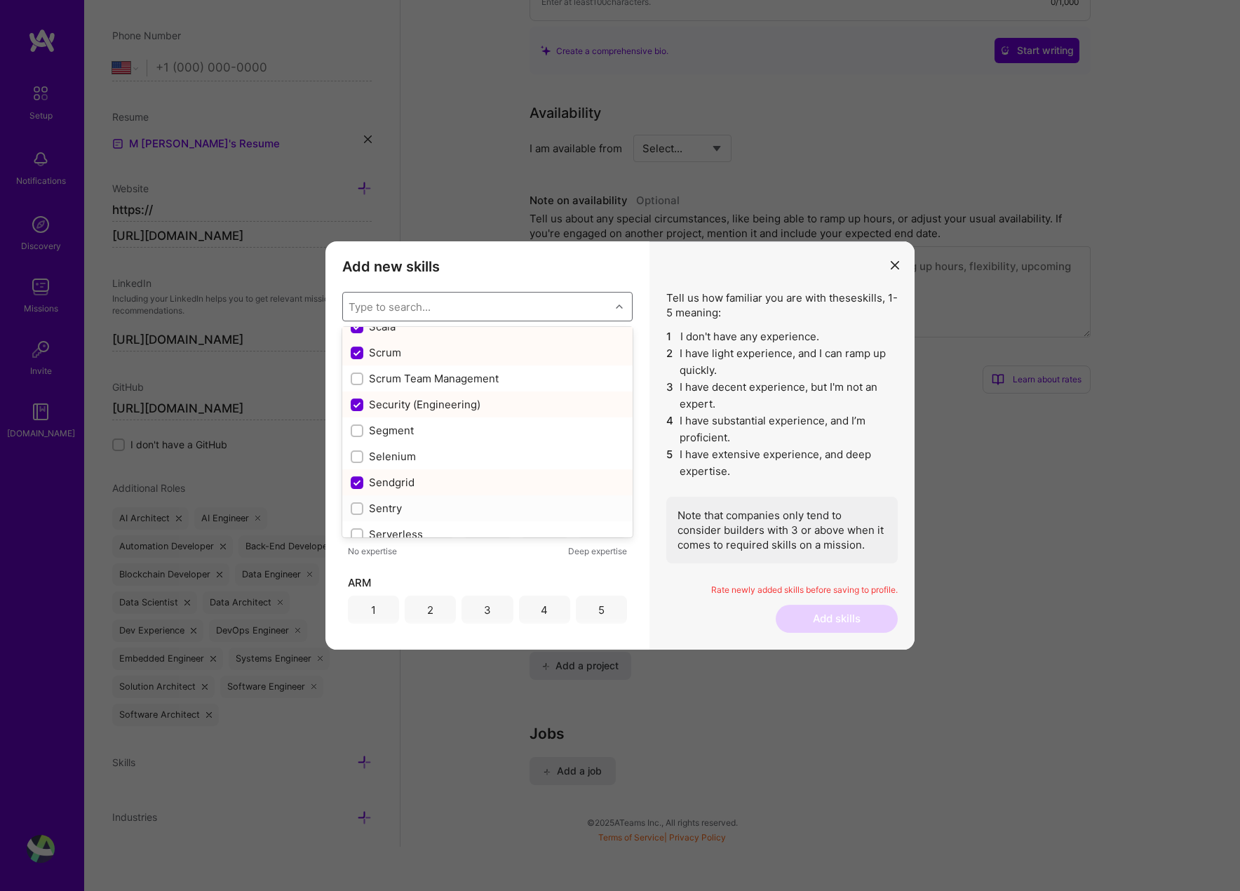
checkbox input "true"
click at [427, 390] on div "Serverless" at bounding box center [488, 385] width 274 height 15
checkbox input "true"
click at [433, 440] on div "Shopify" at bounding box center [488, 437] width 274 height 15
checkbox input "true"
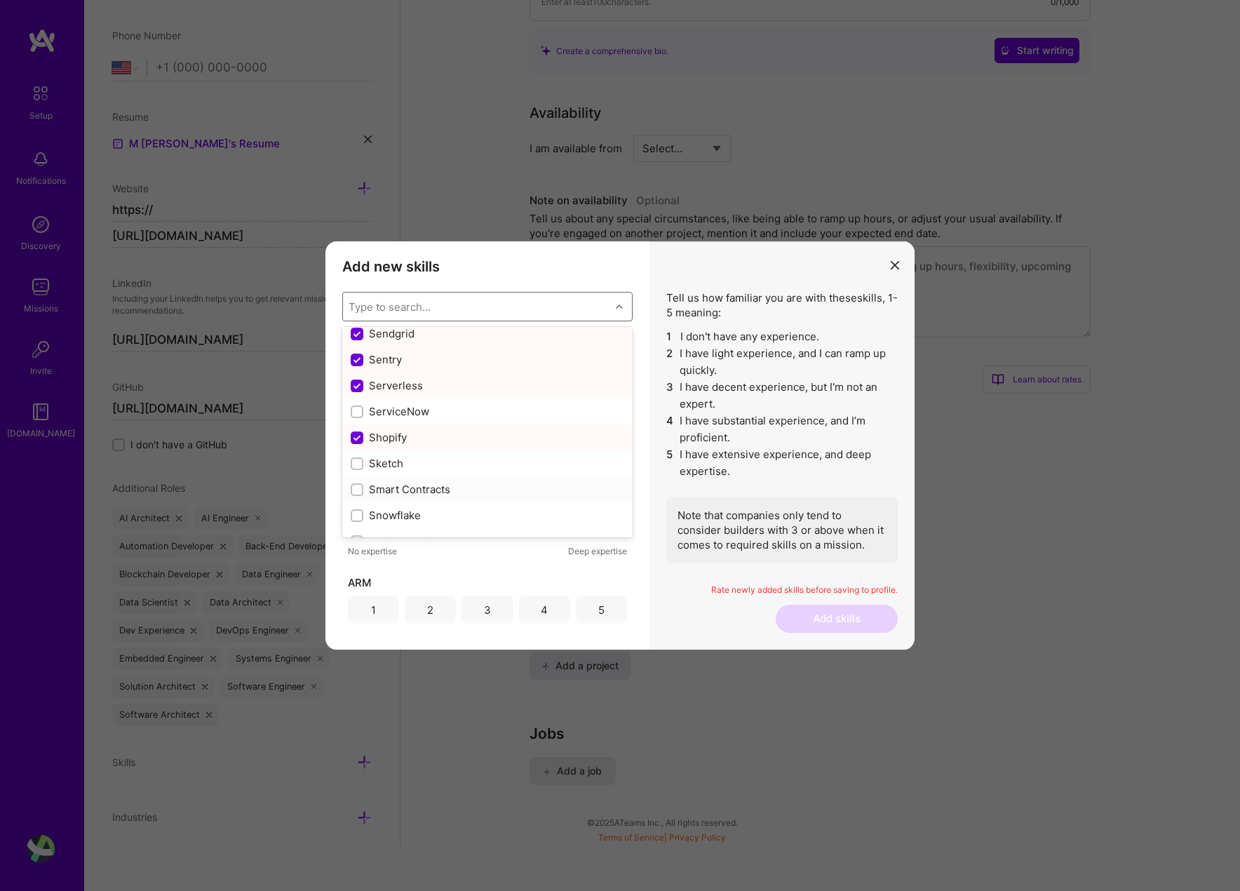
click at [446, 492] on div "Smart Contracts" at bounding box center [488, 489] width 274 height 15
checkbox input "true"
click at [417, 356] on div "Snowflake" at bounding box center [488, 357] width 274 height 15
checkbox input "true"
click at [417, 417] on div "Sockets" at bounding box center [487, 409] width 290 height 26
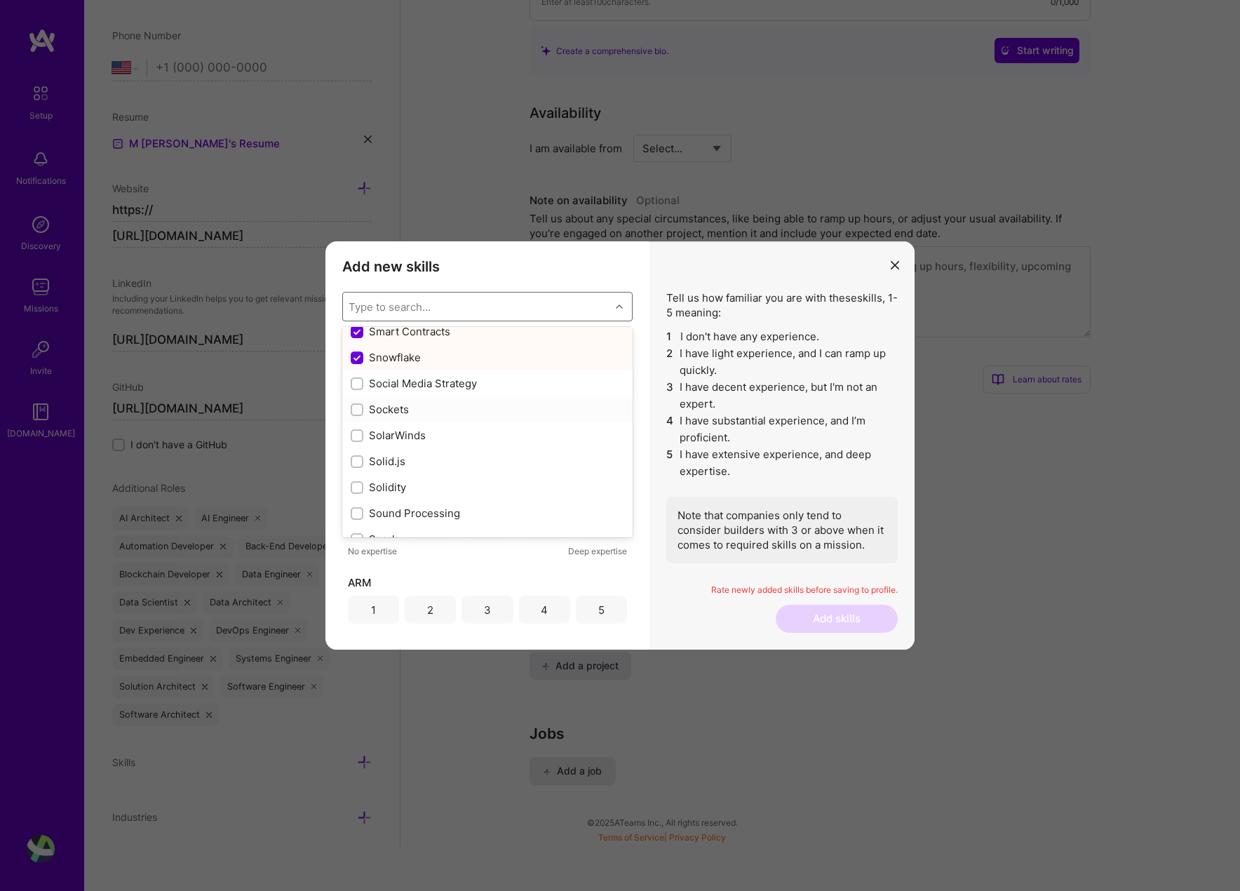
checkbox input "true"
click at [417, 432] on div "SolarWinds" at bounding box center [488, 435] width 274 height 15
checkbox input "true"
click at [417, 458] on div "Solid.js" at bounding box center [488, 461] width 274 height 15
checkbox input "true"
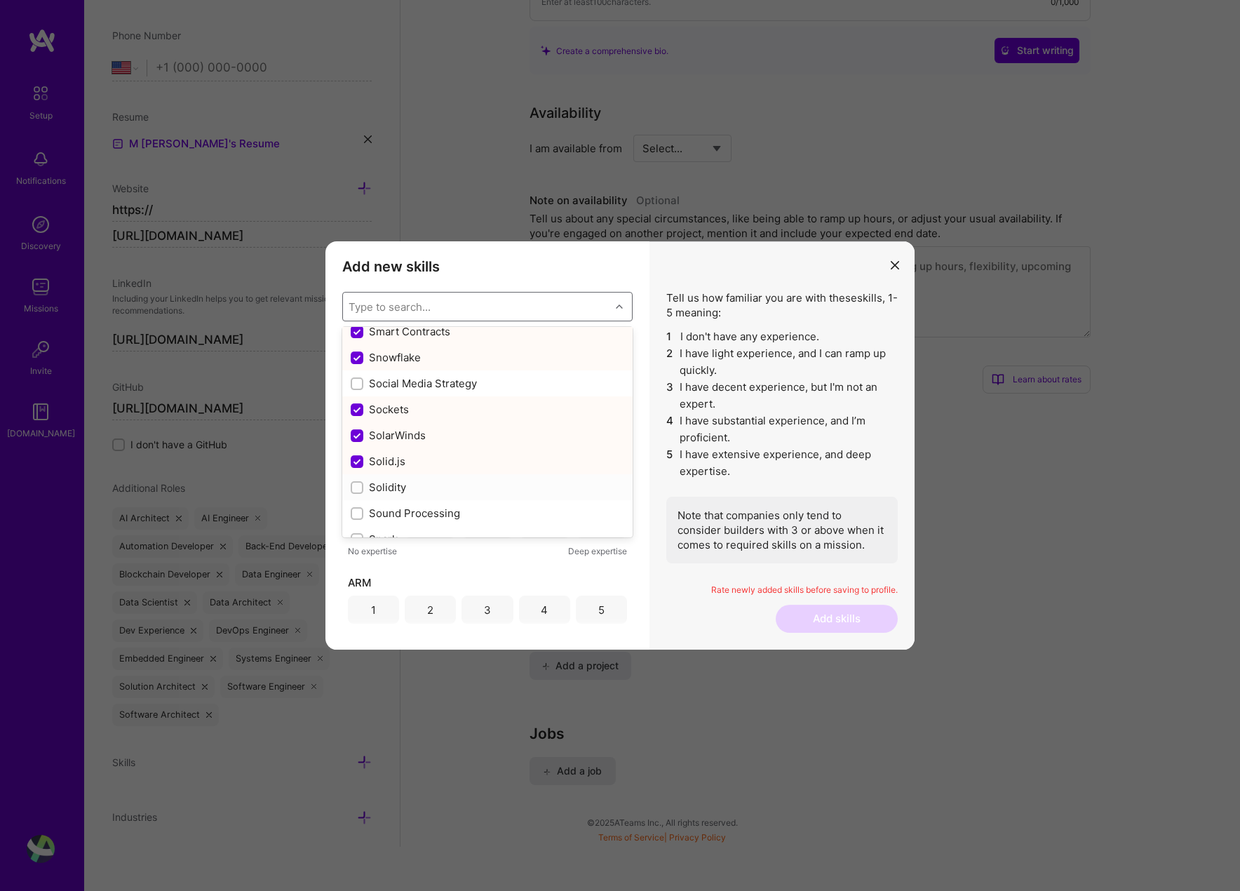
click at [415, 481] on div "Solidity" at bounding box center [488, 487] width 274 height 15
checkbox input "true"
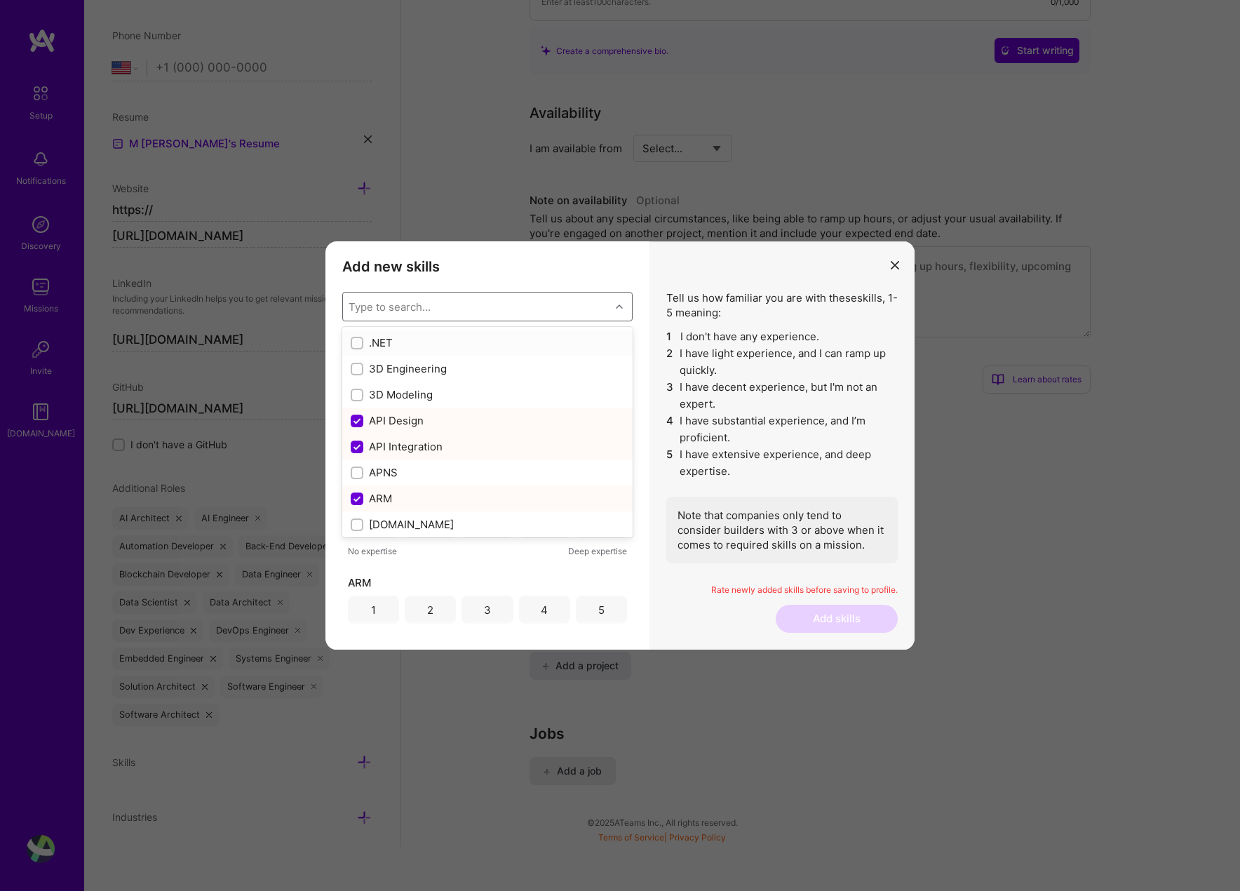
click at [484, 300] on div "Type to search..." at bounding box center [476, 307] width 267 height 28
click at [416, 389] on div "Spring Boot" at bounding box center [488, 387] width 274 height 15
checkbox input "true"
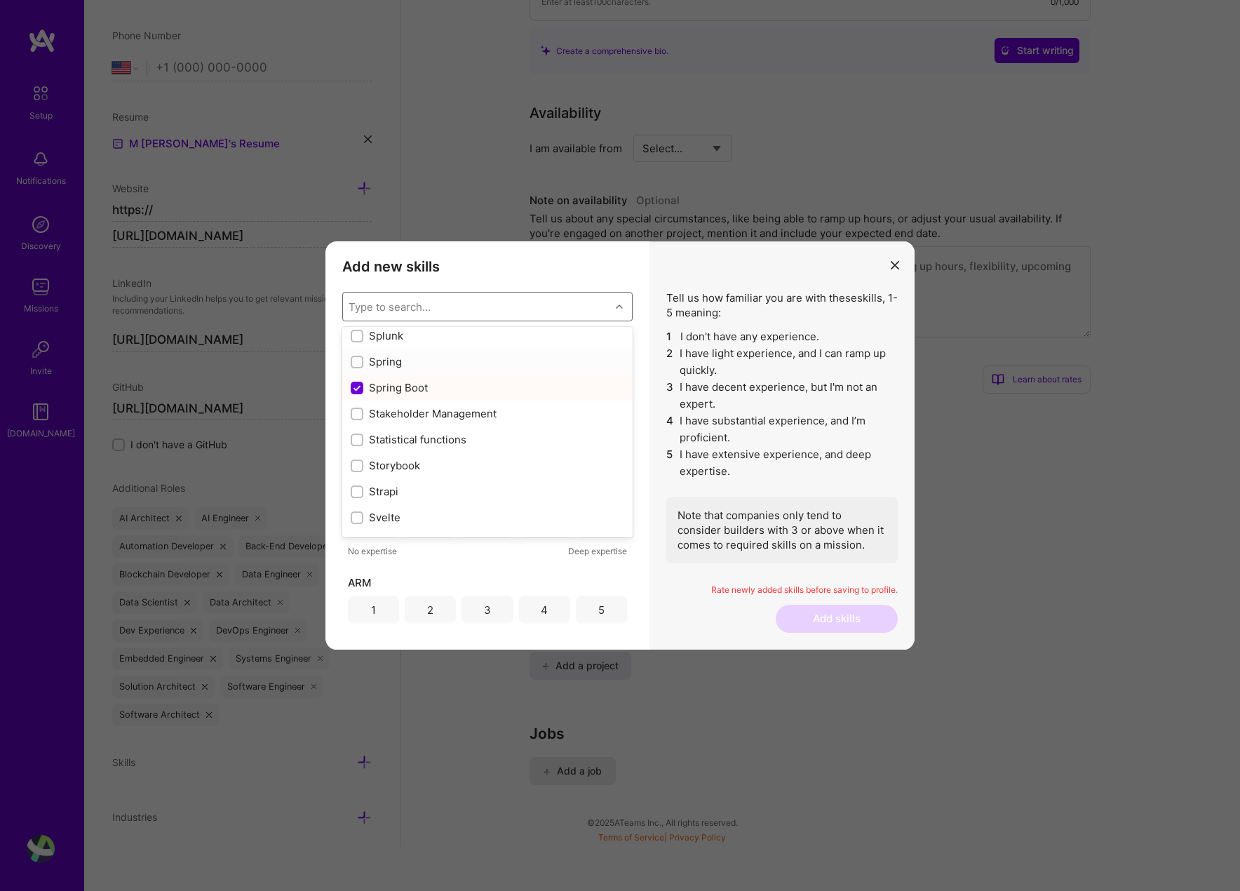
click at [391, 355] on div "Spring" at bounding box center [488, 361] width 274 height 15
checkbox input "true"
click at [398, 376] on div "Storybook" at bounding box center [488, 369] width 274 height 15
checkbox input "true"
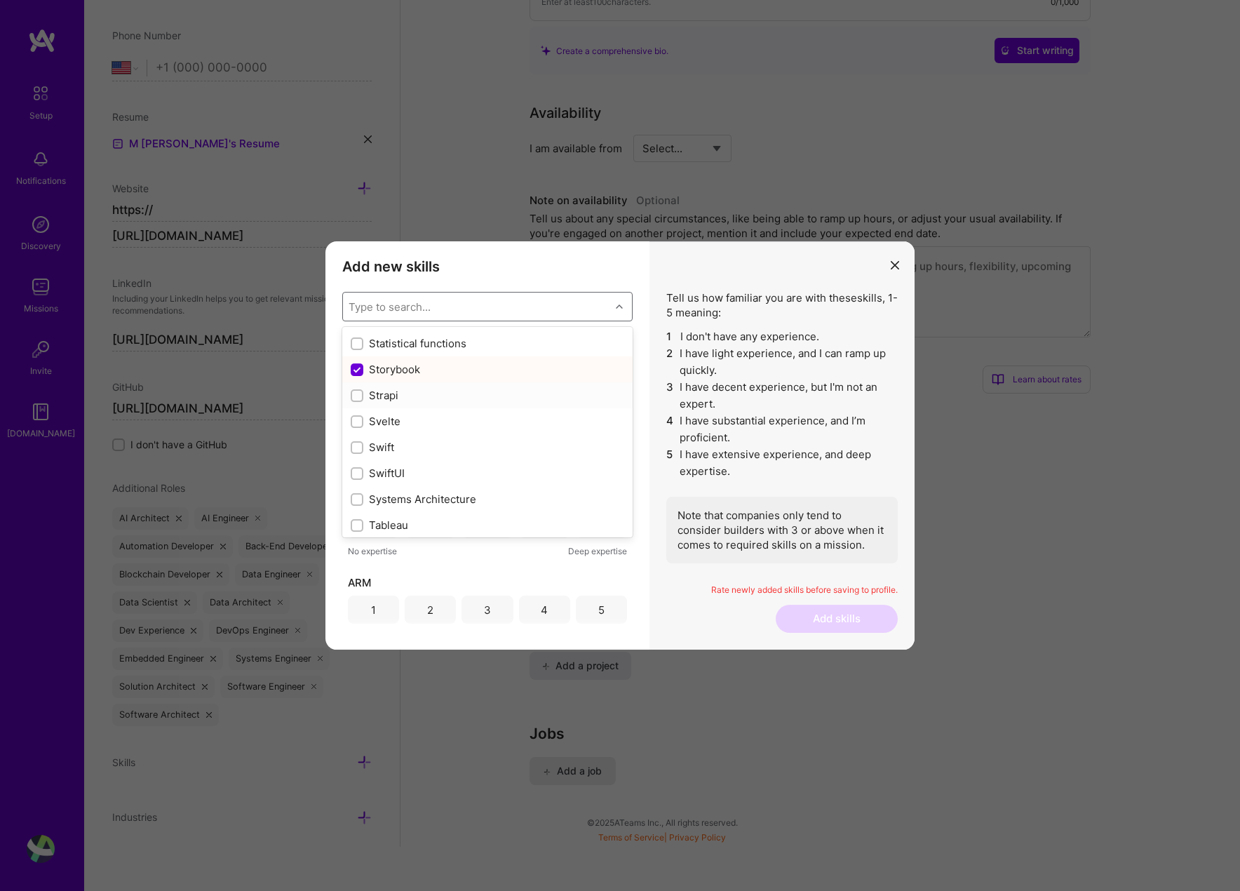
click at [395, 398] on div "Strapi" at bounding box center [488, 395] width 274 height 15
checkbox input "true"
click at [396, 436] on div "Swift" at bounding box center [487, 447] width 290 height 26
checkbox input "true"
click at [399, 427] on div "Svelte" at bounding box center [488, 421] width 274 height 15
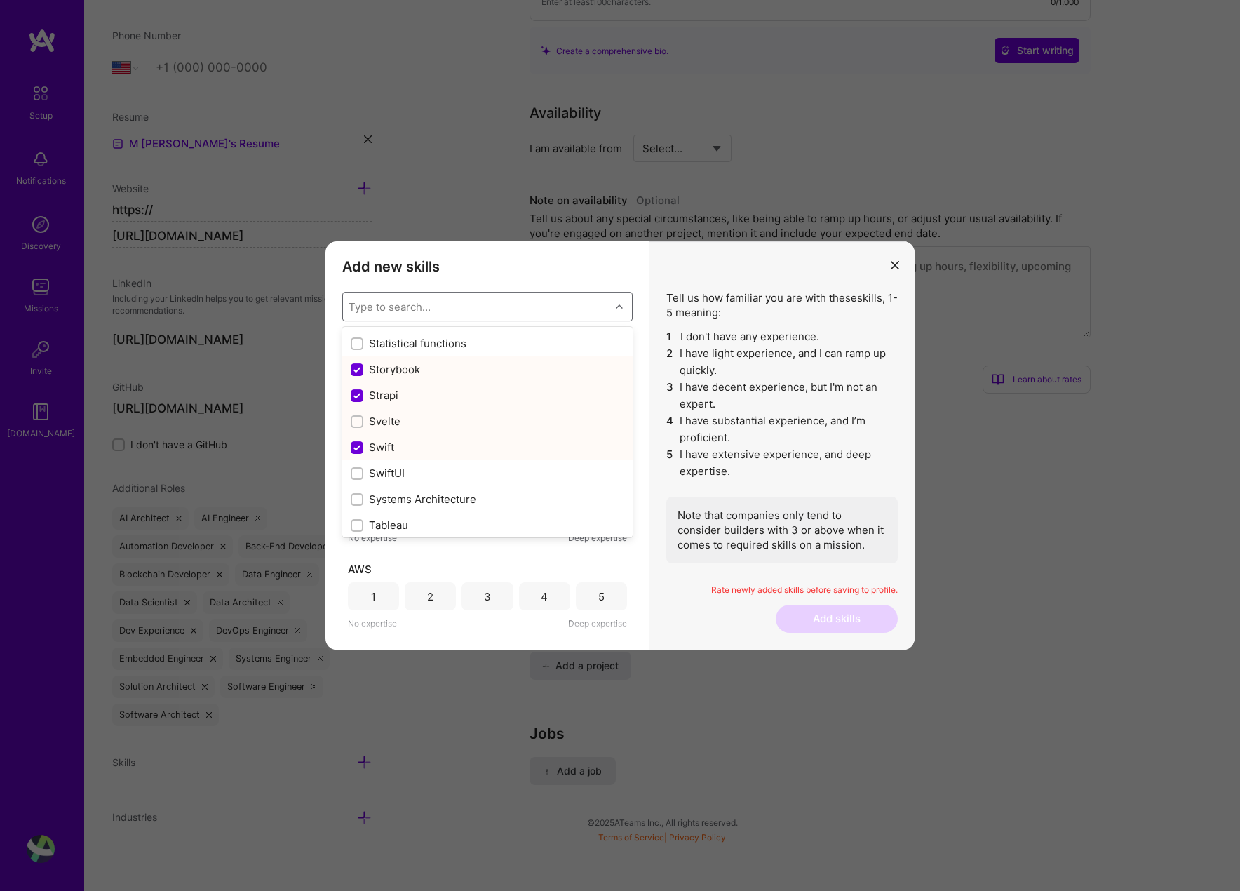
checkbox input "true"
click at [400, 443] on div "Swift" at bounding box center [488, 447] width 274 height 15
checkbox input "false"
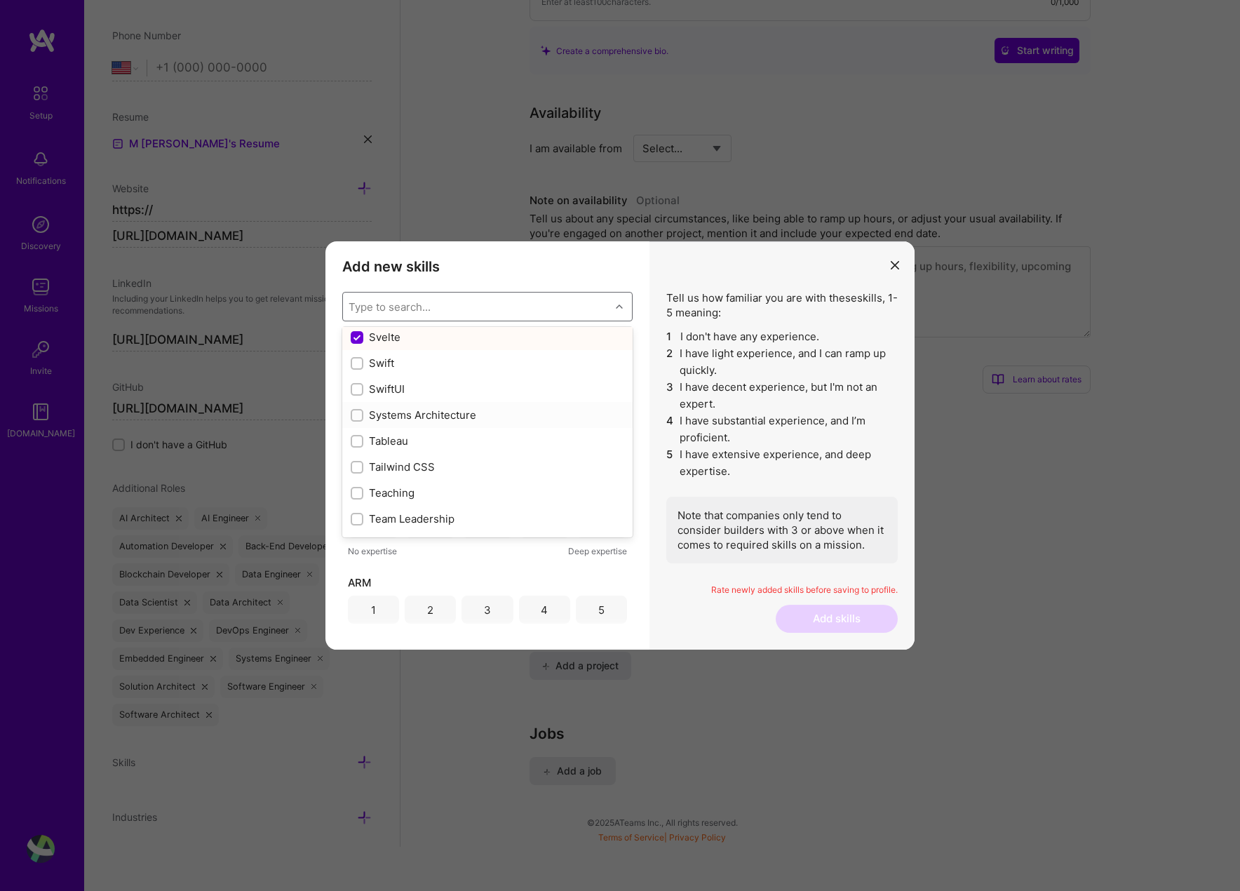
click at [437, 412] on div "Systems Architecture" at bounding box center [488, 415] width 274 height 15
checkbox input "true"
click at [404, 449] on div "Tableau" at bounding box center [487, 441] width 290 height 26
checkbox input "true"
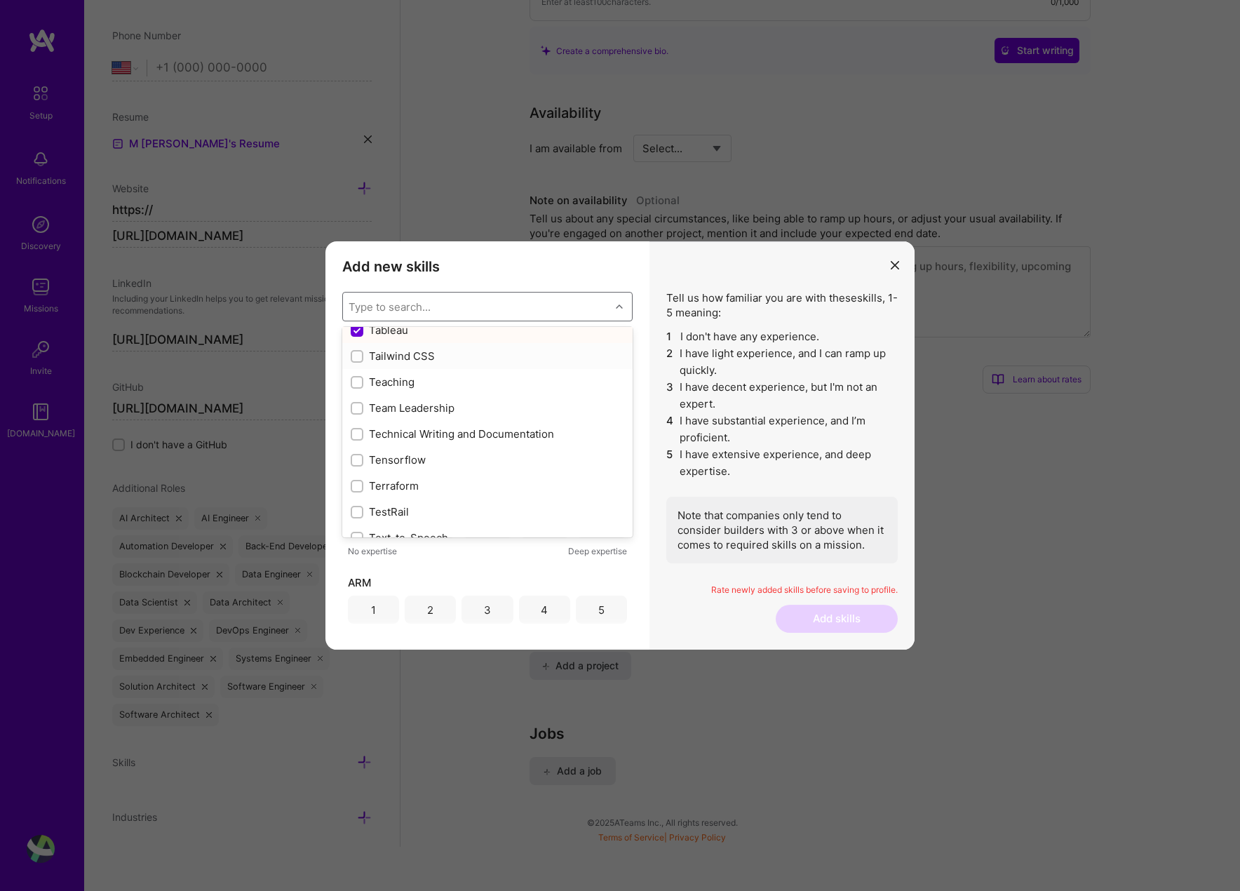
click at [418, 365] on div "Tailwind CSS" at bounding box center [487, 356] width 290 height 26
checkbox input "true"
click at [431, 345] on div "Text-to-Speech" at bounding box center [488, 348] width 274 height 15
checkbox input "true"
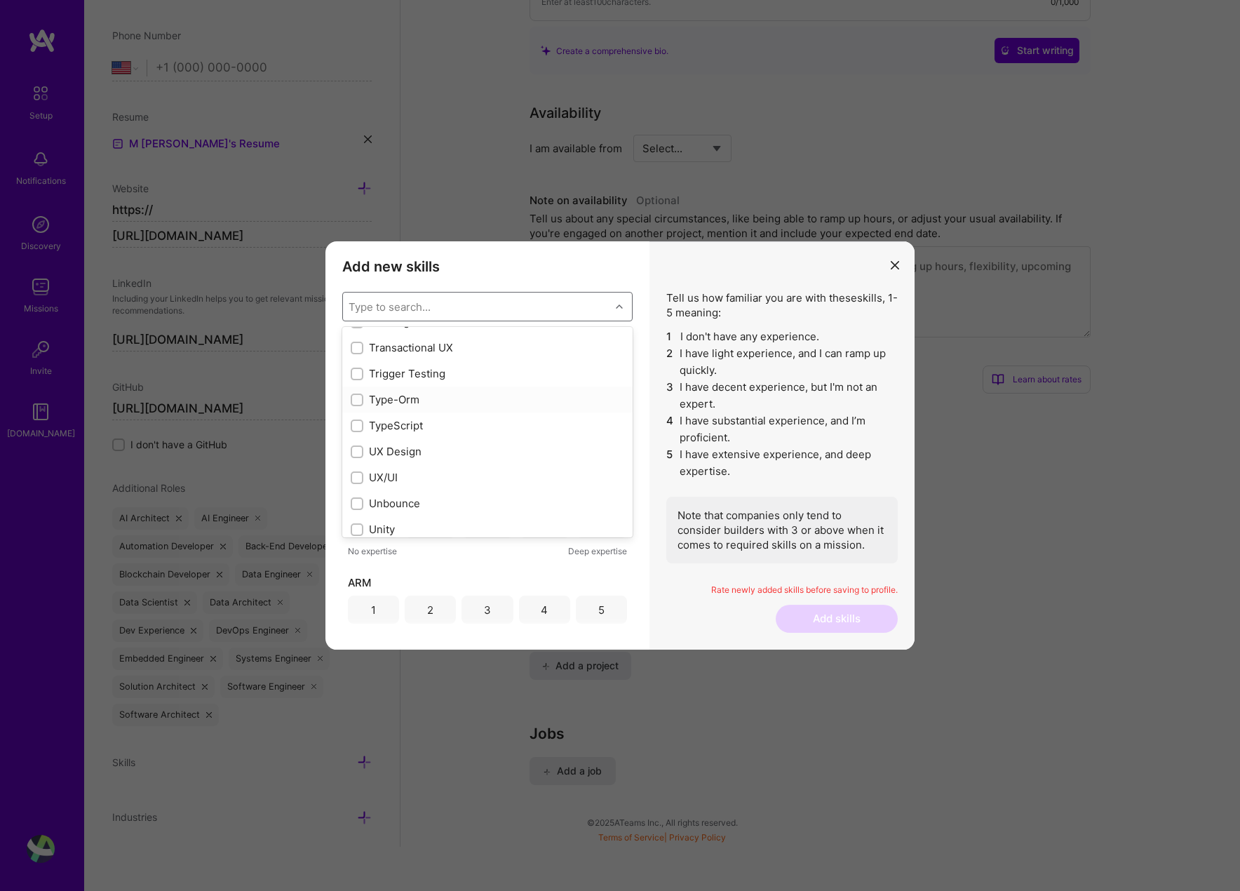
click at [422, 403] on div "Type-Orm" at bounding box center [488, 399] width 274 height 15
checkbox input "true"
click at [424, 418] on div "TypeScript" at bounding box center [488, 425] width 274 height 15
checkbox input "true"
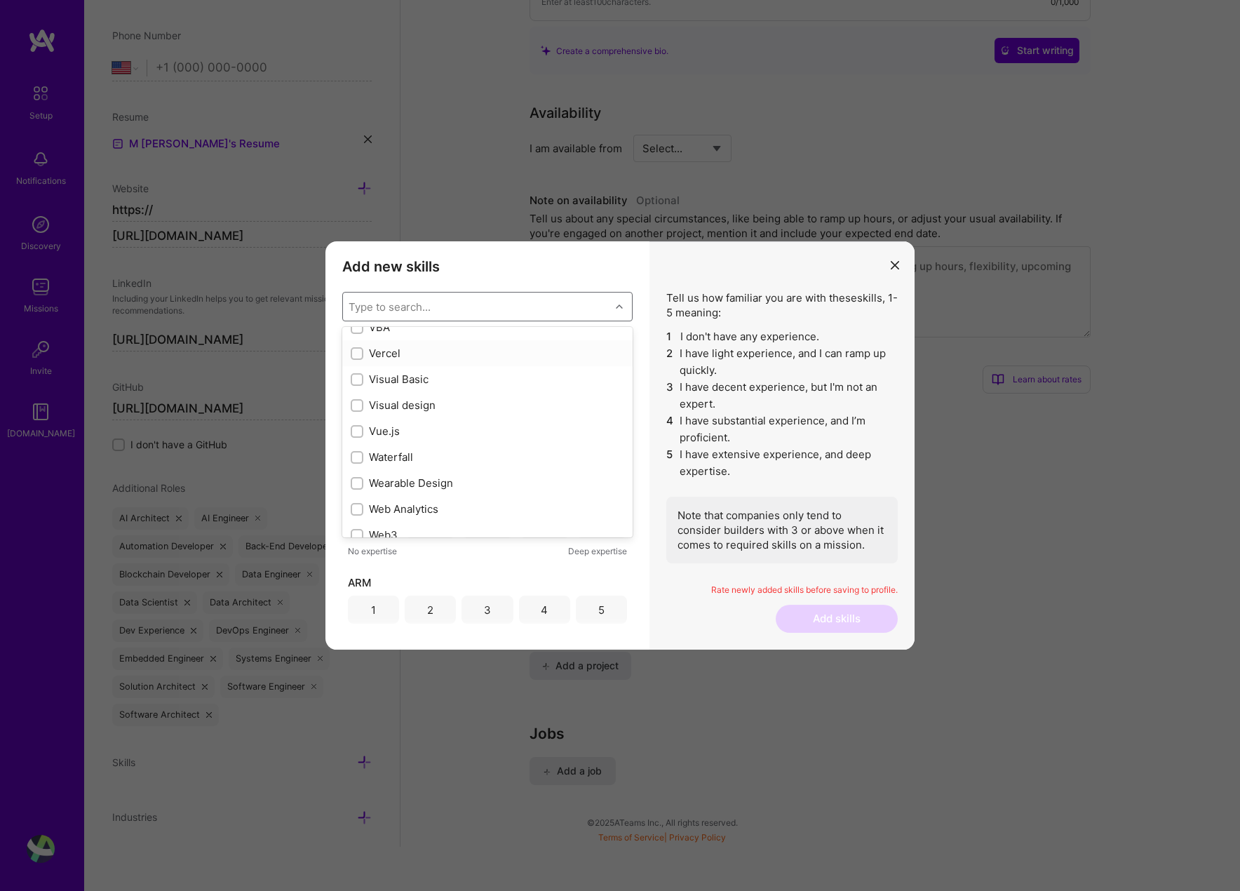
click at [426, 358] on div "Vercel" at bounding box center [488, 353] width 274 height 15
checkbox input "true"
click at [415, 395] on div "Vue.js" at bounding box center [488, 399] width 274 height 15
checkbox input "true"
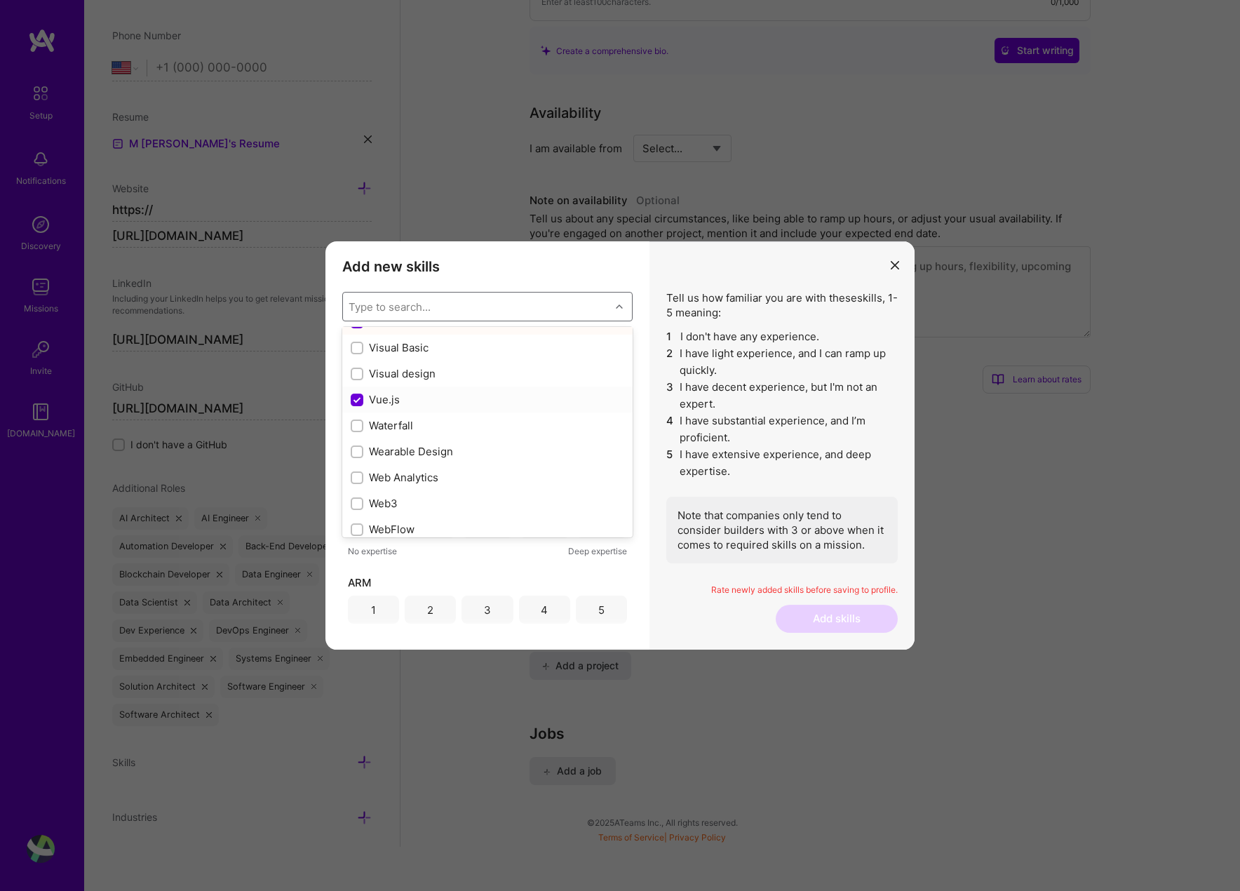
scroll to position [9776, 0]
click at [422, 437] on div "Web3" at bounding box center [487, 447] width 290 height 26
checkbox input "true"
click at [431, 417] on div "Web Analytics" at bounding box center [488, 420] width 274 height 15
checkbox input "true"
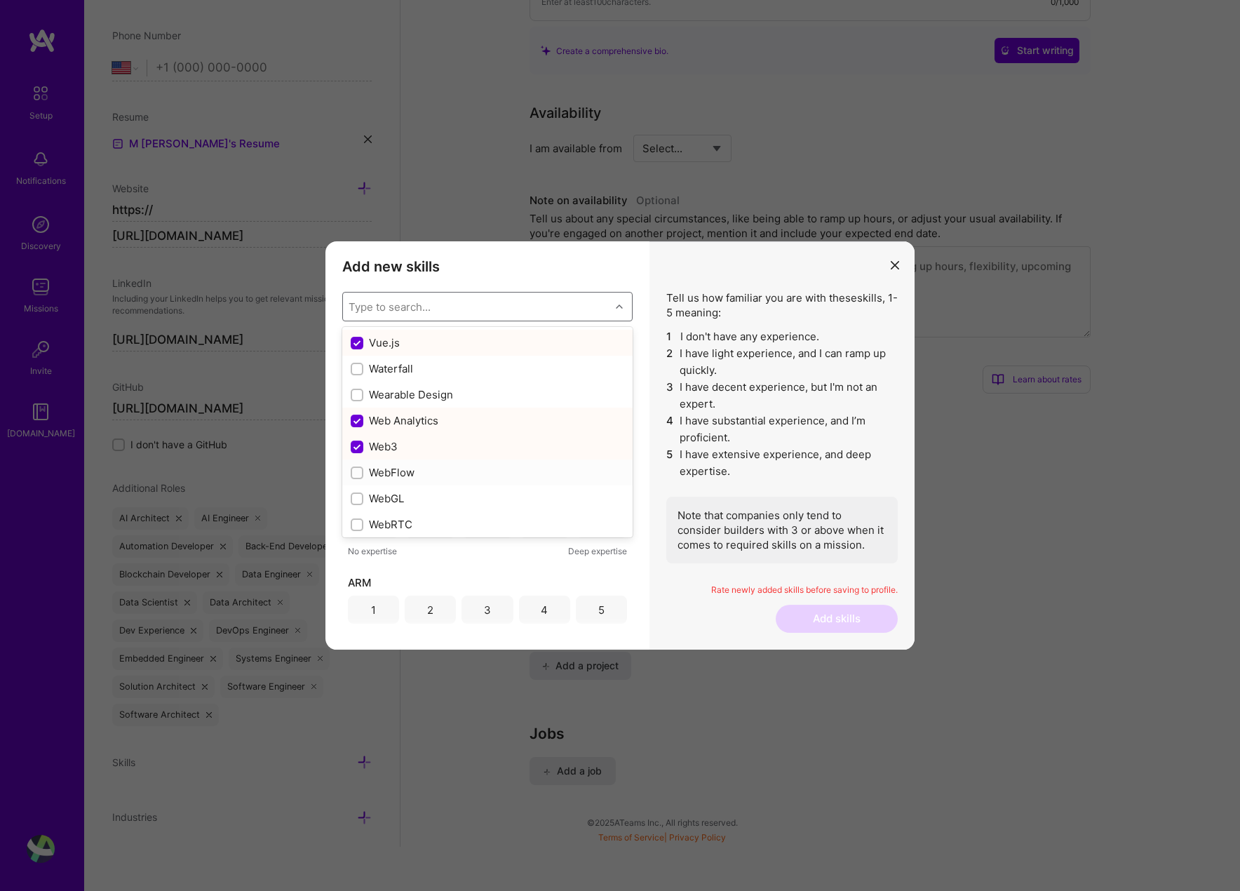
click at [423, 471] on div "WebFlow" at bounding box center [488, 472] width 274 height 15
checkbox input "true"
click at [422, 498] on div "WebGL" at bounding box center [488, 498] width 274 height 15
checkbox input "true"
click at [422, 528] on div "WebRTC" at bounding box center [488, 524] width 274 height 15
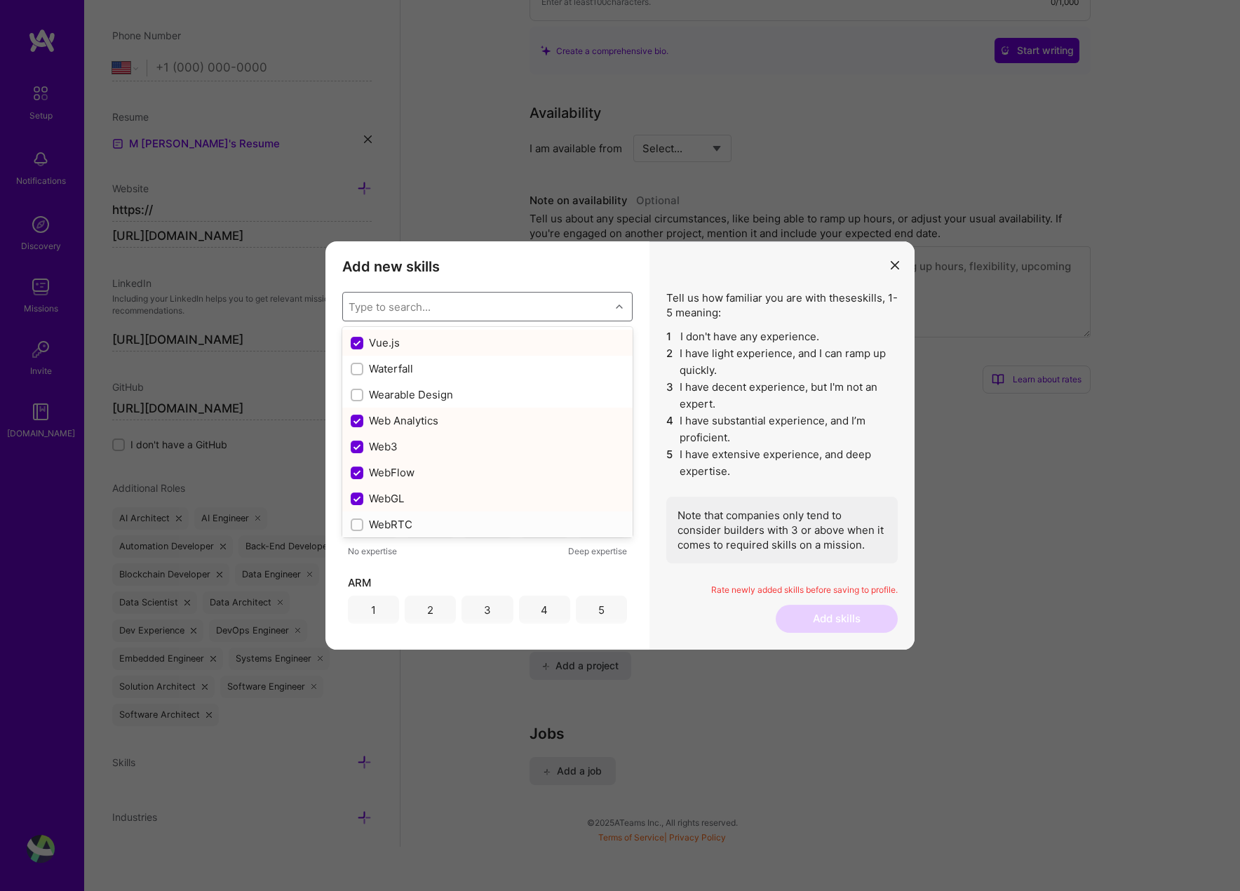
checkbox input "true"
click at [405, 342] on div "Webhooks" at bounding box center [488, 344] width 274 height 15
checkbox input "true"
click at [405, 369] on div "Webpack" at bounding box center [488, 370] width 274 height 15
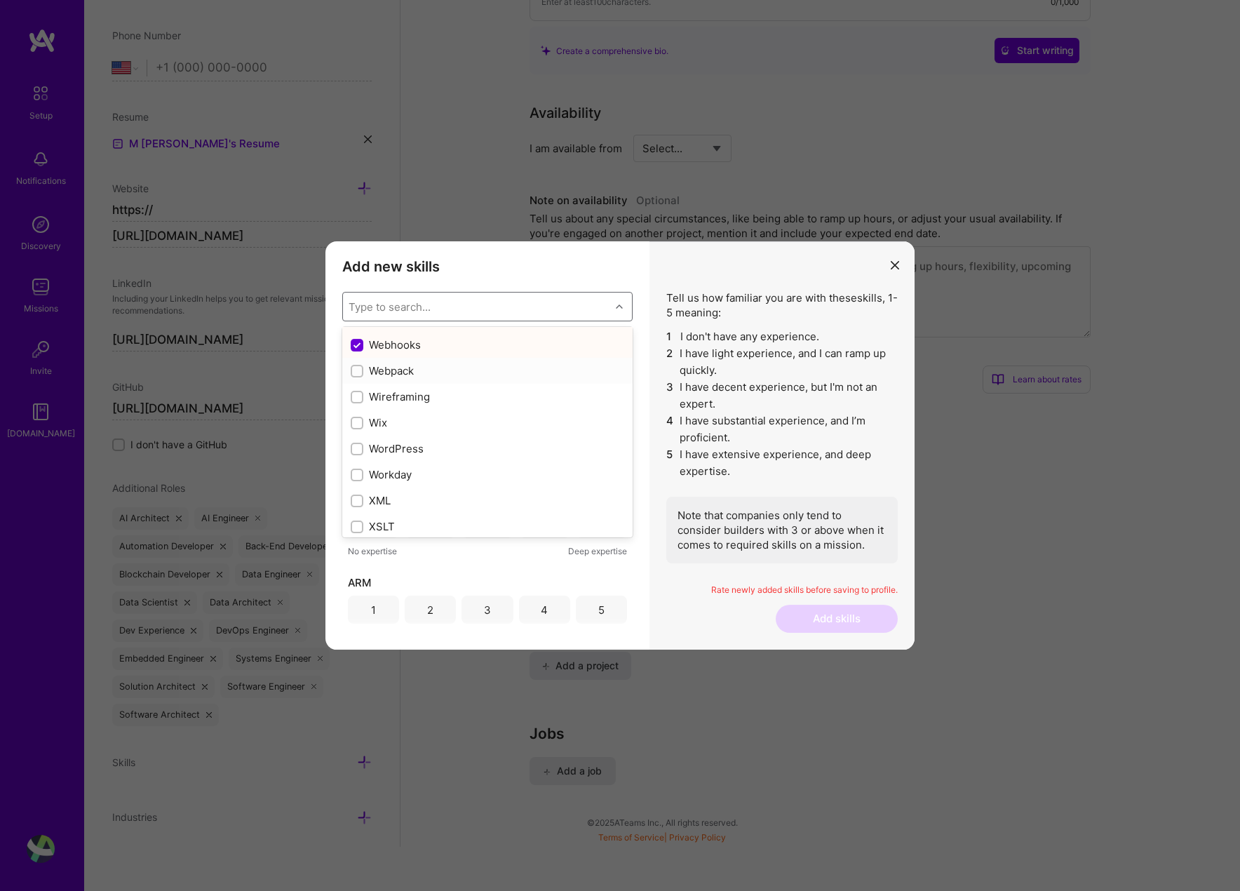
checkbox input "true"
click at [405, 394] on div "Wireframing" at bounding box center [488, 396] width 274 height 15
checkbox input "false"
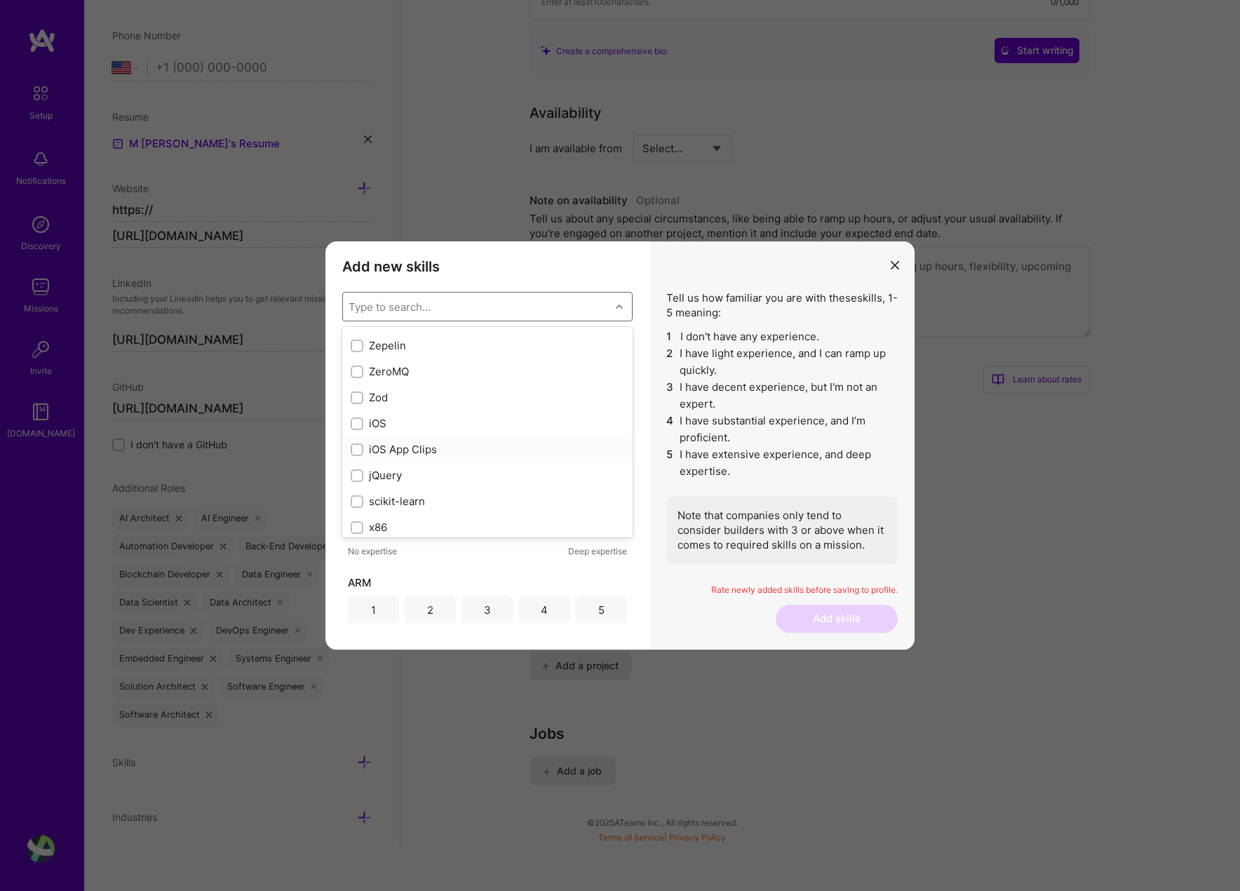
scroll to position [9606, 0]
click at [391, 474] on div "jQuery" at bounding box center [488, 469] width 274 height 15
checkbox input "true"
click at [407, 519] on div "x86" at bounding box center [488, 521] width 274 height 15
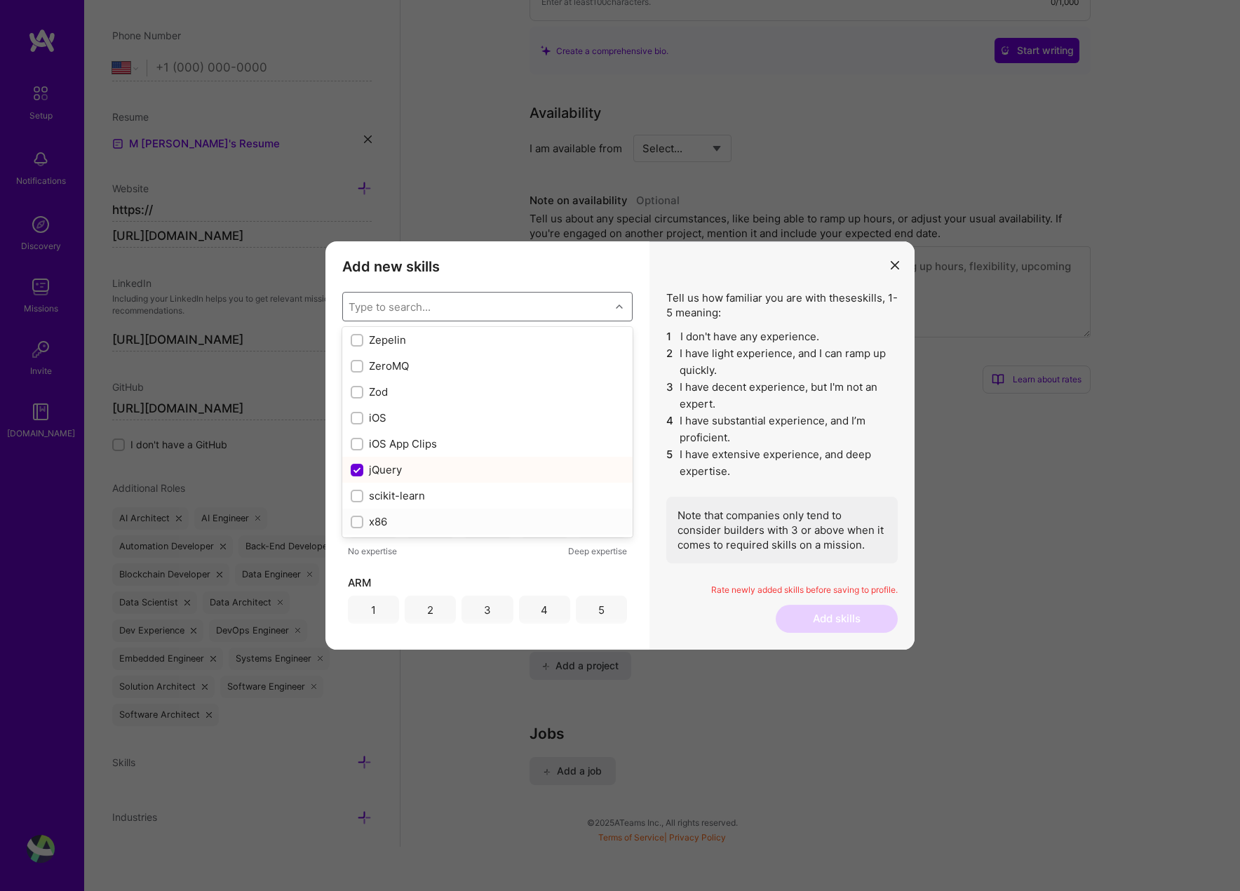
checkbox input "true"
click at [419, 499] on div "scikit-learn" at bounding box center [488, 495] width 274 height 15
checkbox input "true"
click at [396, 389] on div "Zod" at bounding box center [488, 391] width 274 height 15
checkbox input "true"
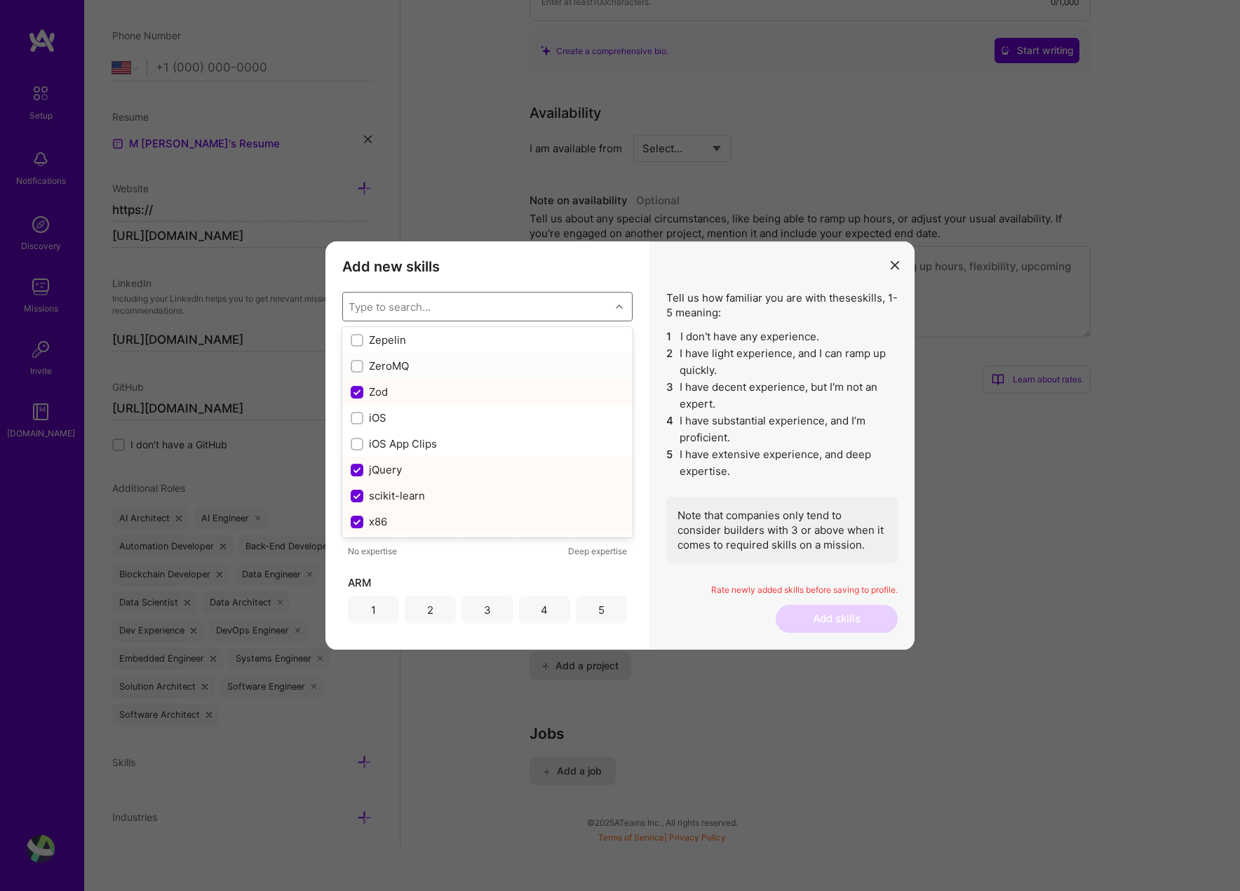
click at [431, 363] on div "ZeroMQ" at bounding box center [488, 365] width 274 height 15
checkbox input "true"
click at [441, 340] on div "Zepelin" at bounding box center [488, 340] width 274 height 15
checkbox input "true"
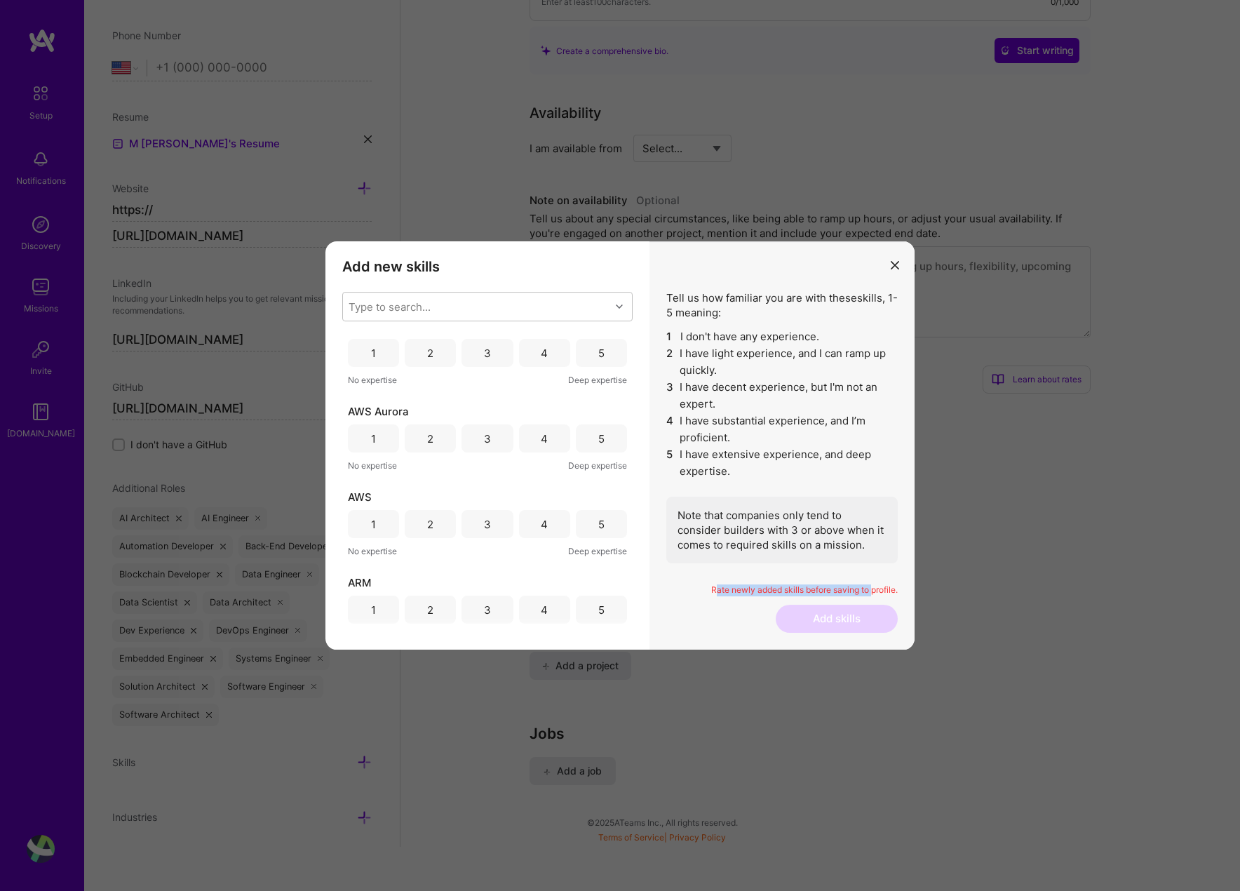
drag, startPoint x: 712, startPoint y: 591, endPoint x: 871, endPoint y: 591, distance: 158.5
click at [871, 591] on p "Rate newly added skills before saving to profile." at bounding box center [781, 590] width 231 height 12
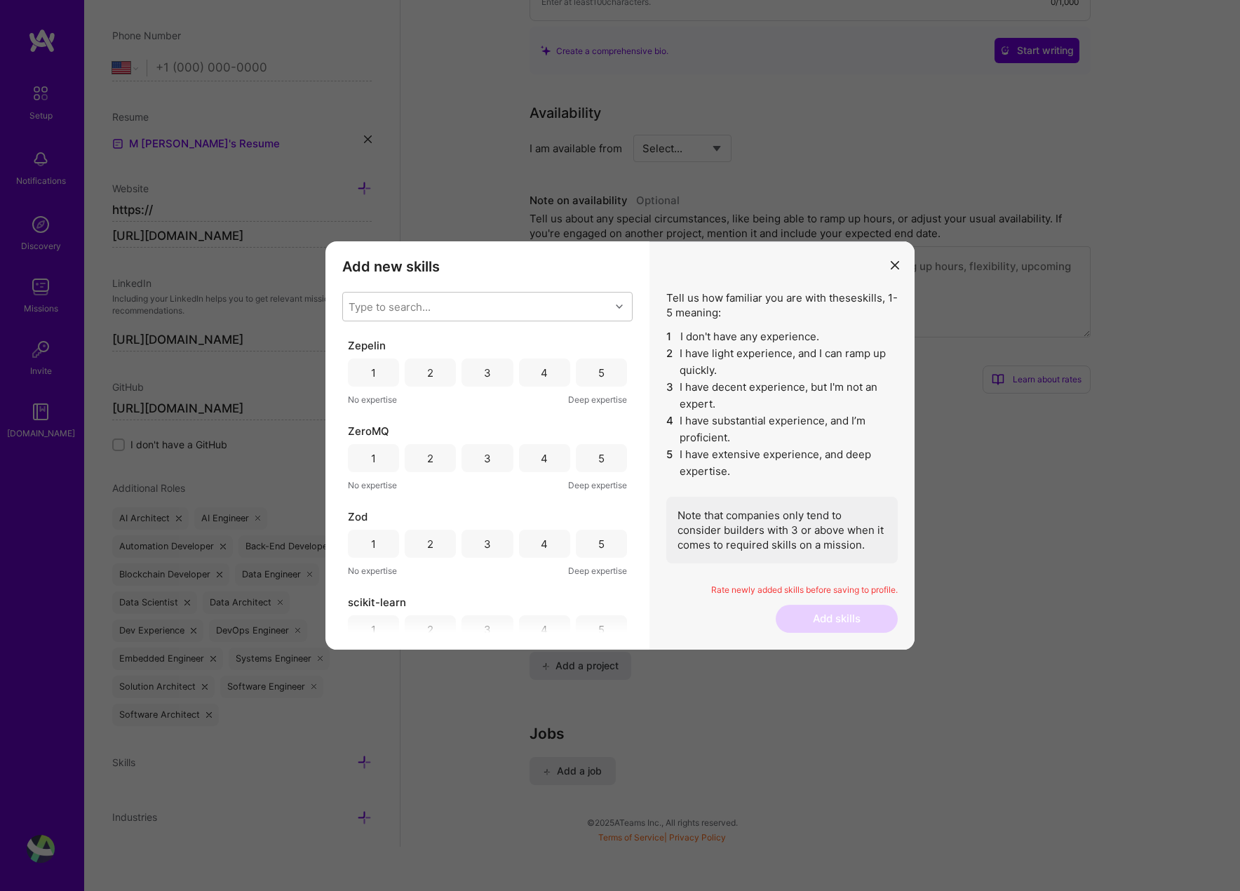
click at [600, 361] on div "5" at bounding box center [601, 372] width 51 height 28
click at [616, 462] on div "5" at bounding box center [601, 458] width 51 height 28
click at [615, 546] on div "5" at bounding box center [601, 544] width 51 height 28
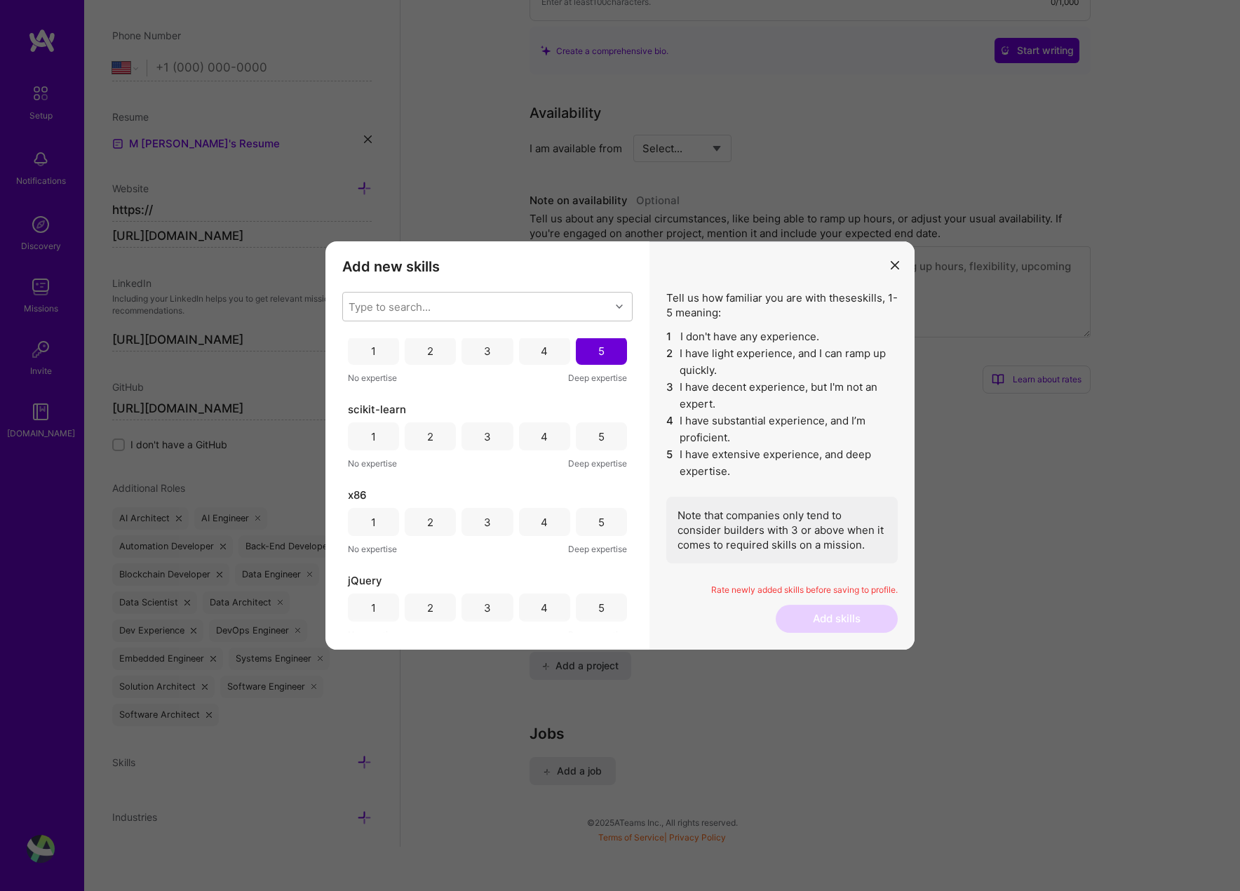
click at [596, 446] on div "5" at bounding box center [601, 436] width 51 height 28
click at [600, 522] on div "5" at bounding box center [601, 522] width 51 height 28
click at [545, 523] on div "4" at bounding box center [544, 522] width 51 height 28
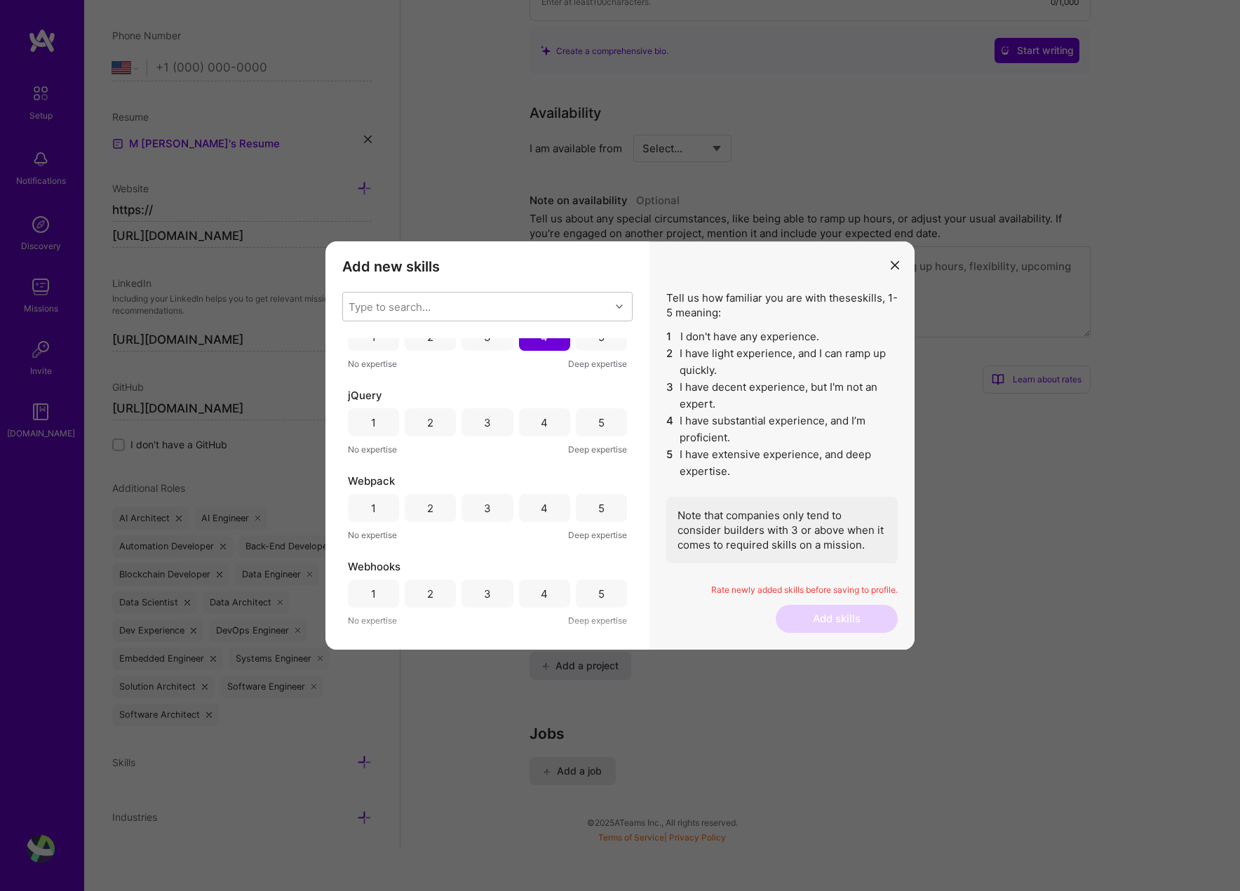
click at [590, 421] on div "5" at bounding box center [601, 422] width 51 height 28
click at [604, 509] on div "5" at bounding box center [601, 508] width 51 height 28
click at [580, 599] on div "5" at bounding box center [601, 593] width 51 height 28
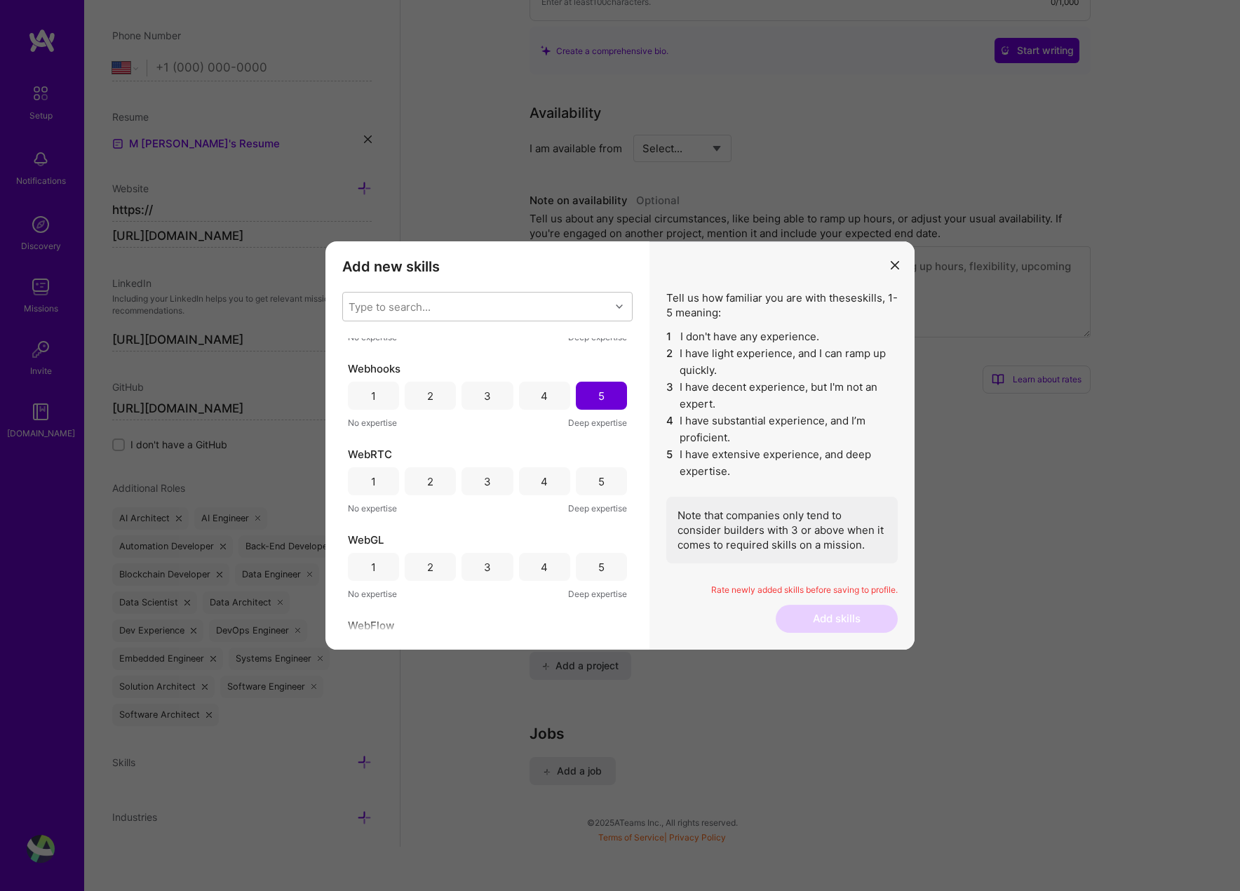
click at [598, 481] on div "5" at bounding box center [601, 481] width 6 height 15
click at [598, 567] on div "5" at bounding box center [601, 567] width 6 height 15
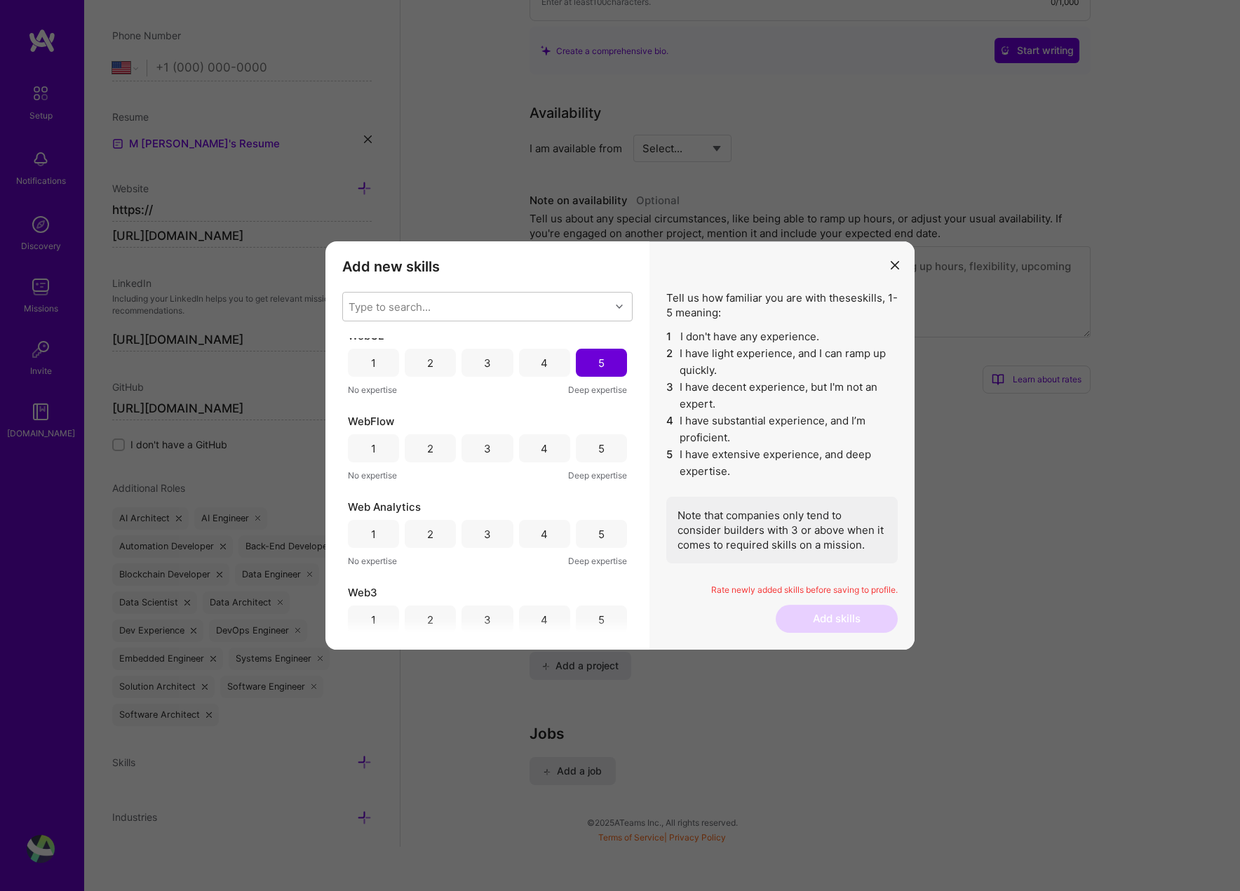
click at [598, 447] on div "5" at bounding box center [601, 448] width 6 height 15
click at [598, 527] on div "5" at bounding box center [601, 534] width 6 height 15
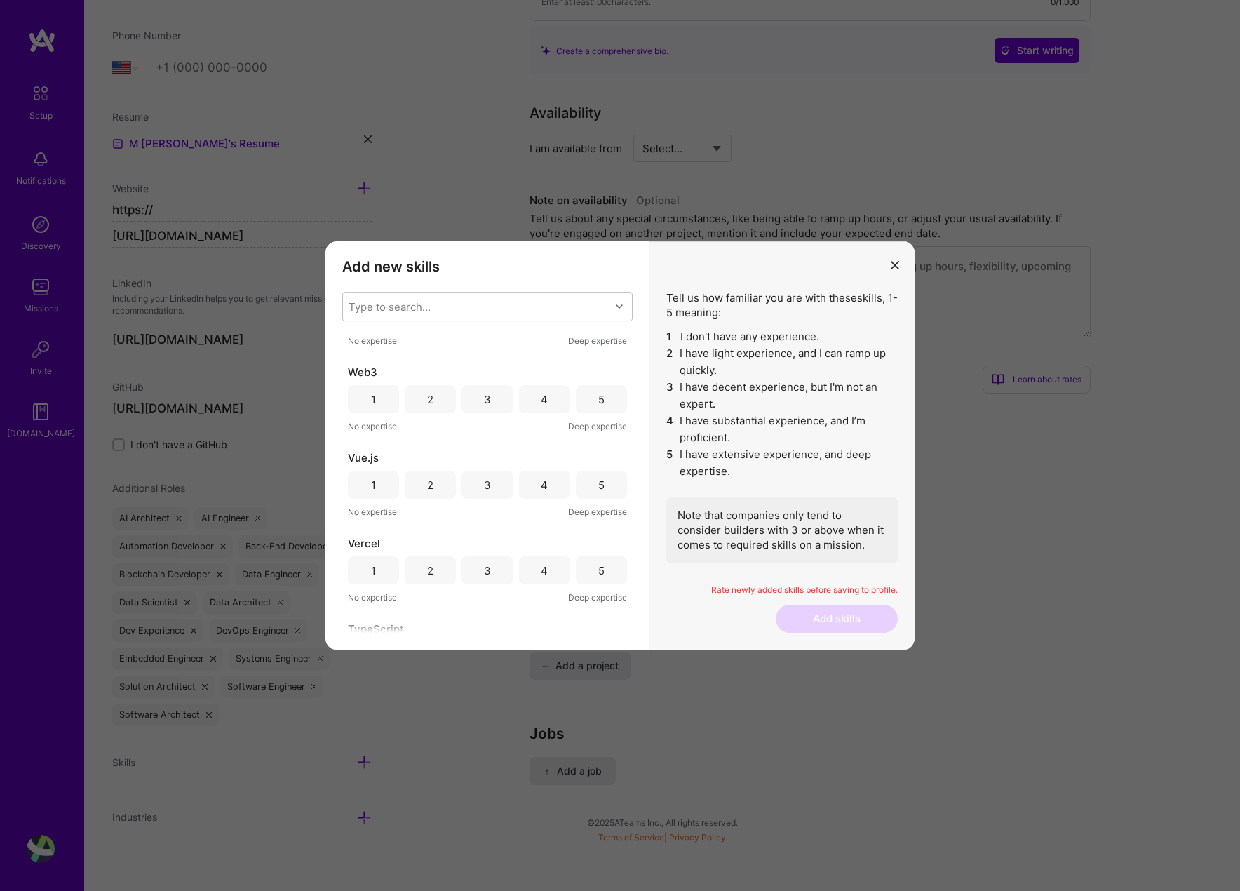
click at [552, 407] on div "4" at bounding box center [544, 399] width 51 height 28
click at [602, 486] on div "5" at bounding box center [601, 485] width 51 height 28
click at [602, 584] on div "5" at bounding box center [601, 570] width 51 height 28
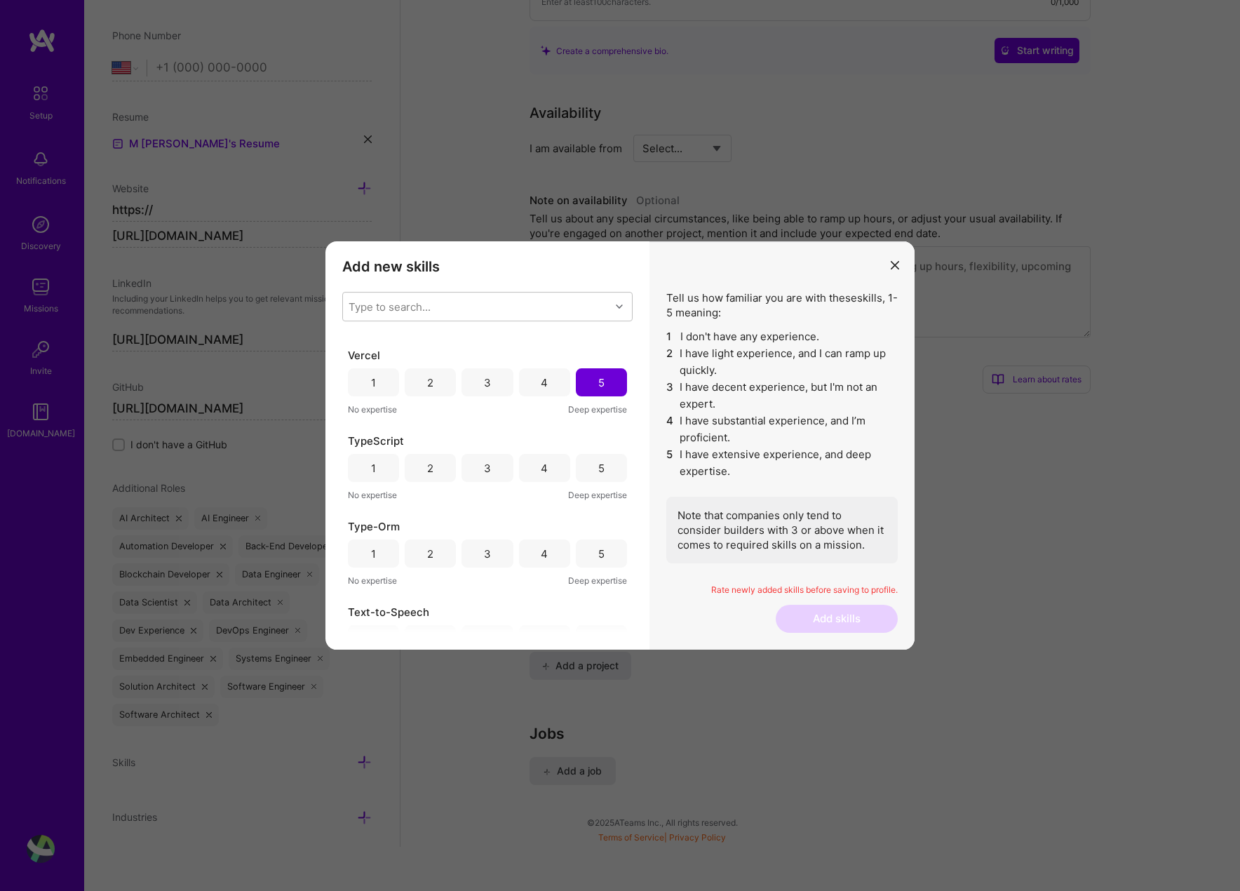
scroll to position [1195, 0]
click at [591, 455] on div "5" at bounding box center [601, 462] width 51 height 28
click at [593, 555] on div "5" at bounding box center [601, 547] width 51 height 28
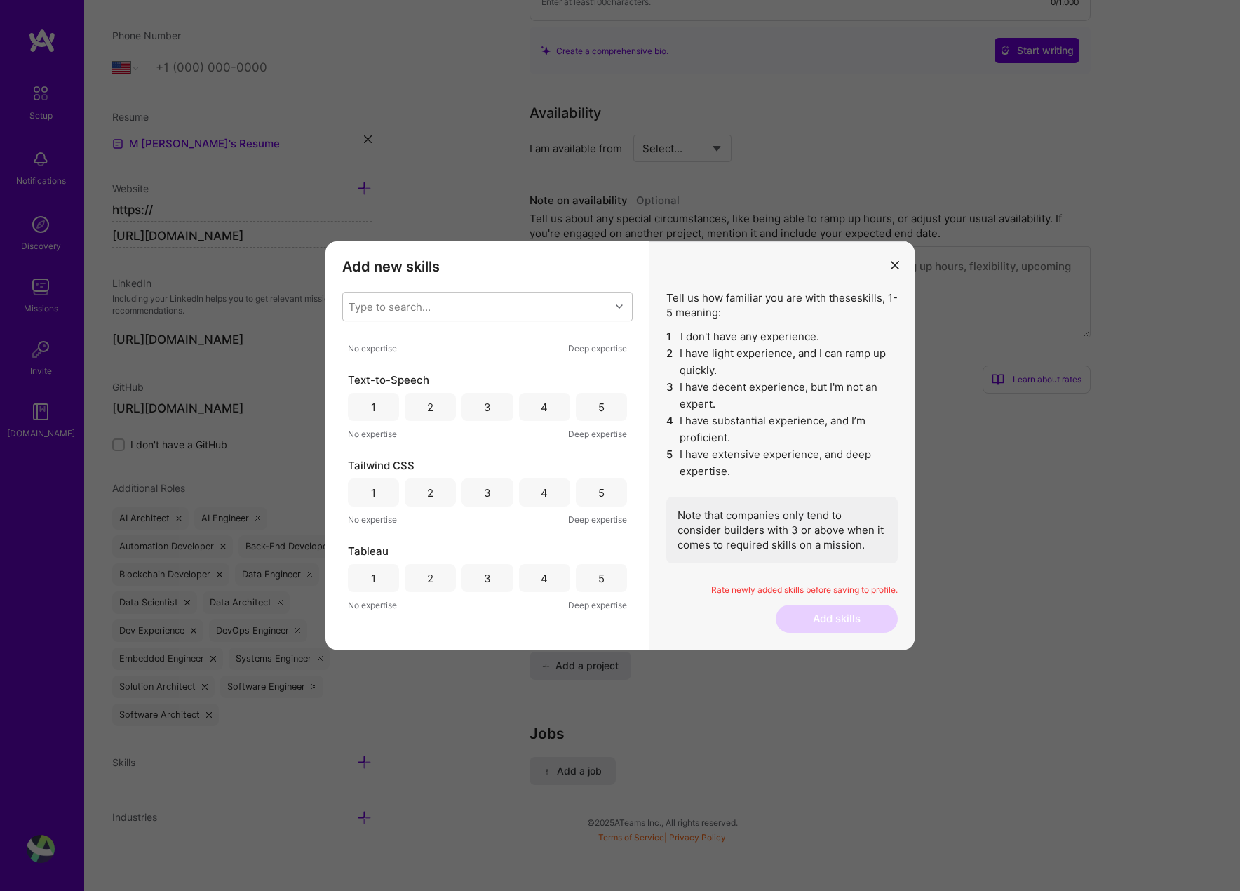
click at [590, 401] on div "5" at bounding box center [601, 407] width 51 height 28
click at [591, 502] on div "5" at bounding box center [601, 492] width 51 height 28
click at [603, 581] on div "5" at bounding box center [601, 578] width 51 height 28
click at [598, 405] on div "5" at bounding box center [601, 411] width 6 height 15
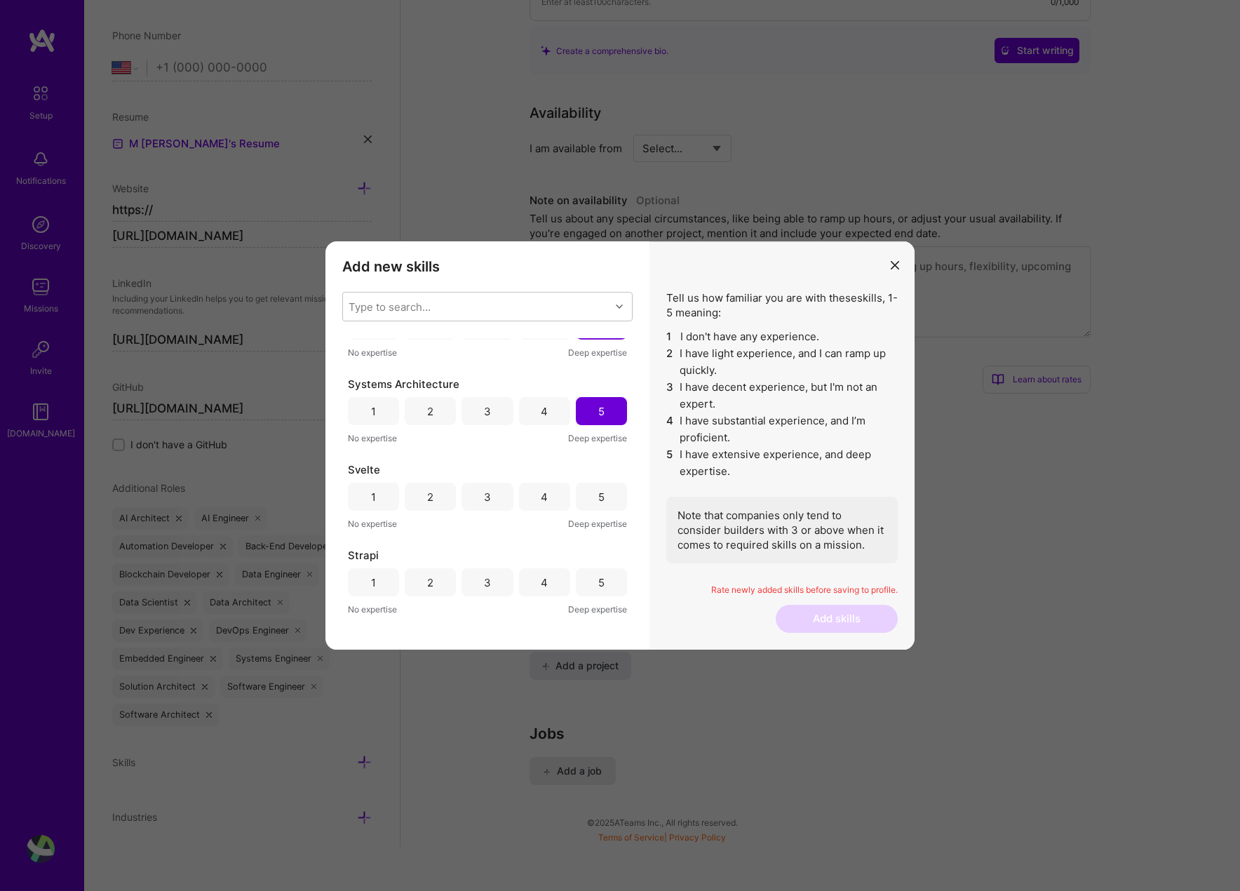
click at [599, 502] on div "5" at bounding box center [601, 497] width 6 height 15
click at [591, 589] on div "5" at bounding box center [601, 582] width 51 height 28
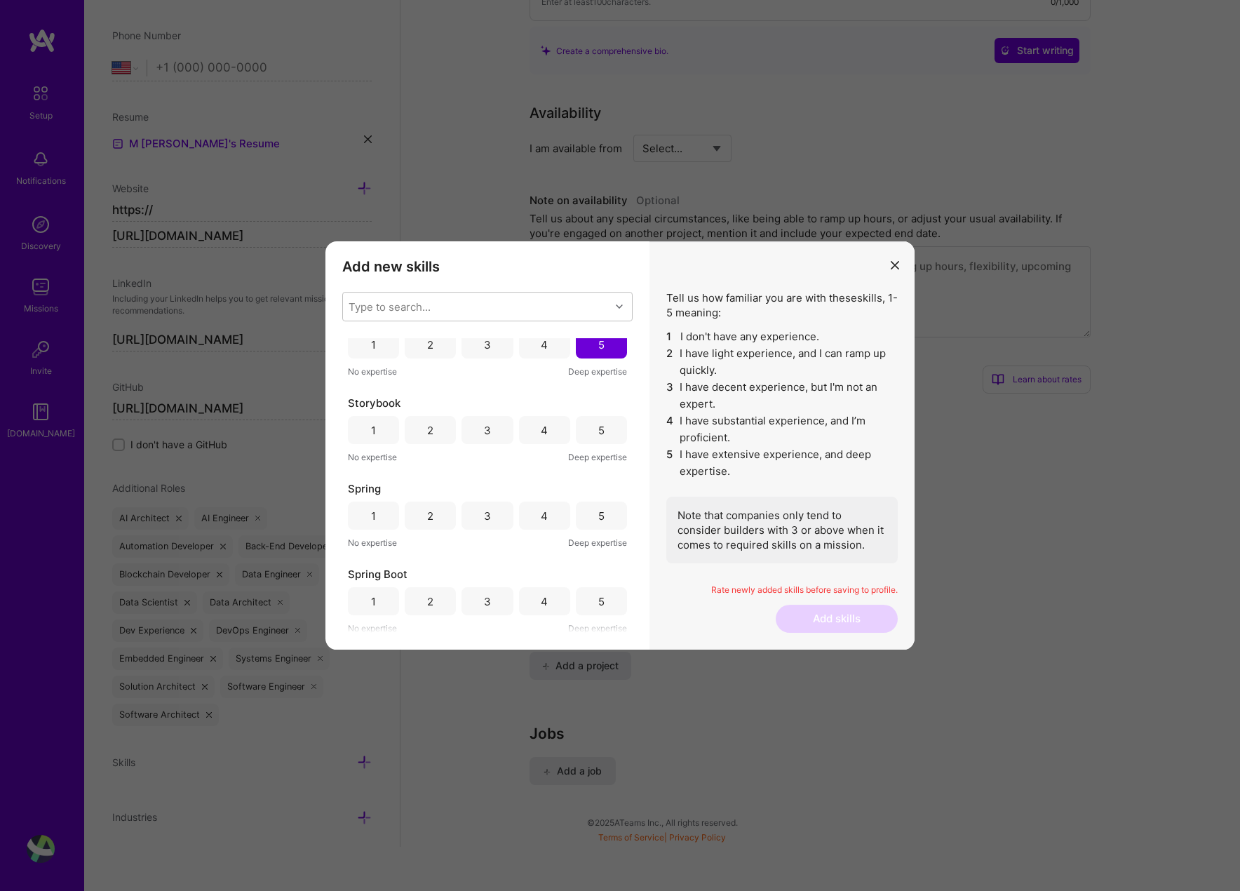
scroll to position [1914, 0]
click at [536, 417] on div "4" at bounding box center [544, 427] width 51 height 28
click at [598, 513] on div "5" at bounding box center [601, 513] width 6 height 15
click at [596, 605] on div "5" at bounding box center [601, 598] width 51 height 28
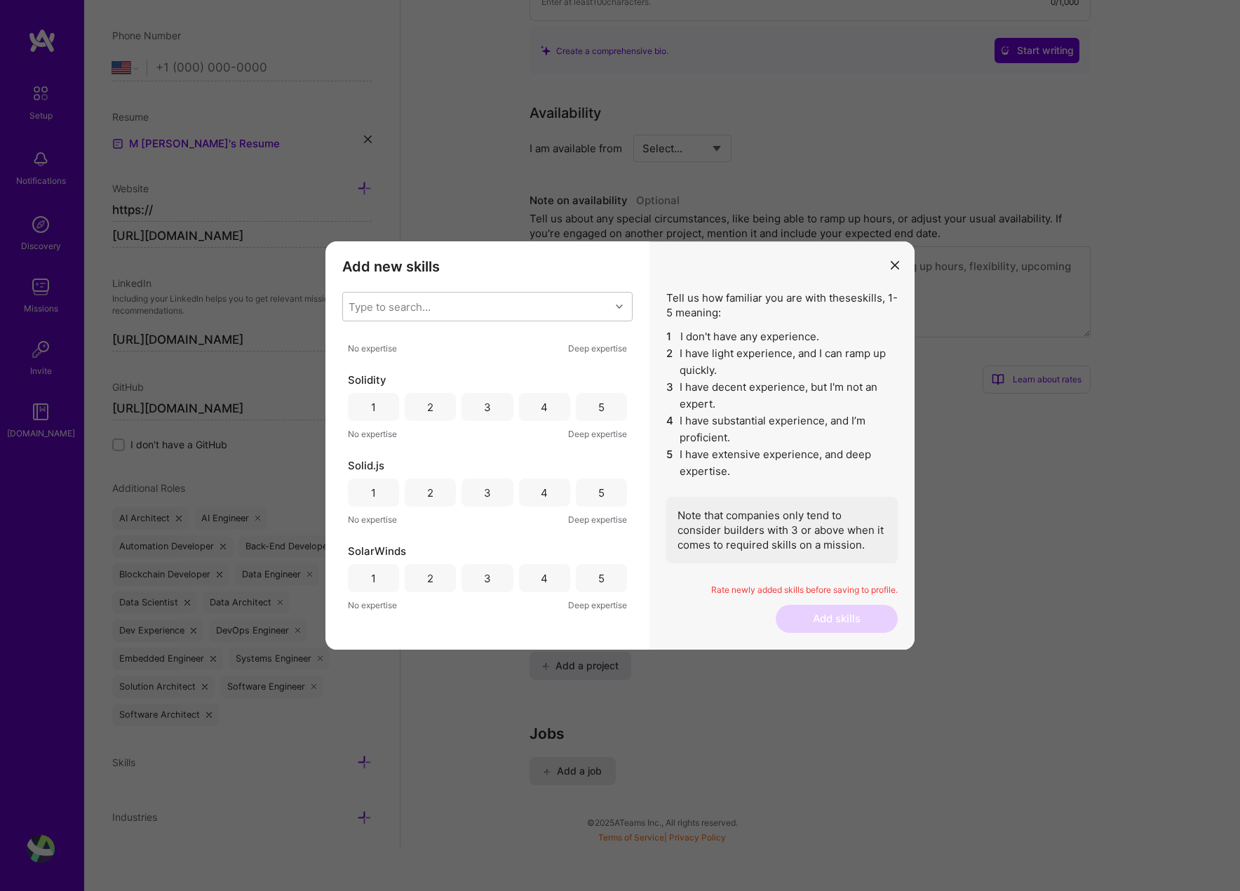
scroll to position [2191, 0]
click at [601, 399] on div "5" at bounding box center [601, 406] width 51 height 28
click at [603, 507] on div "Solid.js 1 2 3 4 5 No expertise Deep expertise" at bounding box center [487, 491] width 279 height 69
click at [603, 491] on div "5" at bounding box center [601, 492] width 51 height 28
click at [598, 577] on div "5" at bounding box center [601, 577] width 6 height 15
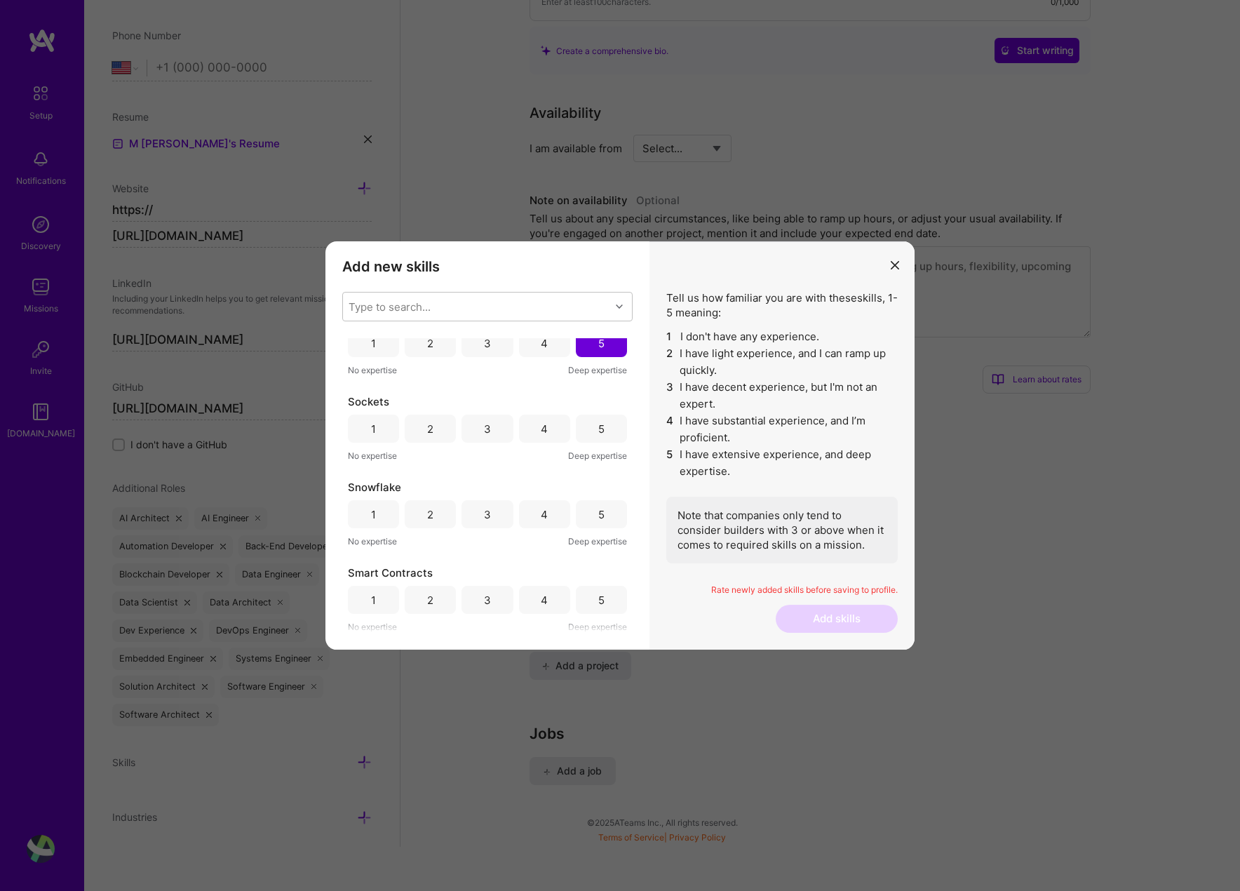
scroll to position [2441, 0]
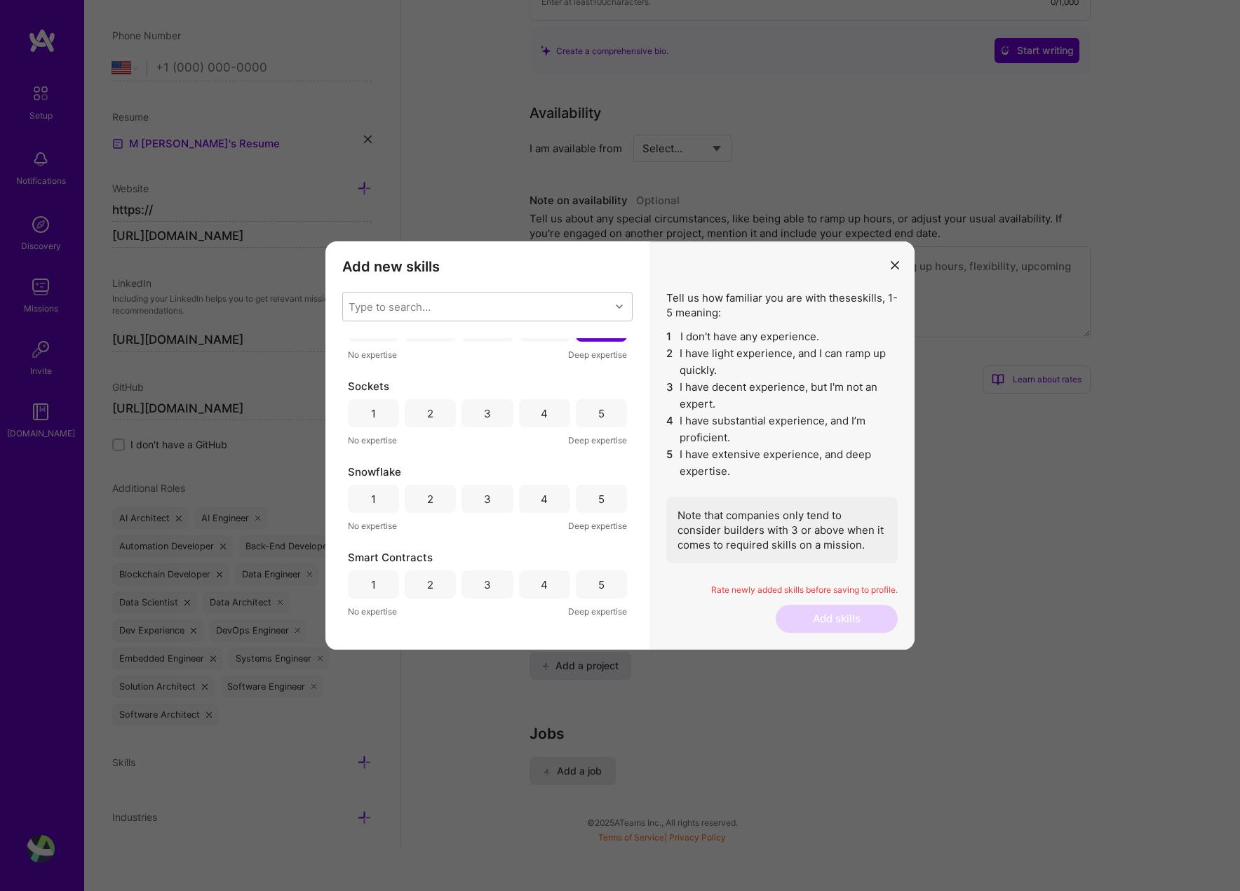
click at [598, 415] on div "5" at bounding box center [601, 413] width 6 height 15
click at [599, 507] on div "5" at bounding box center [601, 499] width 51 height 28
click at [599, 584] on div "5" at bounding box center [601, 584] width 51 height 28
click at [598, 422] on div "5" at bounding box center [601, 418] width 6 height 15
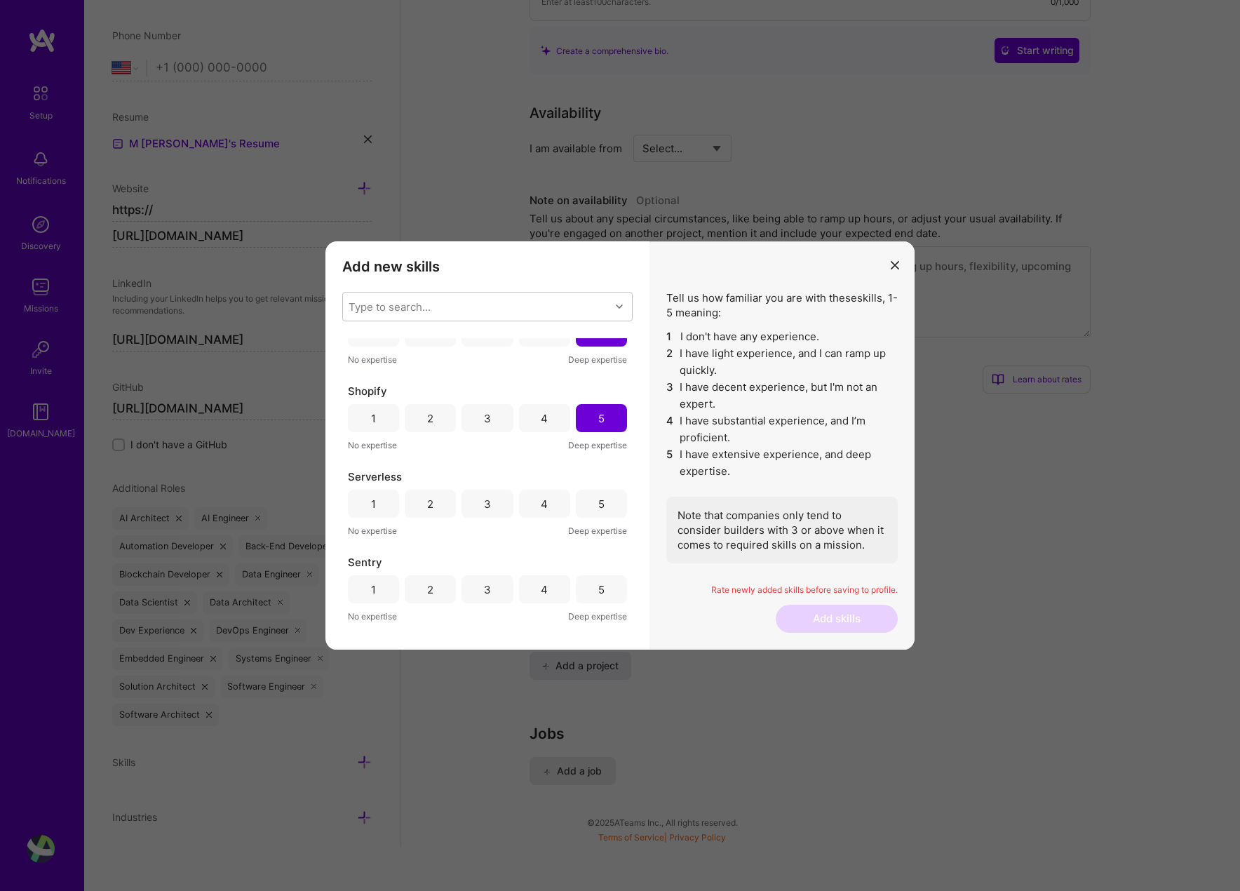
click at [598, 502] on div "5" at bounding box center [601, 504] width 6 height 15
click at [598, 595] on div "5" at bounding box center [601, 589] width 6 height 15
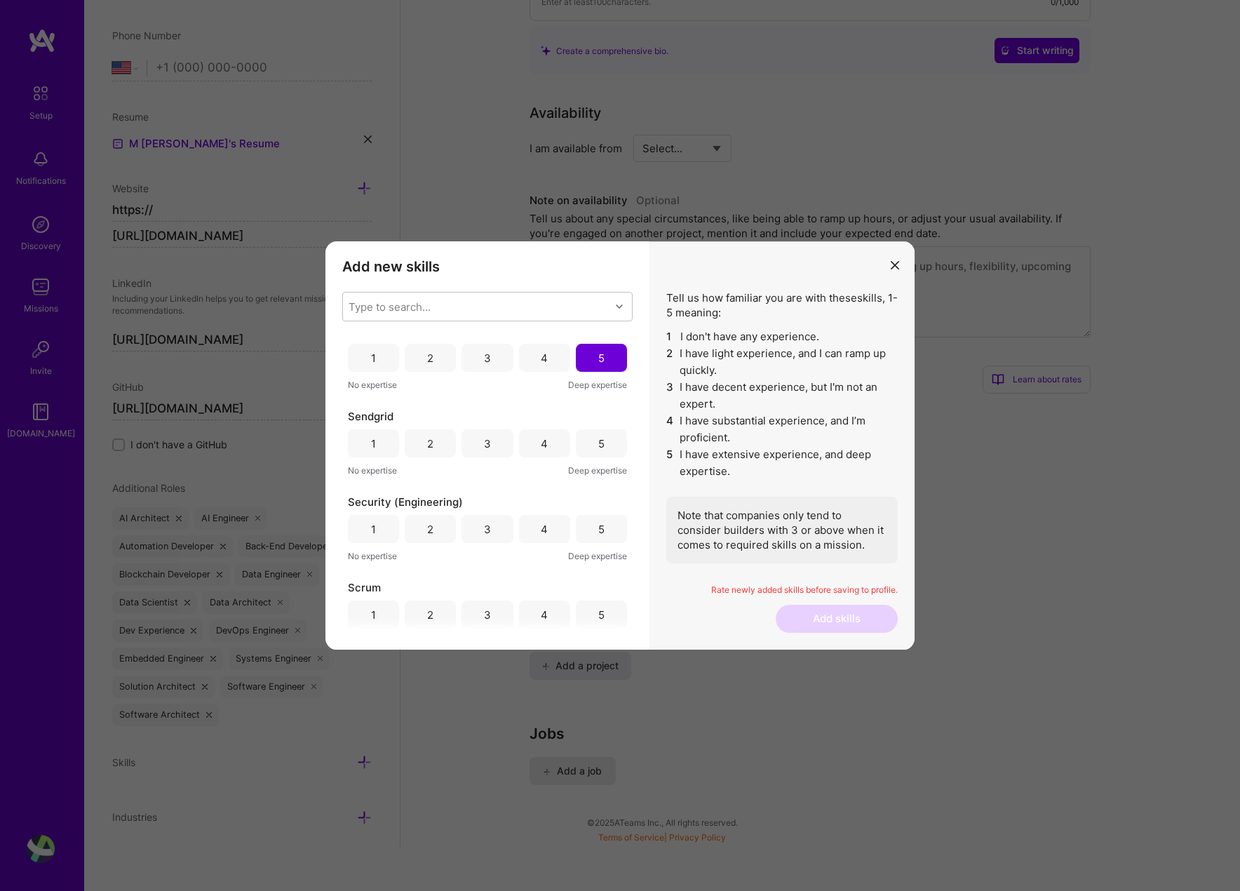
scroll to position [2932, 0]
click at [598, 438] on div "5" at bounding box center [601, 436] width 6 height 15
click at [597, 530] on div "5" at bounding box center [601, 521] width 51 height 28
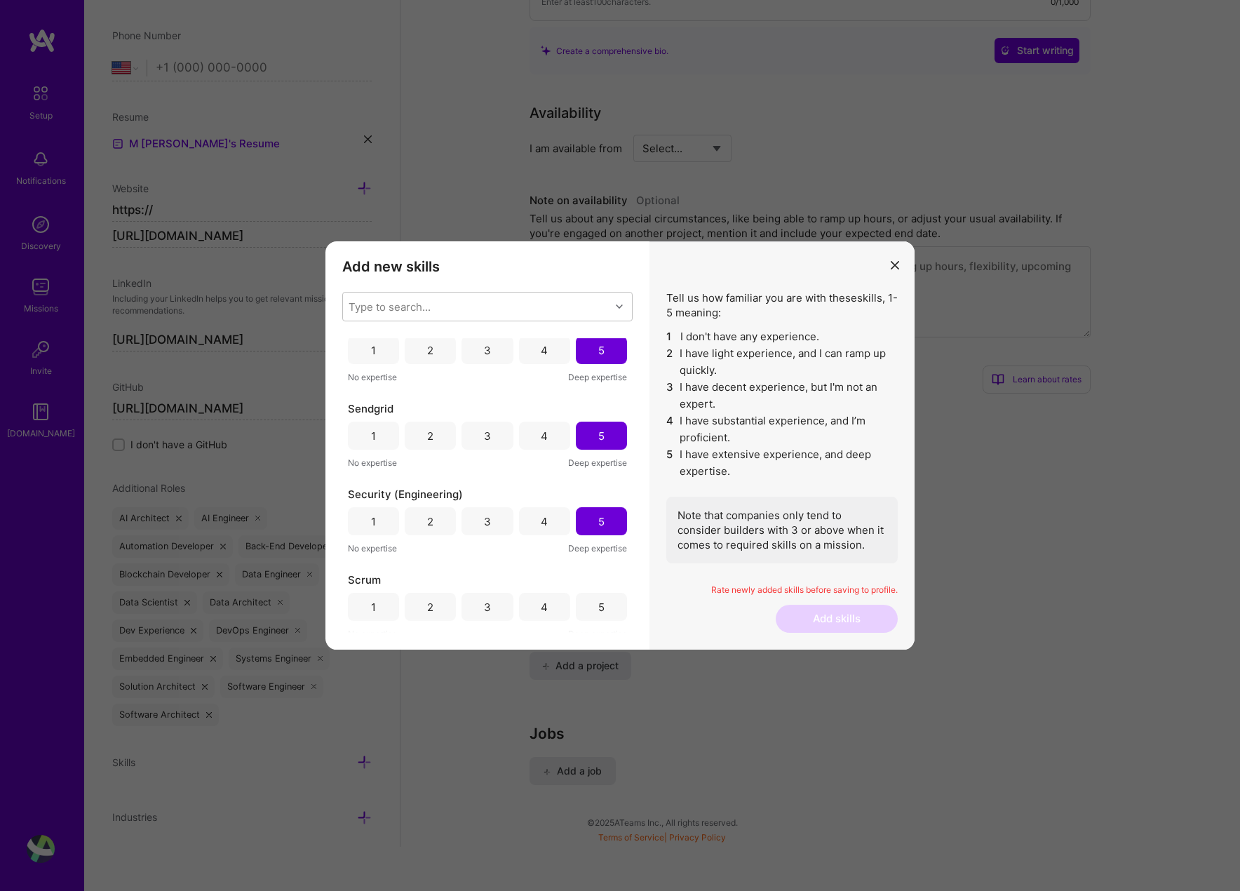
click at [598, 610] on div "5" at bounding box center [601, 607] width 6 height 15
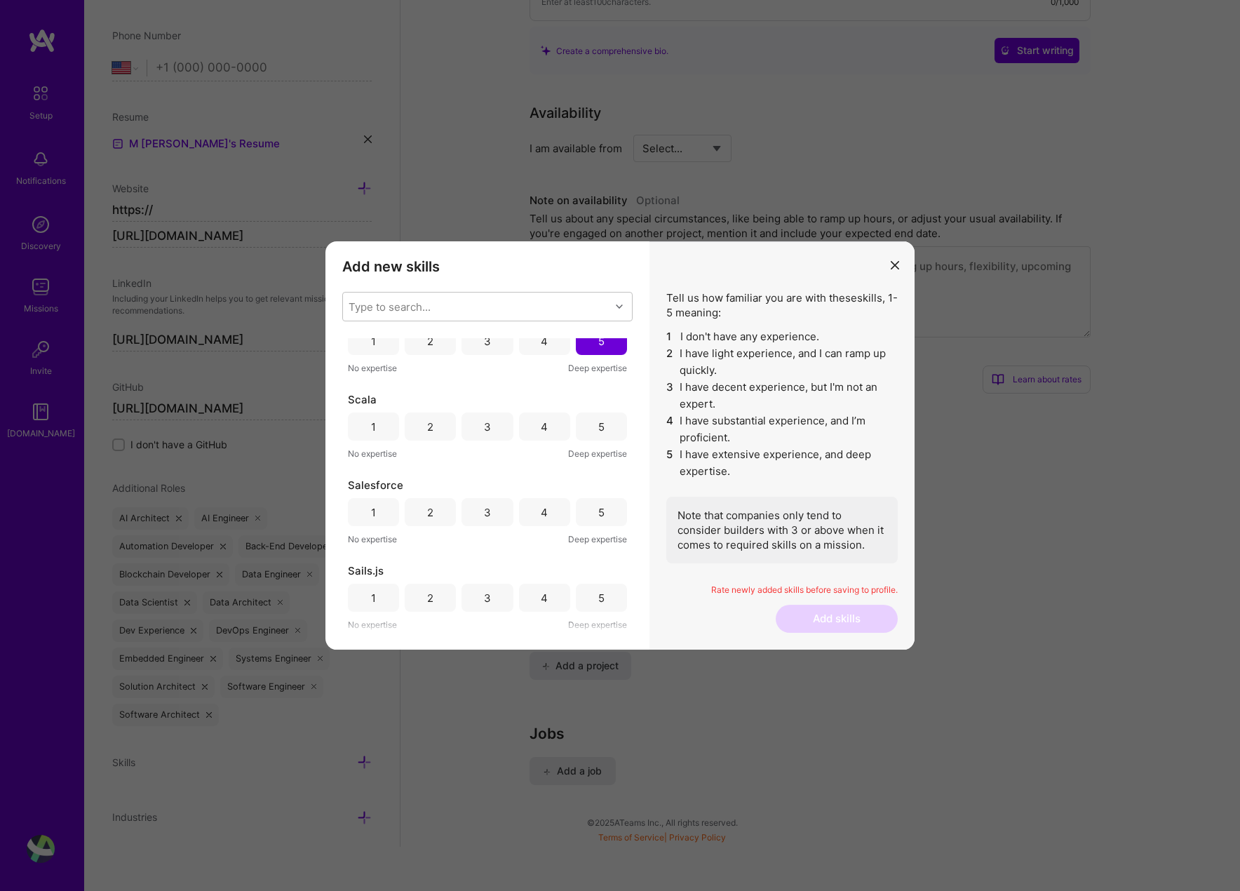
scroll to position [3206, 0]
click at [605, 420] on div "5" at bounding box center [601, 418] width 51 height 28
click at [602, 492] on div "5" at bounding box center [601, 504] width 51 height 28
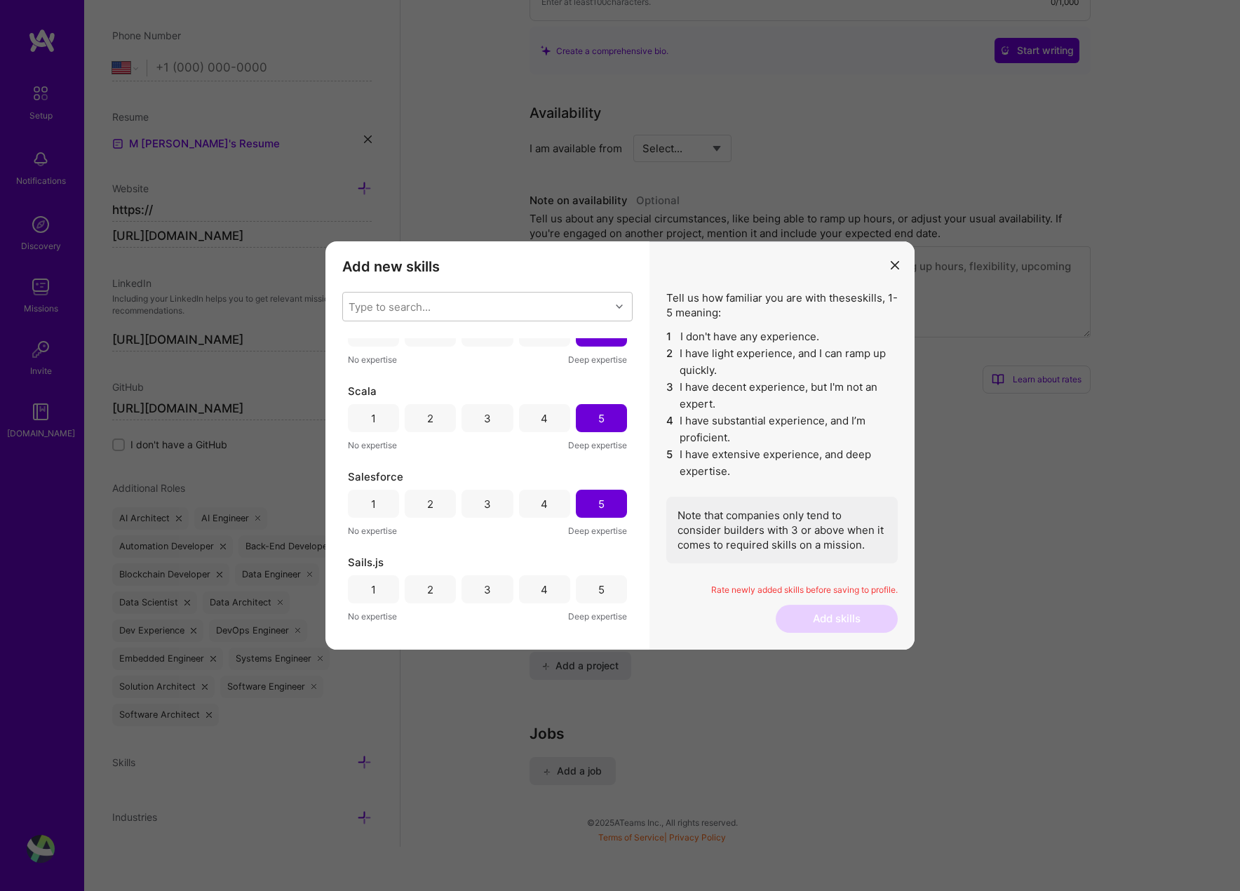
click at [604, 600] on div "5" at bounding box center [601, 589] width 51 height 28
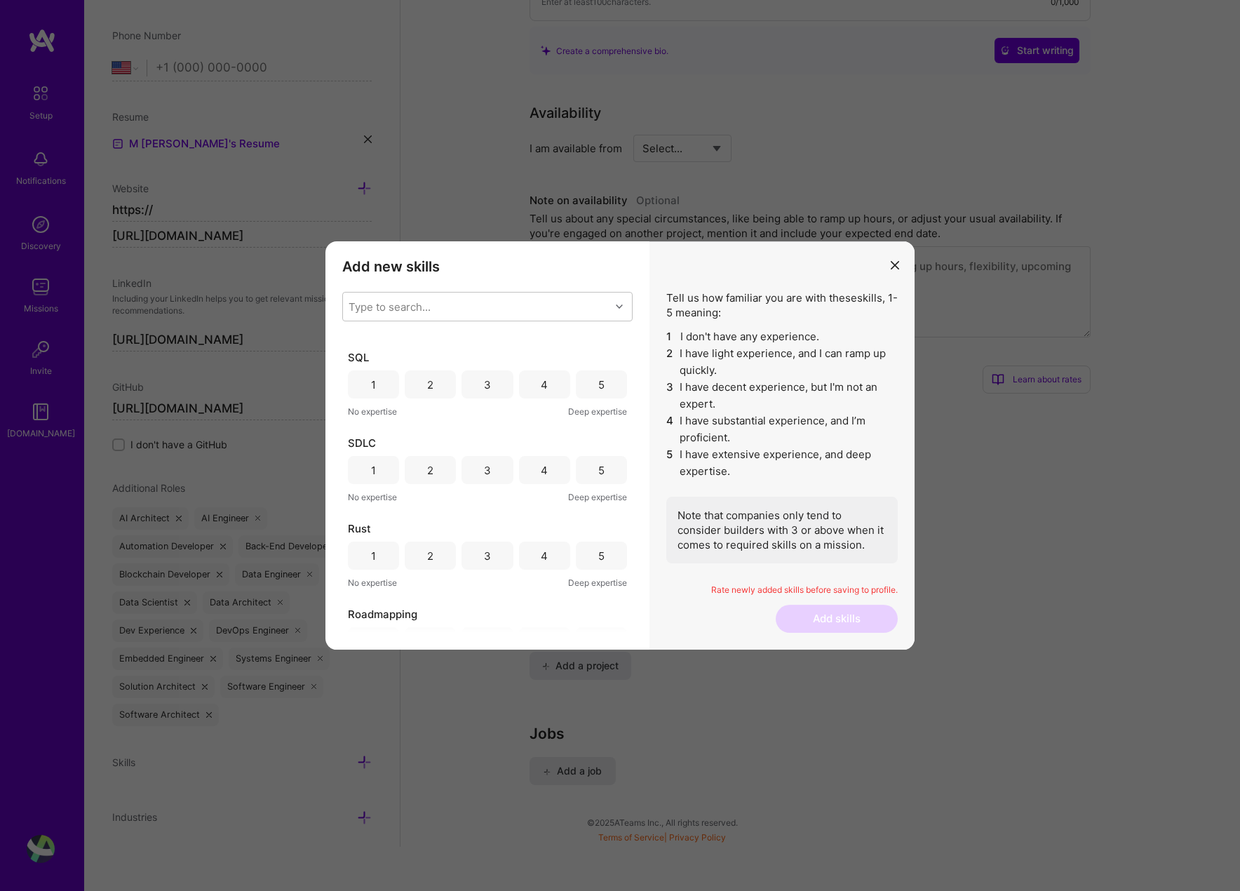
scroll to position [3500, 0]
click at [591, 387] on div "5" at bounding box center [601, 382] width 51 height 28
click at [598, 468] on div "5" at bounding box center [601, 467] width 6 height 15
click at [598, 551] on div "5" at bounding box center [601, 553] width 6 height 15
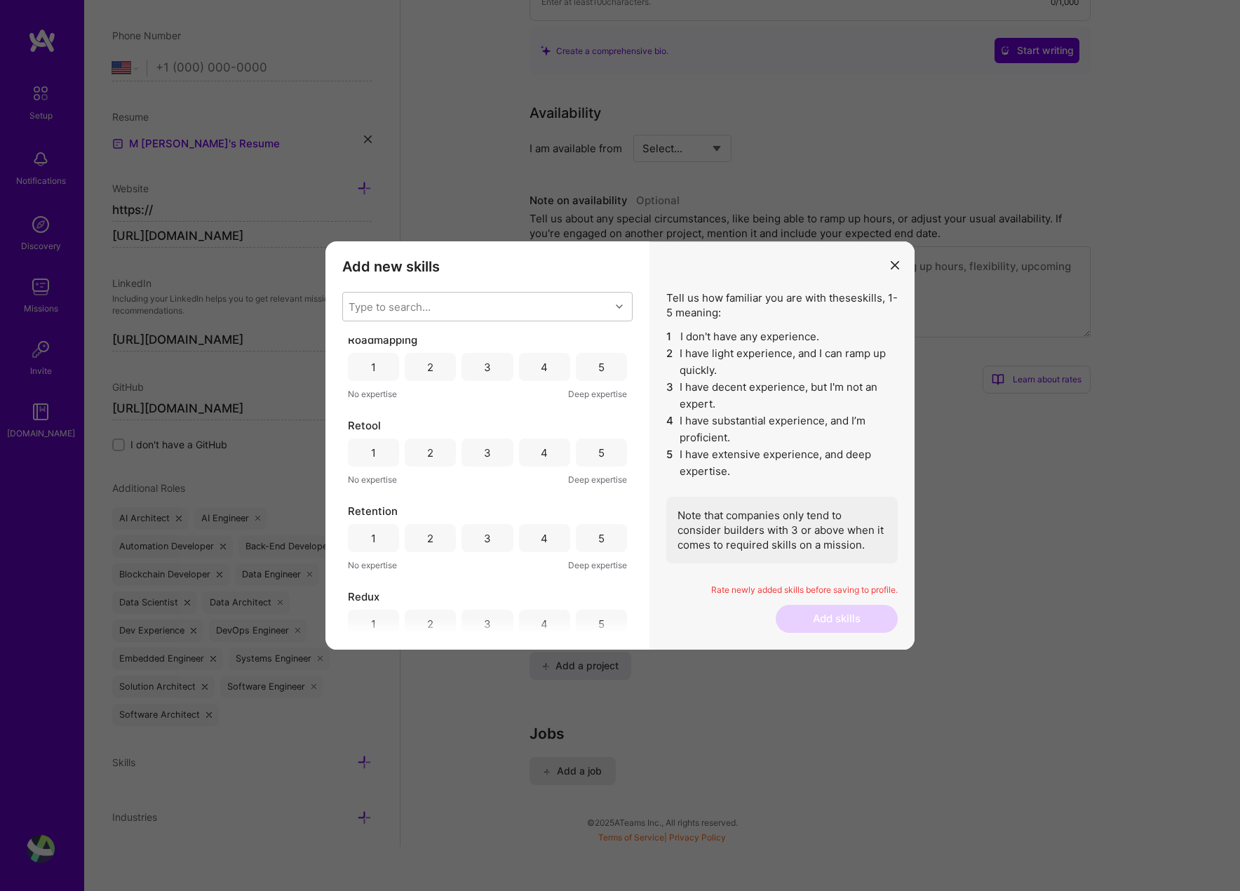
click at [584, 363] on div "5" at bounding box center [601, 367] width 51 height 28
click at [591, 454] on div "5" at bounding box center [601, 452] width 51 height 28
click at [607, 536] on div "5" at bounding box center [601, 538] width 51 height 28
click at [607, 624] on div "5" at bounding box center [601, 624] width 51 height 28
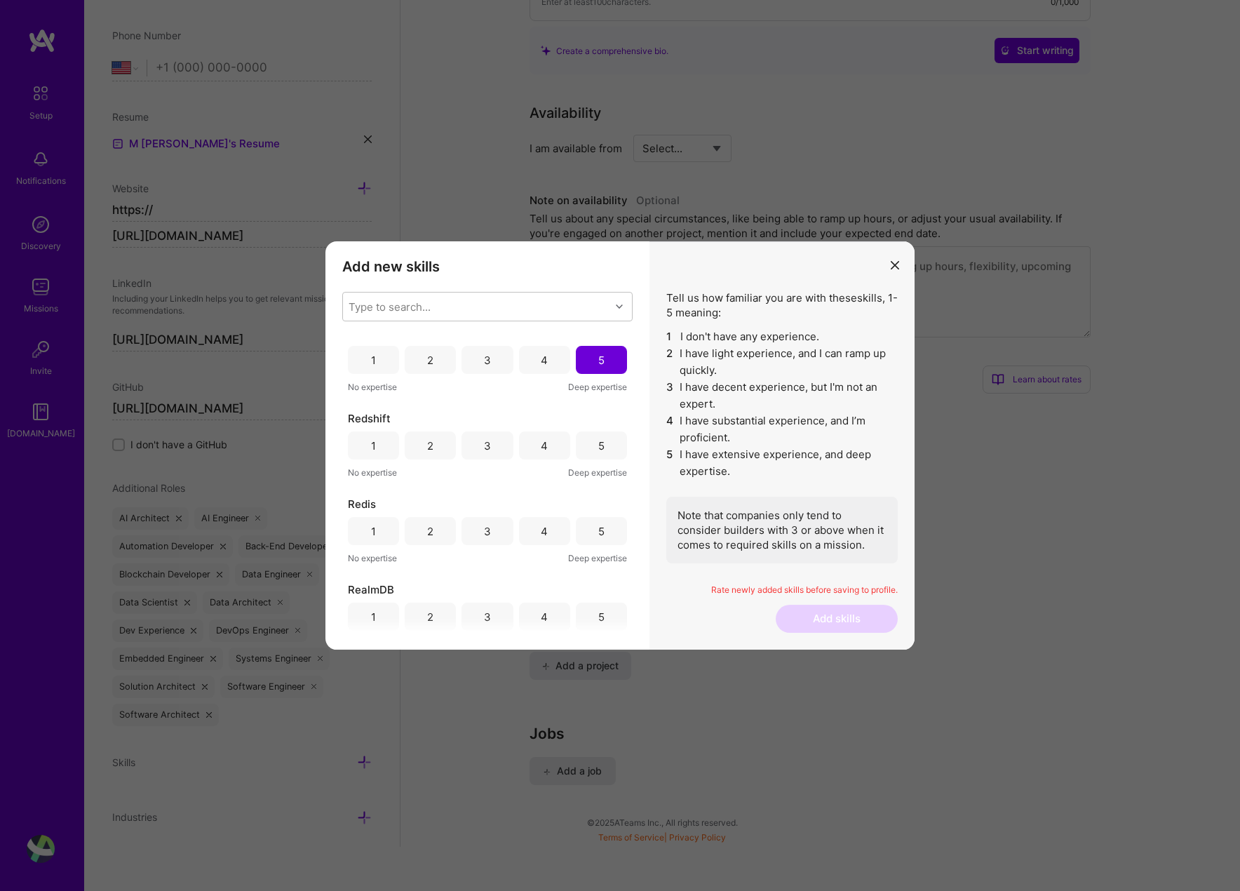
click at [599, 438] on div "5" at bounding box center [601, 445] width 51 height 28
click at [603, 525] on div "5" at bounding box center [601, 531] width 51 height 28
click at [606, 622] on div "5" at bounding box center [601, 617] width 51 height 28
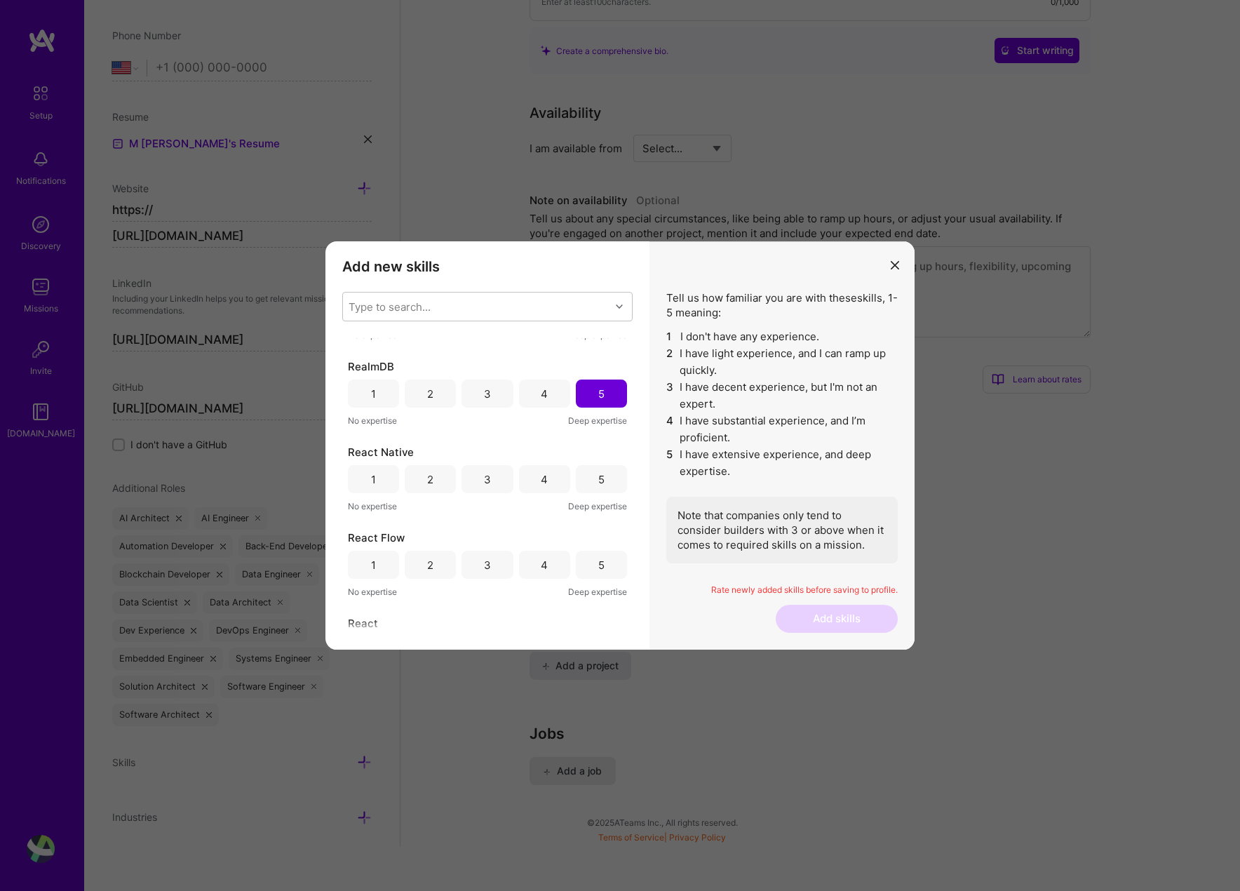
scroll to position [4298, 0]
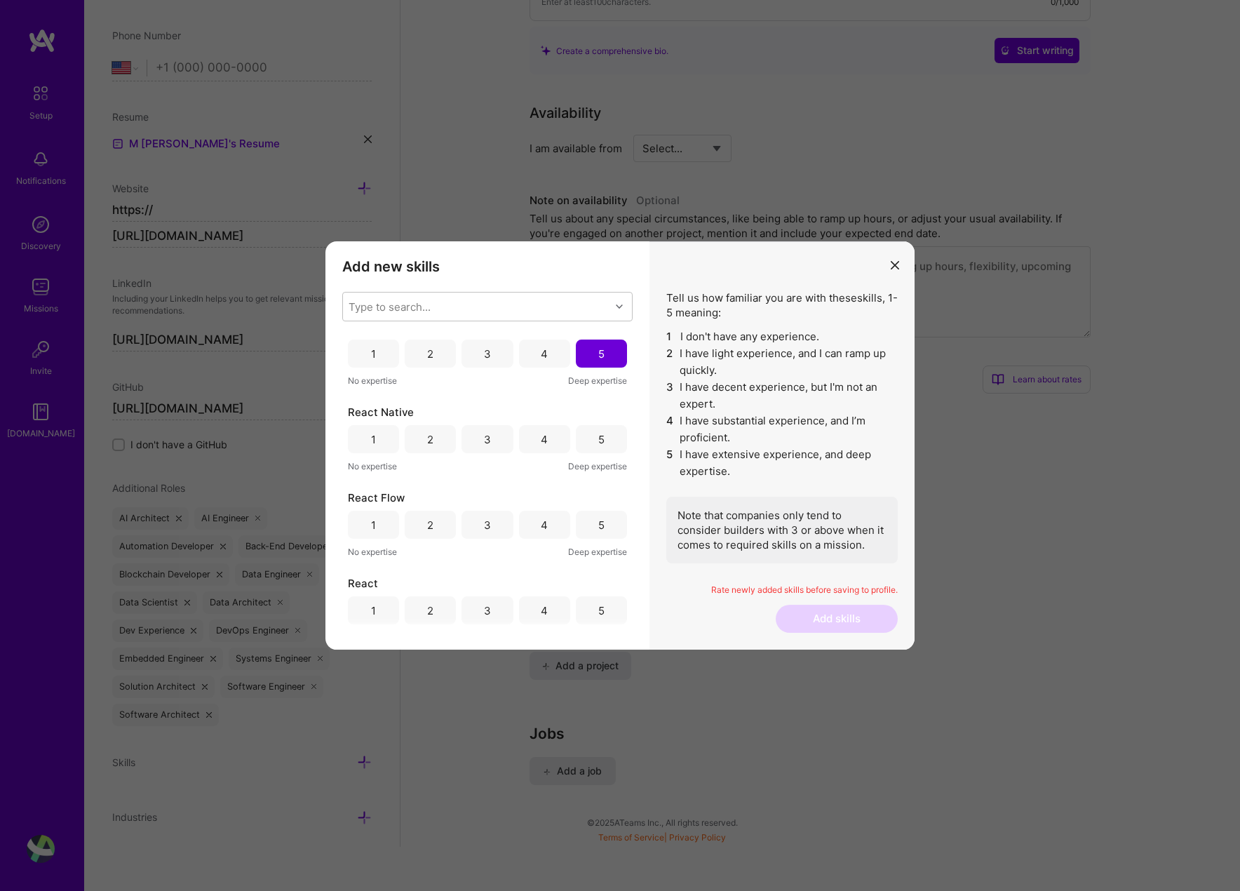
click at [589, 430] on div "5" at bounding box center [601, 439] width 51 height 28
click at [589, 532] on div "5" at bounding box center [601, 525] width 51 height 28
click at [610, 616] on div "5" at bounding box center [601, 610] width 51 height 28
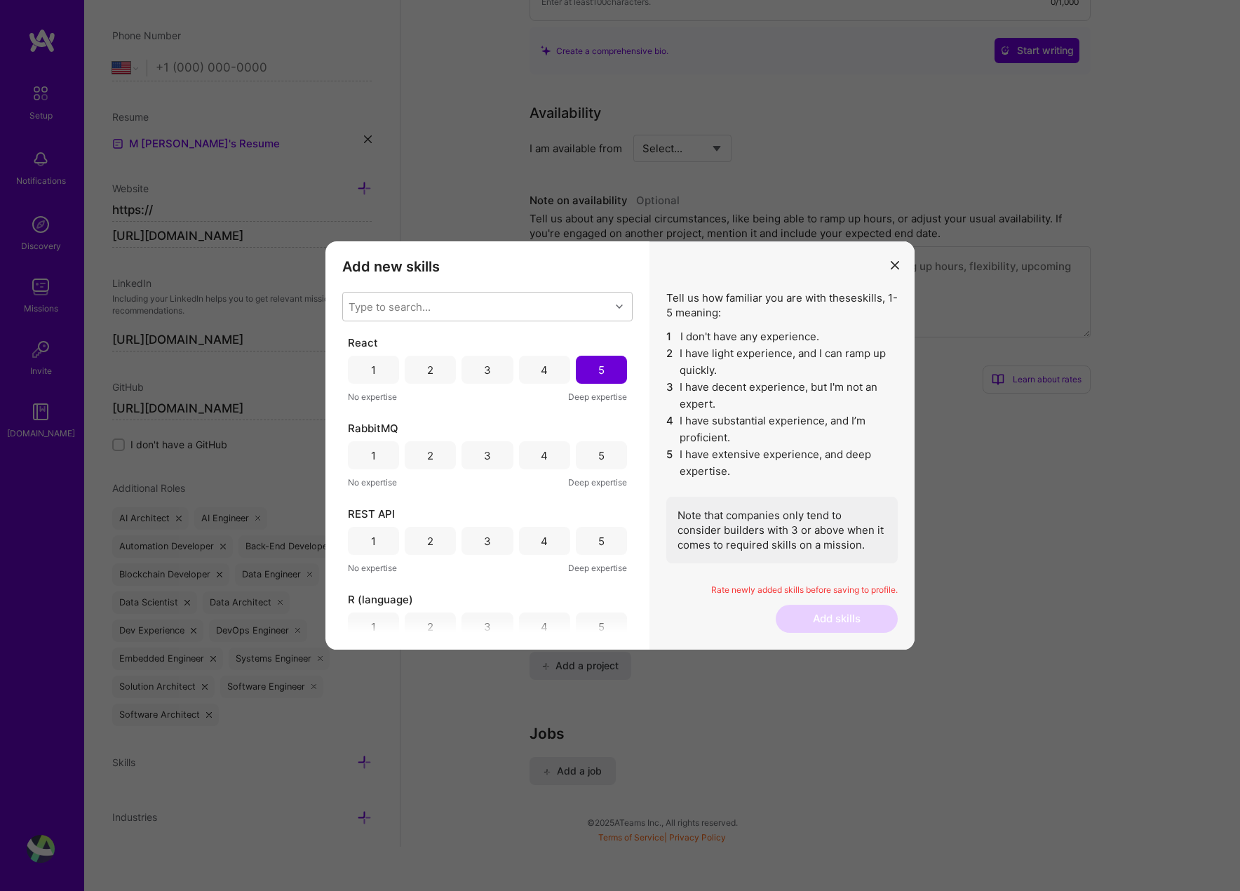
scroll to position [4558, 0]
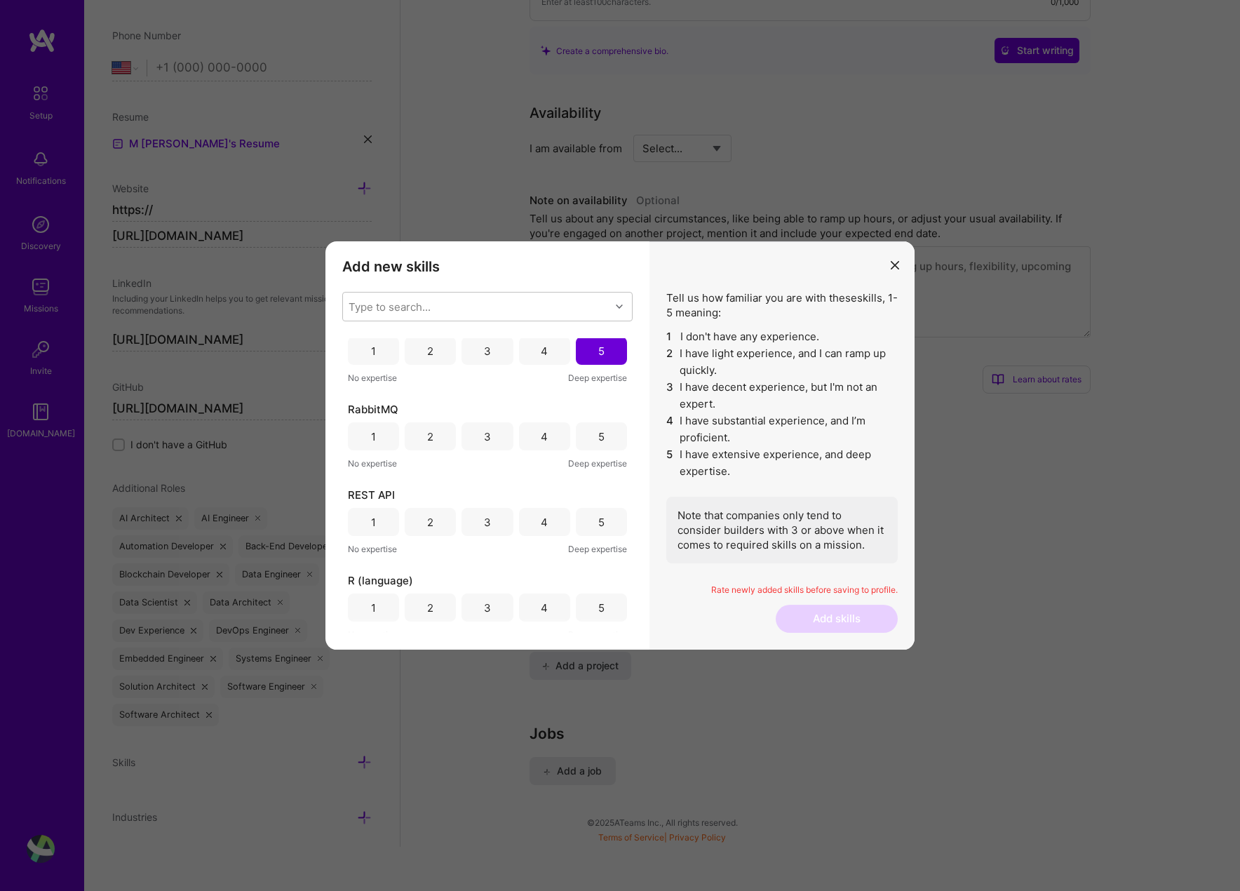
click at [588, 420] on div "RabbitMQ 1 2 3 4 5 No expertise Deep expertise" at bounding box center [487, 436] width 279 height 69
click at [591, 426] on div "5" at bounding box center [601, 436] width 51 height 28
click at [607, 520] on div "5" at bounding box center [601, 522] width 51 height 28
click at [601, 600] on div "5" at bounding box center [601, 607] width 51 height 28
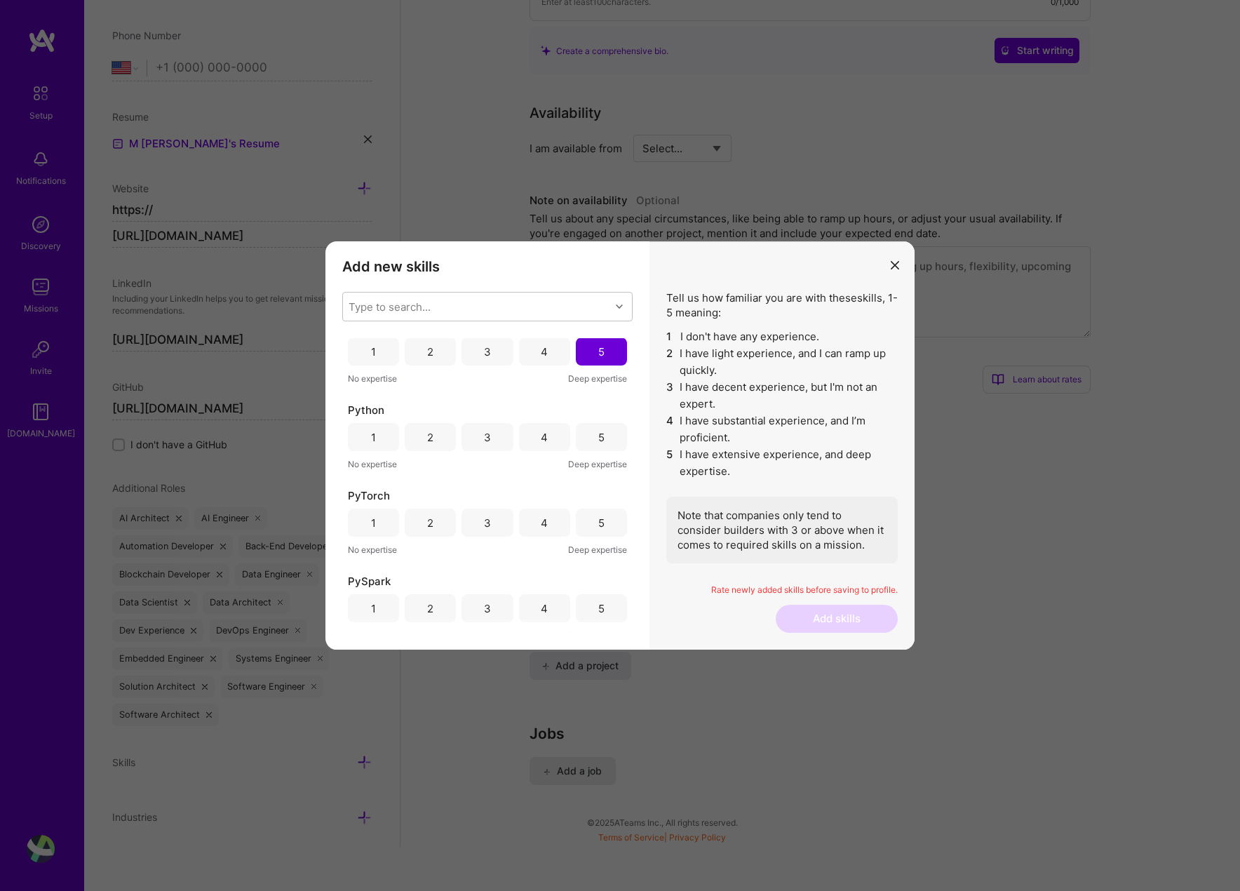
click at [598, 439] on div "5" at bounding box center [601, 437] width 6 height 15
click at [600, 513] on div "5" at bounding box center [601, 523] width 51 height 28
click at [600, 601] on div "5" at bounding box center [601, 608] width 51 height 28
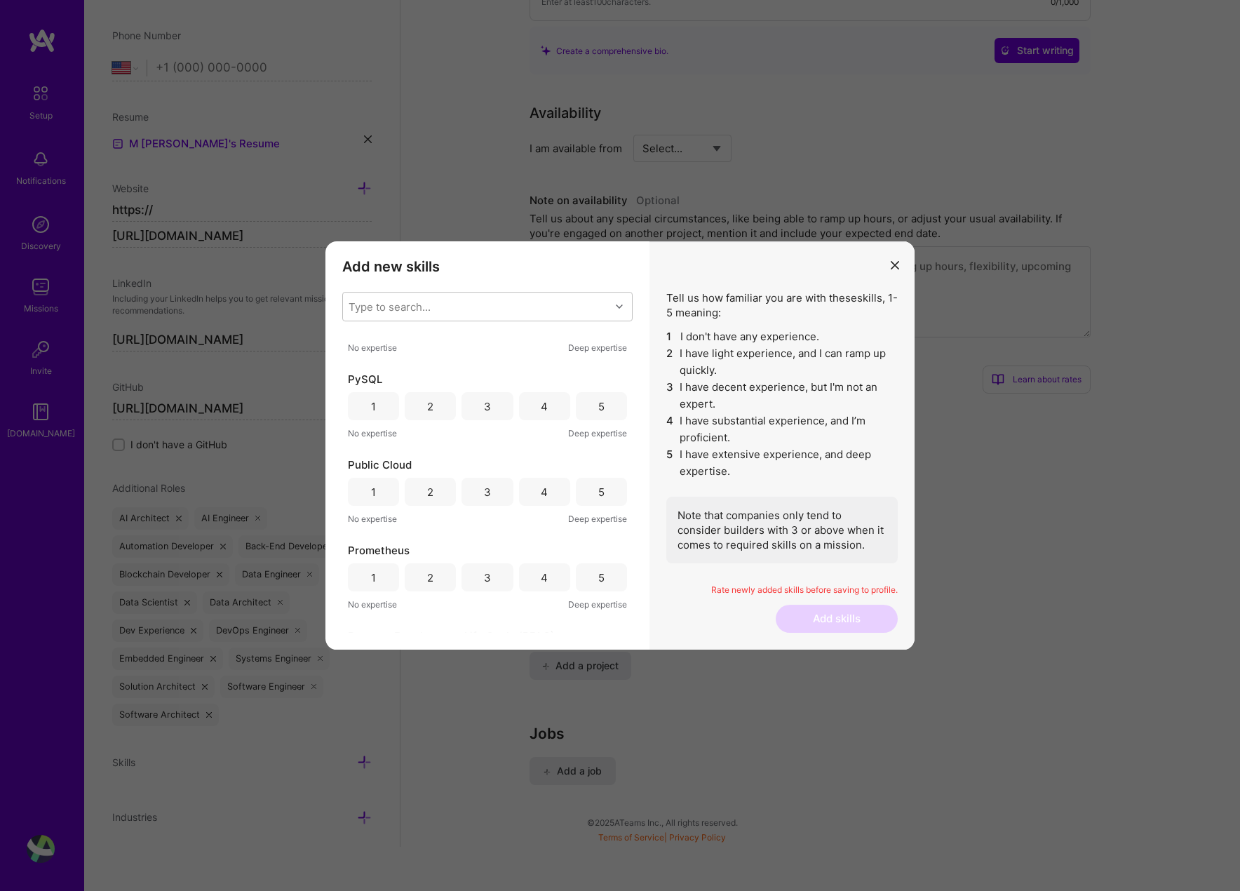
scroll to position [5116, 0]
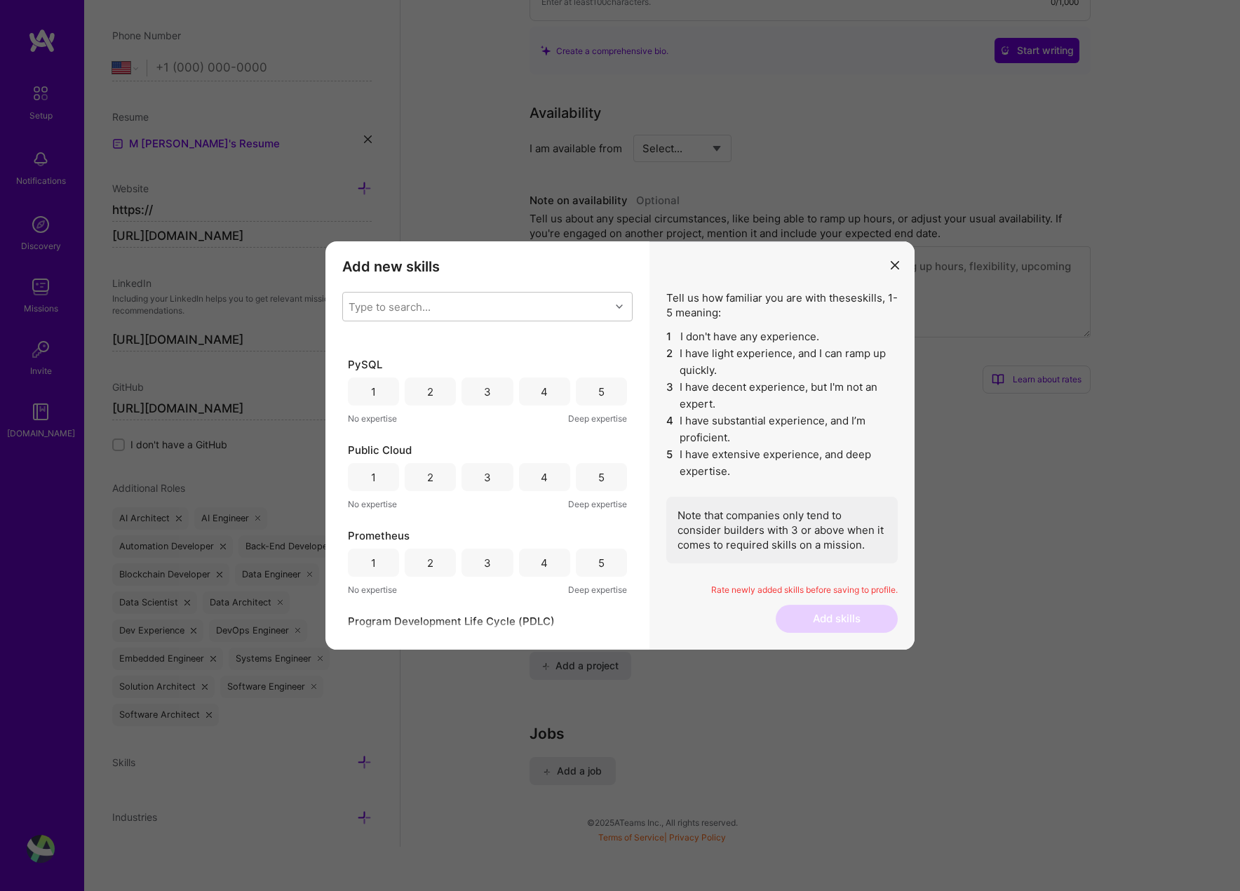
click at [598, 384] on div "5" at bounding box center [601, 391] width 6 height 15
click at [601, 482] on div "5" at bounding box center [601, 477] width 51 height 28
click at [589, 563] on div "5" at bounding box center [601, 563] width 51 height 28
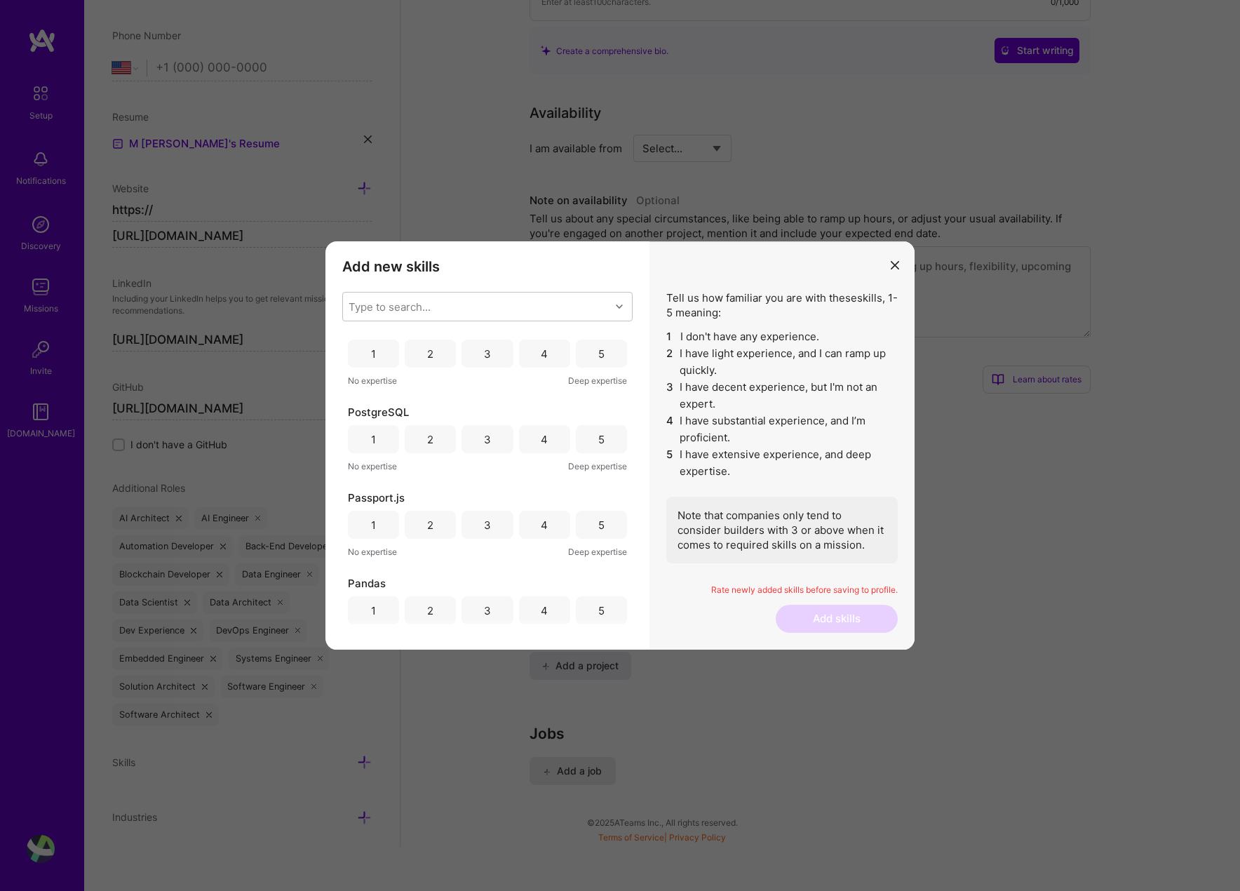
scroll to position [5413, 0]
click at [599, 364] on div "5" at bounding box center [601, 351] width 51 height 28
click at [605, 430] on div "5" at bounding box center [601, 437] width 51 height 28
click at [605, 528] on div "5" at bounding box center [601, 523] width 51 height 28
click at [605, 612] on div "5" at bounding box center [601, 608] width 51 height 28
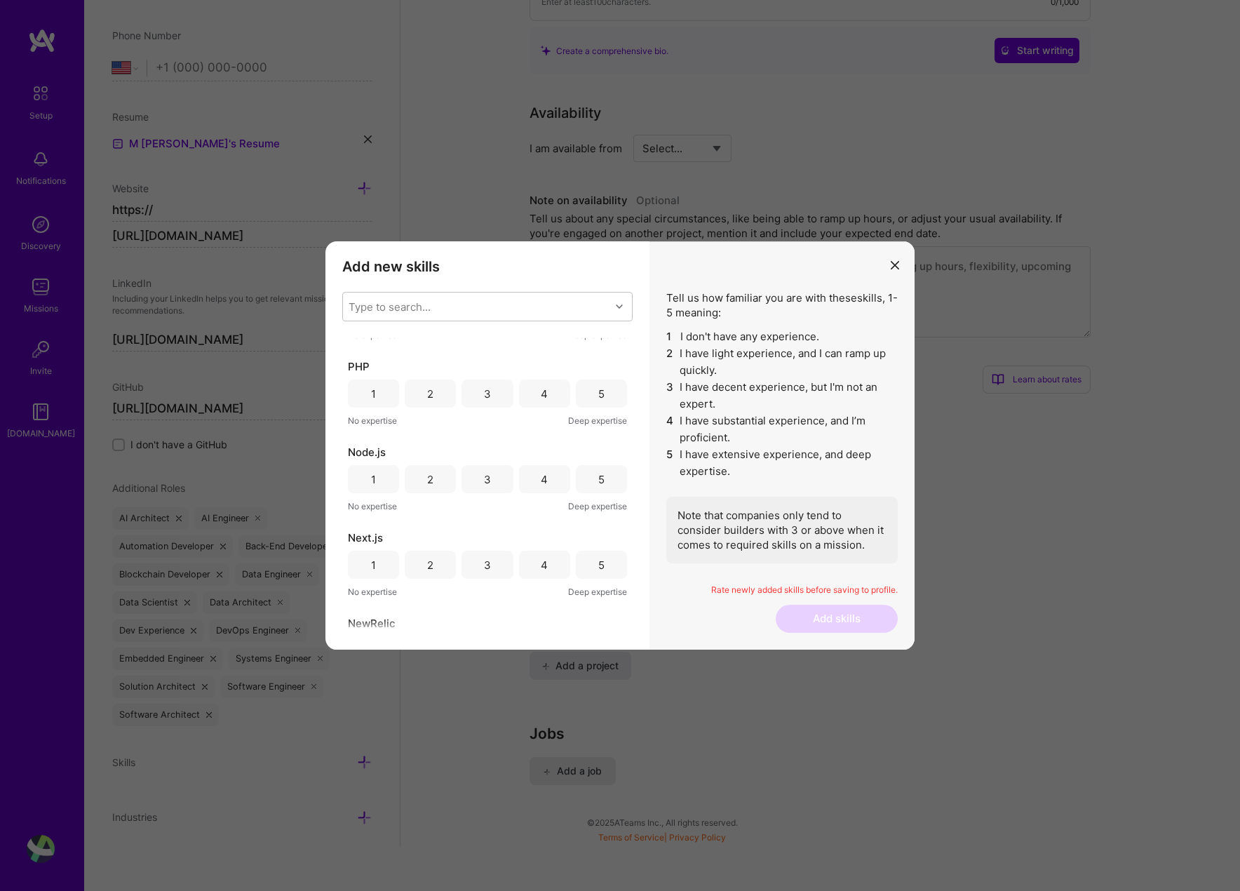
scroll to position [5732, 0]
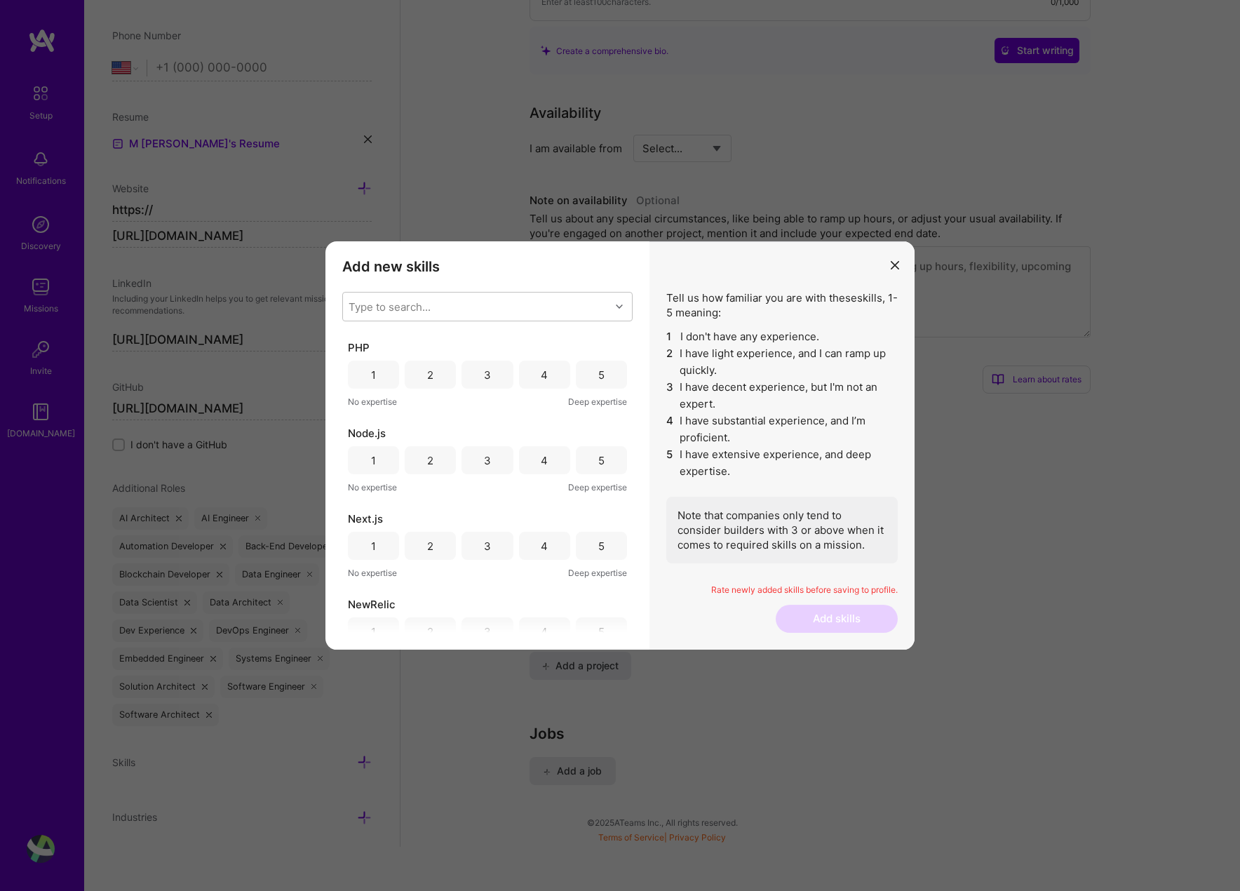
click at [598, 372] on div "5" at bounding box center [601, 375] width 6 height 15
click at [598, 455] on div "5" at bounding box center [601, 460] width 6 height 15
click at [598, 540] on div "5" at bounding box center [601, 546] width 6 height 15
click at [595, 367] on div "5" at bounding box center [601, 376] width 51 height 28
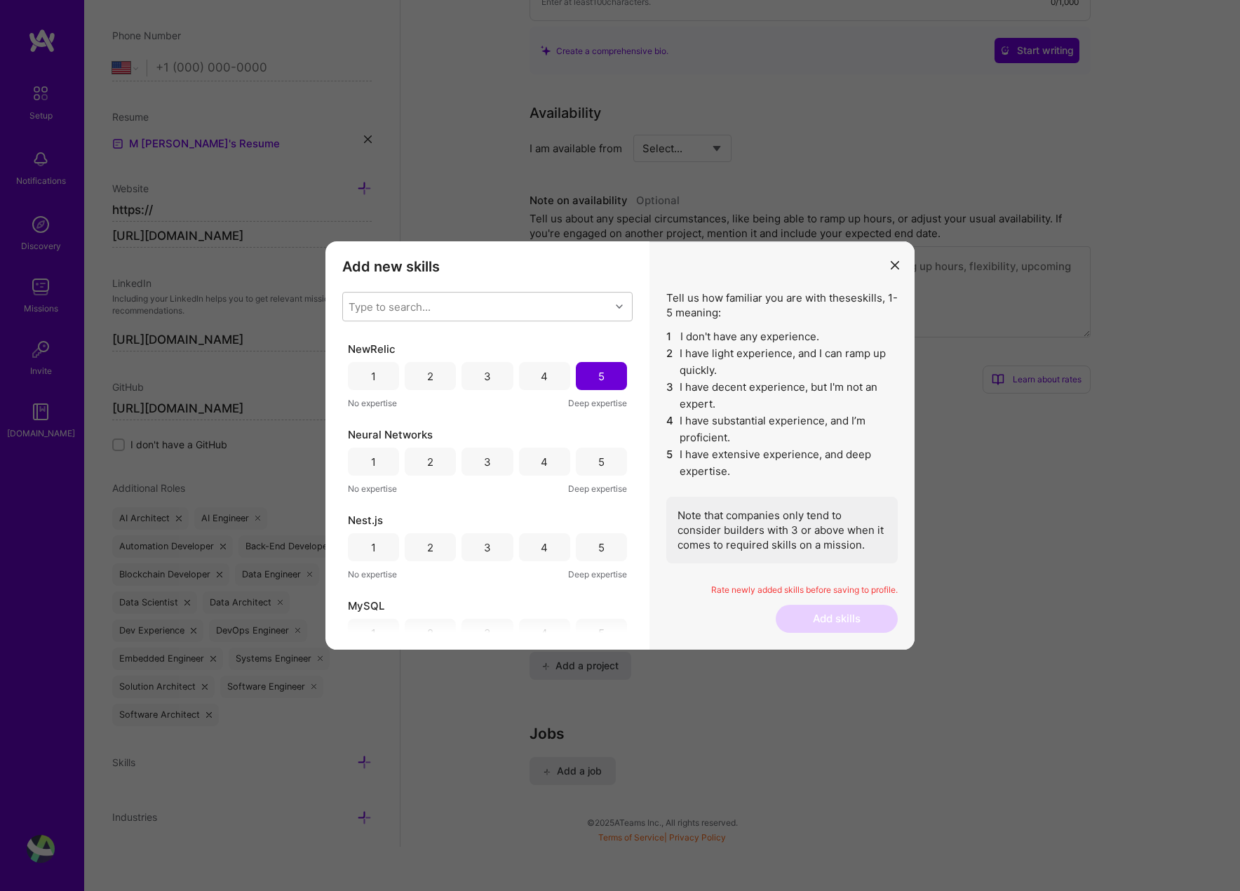
click at [598, 463] on div "5" at bounding box center [601, 462] width 6 height 15
click at [598, 543] on div "5" at bounding box center [601, 547] width 6 height 15
click at [607, 382] on div "5" at bounding box center [601, 374] width 51 height 28
click at [607, 454] on div "5" at bounding box center [601, 459] width 51 height 28
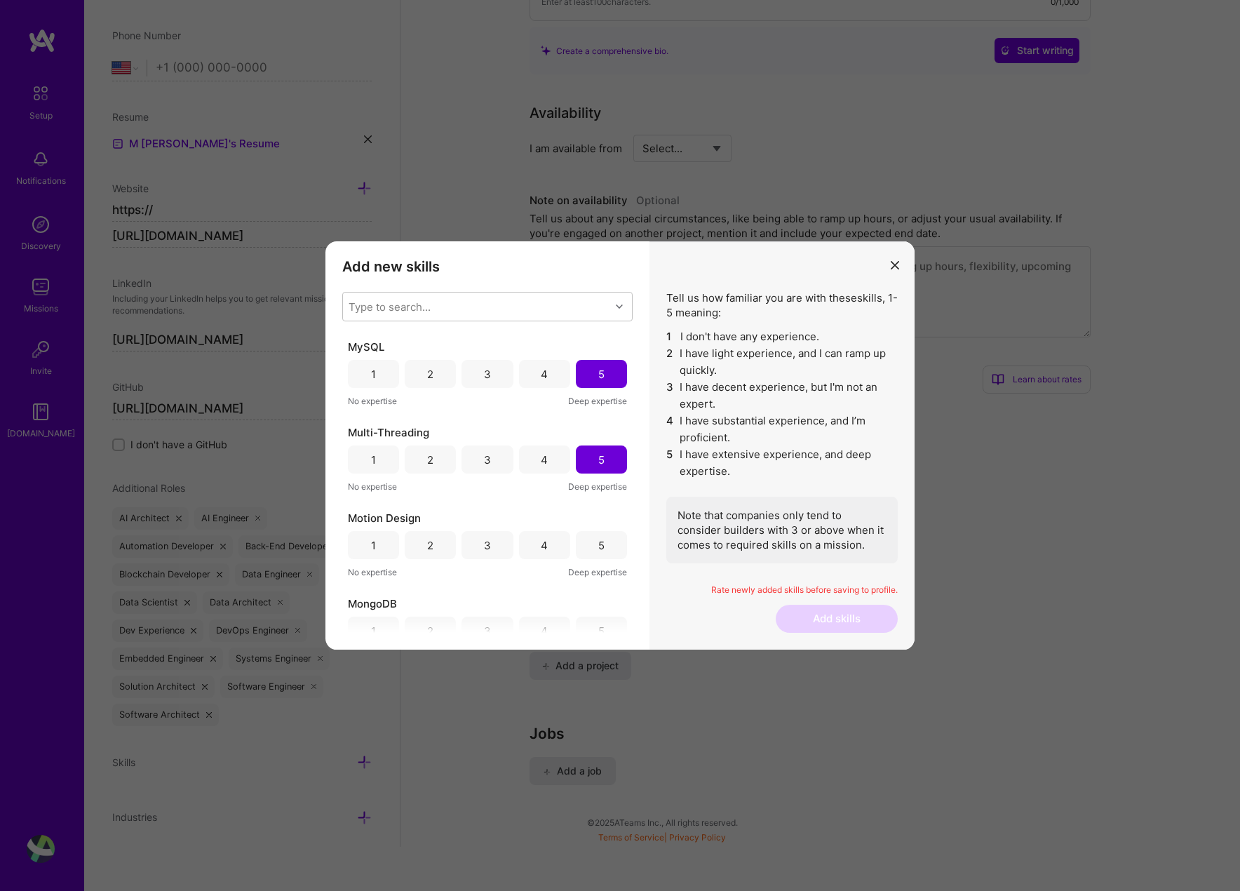
click at [607, 537] on div "5" at bounding box center [601, 545] width 51 height 28
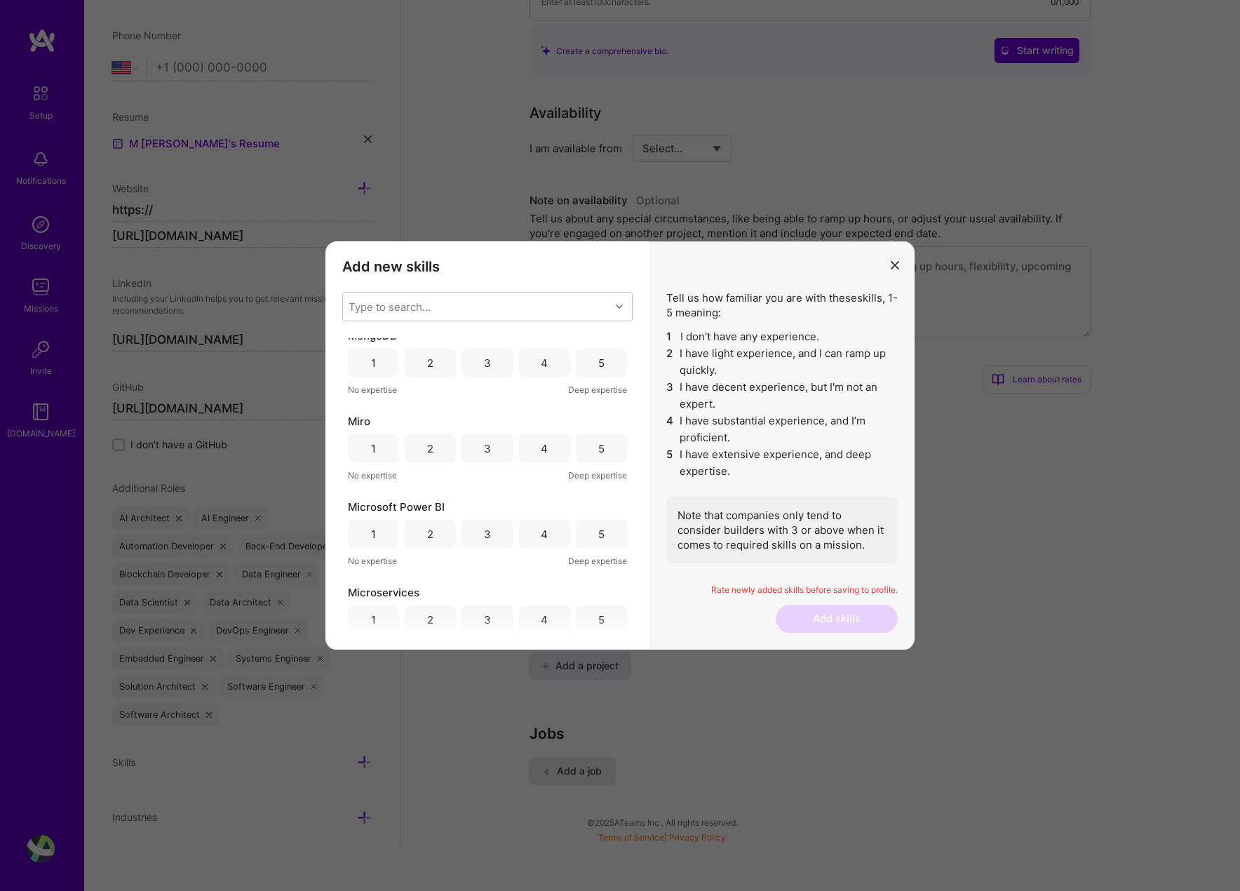
click at [580, 364] on div "5" at bounding box center [601, 363] width 51 height 28
click at [584, 454] on div "5" at bounding box center [601, 448] width 51 height 28
click at [591, 539] on div "5" at bounding box center [601, 534] width 51 height 28
click at [600, 612] on div "5" at bounding box center [601, 619] width 51 height 28
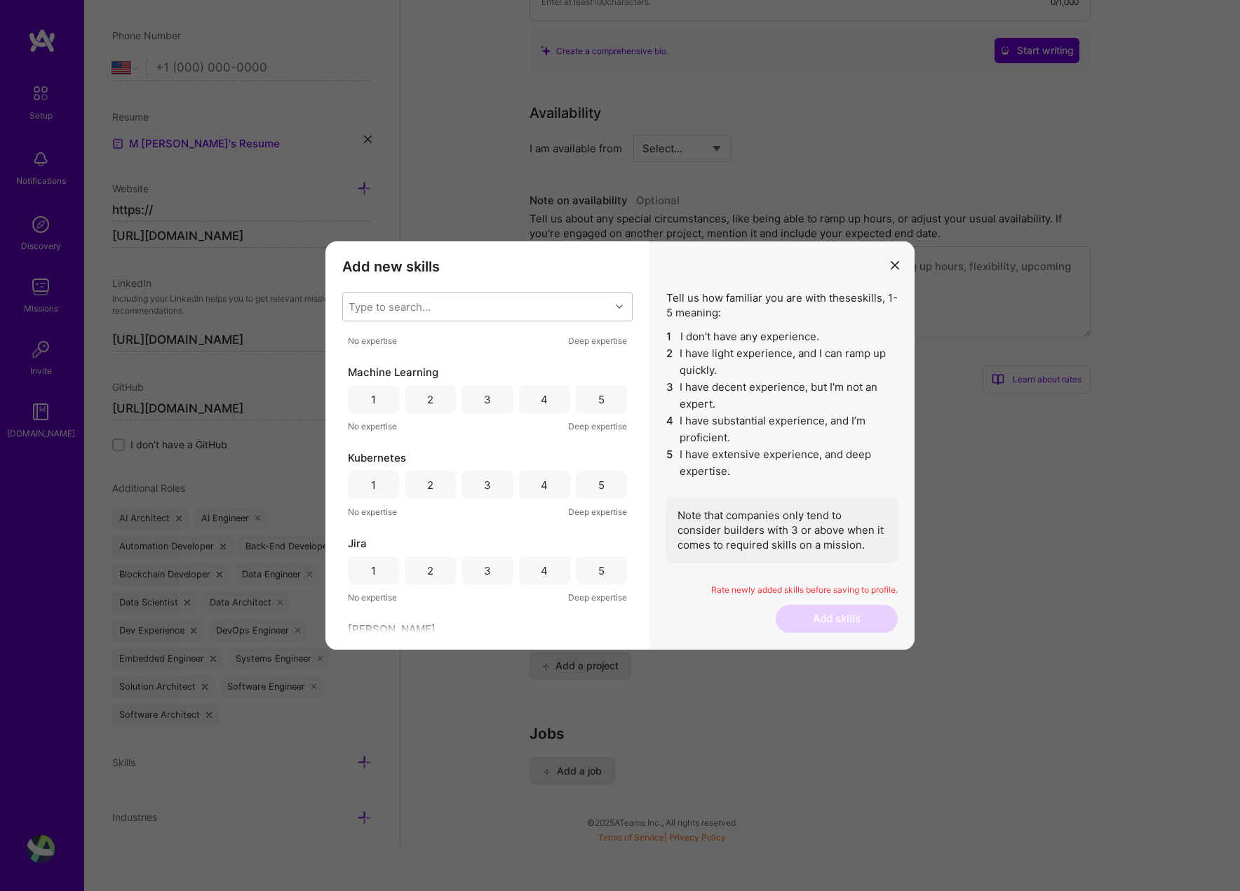
scroll to position [6835, 0]
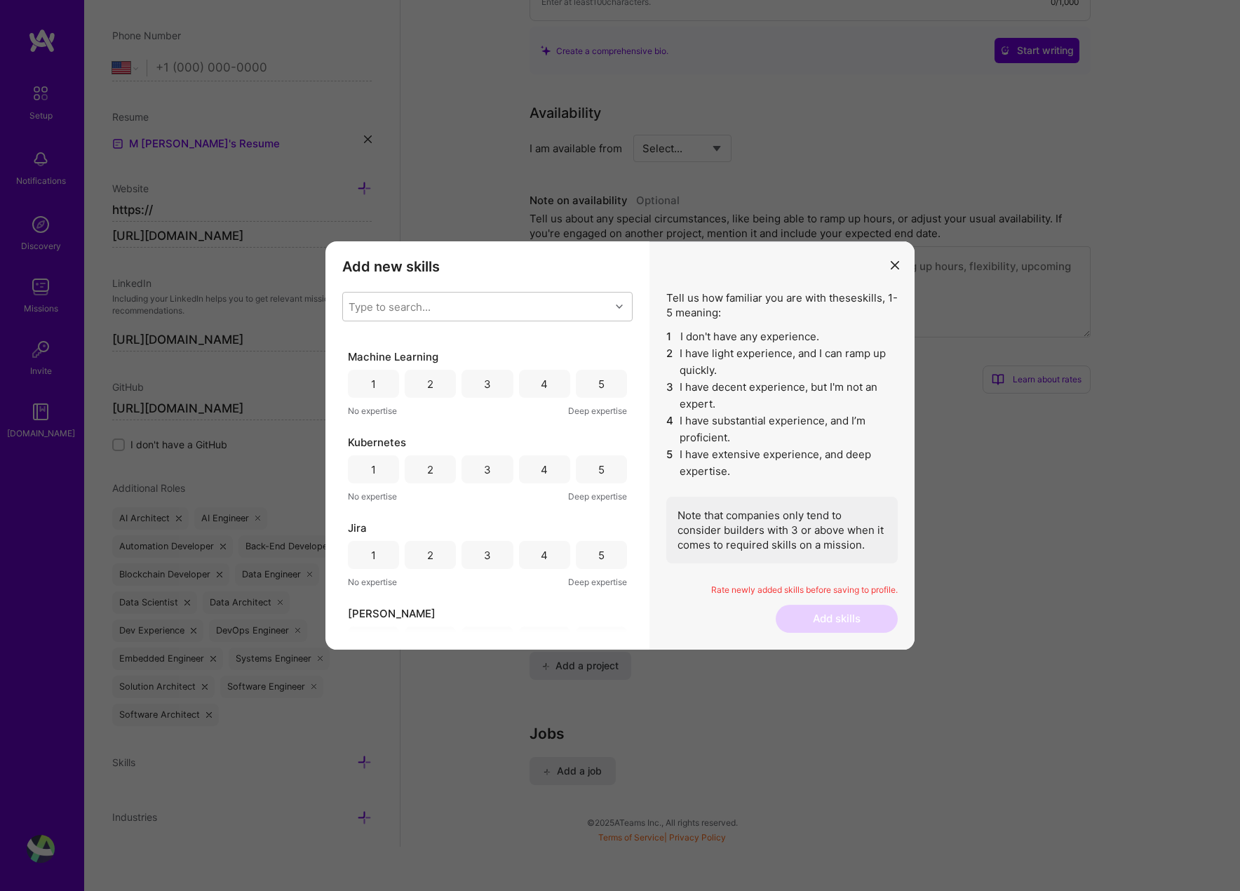
click at [598, 382] on div "5" at bounding box center [601, 384] width 6 height 15
click at [596, 480] on div "5" at bounding box center [601, 469] width 51 height 28
click at [598, 558] on div "5" at bounding box center [601, 555] width 6 height 15
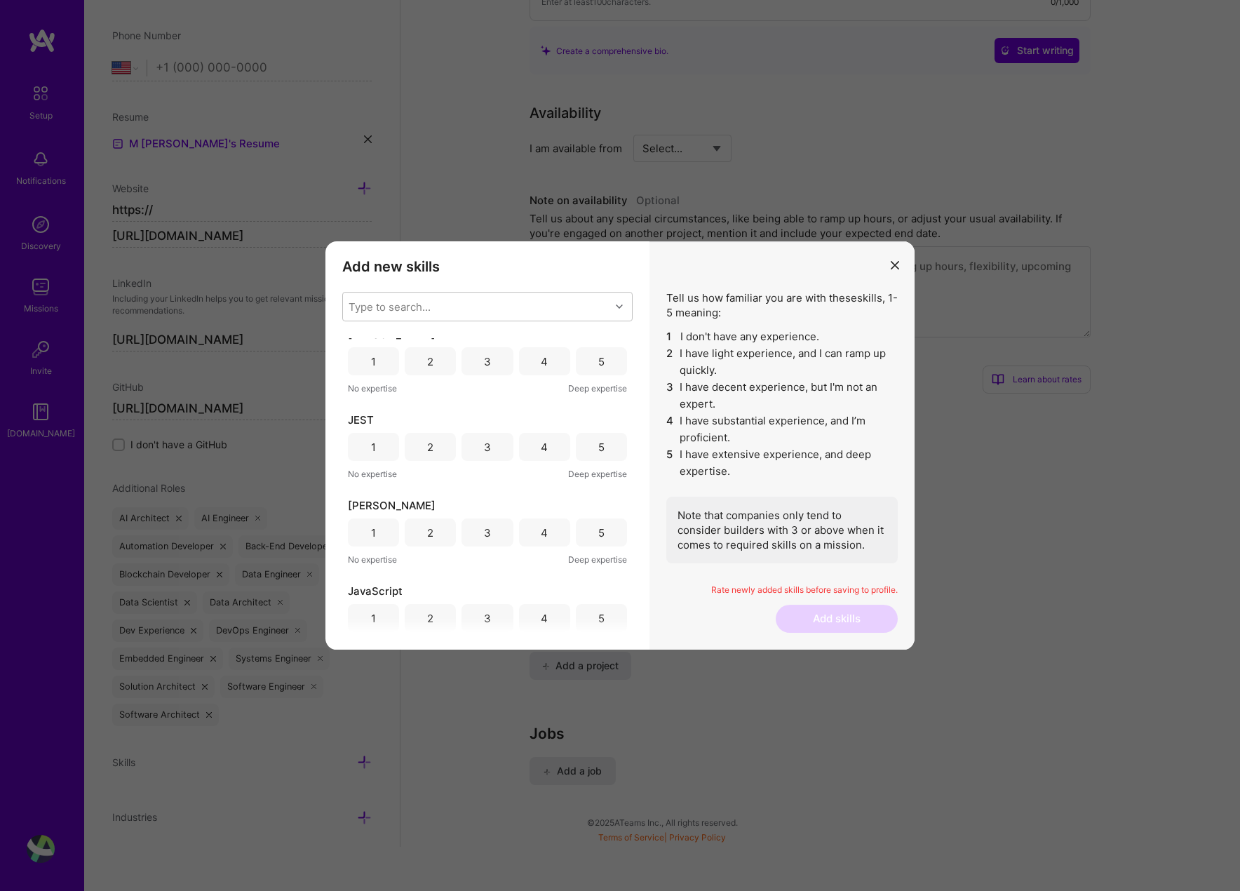
scroll to position [7121, 0]
click at [599, 356] on div "5" at bounding box center [601, 354] width 6 height 15
click at [597, 431] on div "5" at bounding box center [601, 440] width 51 height 28
click at [597, 516] on div "5" at bounding box center [601, 525] width 51 height 28
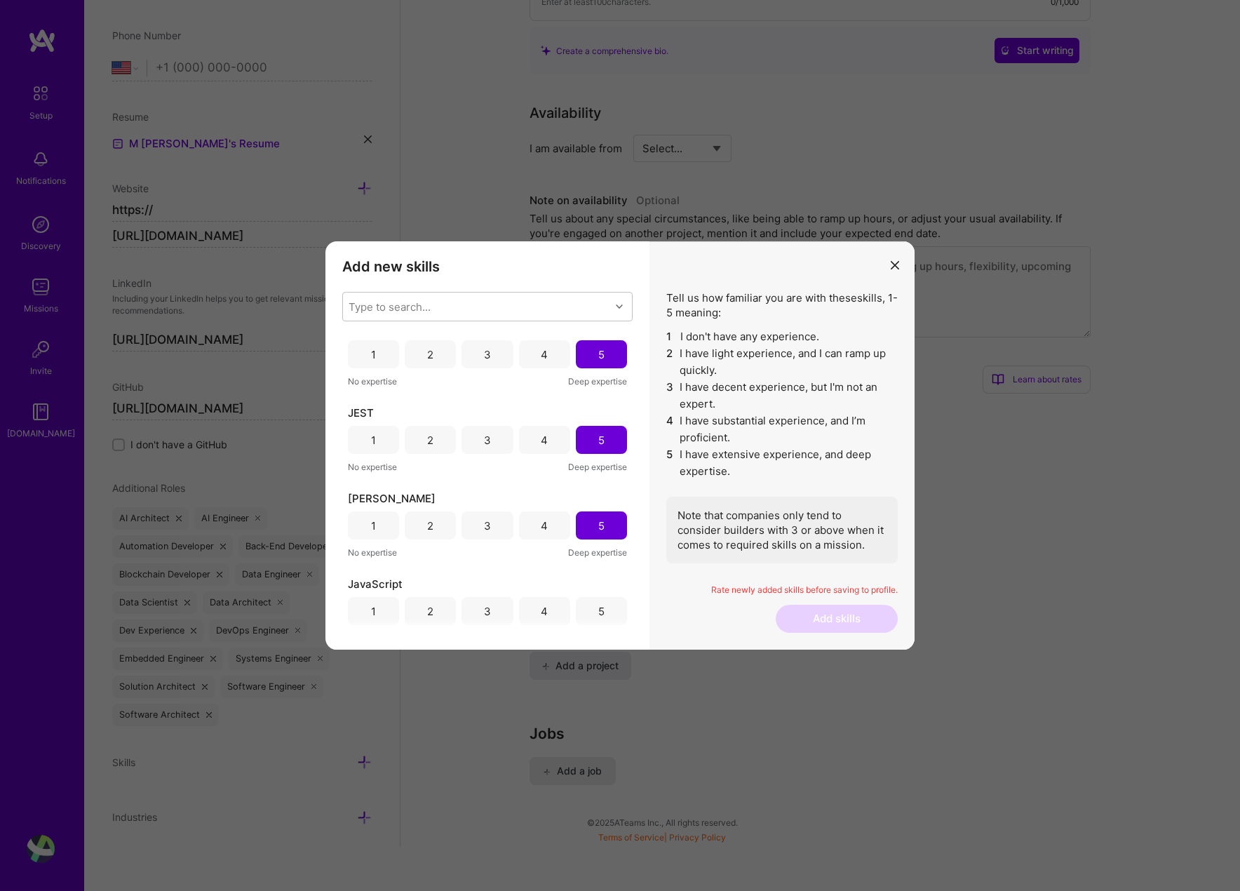
click at [598, 609] on div "5" at bounding box center [601, 611] width 6 height 15
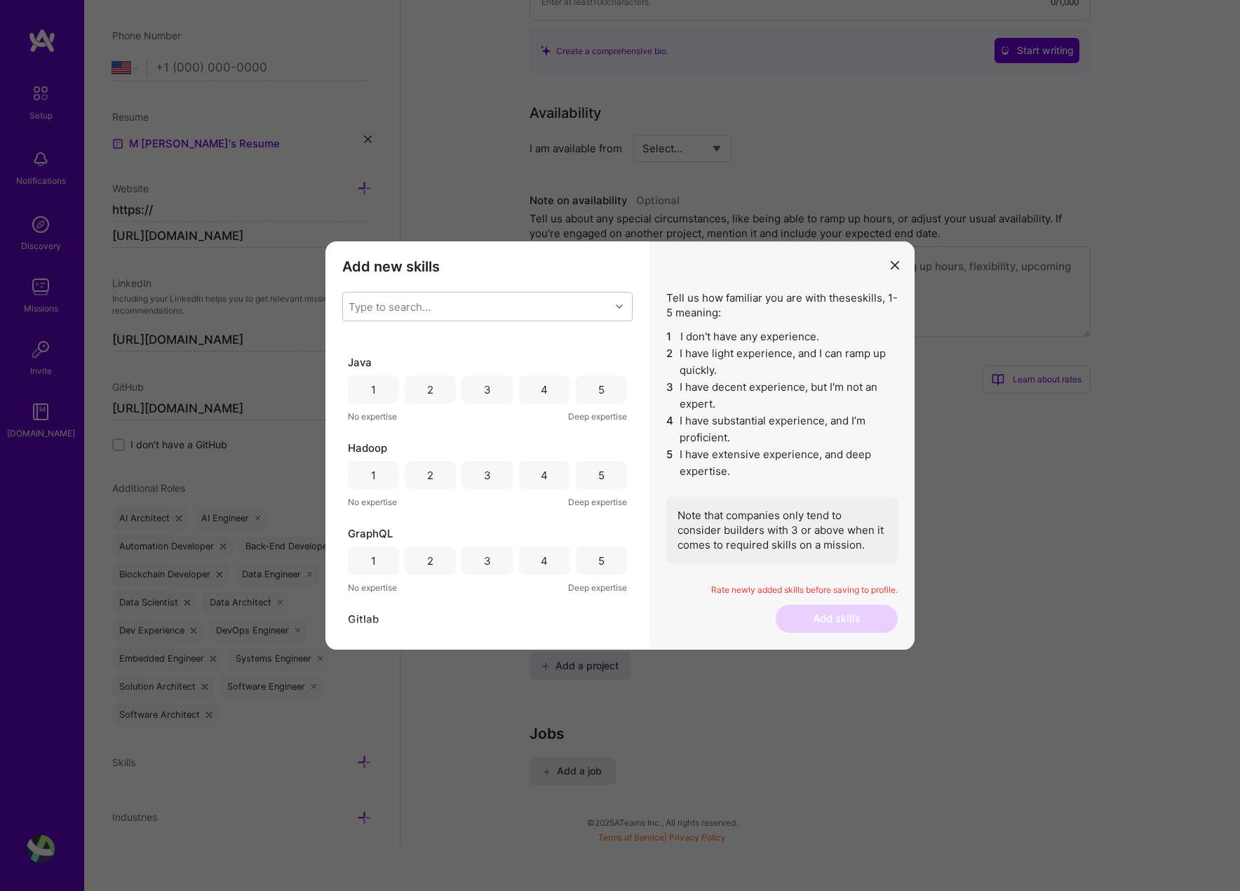
scroll to position [7459, 0]
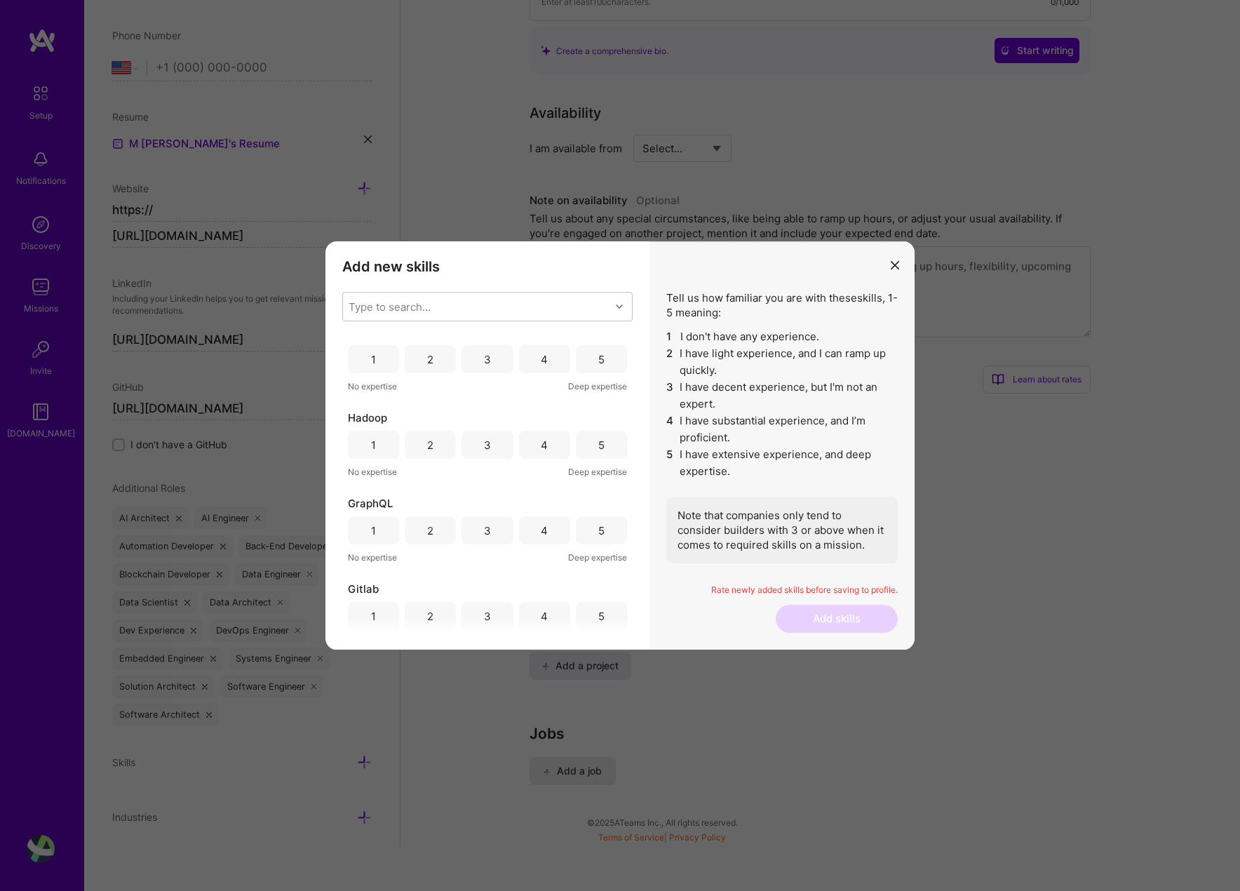
click at [592, 359] on div "5" at bounding box center [601, 359] width 51 height 28
click at [594, 428] on div "Hadoop 1 2 3 4 5 No expertise Deep expertise" at bounding box center [487, 444] width 279 height 69
click at [594, 436] on div "5" at bounding box center [601, 445] width 51 height 28
click at [594, 520] on div "5" at bounding box center [601, 530] width 51 height 28
click at [603, 612] on div "5" at bounding box center [601, 616] width 51 height 28
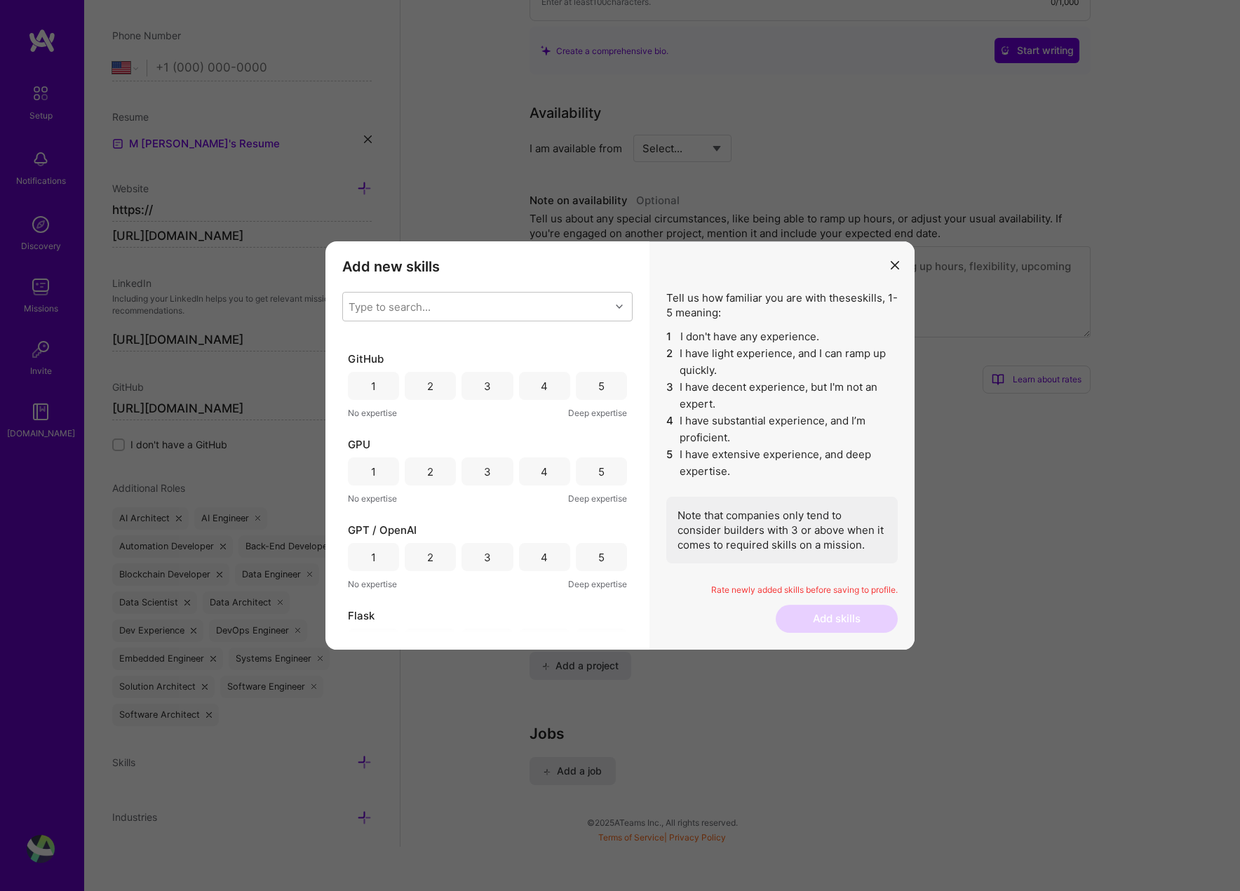
scroll to position [7795, 0]
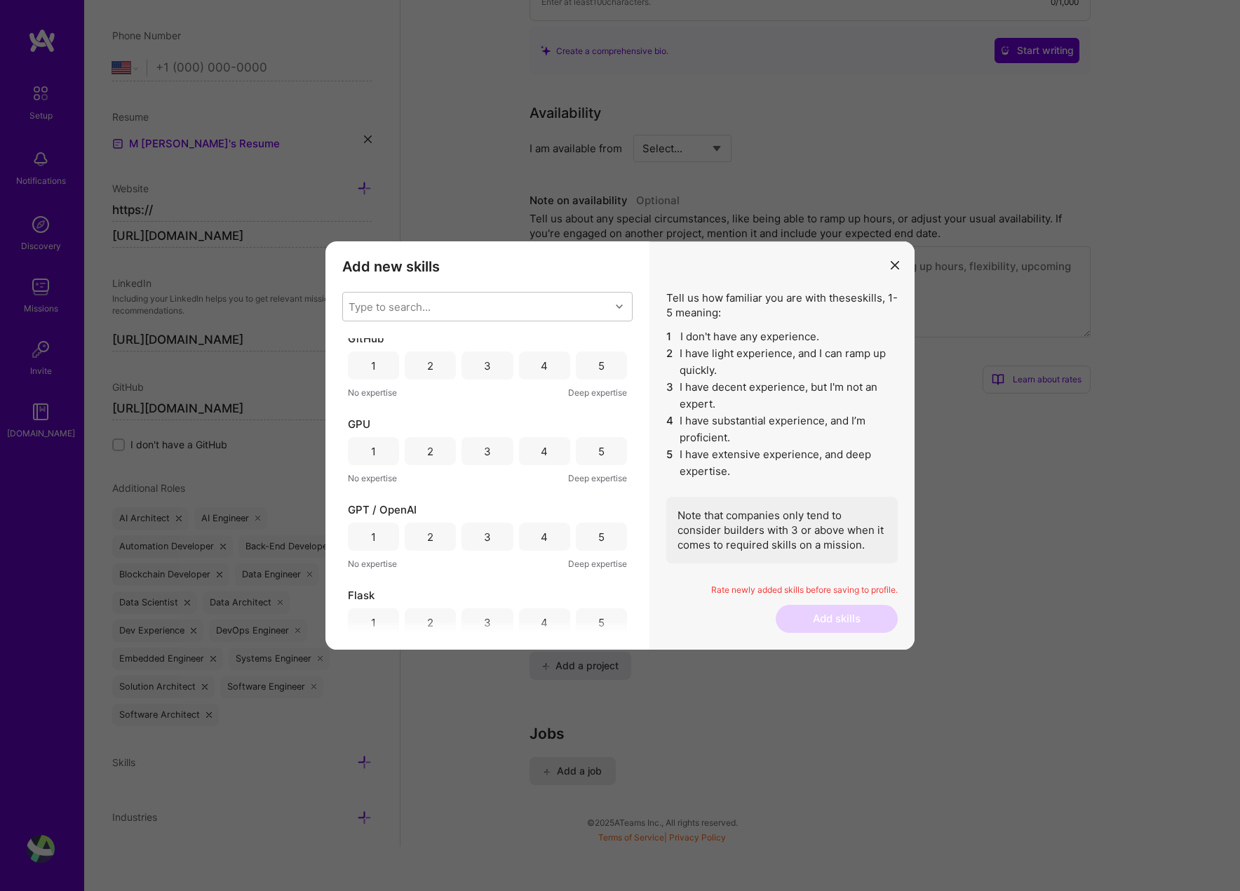
click at [589, 358] on div "5" at bounding box center [601, 365] width 51 height 28
click at [590, 442] on div "5" at bounding box center [601, 451] width 51 height 28
click at [598, 530] on div "5" at bounding box center [601, 537] width 6 height 15
click at [597, 610] on div "5" at bounding box center [601, 622] width 51 height 28
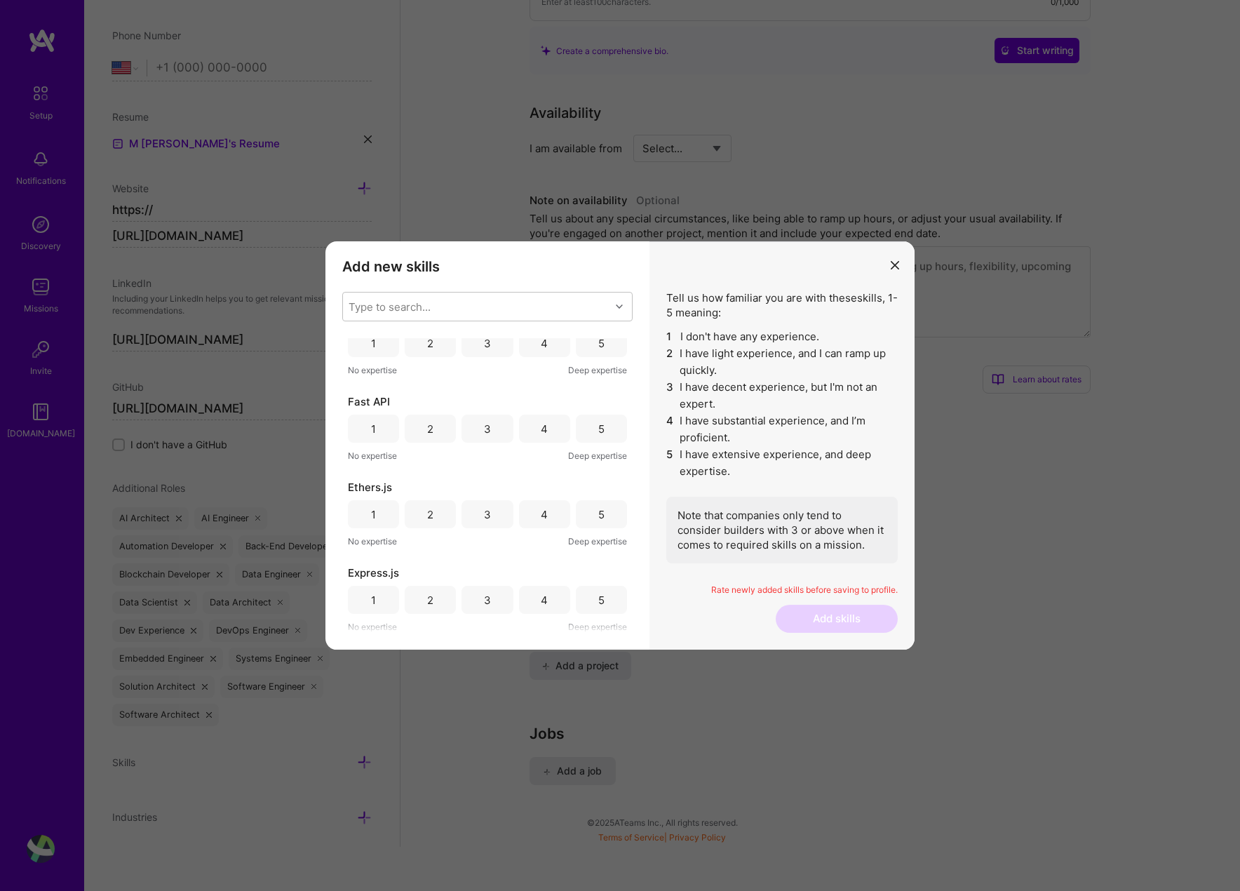
click at [598, 345] on div "5" at bounding box center [601, 343] width 6 height 15
click at [598, 428] on div "5" at bounding box center [601, 429] width 6 height 15
click at [598, 510] on div "5" at bounding box center [601, 514] width 6 height 15
click at [593, 615] on div "Express.js 1 2 3 4 5 No expertise Deep expertise" at bounding box center [487, 599] width 279 height 69
click at [598, 599] on div "5" at bounding box center [601, 600] width 6 height 15
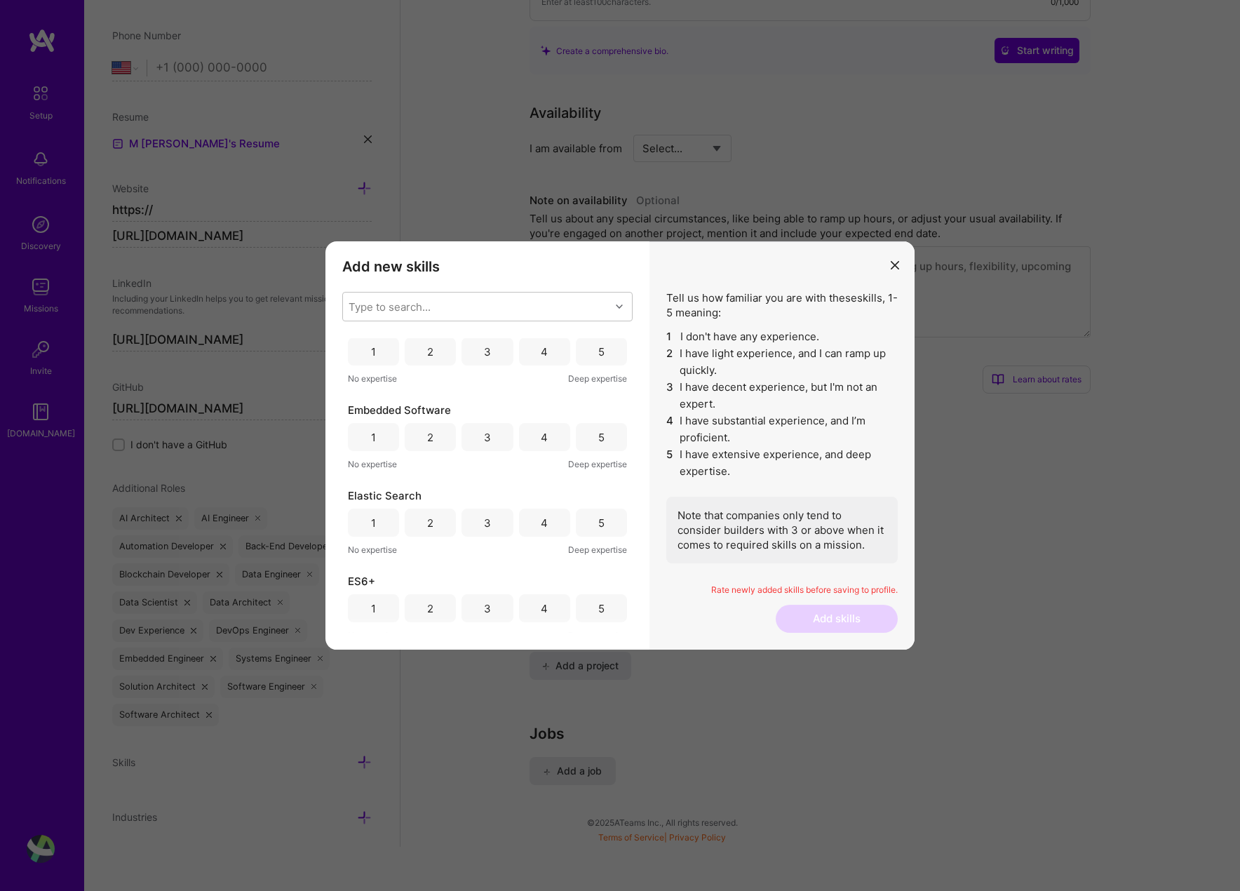
scroll to position [8500, 0]
click at [592, 349] on div "5" at bounding box center [601, 345] width 51 height 28
click at [605, 442] on div "5" at bounding box center [601, 431] width 51 height 28
click at [603, 507] on div "5" at bounding box center [601, 516] width 51 height 28
click at [603, 598] on div "5" at bounding box center [601, 602] width 51 height 28
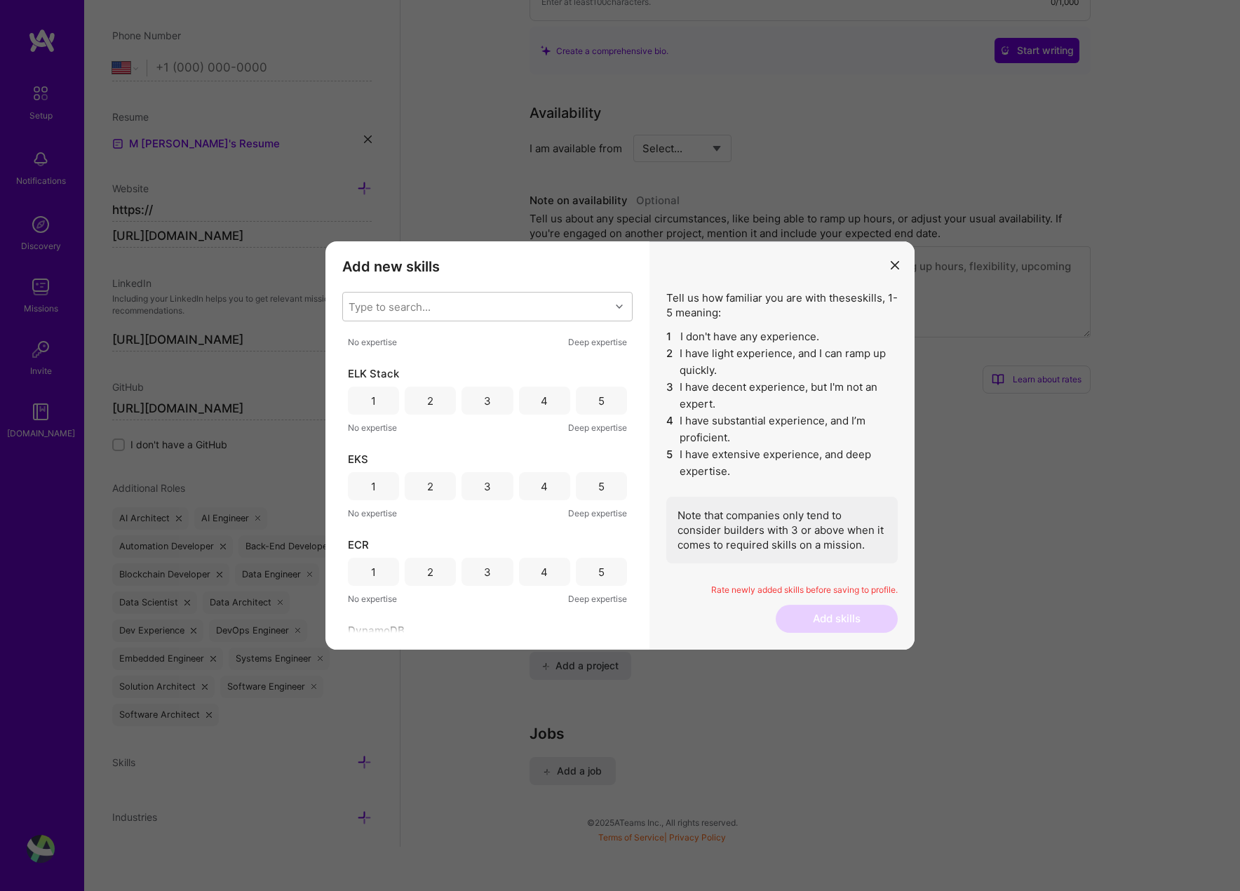
scroll to position [8815, 0]
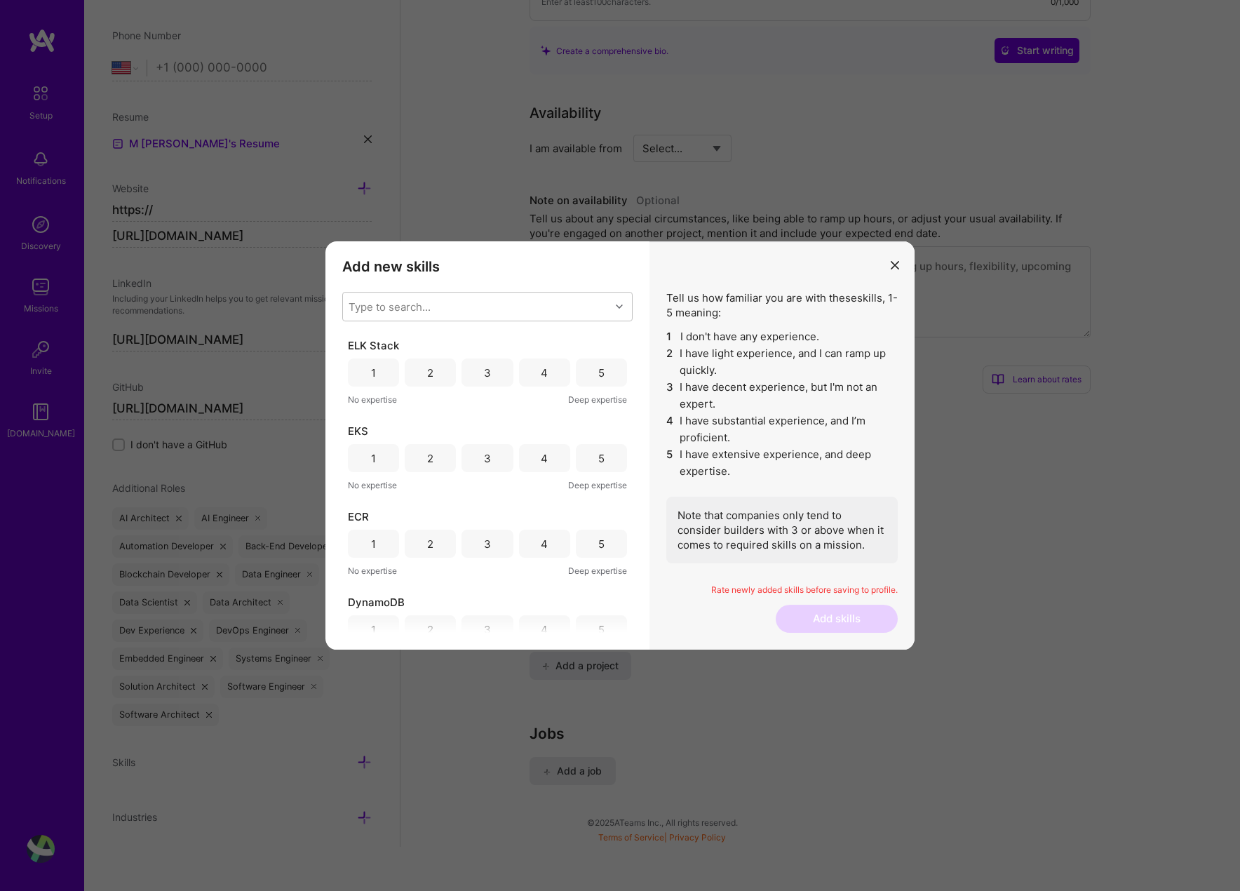
click at [598, 377] on div "5" at bounding box center [601, 372] width 6 height 15
click at [598, 454] on div "5" at bounding box center [601, 458] width 6 height 15
click at [593, 544] on div "5" at bounding box center [601, 544] width 51 height 28
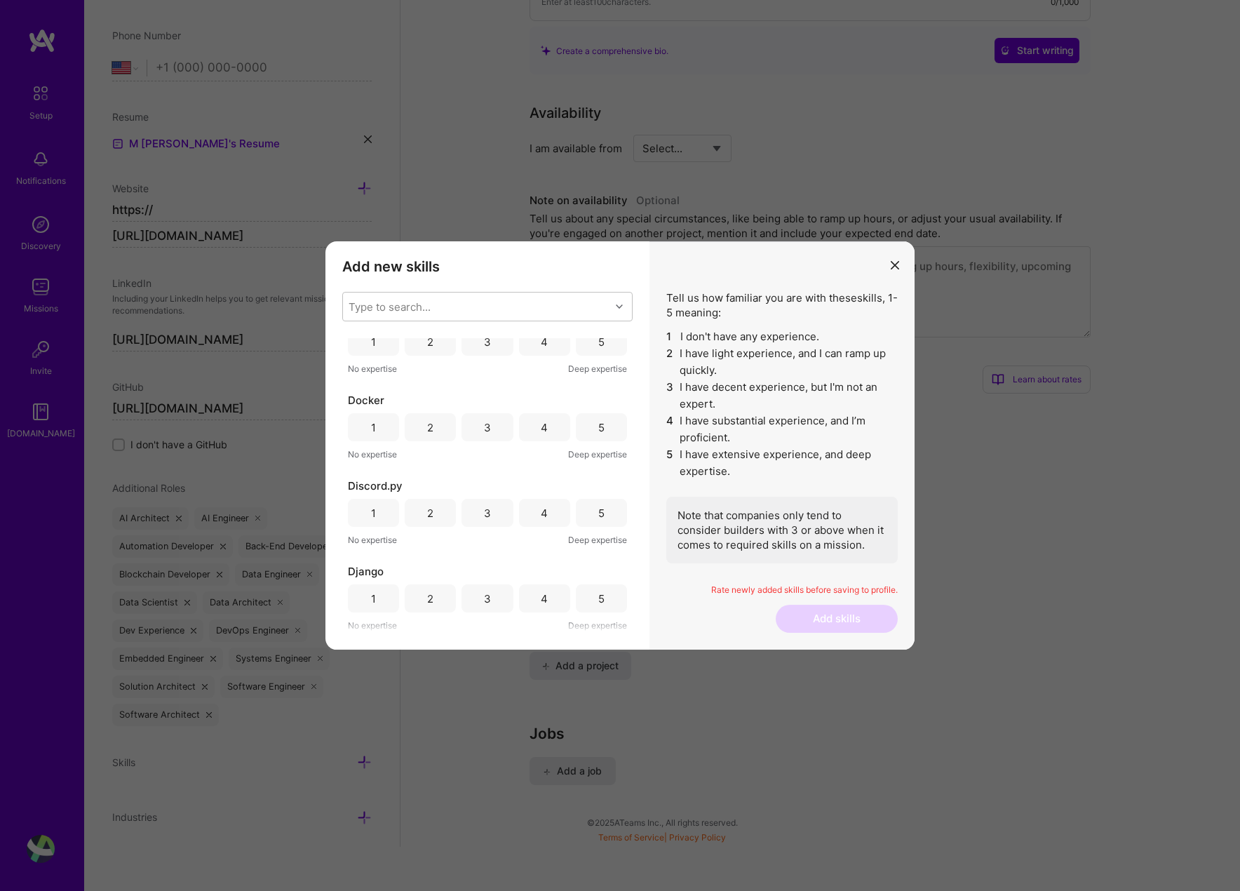
click at [596, 350] on div "5" at bounding box center [601, 342] width 51 height 28
click at [598, 425] on div "5" at bounding box center [601, 427] width 6 height 15
click at [607, 523] on div "5" at bounding box center [601, 513] width 51 height 28
click at [602, 592] on div "5" at bounding box center [601, 598] width 51 height 28
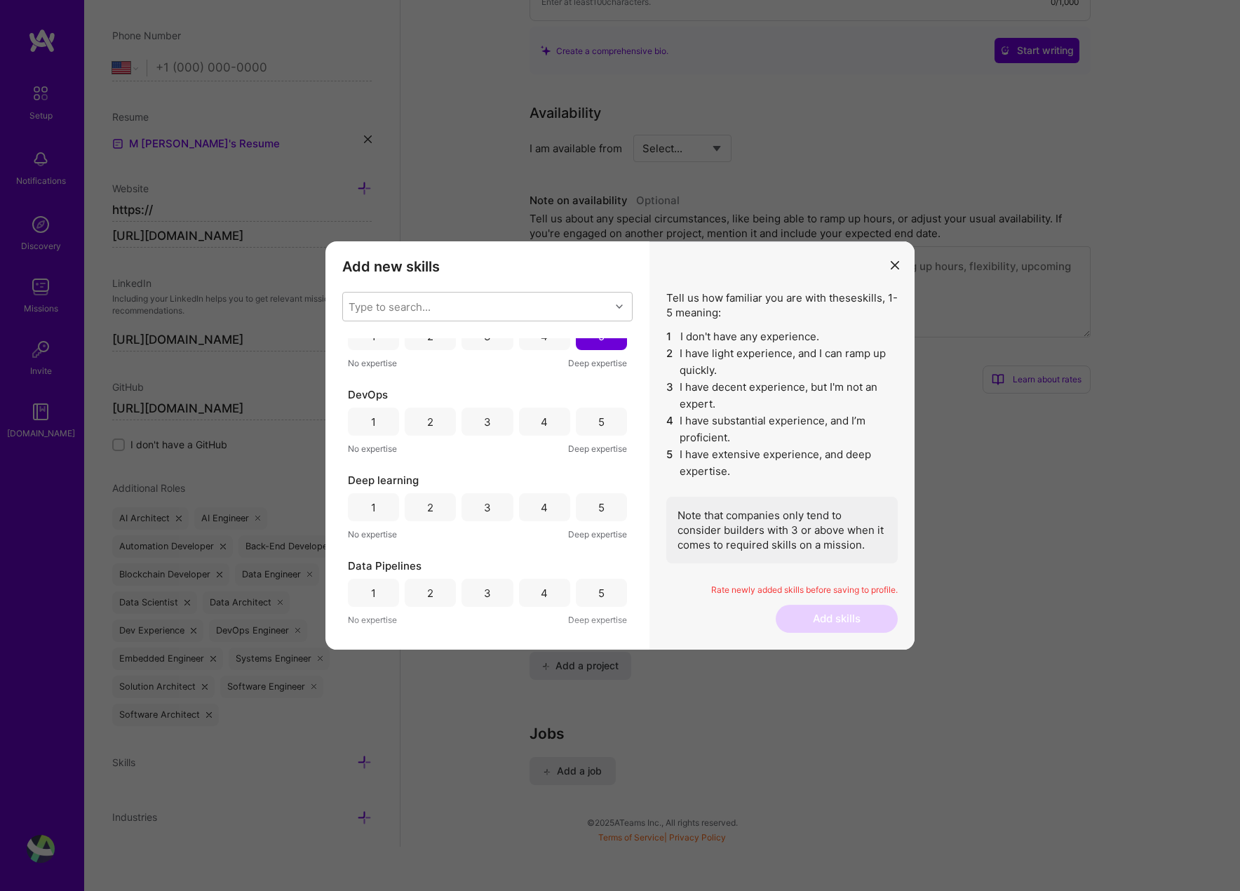
click at [594, 431] on div "5" at bounding box center [601, 422] width 51 height 28
click at [598, 508] on div "5" at bounding box center [601, 507] width 6 height 15
click at [598, 591] on div "5" at bounding box center [601, 593] width 6 height 15
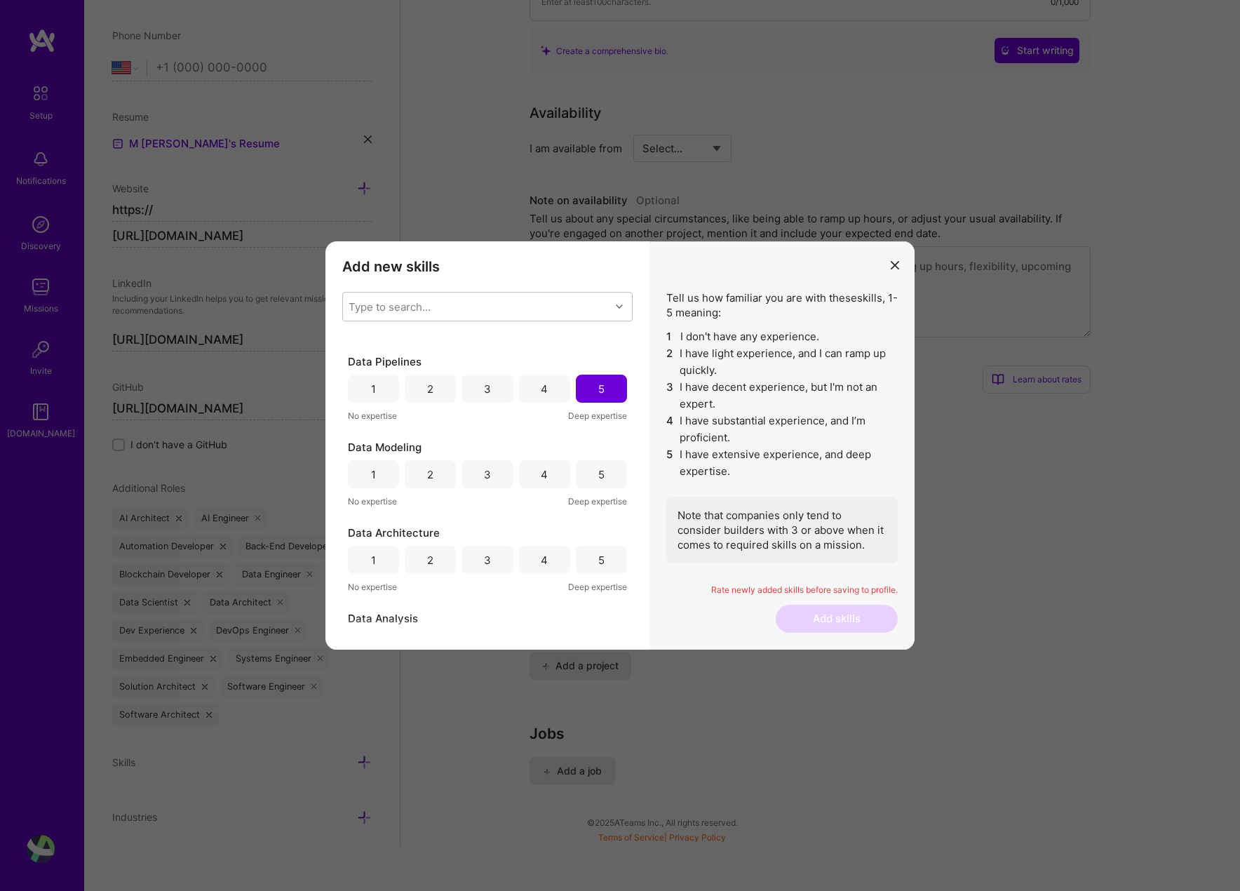
scroll to position [9633, 0]
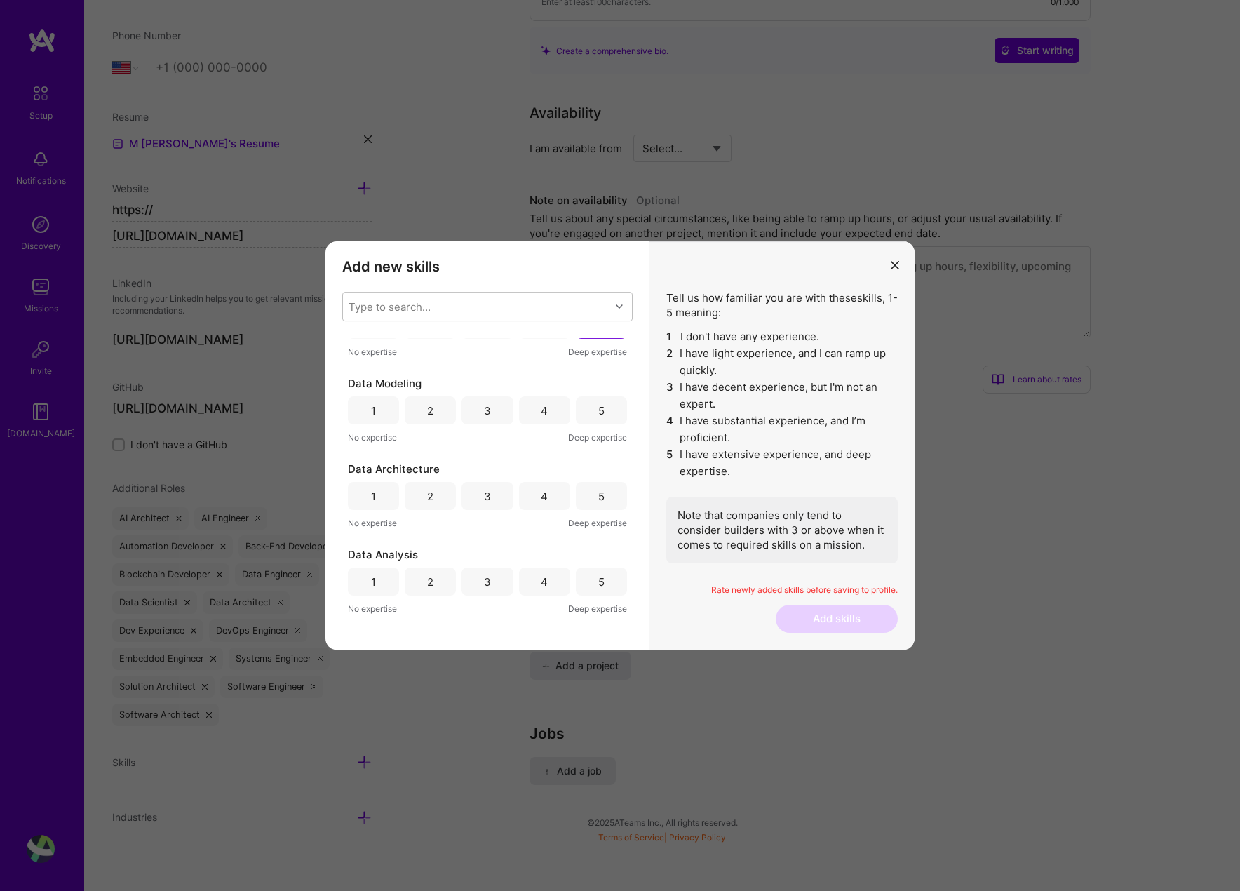
click at [596, 403] on div "5" at bounding box center [601, 410] width 51 height 28
click at [598, 491] on div "5" at bounding box center [601, 496] width 6 height 15
click at [594, 600] on div "Data Analysis 1 2 3 4 5 No expertise Deep expertise" at bounding box center [487, 581] width 279 height 69
click at [596, 590] on div "5" at bounding box center [601, 582] width 51 height 28
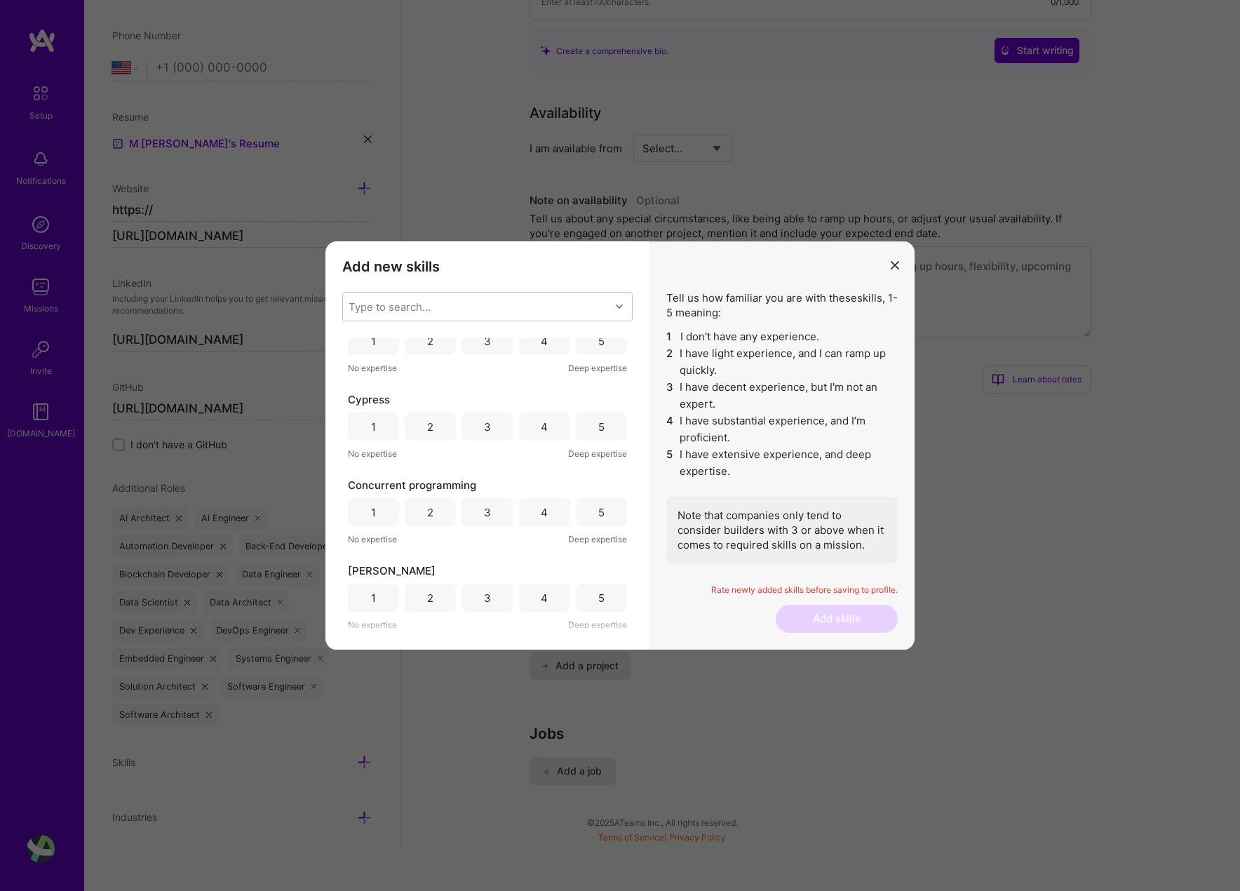
scroll to position [9956, 0]
click at [598, 344] on div "5" at bounding box center [601, 344] width 6 height 15
click at [600, 433] on div "5" at bounding box center [601, 430] width 51 height 28
click at [593, 523] on div "5" at bounding box center [601, 516] width 51 height 28
click at [609, 603] on div "5" at bounding box center [601, 601] width 51 height 28
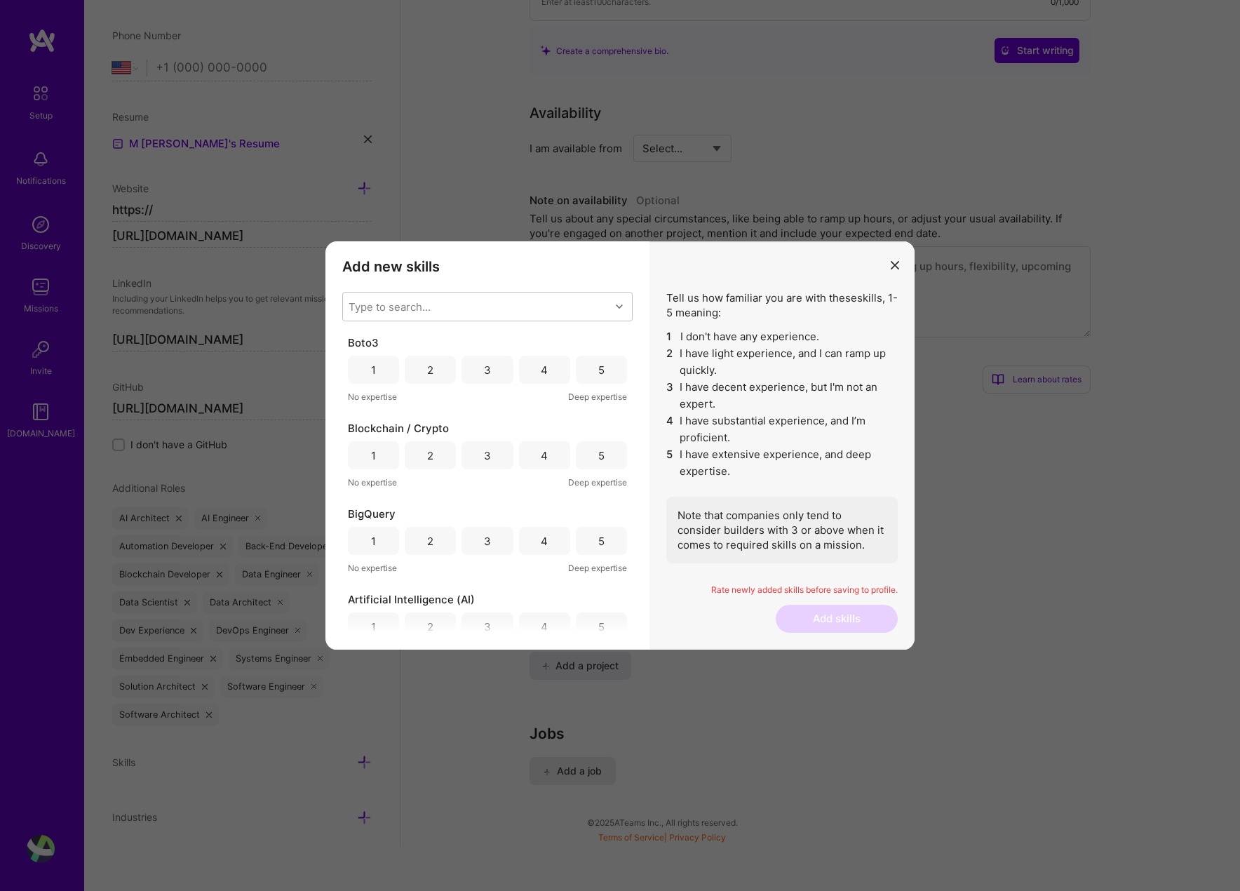
scroll to position [10270, 0]
click at [596, 382] on div "5" at bounding box center [601, 372] width 51 height 28
click at [598, 453] on div "5" at bounding box center [601, 457] width 6 height 15
click at [598, 536] on div "5" at bounding box center [601, 543] width 6 height 15
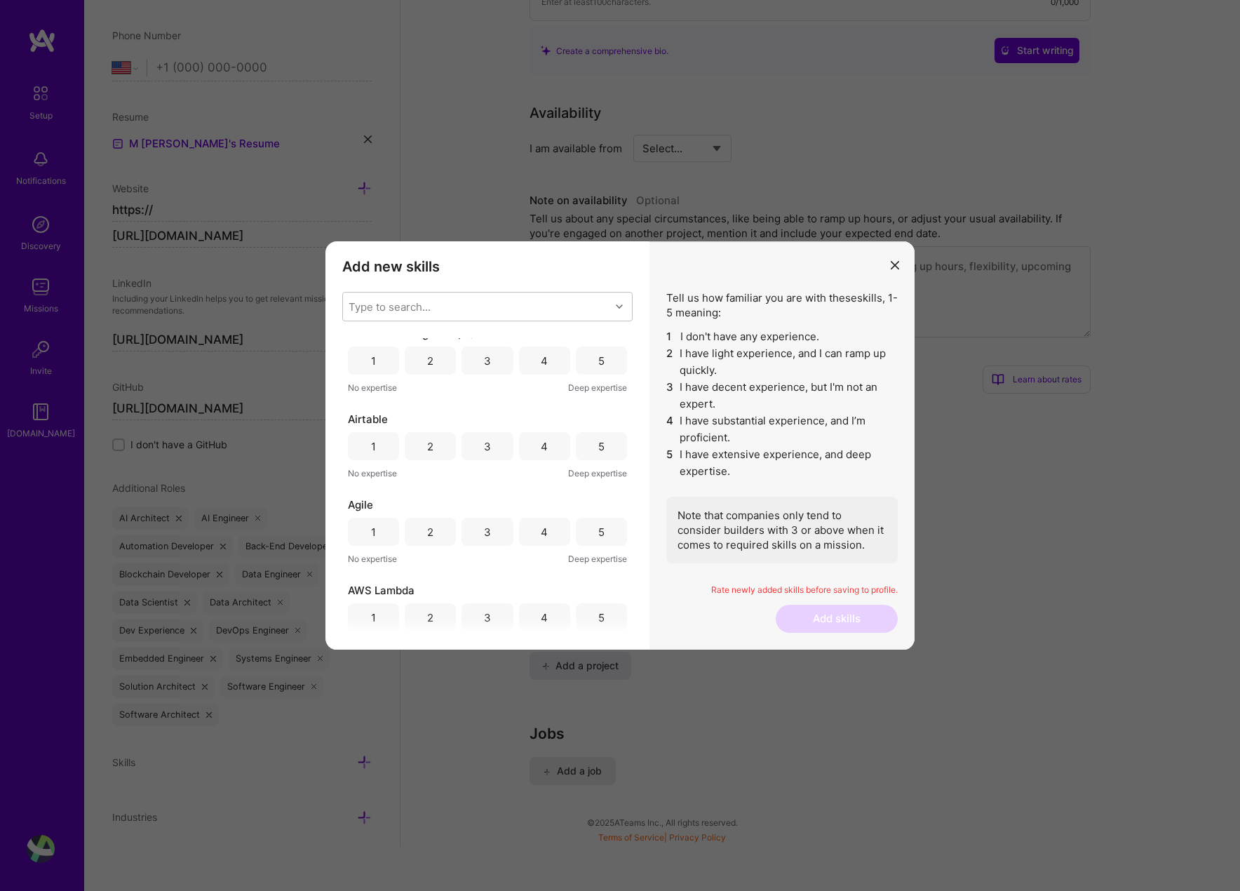
click at [598, 362] on div "5" at bounding box center [601, 361] width 6 height 15
click at [598, 441] on div "5" at bounding box center [601, 446] width 6 height 15
click at [596, 540] on div "5" at bounding box center [601, 532] width 51 height 28
click at [603, 607] on div "5" at bounding box center [601, 617] width 51 height 28
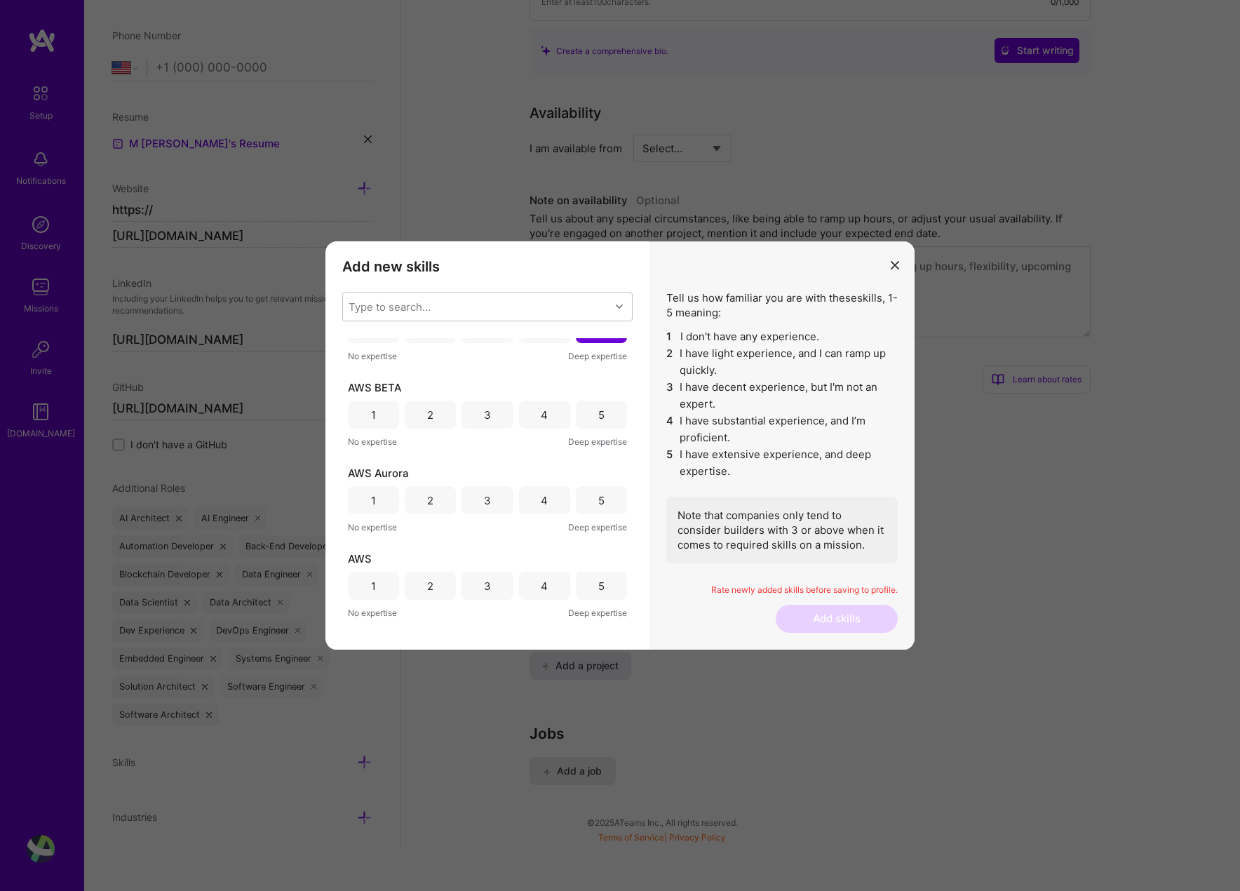
scroll to position [10828, 0]
click at [598, 418] on div "5" at bounding box center [601, 413] width 6 height 15
click at [597, 506] on div "5" at bounding box center [601, 499] width 51 height 28
click at [598, 591] on div "5" at bounding box center [601, 584] width 6 height 15
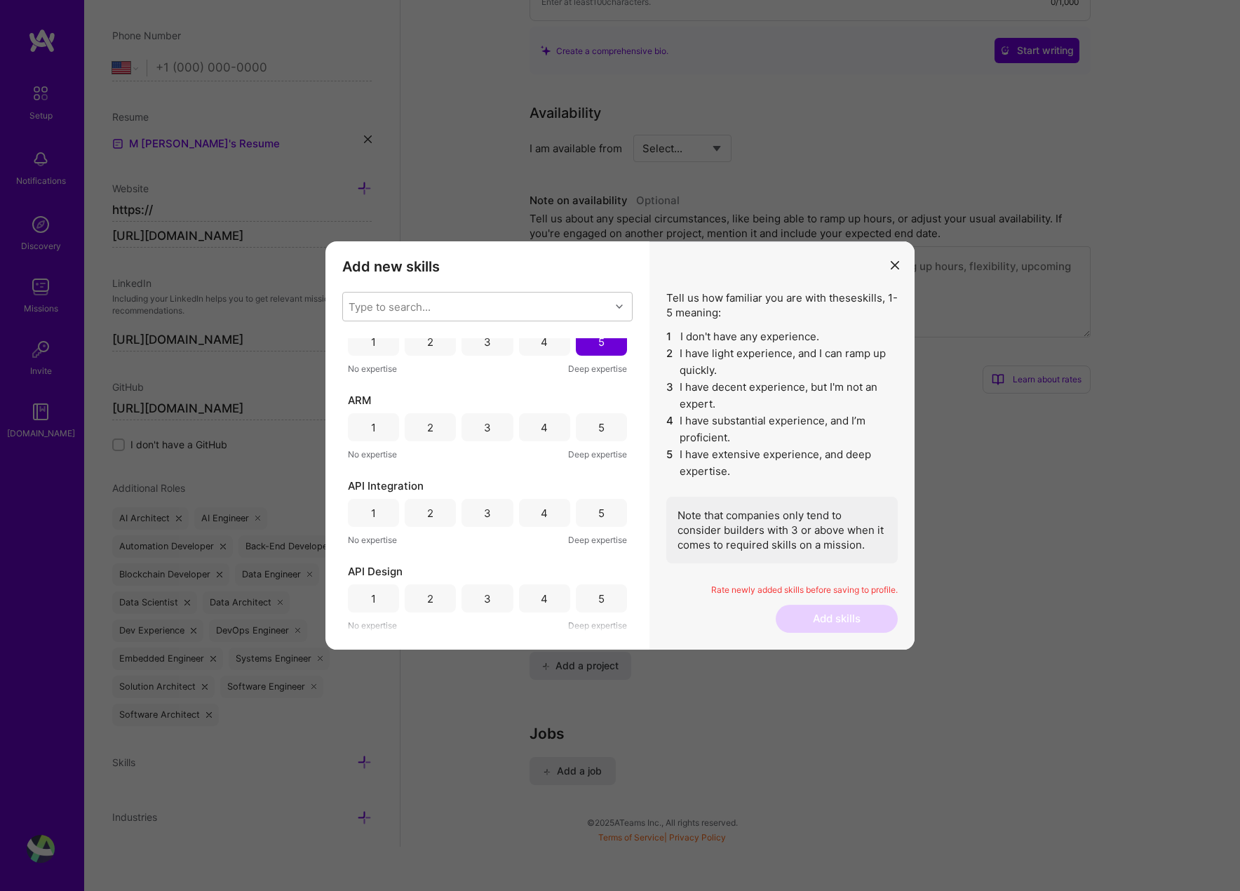
click at [598, 421] on div "5" at bounding box center [601, 427] width 6 height 15
click at [601, 502] on div "5" at bounding box center [601, 513] width 51 height 28
click at [605, 589] on div "5" at bounding box center [601, 598] width 51 height 28
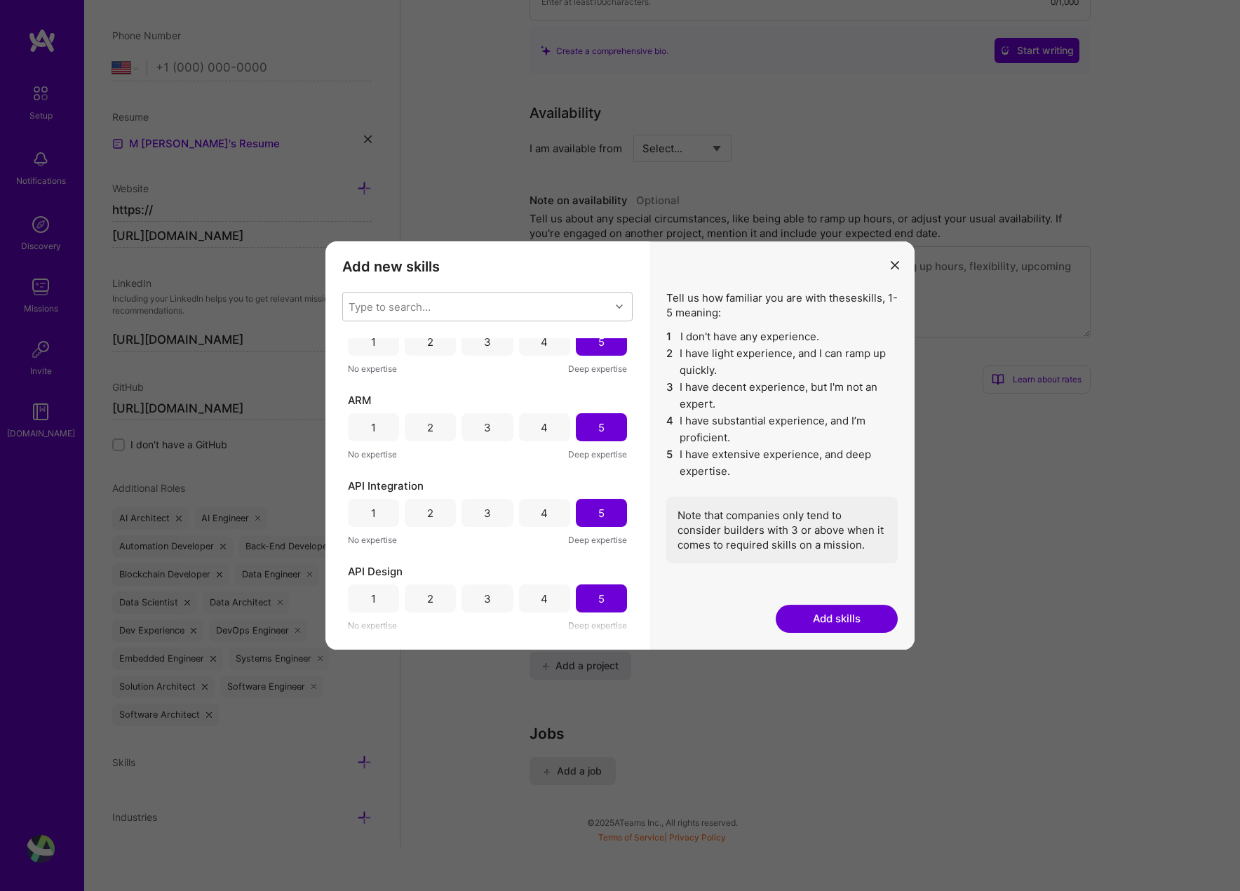
scroll to position [532, 0]
click at [814, 607] on button "Add skills" at bounding box center [837, 619] width 122 height 28
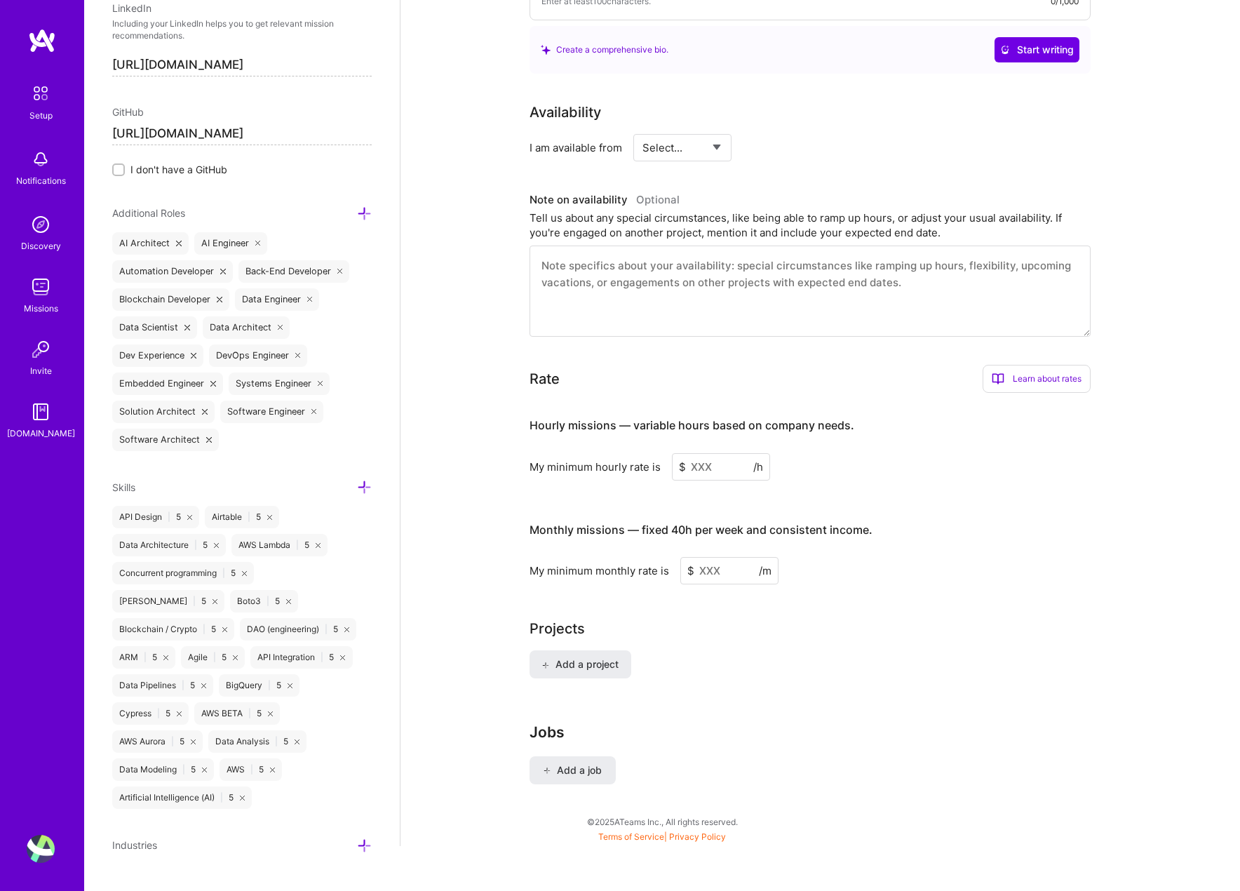
scroll to position [793, 0]
click at [363, 838] on icon at bounding box center [364, 845] width 15 height 15
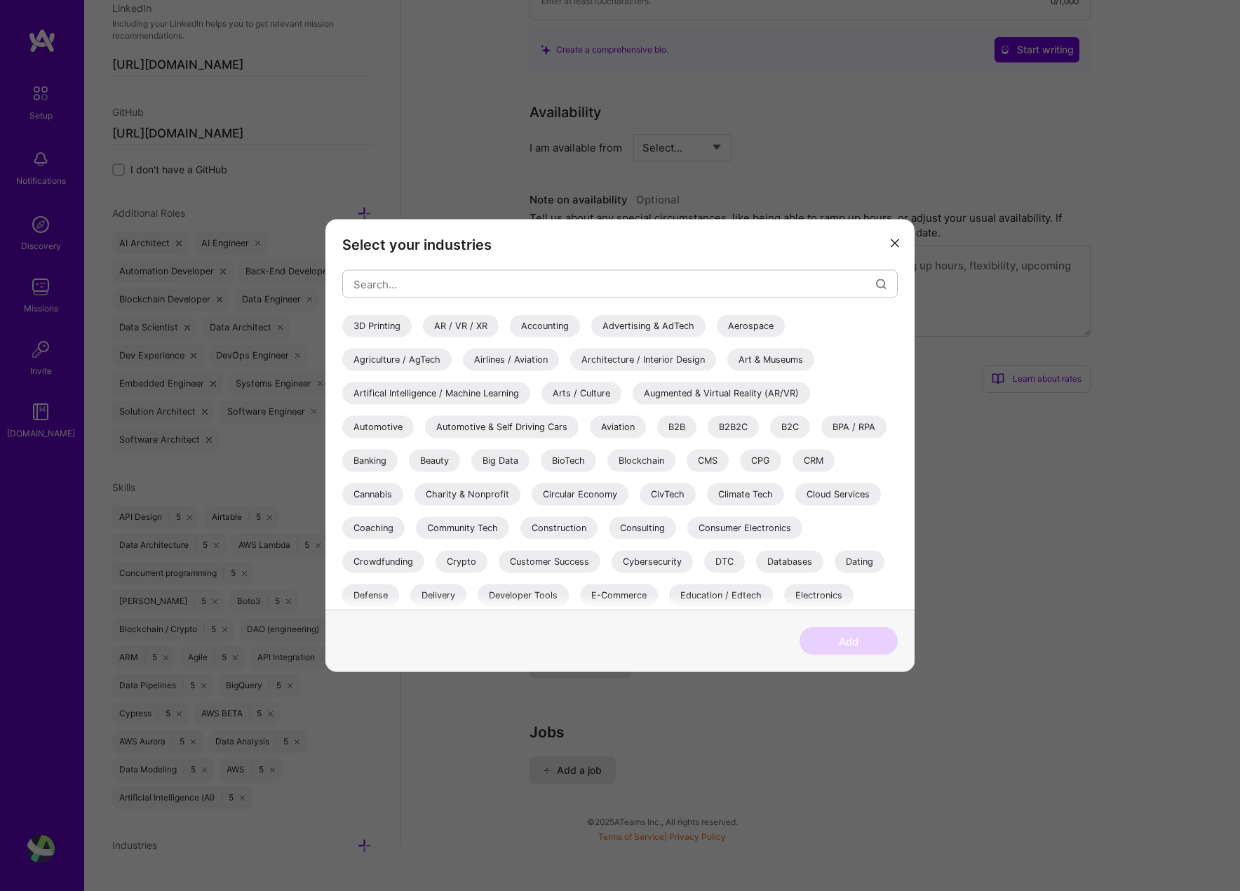
click at [559, 328] on div "Accounting" at bounding box center [545, 326] width 70 height 22
click at [509, 362] on div "Airlines / Aviation" at bounding box center [511, 360] width 96 height 22
click at [524, 364] on div "Airlines / Aviation" at bounding box center [511, 360] width 96 height 22
click at [672, 324] on div "Advertising & AdTech" at bounding box center [648, 326] width 114 height 22
click at [441, 385] on div "Artifical Intelligence / Machine Learning" at bounding box center [436, 393] width 188 height 22
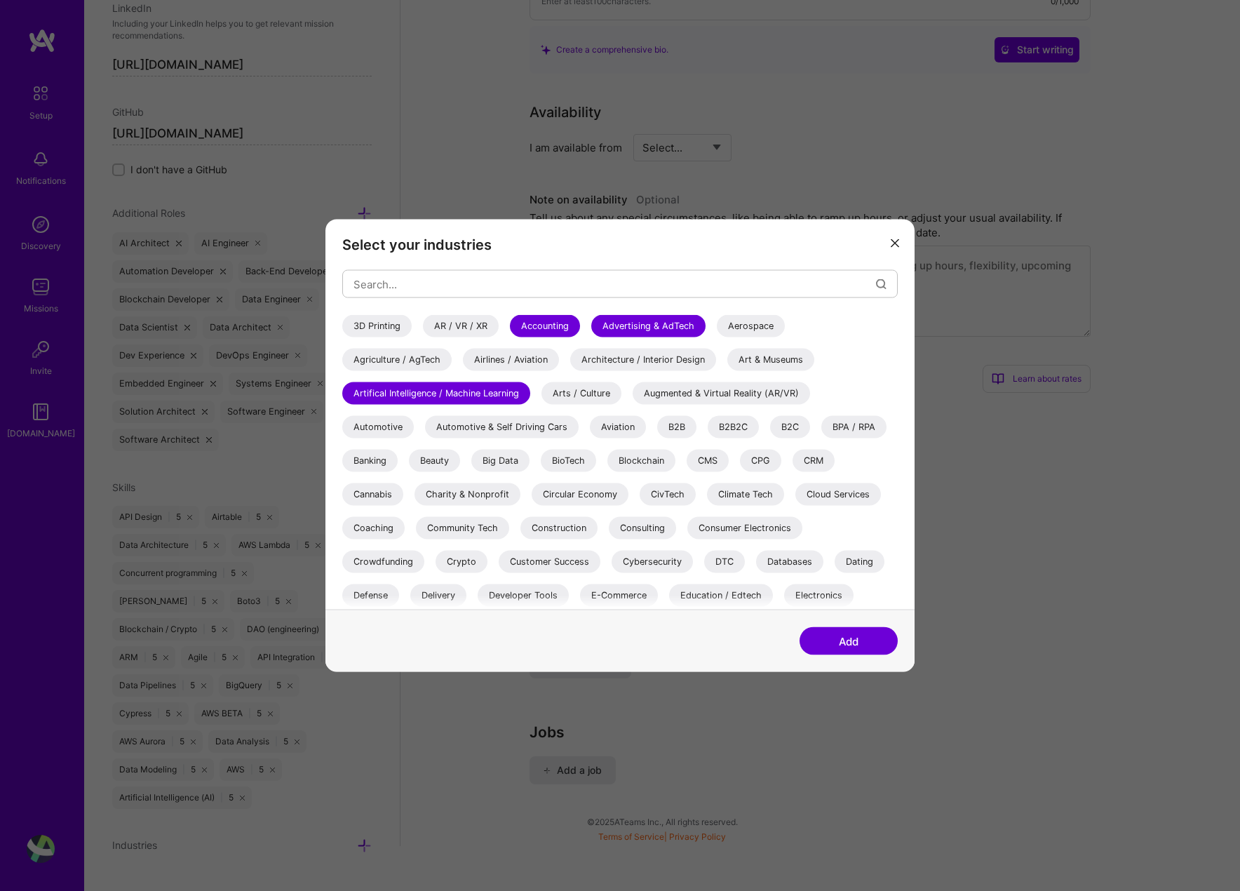
click at [683, 424] on div "B2B" at bounding box center [676, 427] width 39 height 22
click at [745, 424] on div "B2B2C" at bounding box center [733, 427] width 51 height 22
click at [780, 422] on div "B2C" at bounding box center [790, 427] width 40 height 22
click at [380, 464] on div "Banking" at bounding box center [369, 461] width 55 height 22
click at [638, 453] on div "Blockchain" at bounding box center [641, 461] width 68 height 22
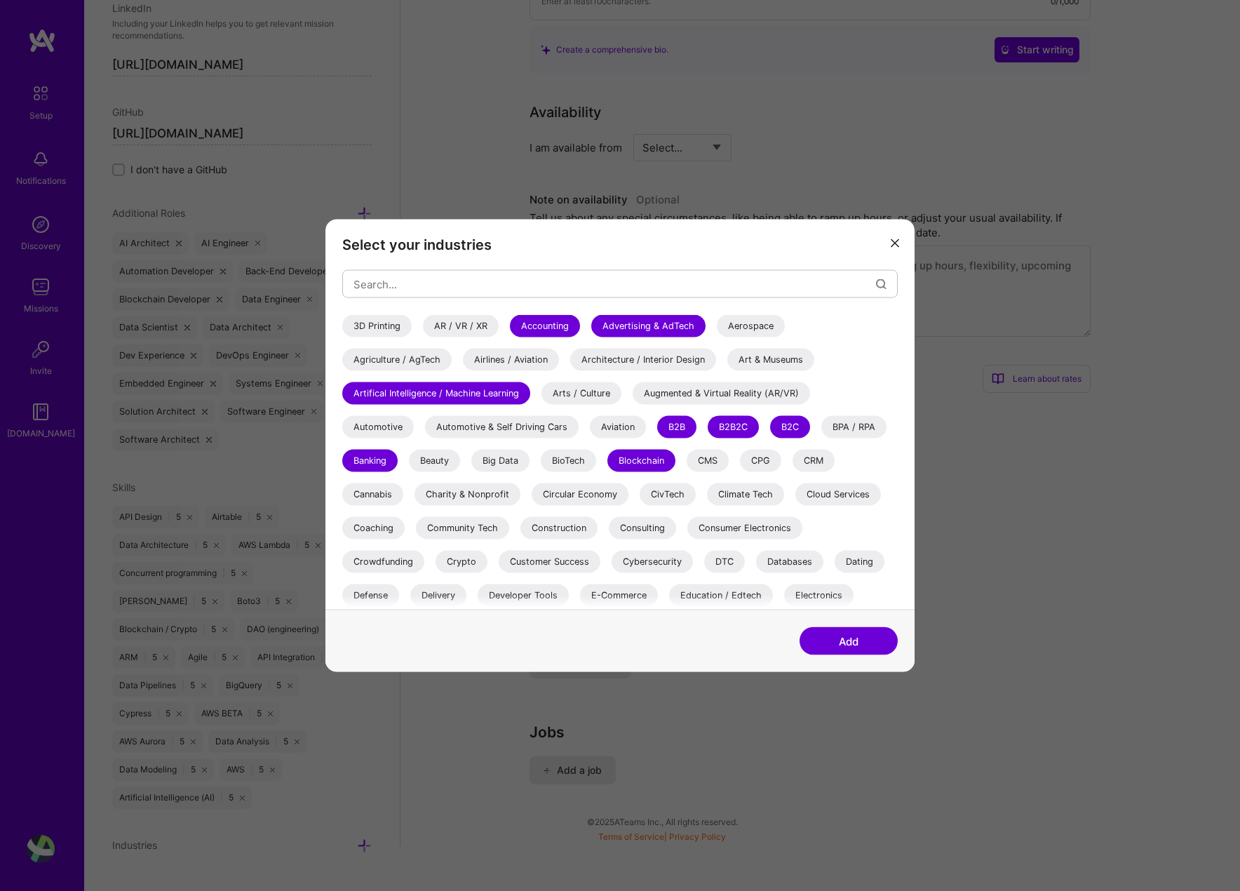
click at [709, 453] on div "CMS" at bounding box center [708, 461] width 42 height 22
click at [811, 453] on div "CRM" at bounding box center [814, 461] width 42 height 22
click at [752, 489] on div "Climate Tech" at bounding box center [745, 494] width 77 height 22
click at [858, 500] on div "Cloud Services" at bounding box center [838, 494] width 86 height 22
click at [377, 532] on div "Coaching" at bounding box center [373, 528] width 62 height 22
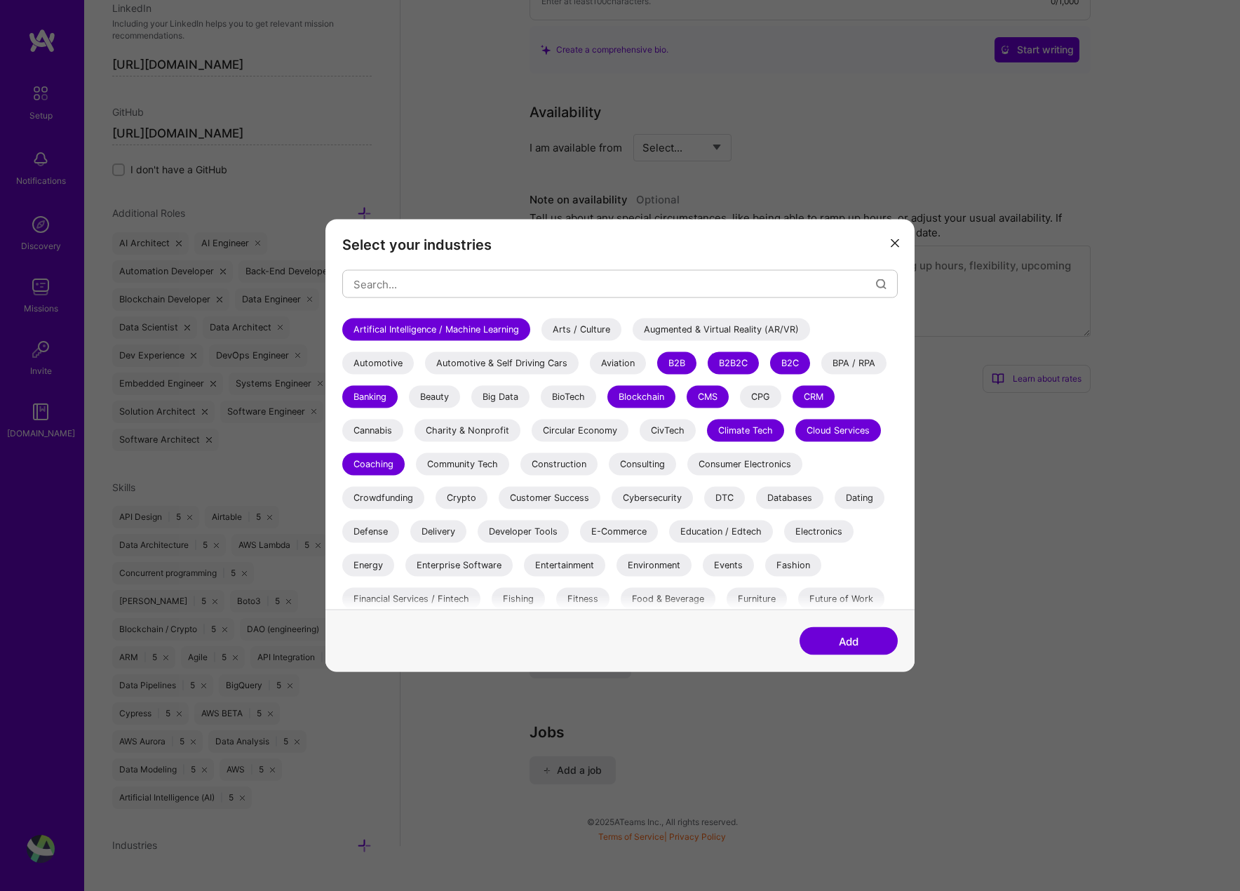
scroll to position [77, 0]
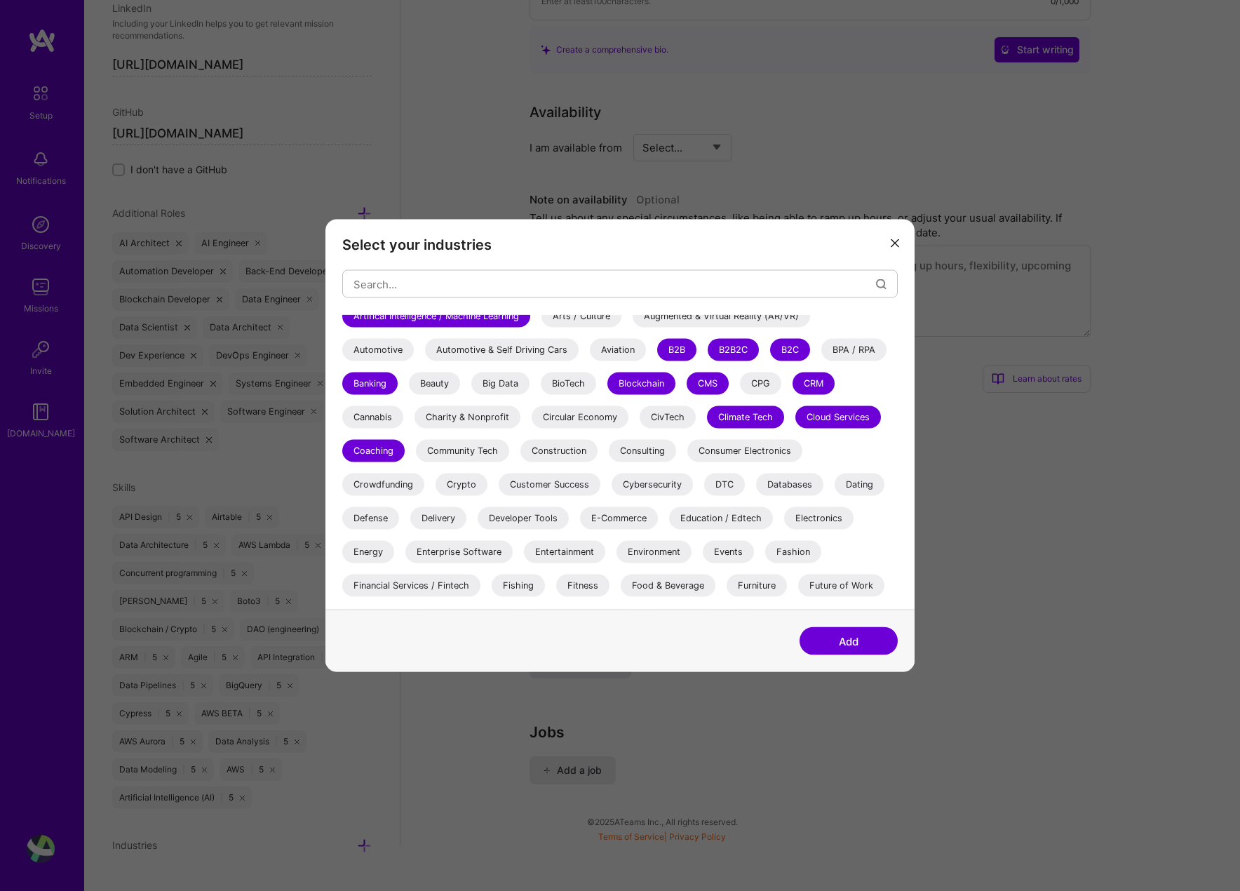
click at [800, 479] on div "Databases" at bounding box center [789, 485] width 67 height 22
click at [857, 481] on div "Dating" at bounding box center [860, 485] width 50 height 22
click at [539, 493] on div "Customer Success" at bounding box center [550, 485] width 102 height 22
click at [466, 481] on div "Crypto" at bounding box center [462, 485] width 52 height 22
click at [377, 520] on div "Defense" at bounding box center [370, 518] width 57 height 22
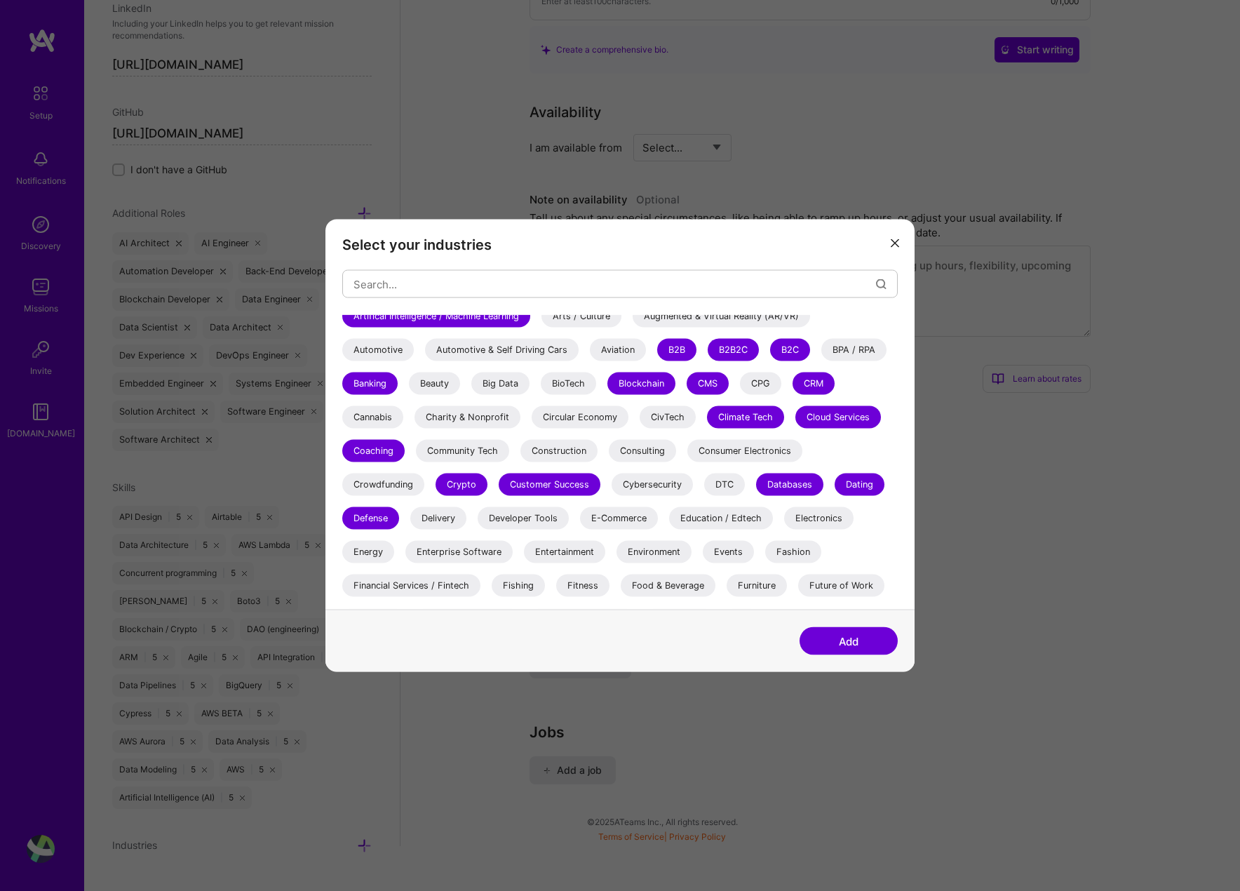
click at [522, 523] on div "Developer Tools" at bounding box center [523, 518] width 91 height 22
click at [468, 554] on div "Enterprise Software" at bounding box center [458, 552] width 107 height 22
click at [638, 513] on div "E-Commerce" at bounding box center [619, 518] width 78 height 22
click at [718, 511] on div "Education / Edtech" at bounding box center [721, 518] width 104 height 22
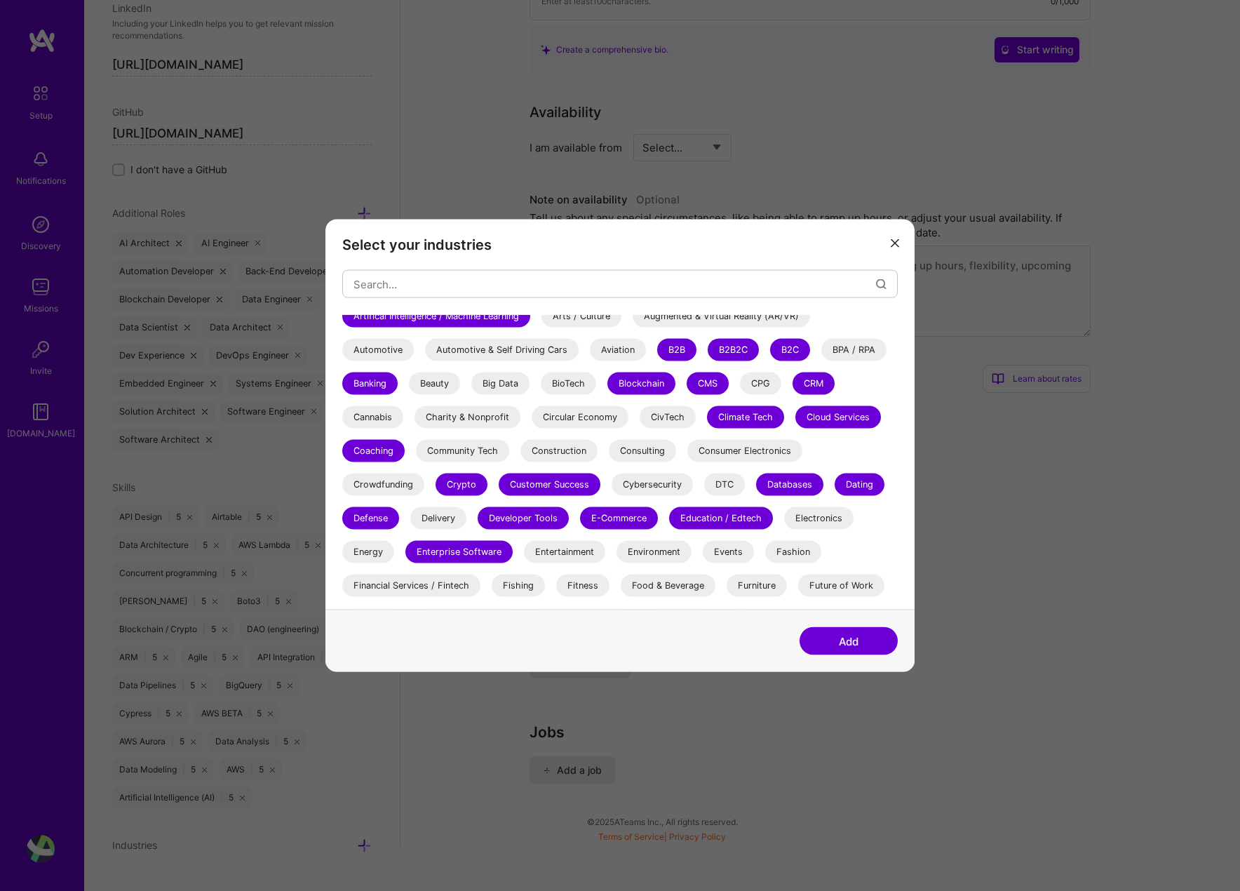
click at [408, 582] on div "Financial Services / Fintech" at bounding box center [411, 586] width 138 height 22
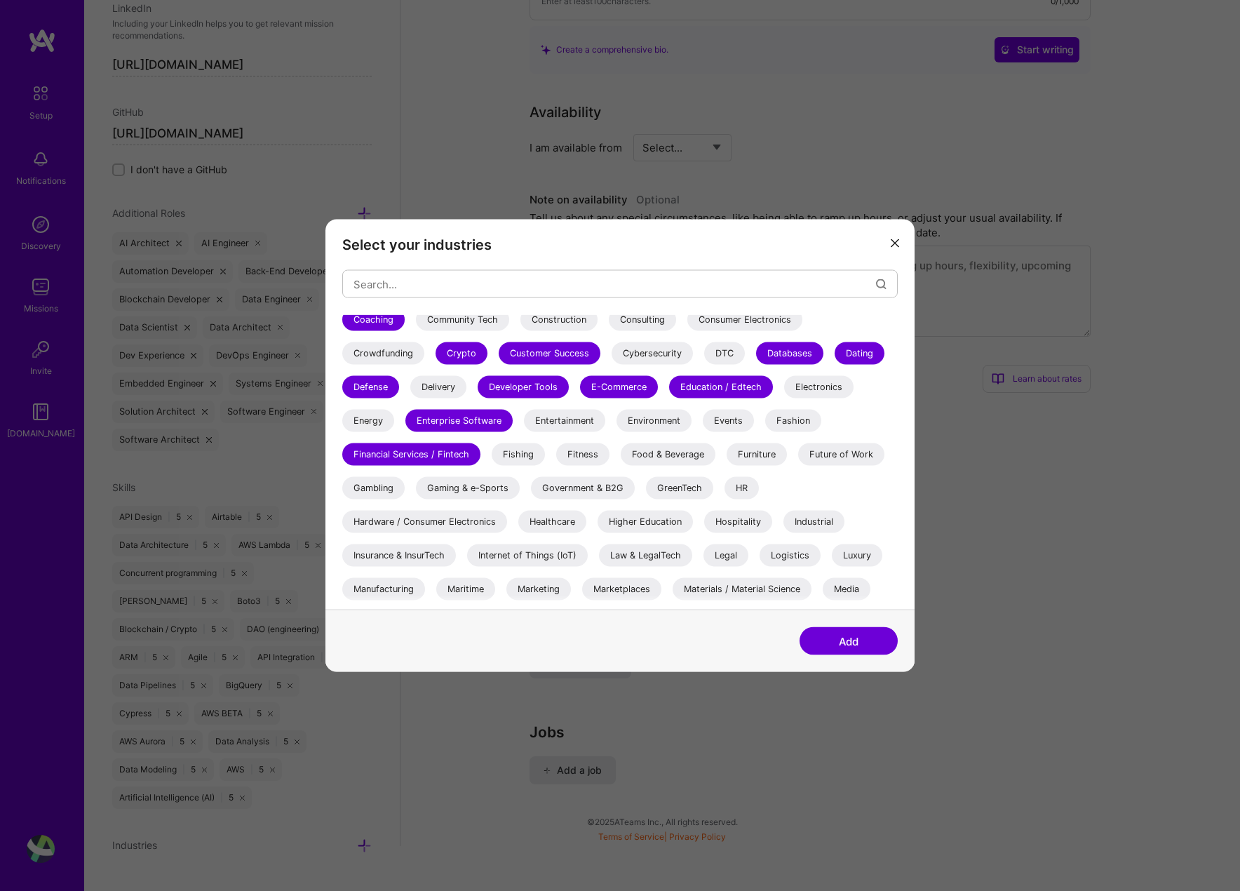
scroll to position [218, 0]
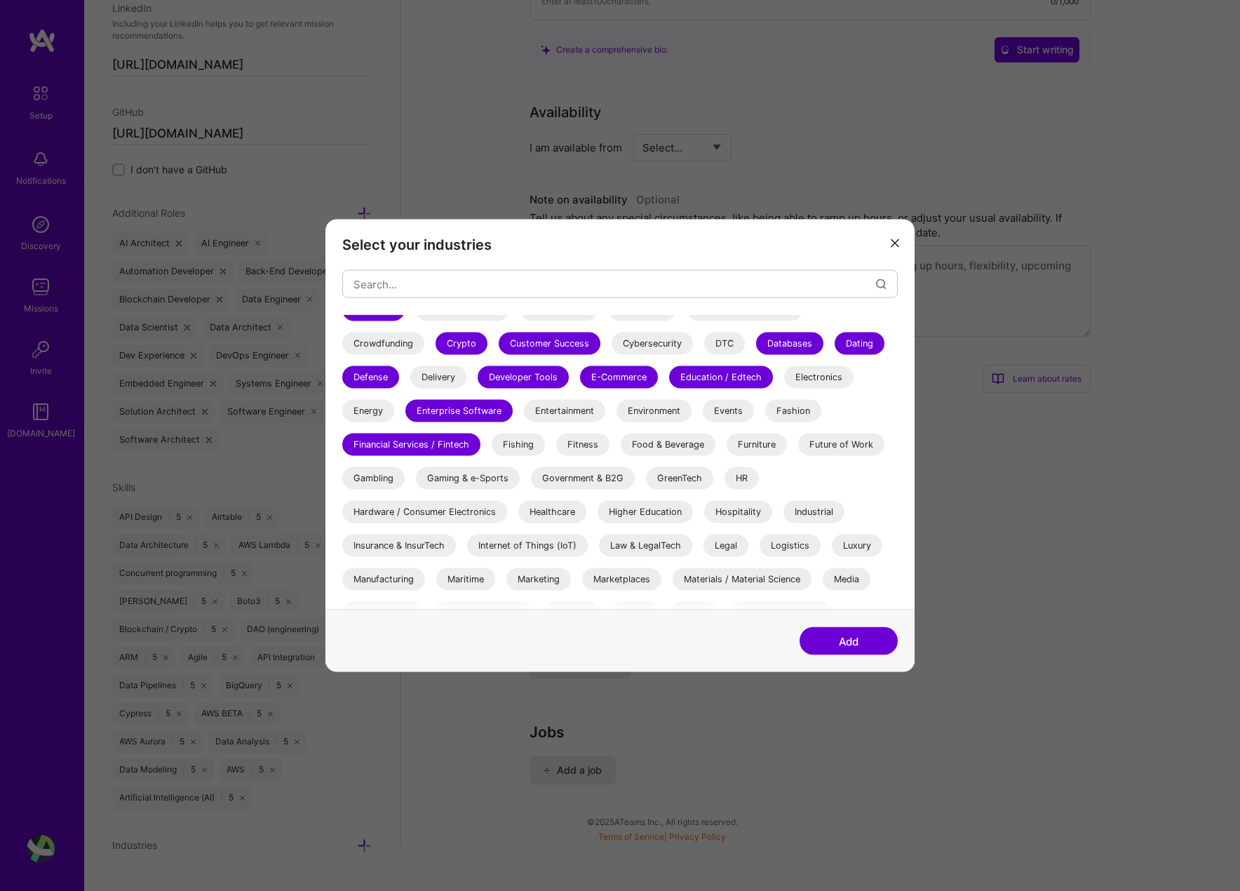
click at [845, 449] on div "Future of Work" at bounding box center [841, 445] width 86 height 22
click at [474, 481] on div "Gaming & e-Sports" at bounding box center [468, 478] width 104 height 22
click at [612, 482] on div "Government & B2G" at bounding box center [583, 478] width 104 height 22
click at [666, 483] on div "GreenTech" at bounding box center [679, 478] width 67 height 22
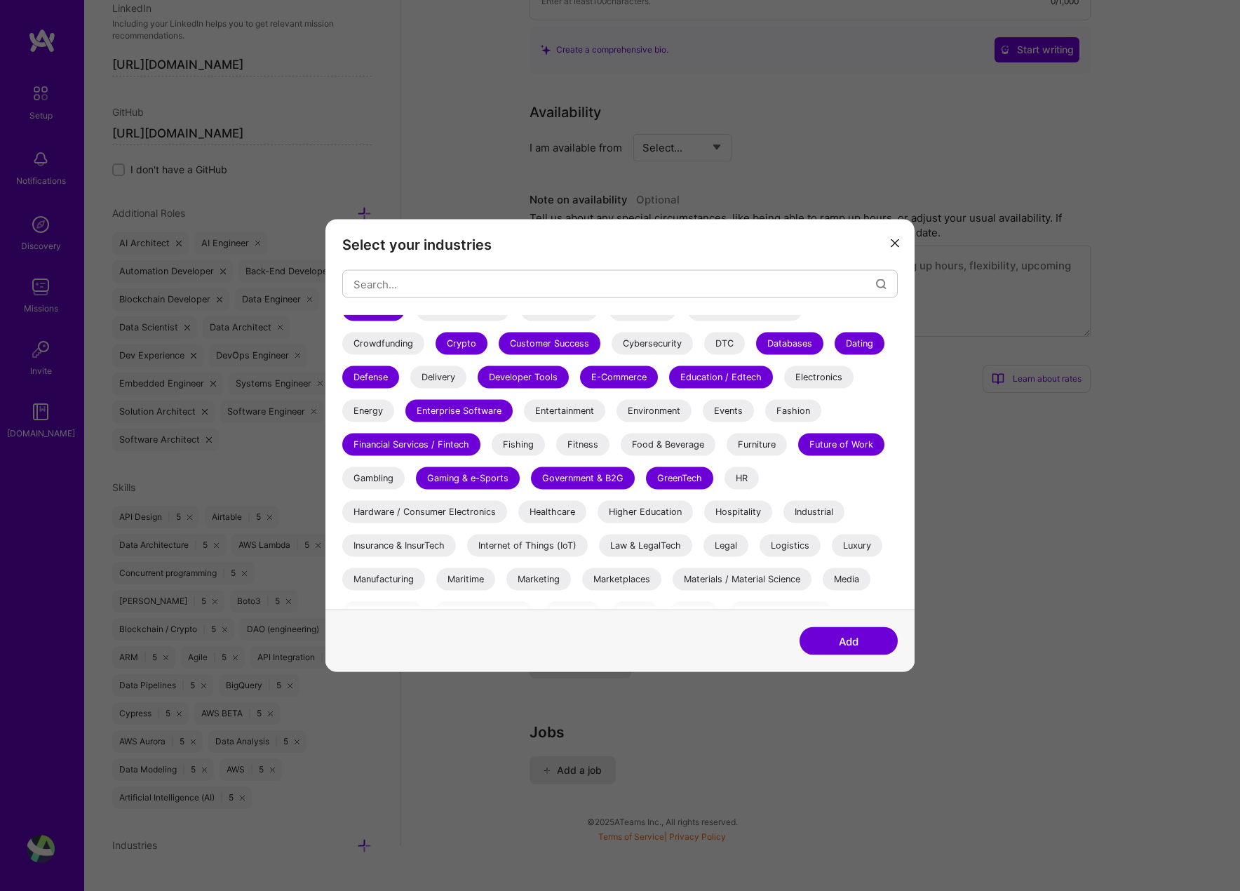
click at [739, 471] on div "HR" at bounding box center [742, 478] width 34 height 22
click at [517, 561] on div "3D Printing AR / VR / XR Accounting Advertising & AdTech Aerospace Agriculture …" at bounding box center [620, 447] width 556 height 701
click at [523, 537] on div "Internet of Things (IoT)" at bounding box center [527, 546] width 121 height 22
click at [652, 544] on div "Law & LegalTech" at bounding box center [645, 546] width 93 height 22
click at [388, 472] on div "Gambling" at bounding box center [373, 478] width 62 height 22
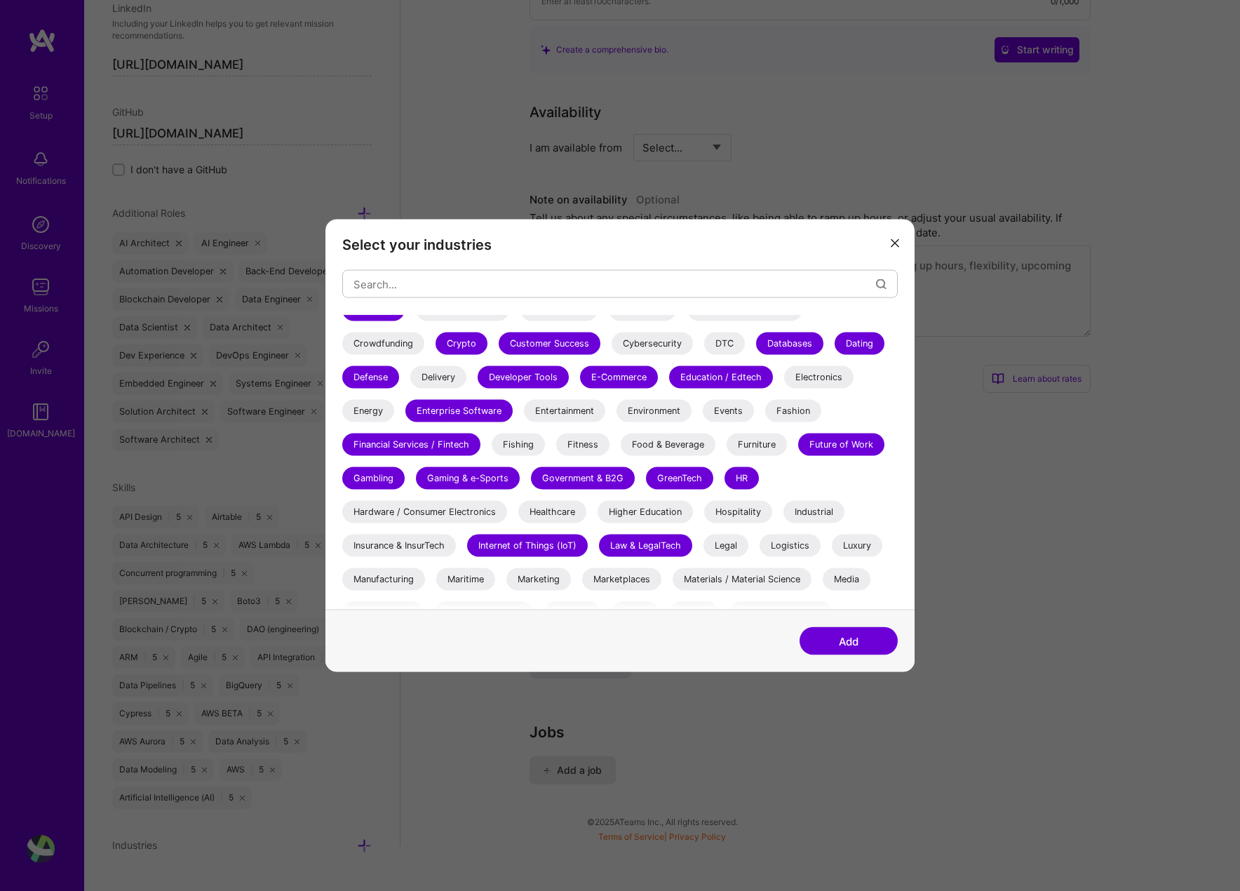
click at [380, 578] on div "Manufacturing" at bounding box center [383, 579] width 83 height 22
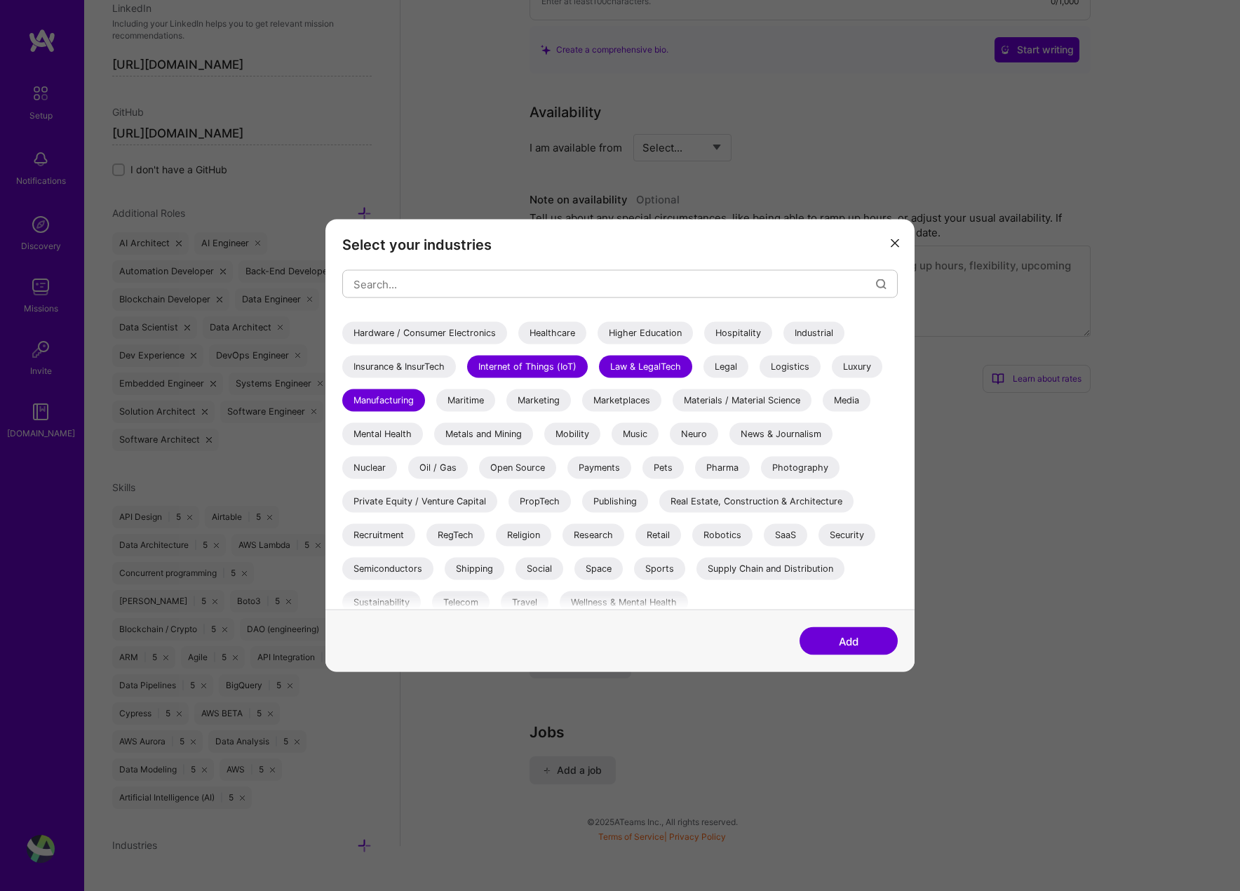
scroll to position [407, 0]
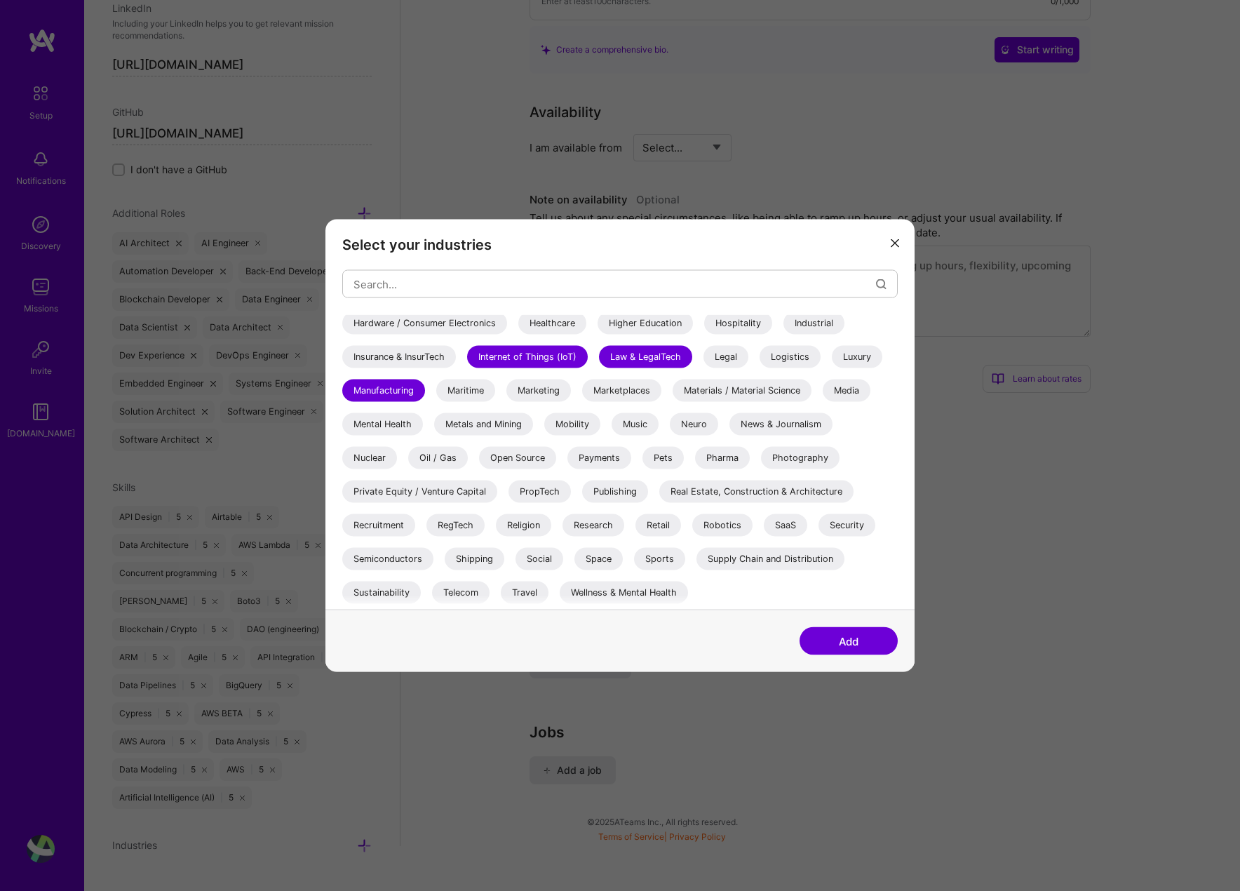
click at [606, 528] on div "Research" at bounding box center [594, 525] width 62 height 22
click at [748, 518] on div "Robotics" at bounding box center [722, 525] width 60 height 22
click at [743, 523] on div "Robotics" at bounding box center [722, 525] width 60 height 22
click at [779, 523] on div "SaaS" at bounding box center [785, 525] width 43 height 22
click at [857, 523] on div "Security" at bounding box center [847, 525] width 57 height 22
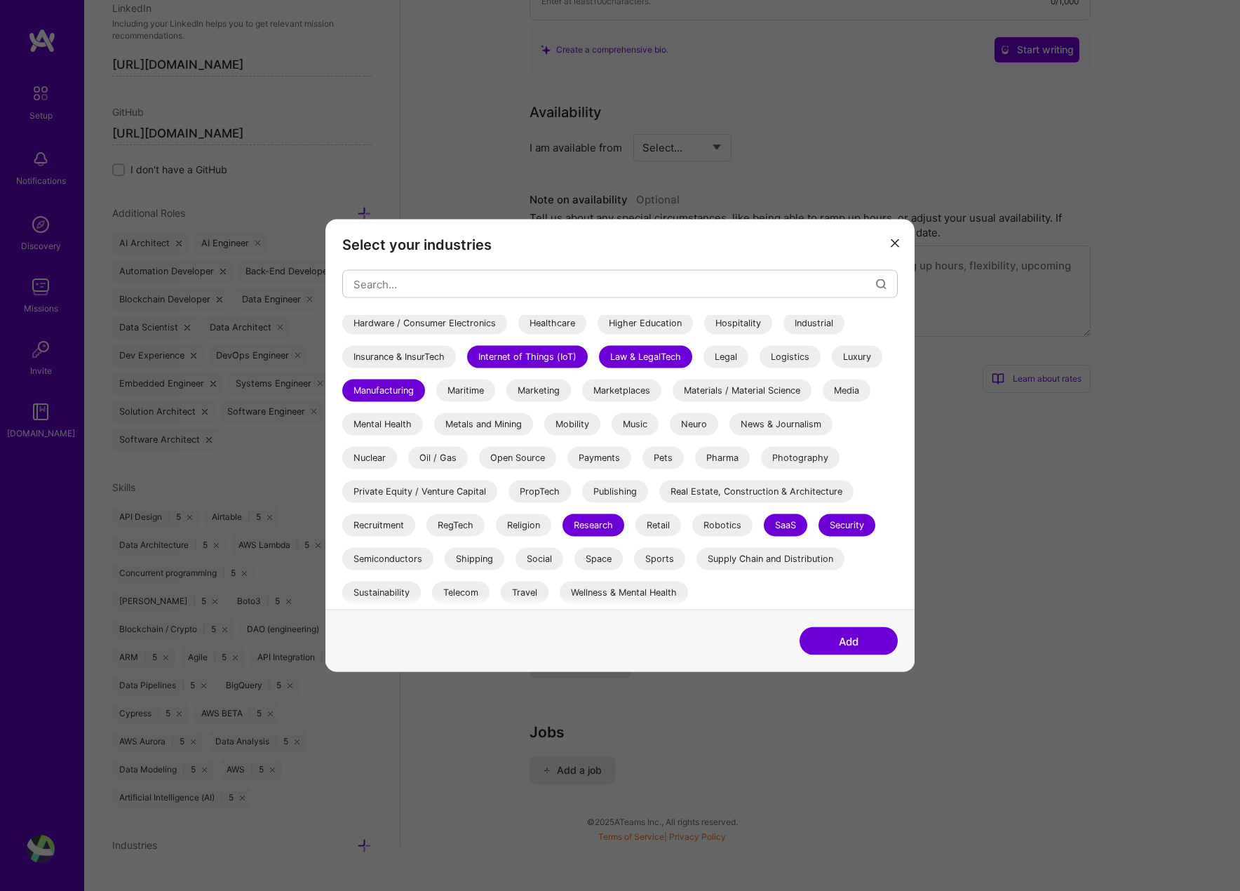
click at [808, 560] on div "Supply Chain and Distribution" at bounding box center [771, 559] width 148 height 22
click at [474, 563] on div "Shipping" at bounding box center [475, 559] width 60 height 22
click at [477, 586] on div "Telecom" at bounding box center [461, 593] width 58 height 22
click at [633, 593] on div "Wellness & Mental Health" at bounding box center [624, 593] width 128 height 22
click at [428, 452] on div "Oil / Gas" at bounding box center [438, 458] width 60 height 22
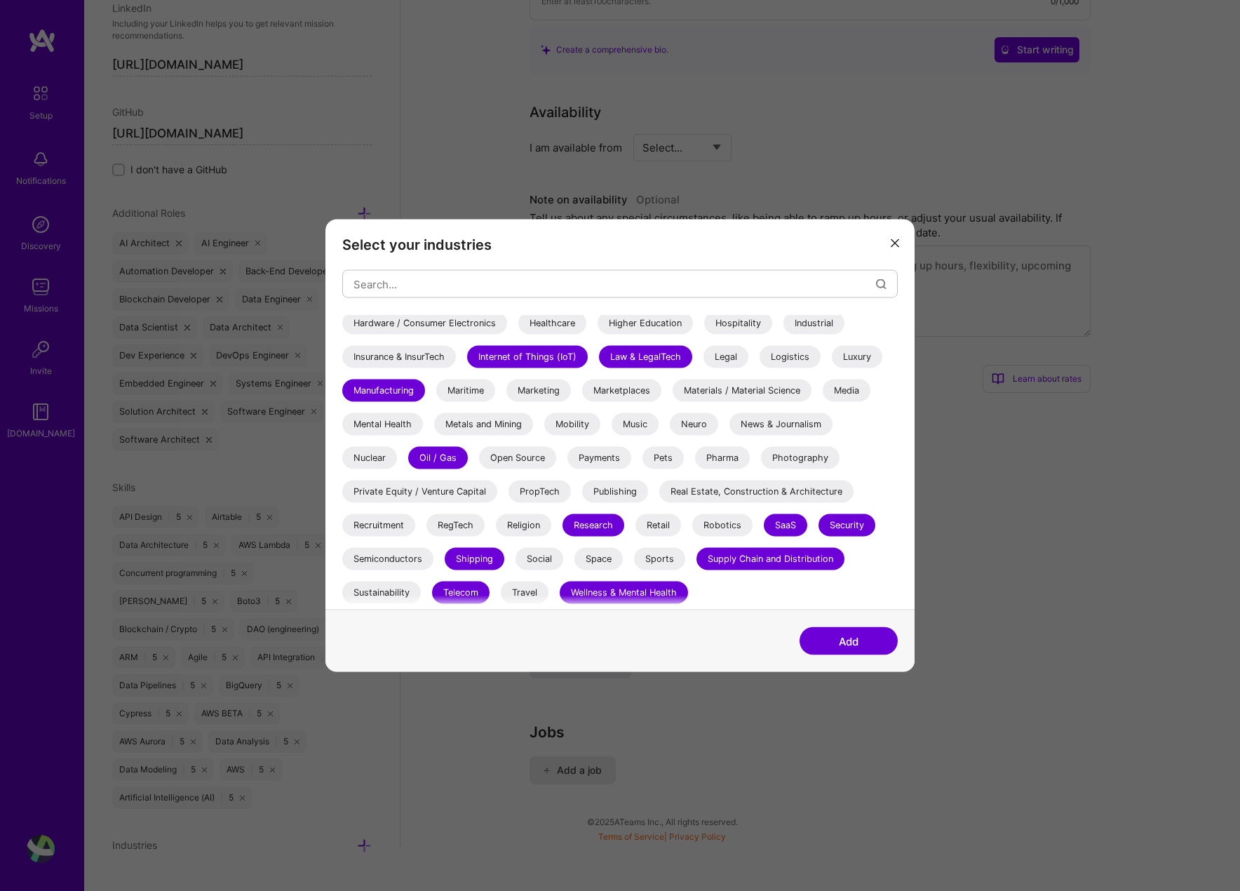
click at [602, 449] on div "Payments" at bounding box center [600, 458] width 64 height 22
click at [640, 412] on div "3D Printing AR / VR / XR Accounting Advertising & AdTech Aerospace Agriculture …" at bounding box center [620, 258] width 556 height 701
click at [640, 424] on div "Music" at bounding box center [635, 424] width 47 height 22
click at [395, 423] on div "Mental Health" at bounding box center [382, 424] width 81 height 22
click at [560, 319] on div "Healthcare" at bounding box center [552, 323] width 68 height 22
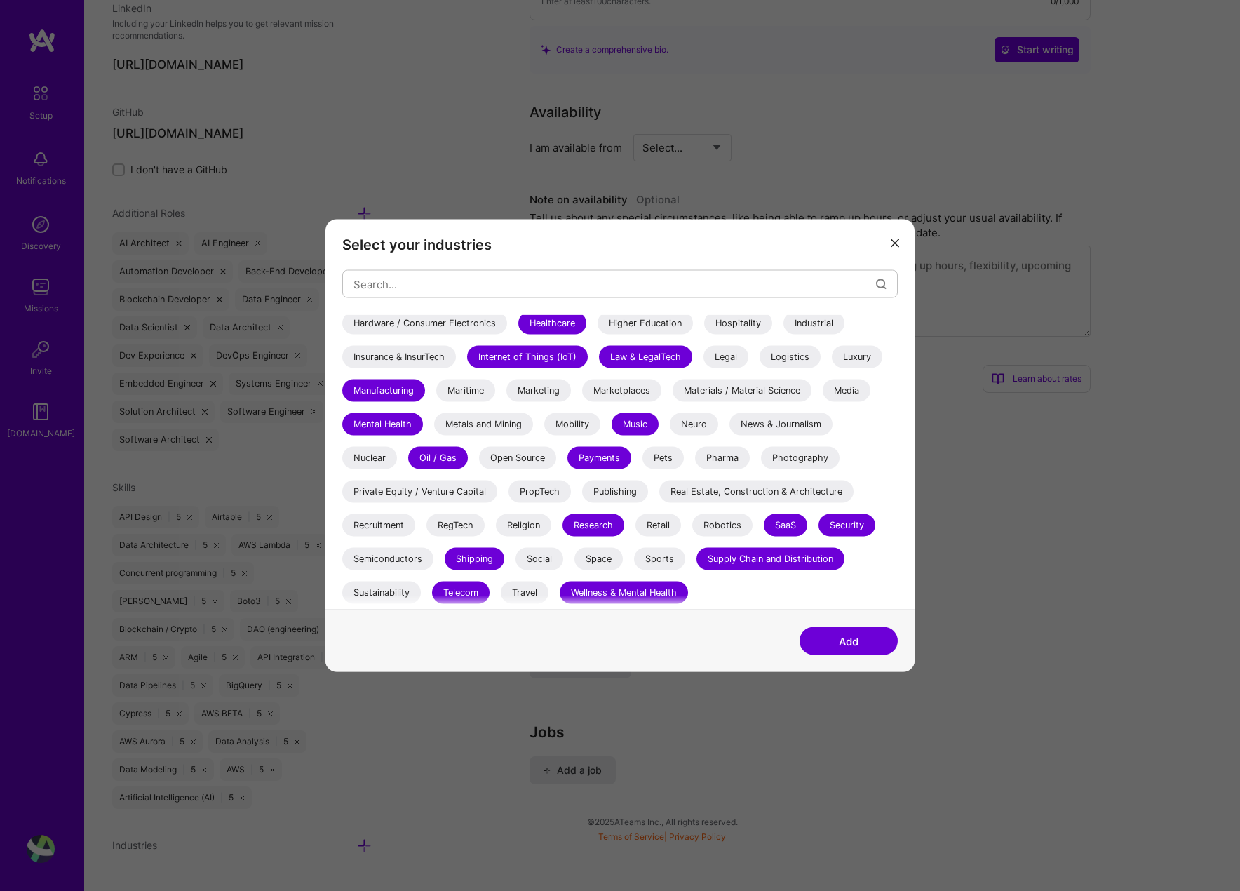
click at [425, 328] on div "Hardware / Consumer Electronics" at bounding box center [424, 323] width 165 height 22
click at [865, 647] on button "Add" at bounding box center [849, 641] width 98 height 28
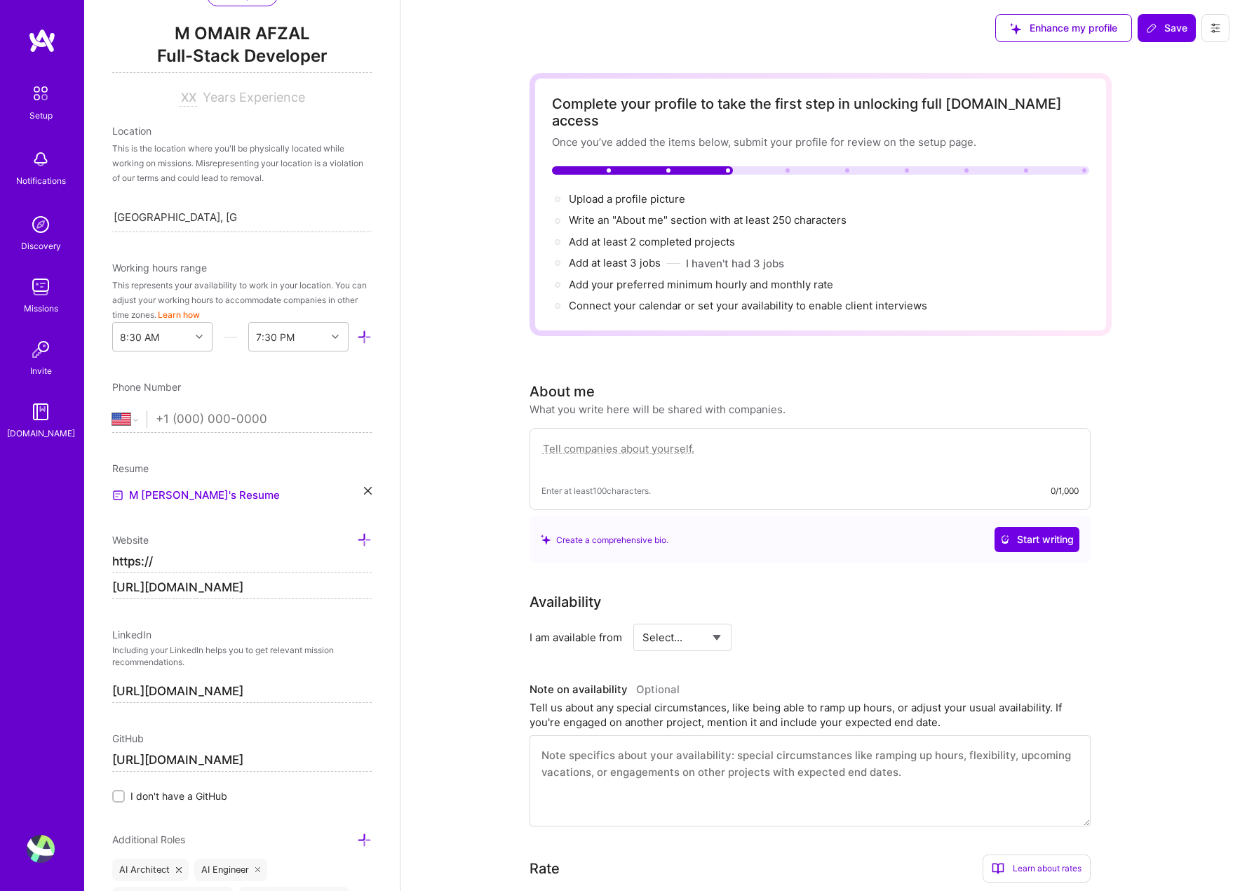
scroll to position [0, 0]
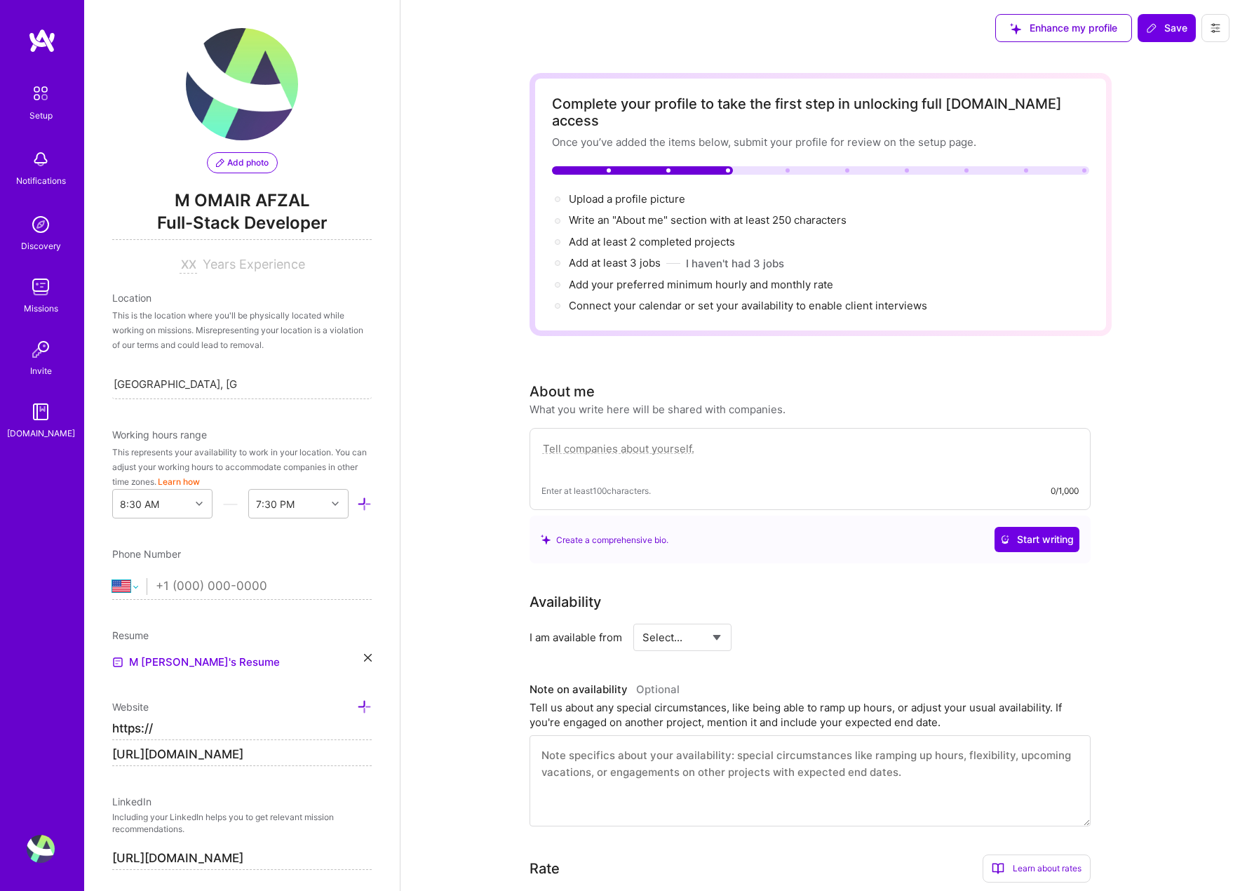
click at [113, 588] on select "[GEOGRAPHIC_DATA] [GEOGRAPHIC_DATA] [GEOGRAPHIC_DATA] [GEOGRAPHIC_DATA] [US_STA…" at bounding box center [129, 586] width 34 height 17
select select "PK"
click at [112, 578] on select "[GEOGRAPHIC_DATA] [GEOGRAPHIC_DATA] [GEOGRAPHIC_DATA] [GEOGRAPHIC_DATA] [US_STA…" at bounding box center [129, 586] width 34 height 17
click at [202, 581] on input "tel" at bounding box center [264, 586] width 216 height 41
type input "3350333335"
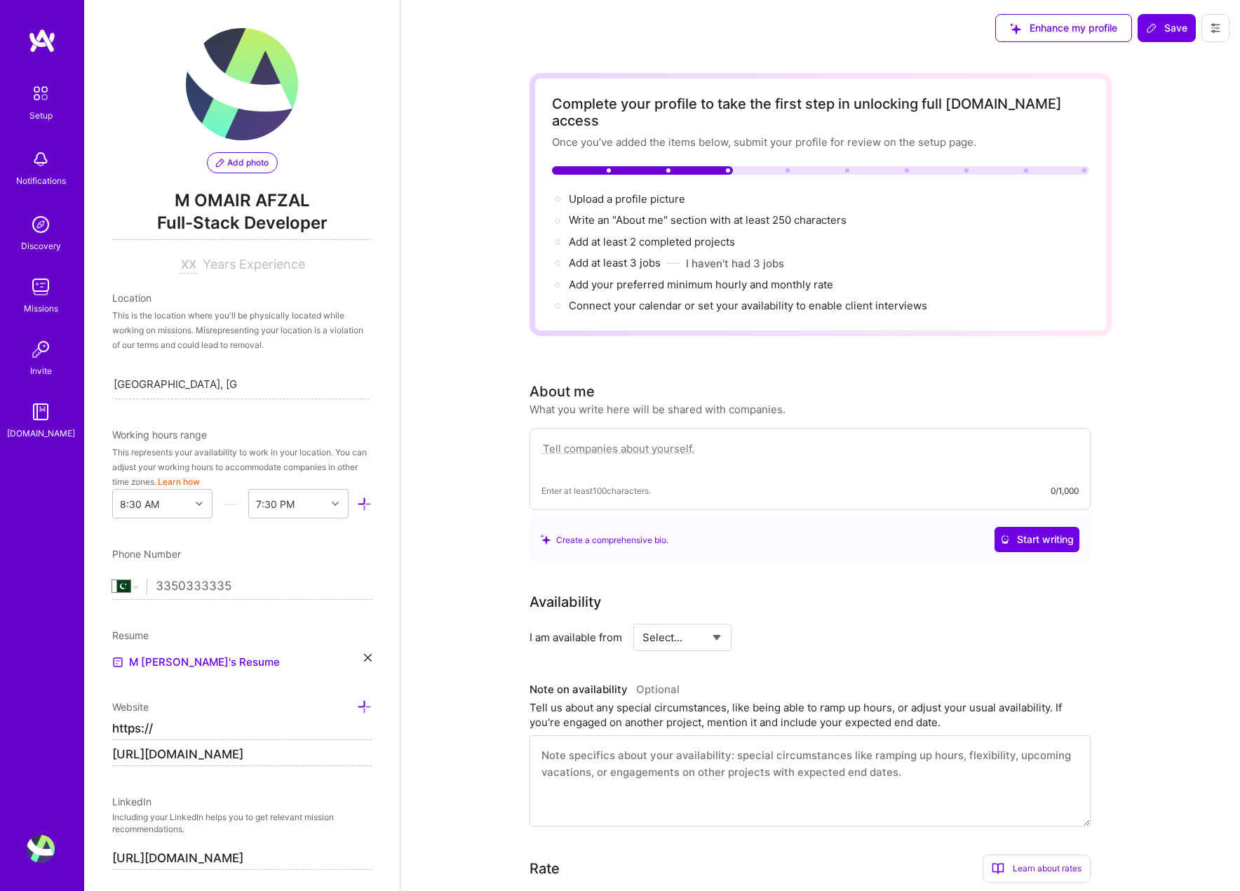
click at [325, 638] on div "Resume" at bounding box center [242, 635] width 260 height 15
click at [450, 614] on div "Complete your profile to take the first step in unlocking full [DOMAIN_NAME] ac…" at bounding box center [821, 696] width 840 height 1280
click at [644, 448] on textarea at bounding box center [810, 456] width 537 height 32
paste textarea "I’ve never fit into checkboxes or corporate templates. I’ve built things that b…"
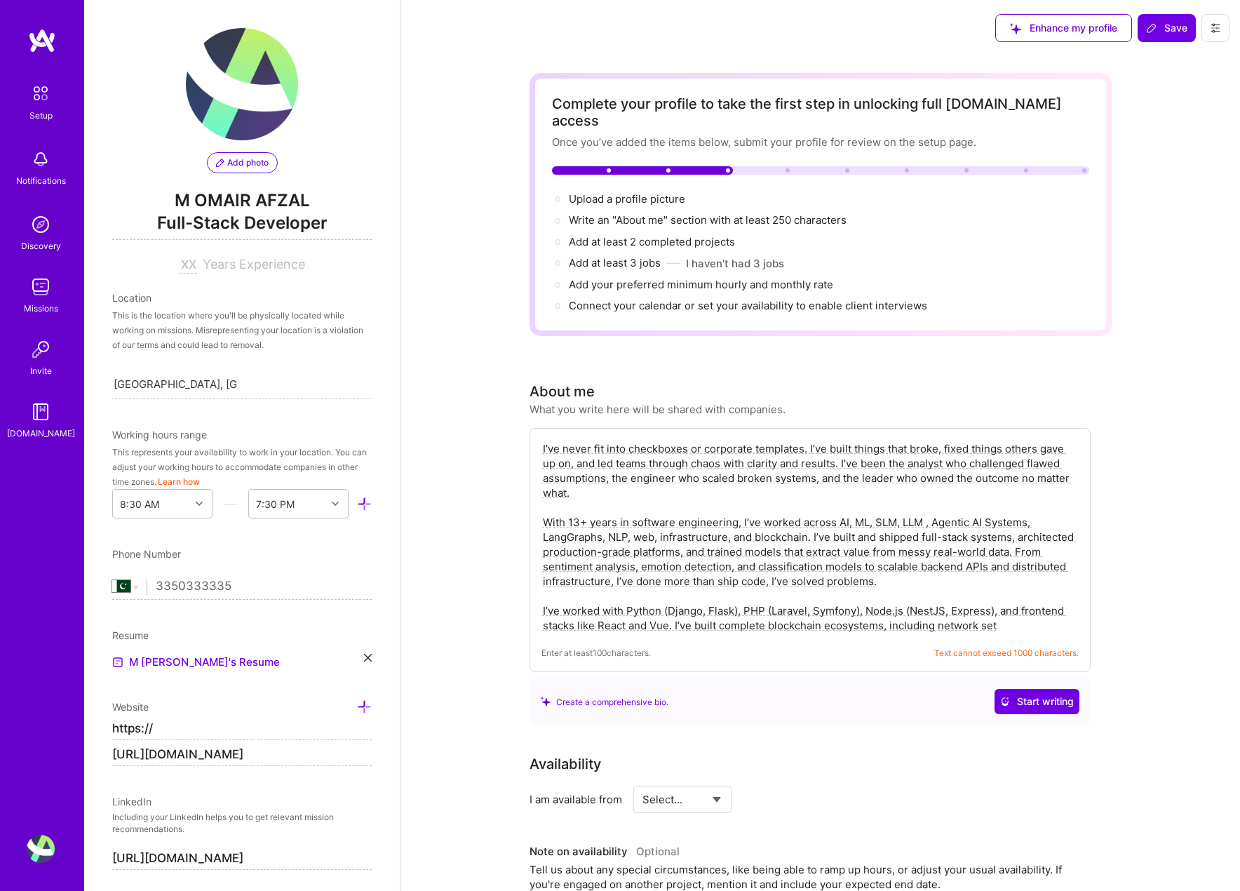
drag, startPoint x: 1015, startPoint y: 609, endPoint x: 675, endPoint y: 602, distance: 340.3
click at [675, 602] on textarea "I’ve never fit into checkboxes or corporate templates. I’ve built things that b…" at bounding box center [810, 537] width 537 height 194
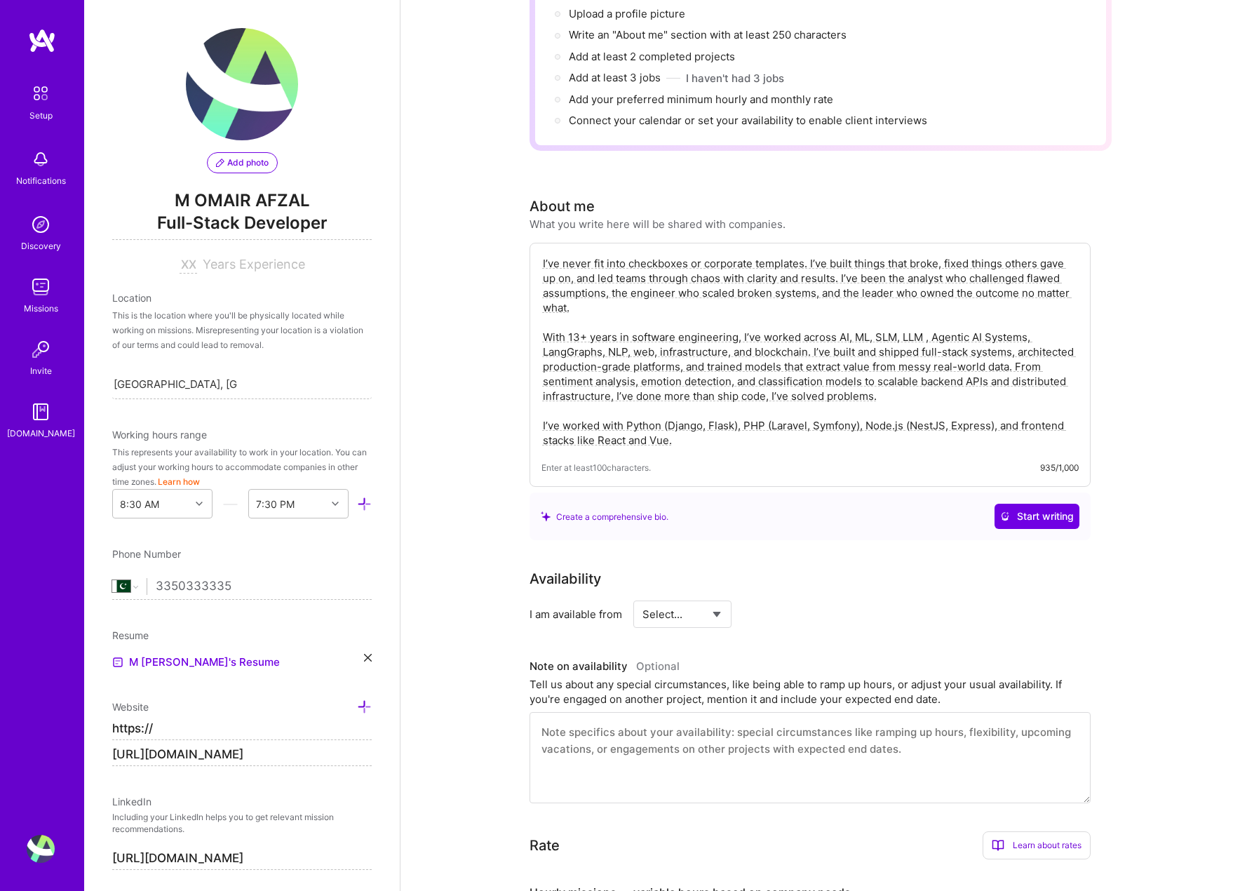
scroll to position [187, 0]
type textarea "I’ve never fit into checkboxes or corporate templates. I’ve built things that b…"
click at [703, 600] on select "Select... Right Now Future Date Not Available" at bounding box center [683, 612] width 81 height 36
select select "Right Now"
click at [643, 594] on select "Select... Right Now Future Date Not Available" at bounding box center [683, 612] width 81 height 36
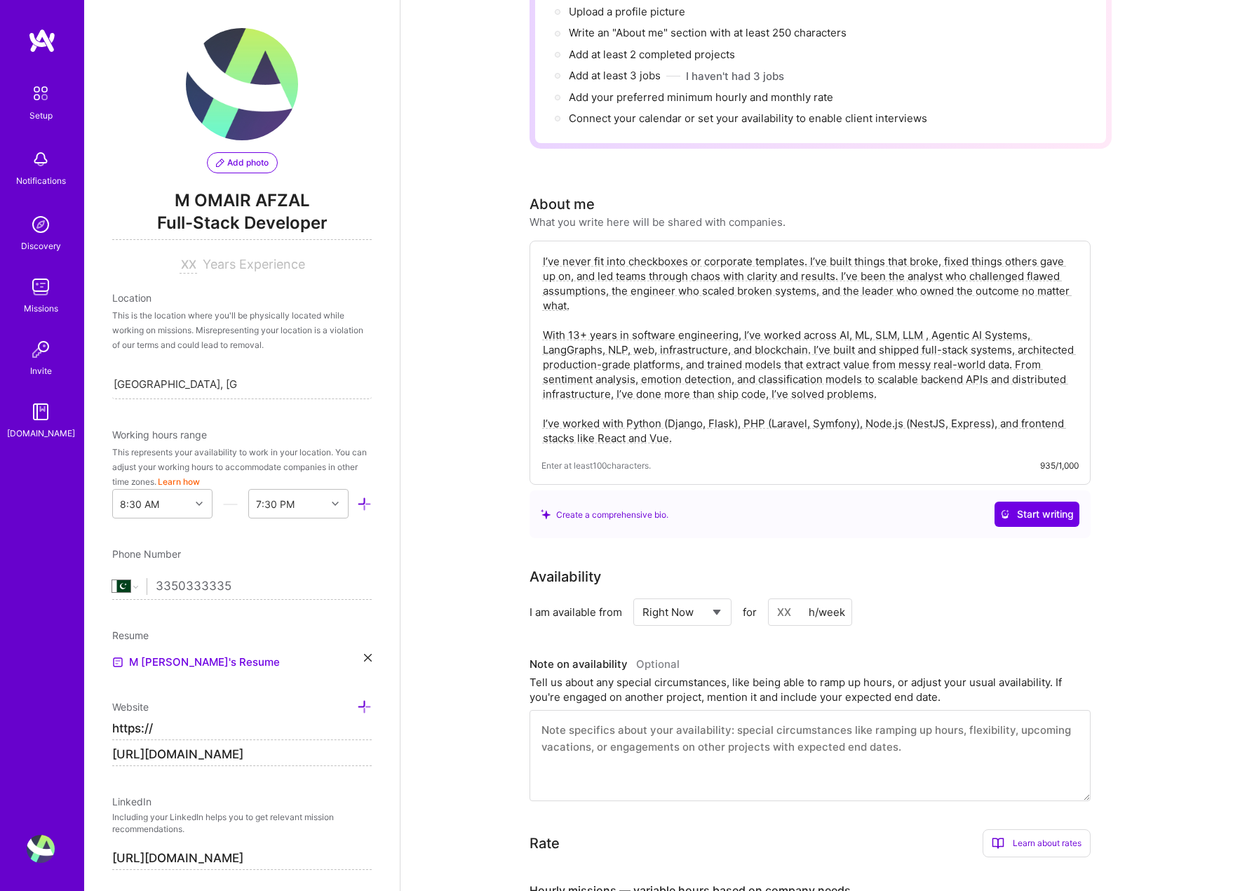
click at [793, 598] on input at bounding box center [810, 611] width 84 height 27
type input "8"
click at [965, 654] on h3 "Note on availability Optional" at bounding box center [810, 664] width 561 height 21
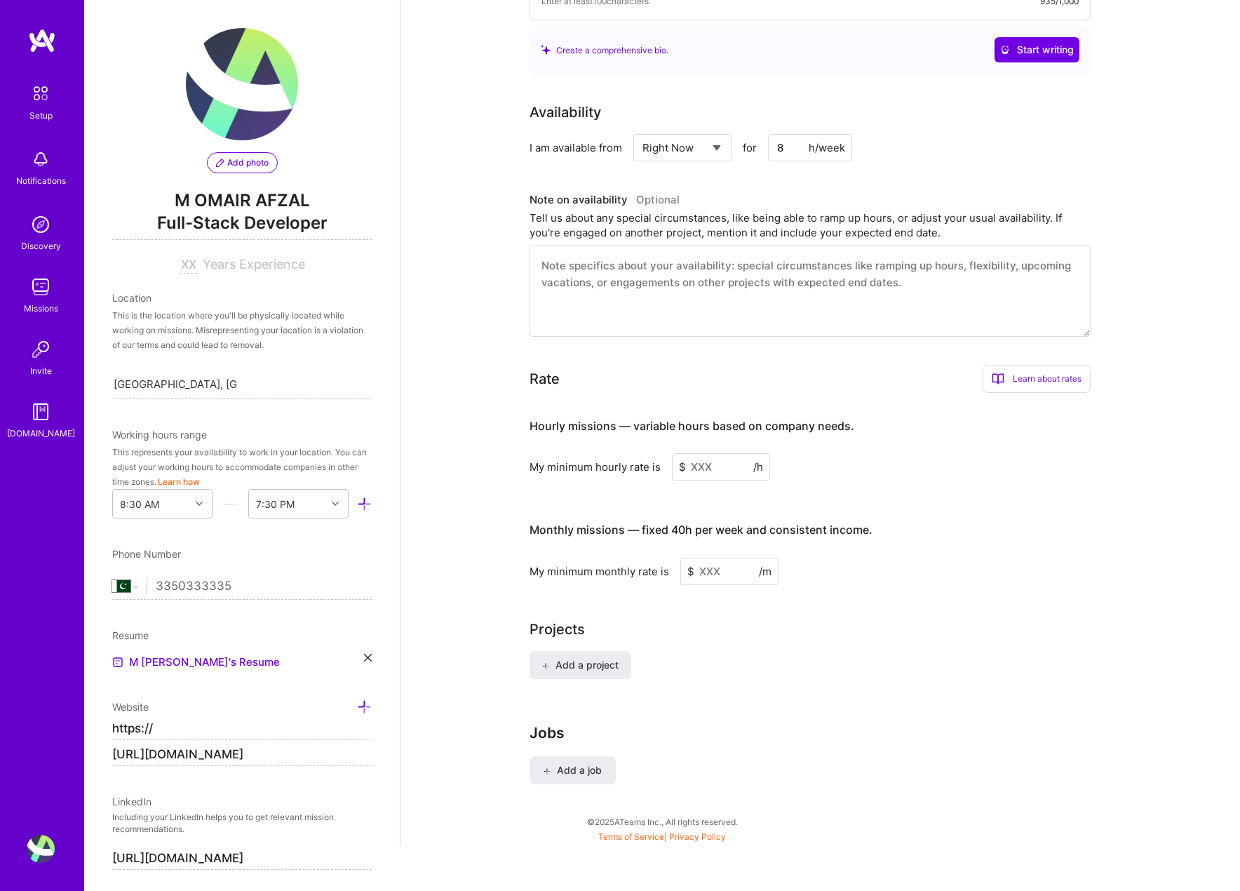
scroll to position [0, 0]
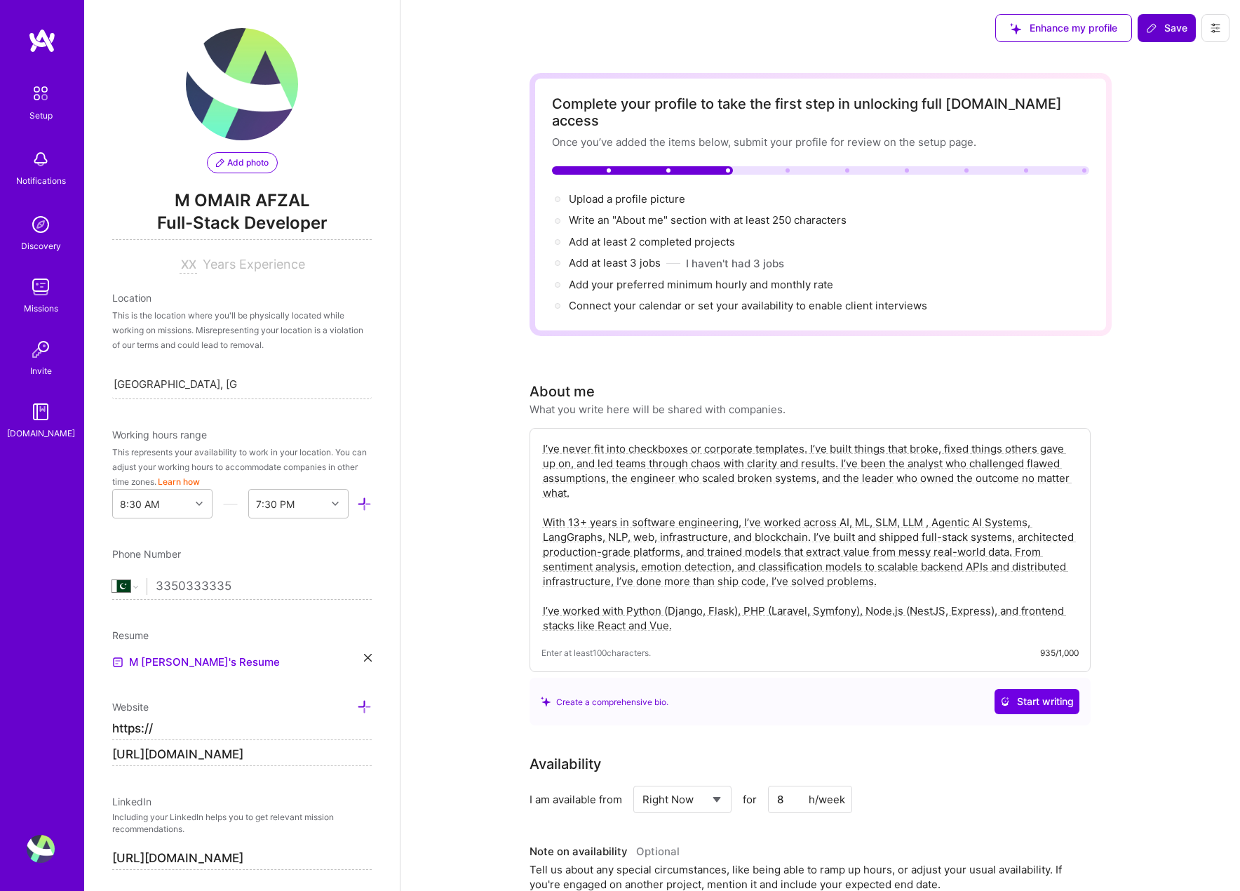
click at [1155, 27] on icon at bounding box center [1152, 28] width 8 height 8
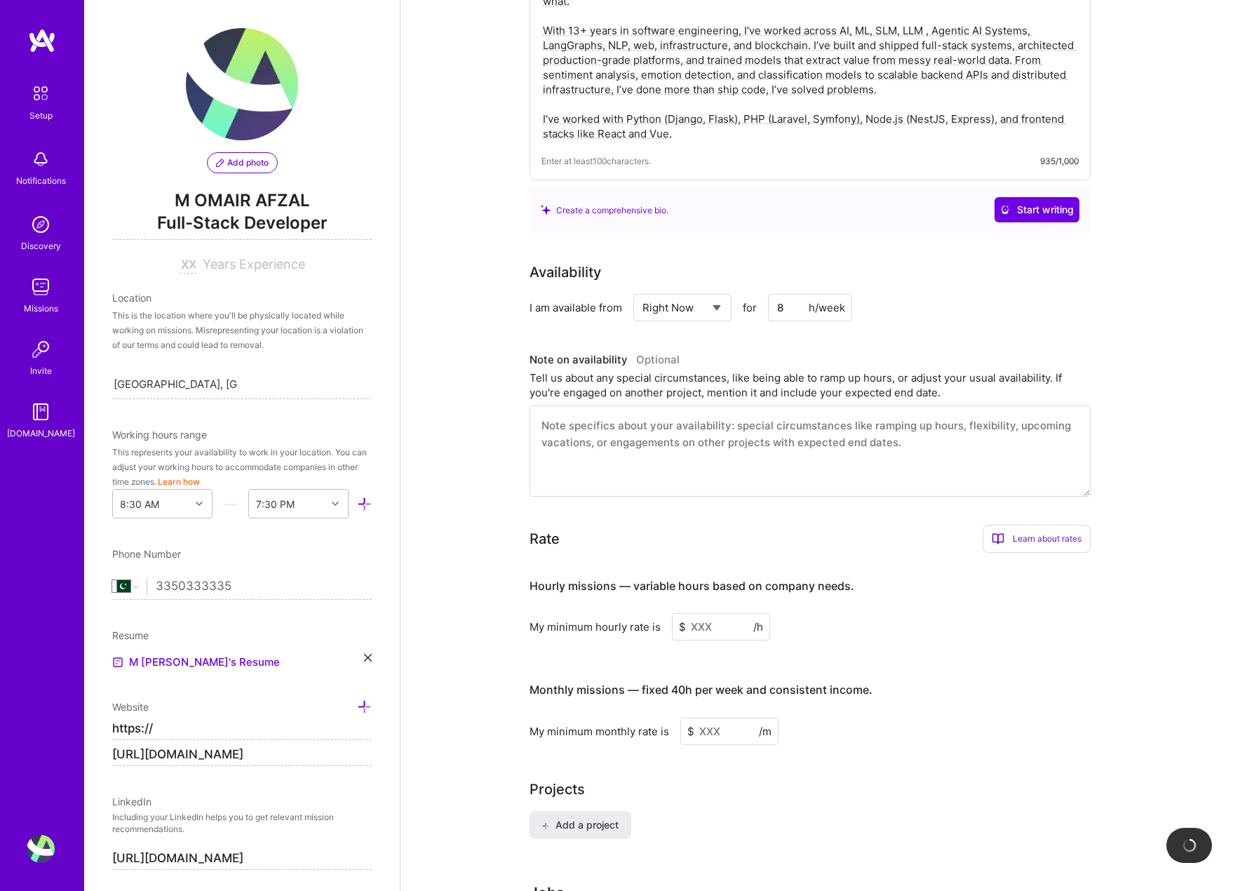
scroll to position [652, 0]
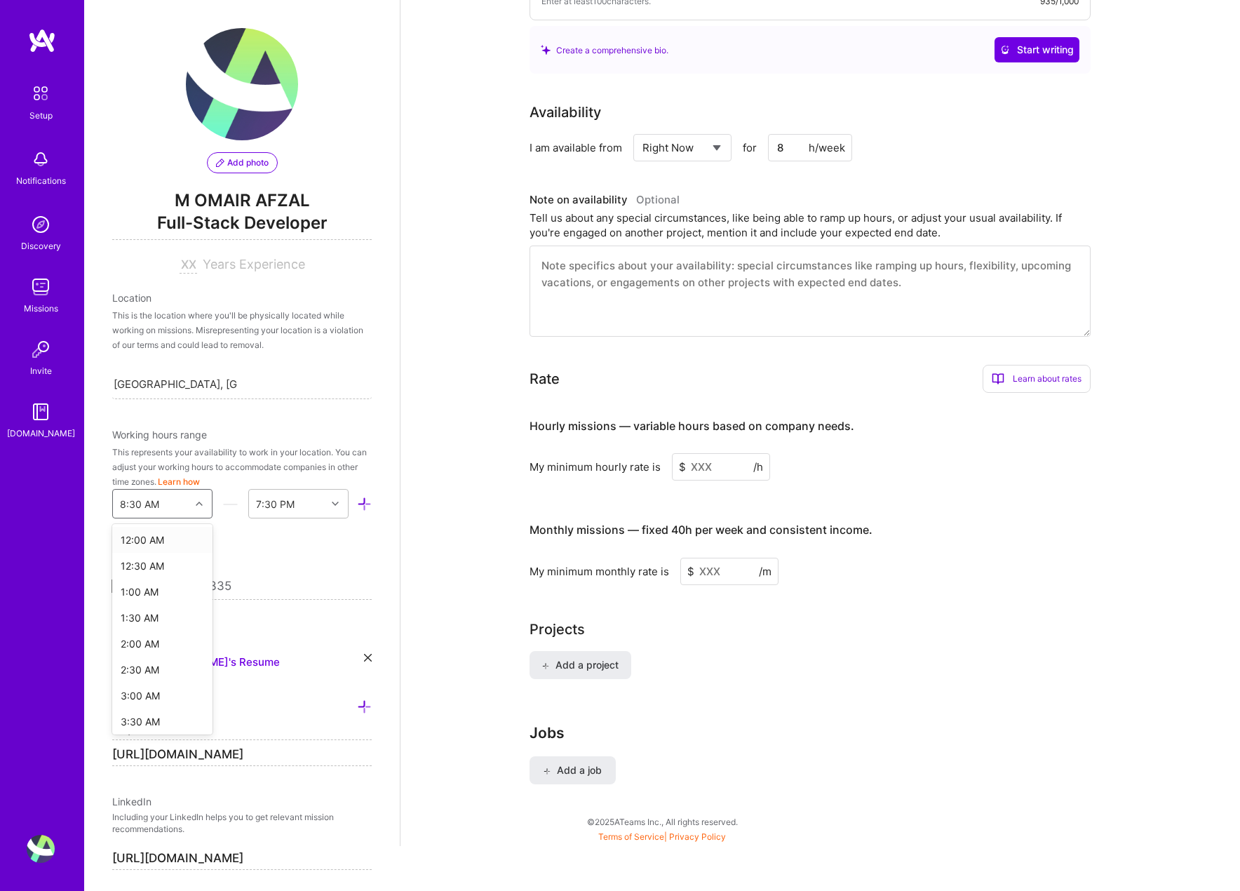
click at [194, 502] on div at bounding box center [201, 504] width 22 height 18
click at [156, 603] on div "12:30 PM" at bounding box center [162, 609] width 100 height 26
click at [185, 505] on div "12:30 PM" at bounding box center [151, 504] width 77 height 28
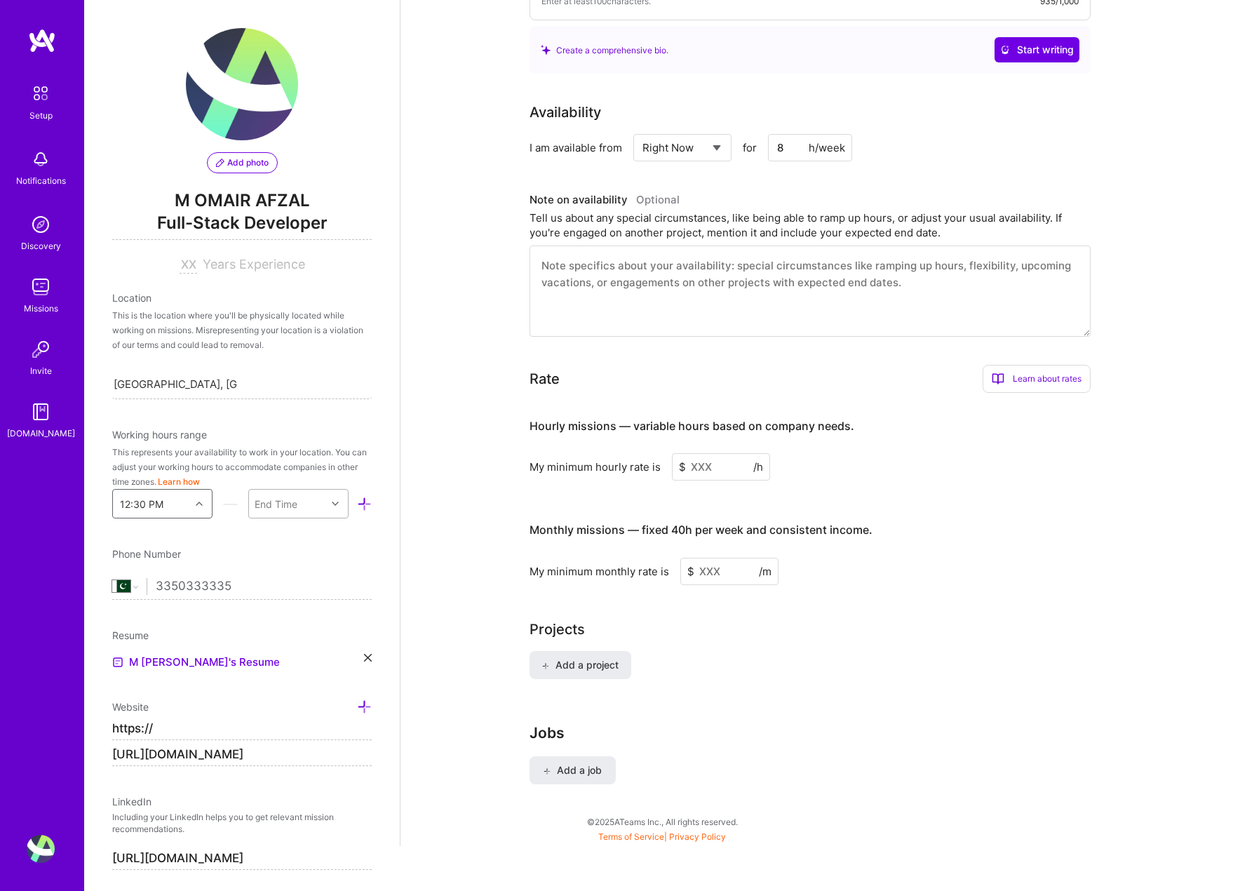
click at [297, 509] on div "End Time" at bounding box center [287, 504] width 77 height 28
click at [281, 629] on div "2:00 AM" at bounding box center [298, 631] width 100 height 26
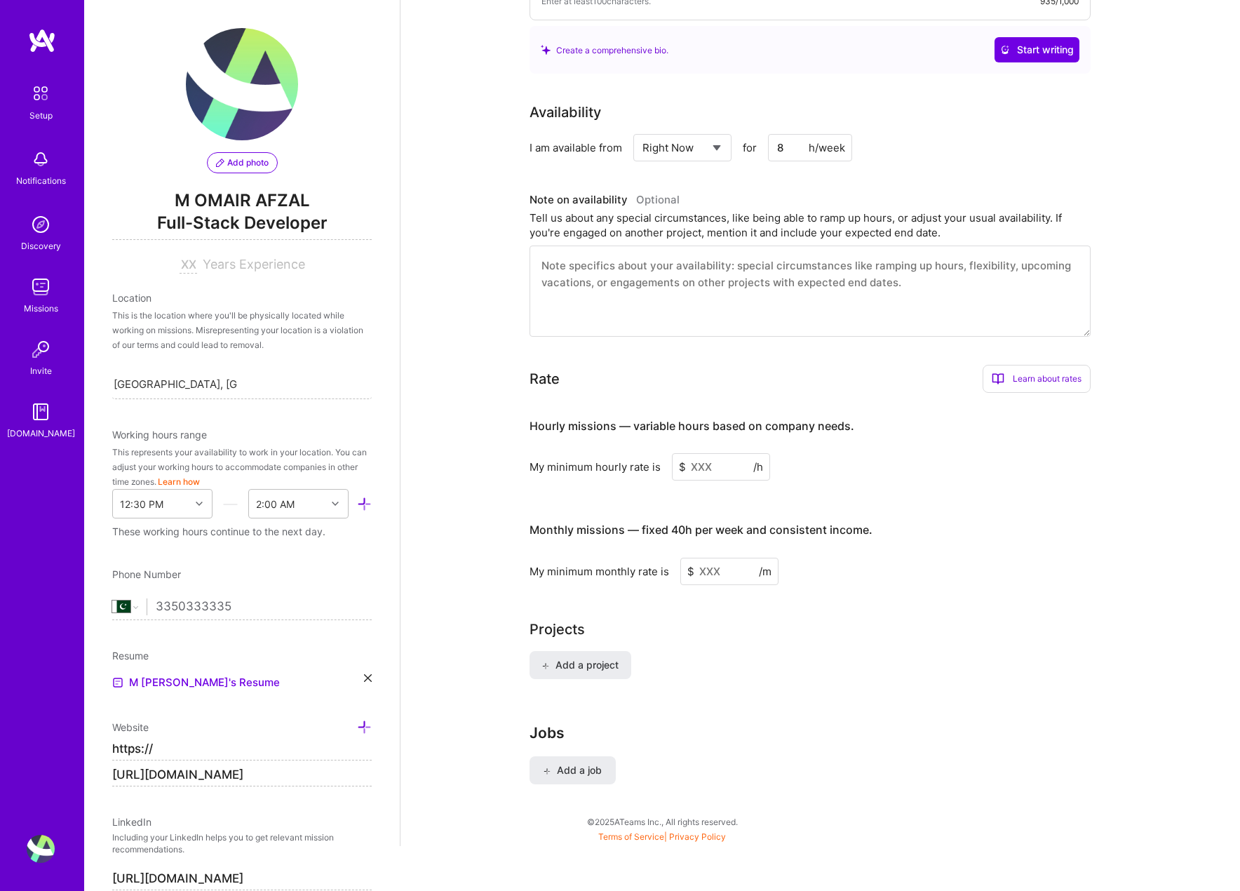
click at [342, 553] on div "Add photo M [PERSON_NAME] Full-Stack Developer Years Experience Location This i…" at bounding box center [242, 445] width 316 height 891
click at [281, 537] on div "These working hours continue to the next day." at bounding box center [242, 531] width 260 height 15
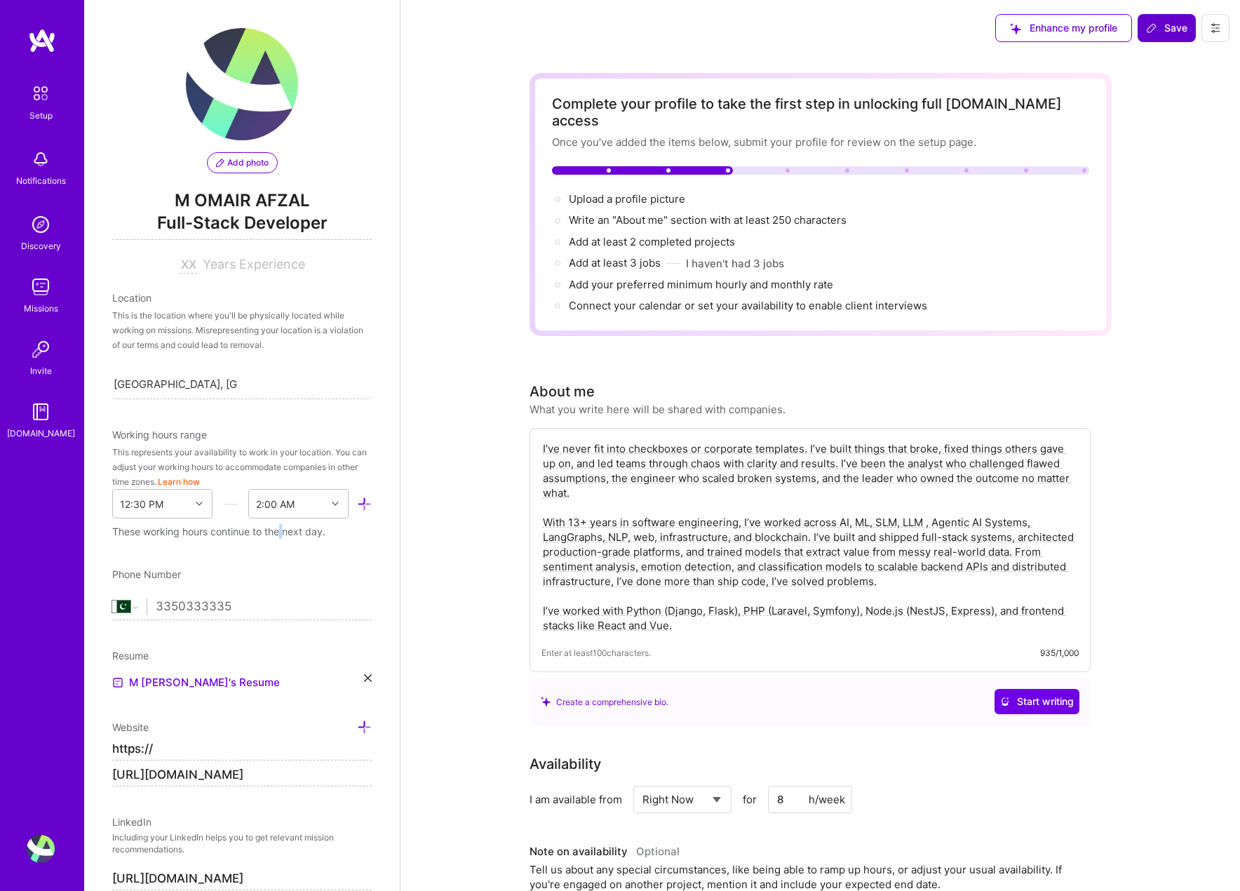
click at [1169, 28] on span "Save" at bounding box center [1166, 28] width 41 height 14
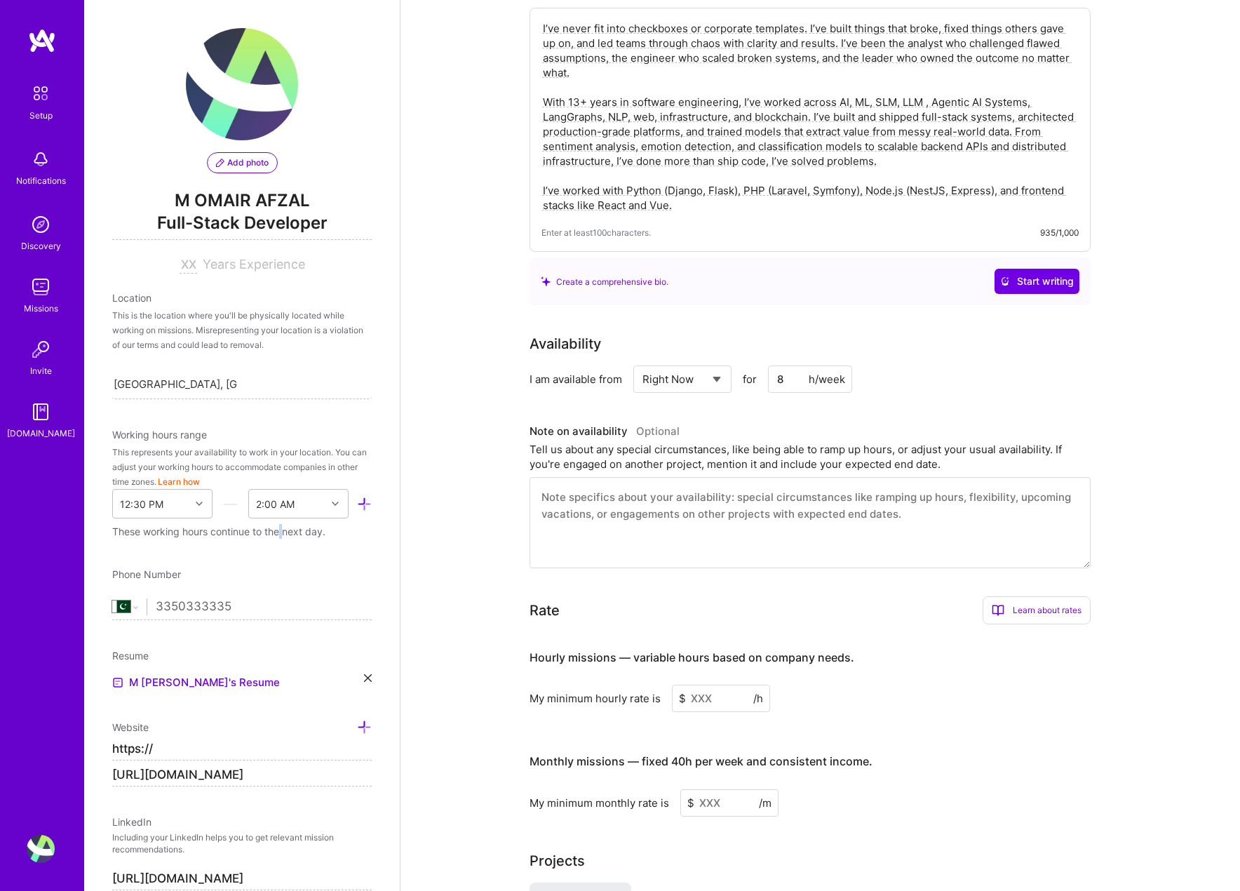
scroll to position [652, 0]
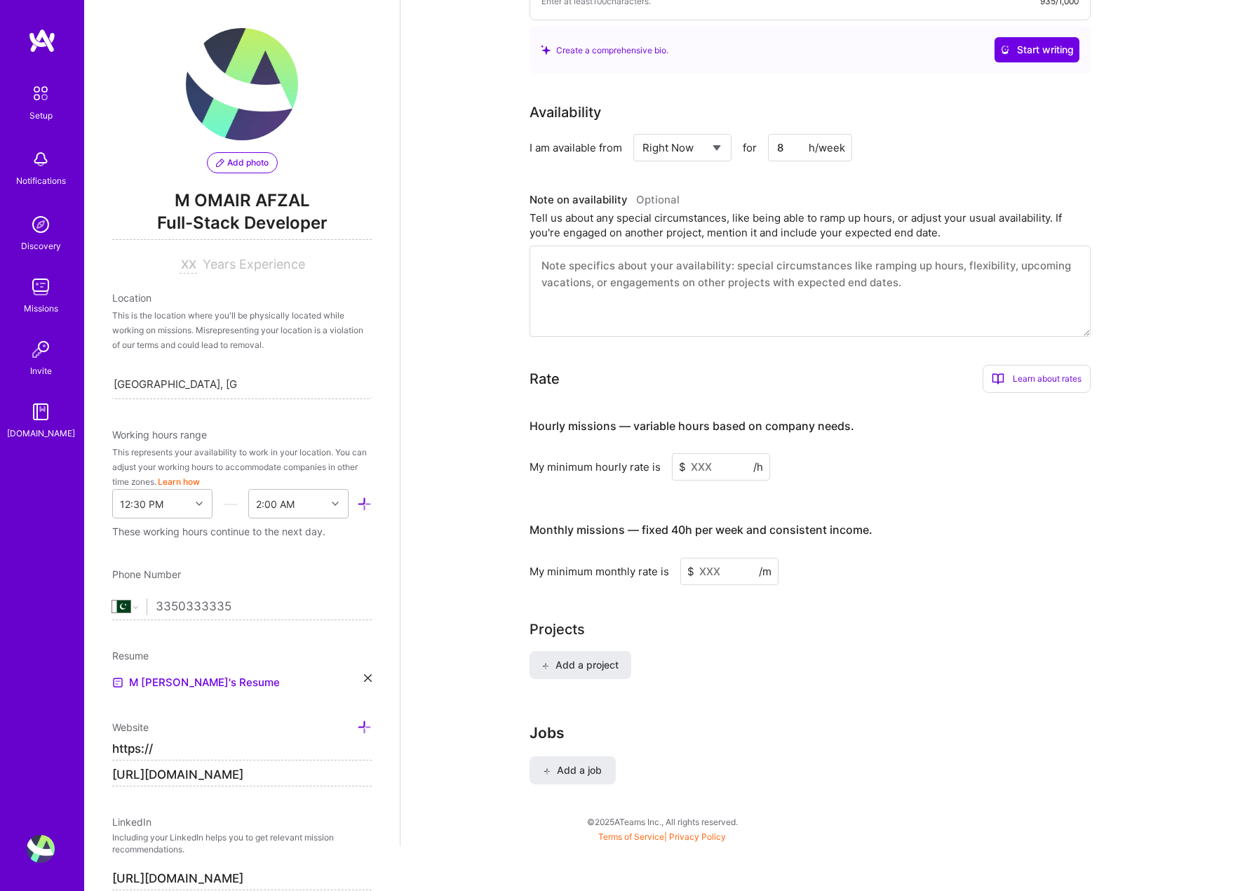
click at [719, 558] on input at bounding box center [729, 571] width 98 height 27
click at [706, 453] on input at bounding box center [721, 466] width 98 height 27
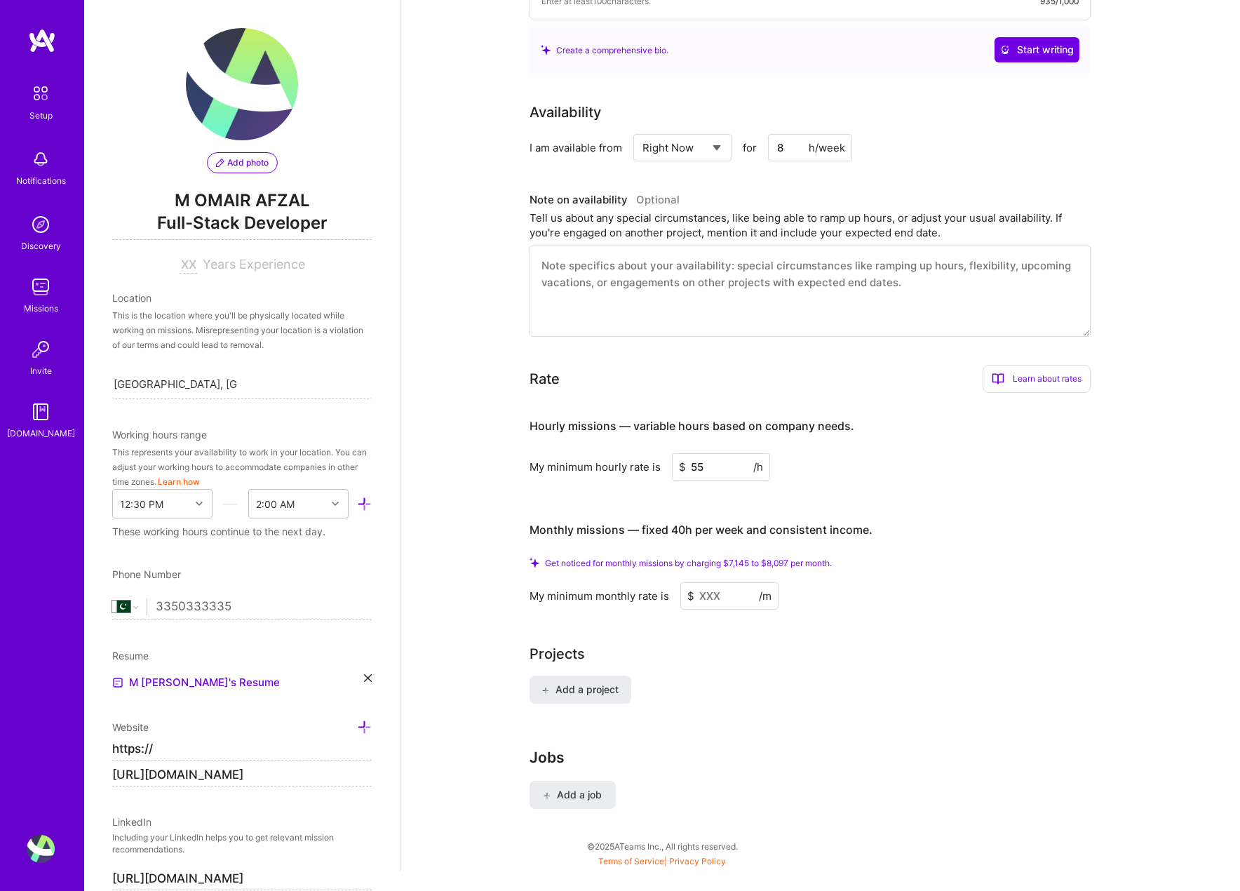
type input "55"
click at [711, 582] on input at bounding box center [729, 595] width 98 height 27
type input "6"
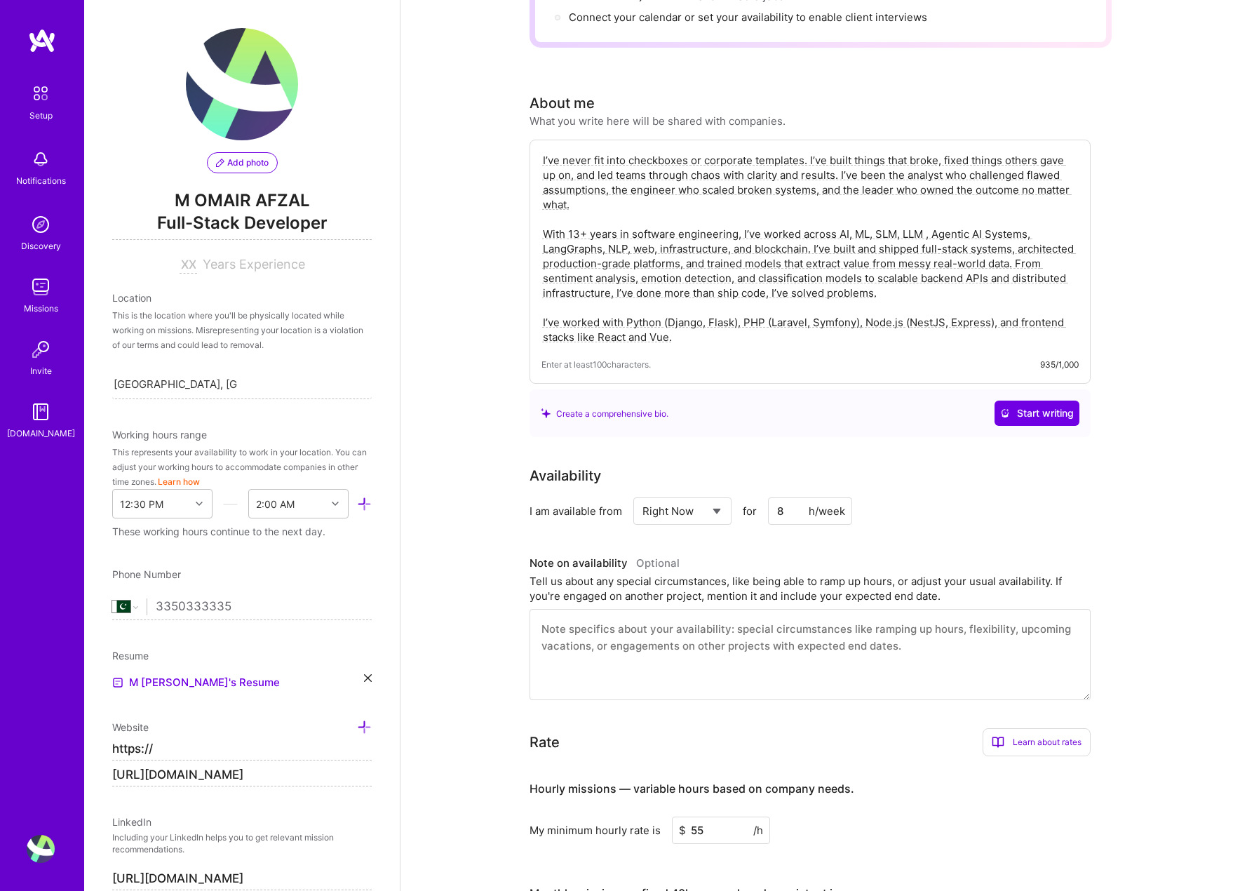
scroll to position [0, 0]
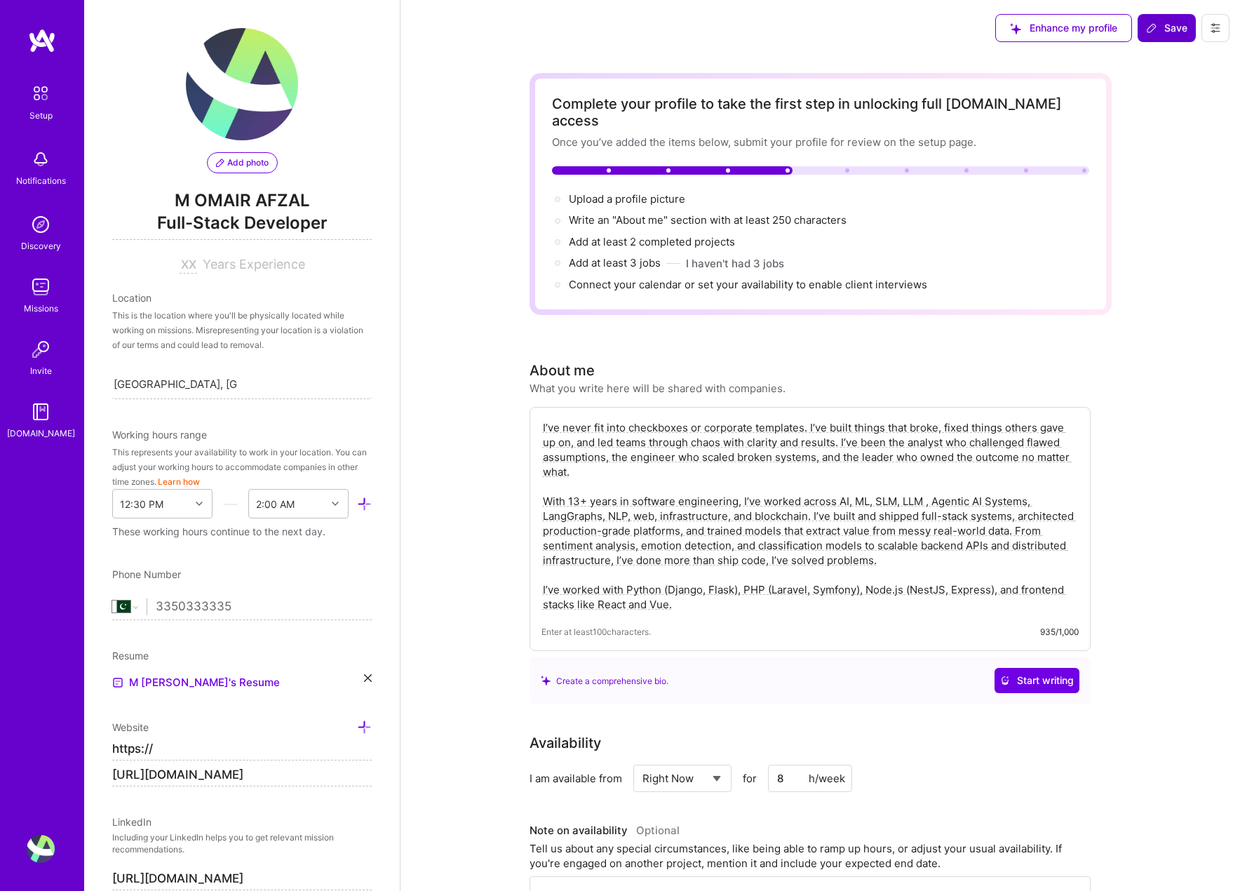
type input "8000"
click at [1160, 15] on button "Save" at bounding box center [1167, 28] width 58 height 28
drag, startPoint x: 693, startPoint y: 586, endPoint x: 546, endPoint y: 575, distance: 147.7
click at [546, 575] on textarea "I’ve never fit into checkboxes or corporate templates. I’ve built things that b…" at bounding box center [810, 516] width 537 height 194
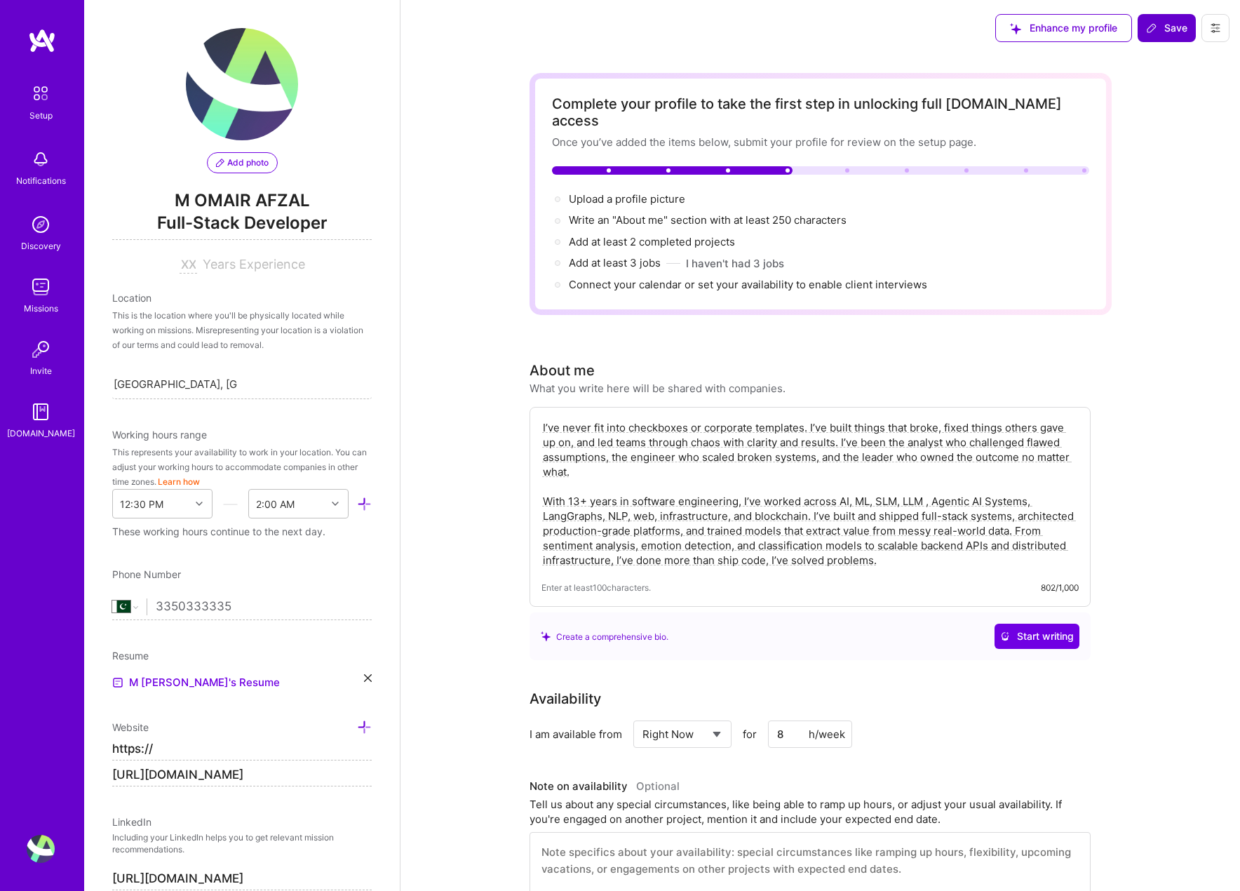
type textarea "I’ve never fit into checkboxes or corporate templates. I’ve built things that b…"
click at [1167, 16] on button "Save" at bounding box center [1167, 28] width 58 height 28
click at [445, 500] on div "Complete your profile to take the first step in unlocking full [DOMAIN_NAME] ac…" at bounding box center [821, 744] width 840 height 1376
